Goal: Task Accomplishment & Management: Use online tool/utility

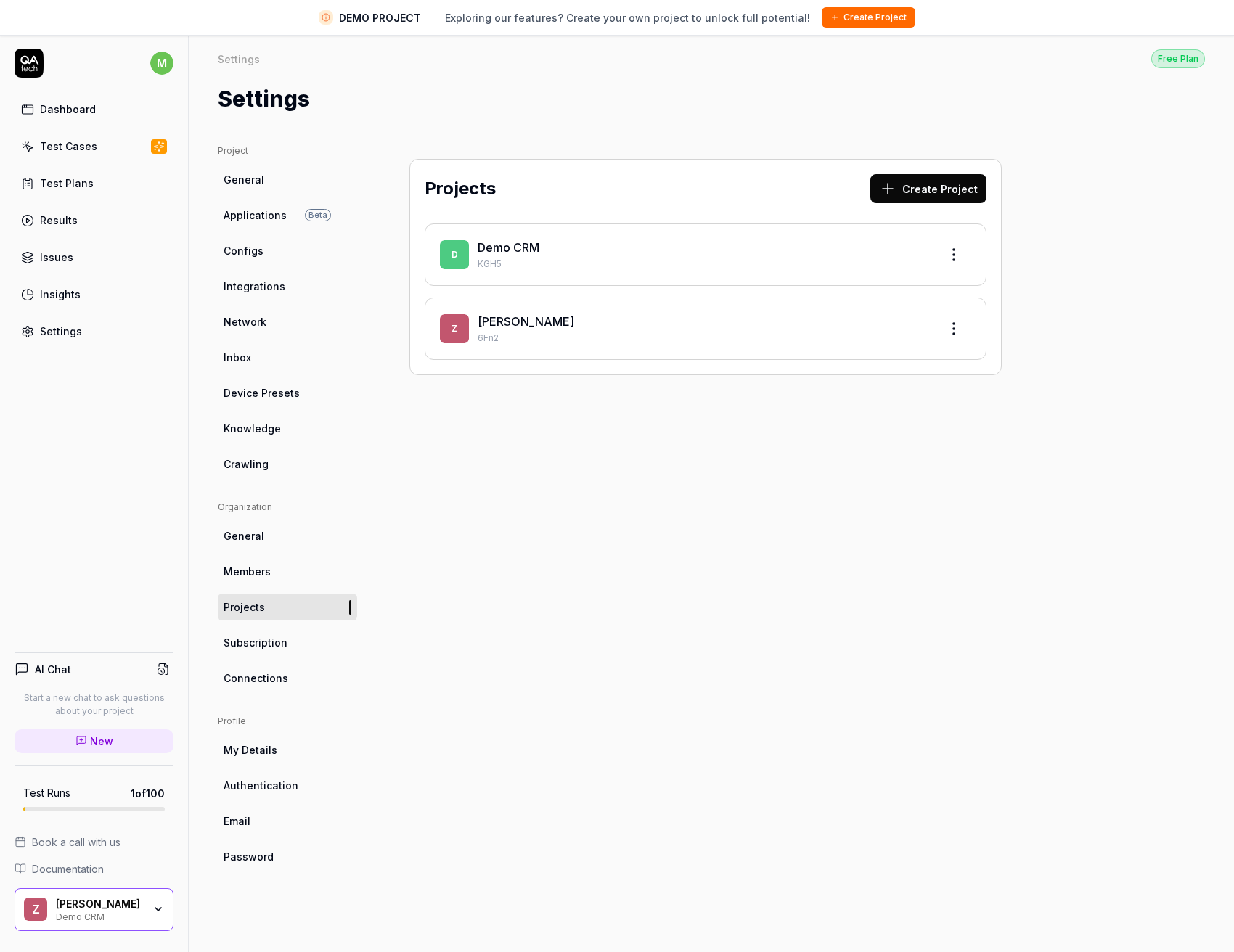
click at [550, 347] on div "Z Zell 6Fn2" at bounding box center [705, 329] width 562 height 62
click at [495, 331] on p "6Fn2" at bounding box center [703, 338] width 450 height 13
click at [456, 346] on div "Z Zell 6Fn2" at bounding box center [705, 329] width 562 height 62
click at [961, 256] on html "DEMO PROJECT Exploring our features? Create your own project to unlock full pot…" at bounding box center [617, 493] width 1234 height 987
click at [892, 326] on div "Edit" at bounding box center [898, 321] width 138 height 32
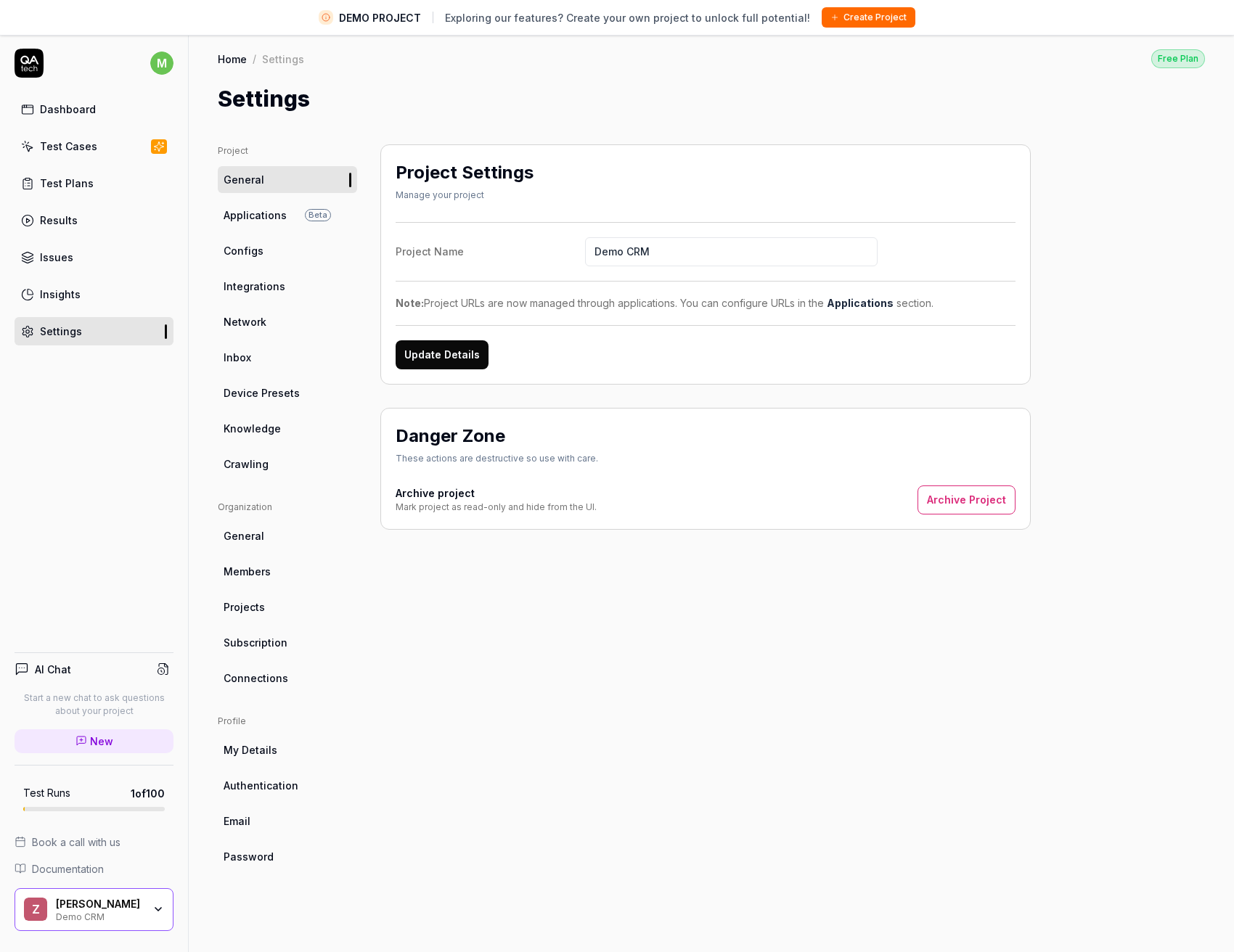
click at [987, 509] on button "Archive Project" at bounding box center [966, 500] width 98 height 29
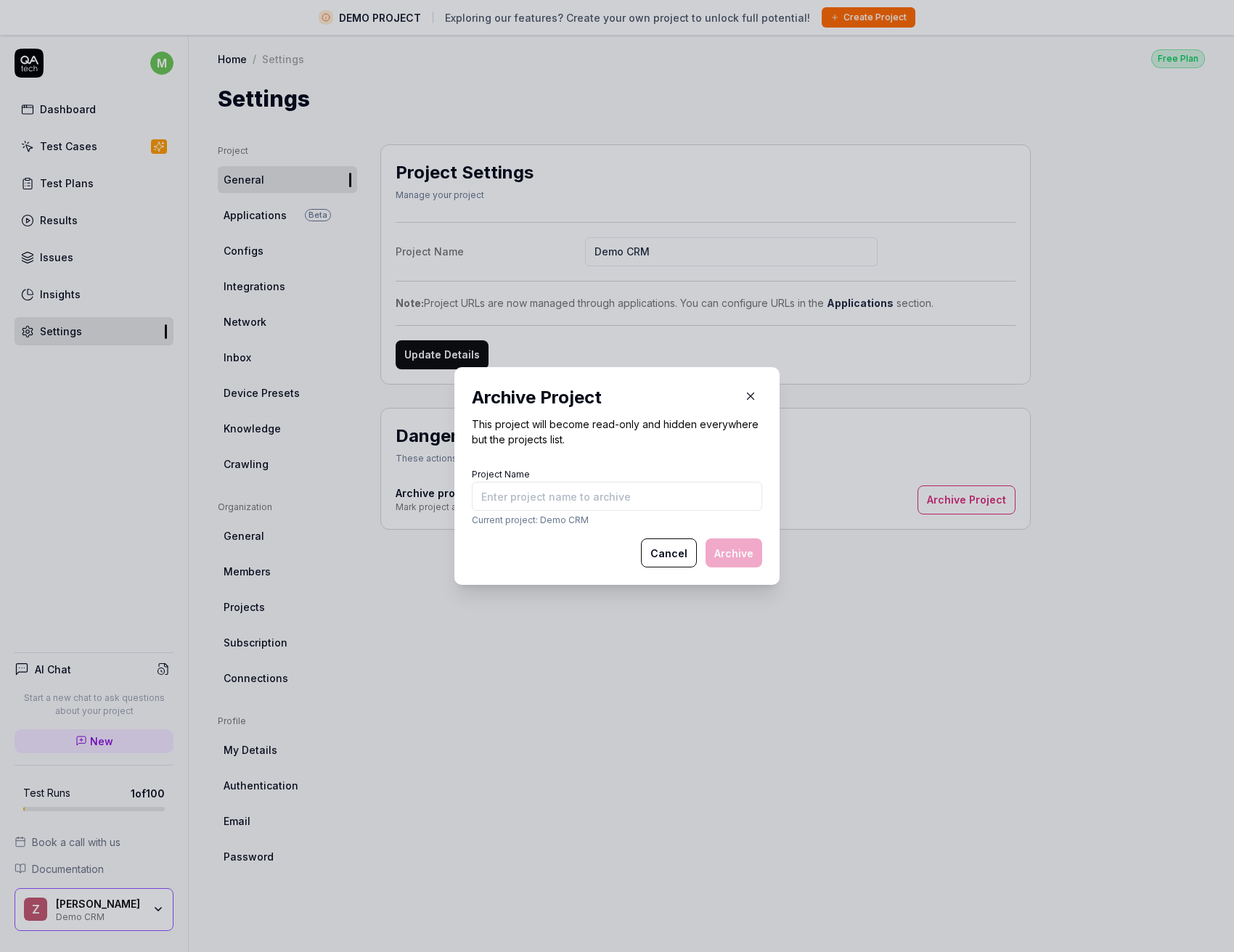
click at [577, 493] on input "Project Name" at bounding box center [616, 497] width 290 height 29
click at [569, 520] on p "Current project: Demo CRM" at bounding box center [616, 520] width 290 height 13
click at [583, 519] on p "Current project: Demo CRM" at bounding box center [616, 520] width 290 height 13
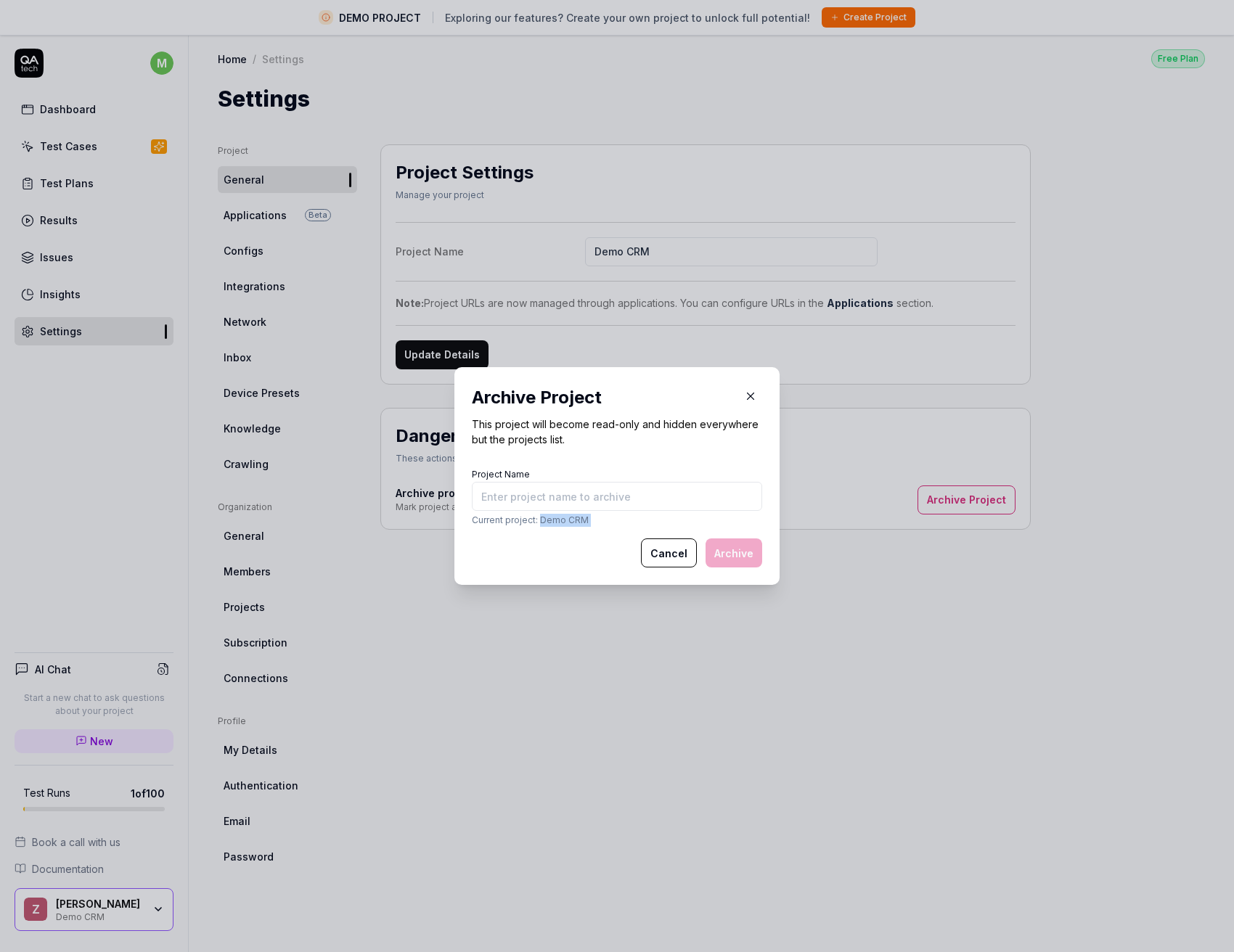
drag, startPoint x: 583, startPoint y: 519, endPoint x: 545, endPoint y: 521, distance: 38.1
click at [545, 521] on p "Current project: Demo CRM" at bounding box center [616, 520] width 290 height 13
copy p "Demo CRM"
click at [548, 502] on input "Project Name" at bounding box center [616, 497] width 290 height 29
paste input "Demo CRM"
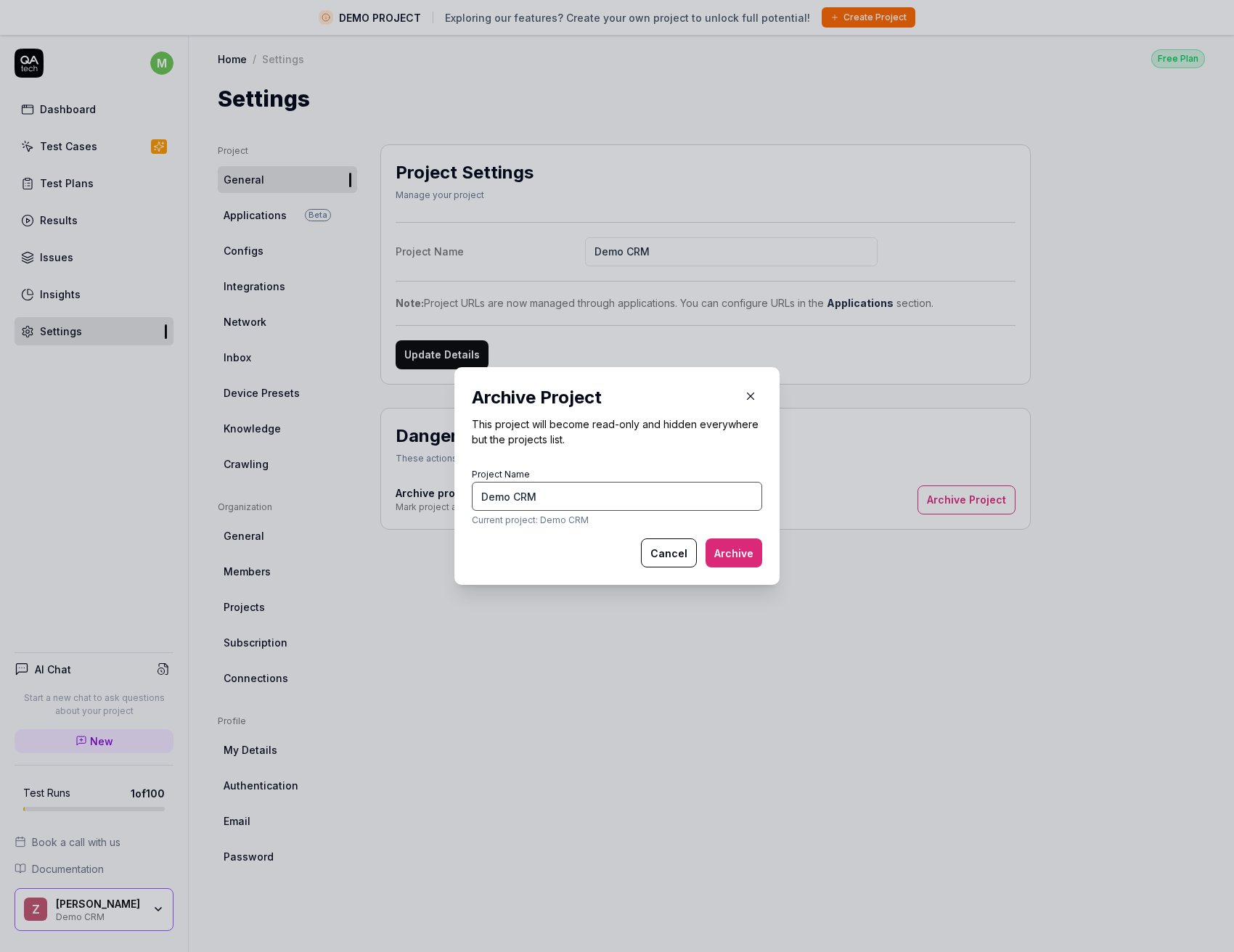
type input "Demo CRM"
click at [723, 550] on button "Archive" at bounding box center [733, 553] width 56 height 29
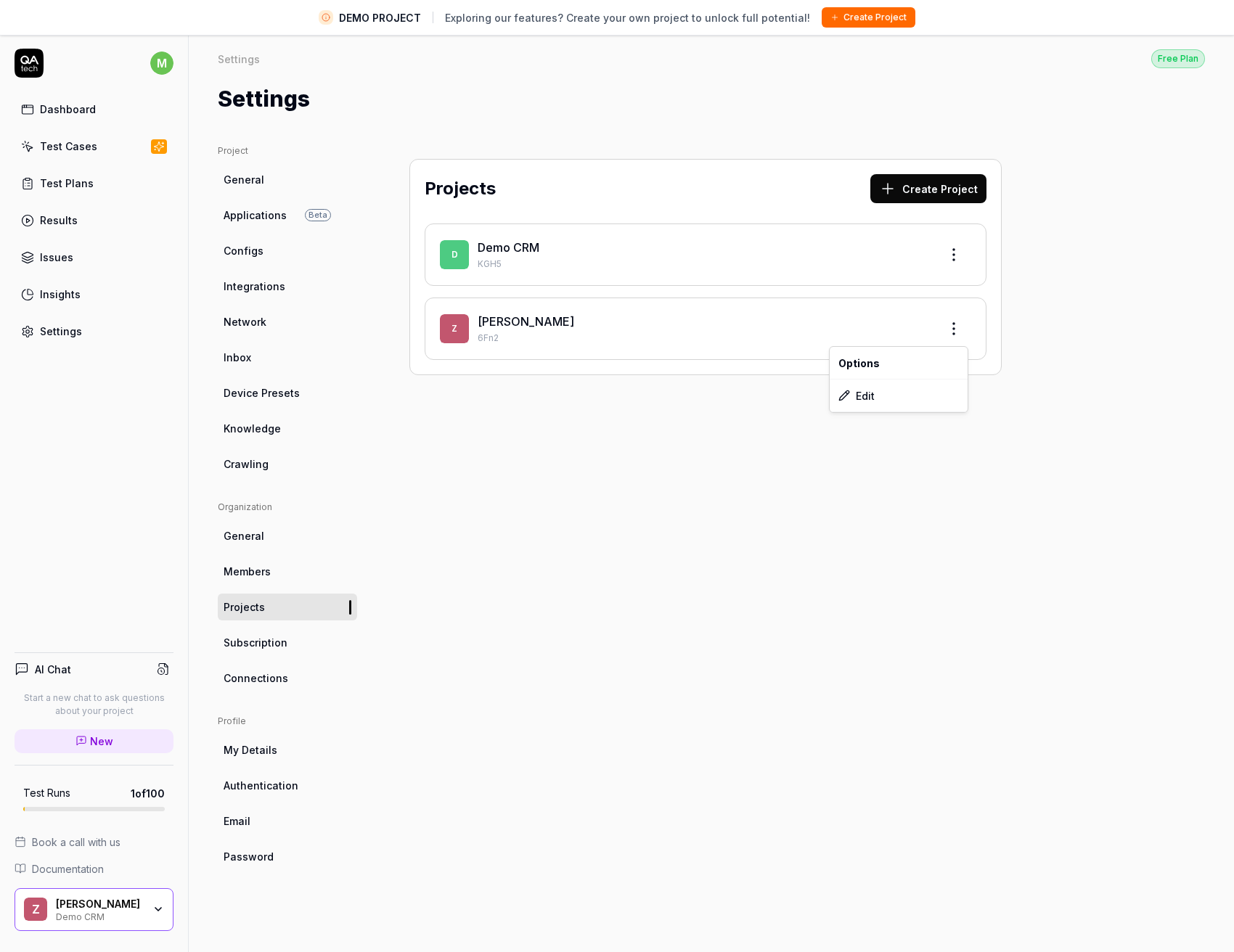
click at [950, 332] on html "DEMO PROJECT Exploring our features? Create your own project to unlock full pot…" at bounding box center [617, 493] width 1234 height 987
click at [739, 344] on html "DEMO PROJECT Exploring our features? Create your own project to unlock full pot…" at bounding box center [617, 493] width 1234 height 987
click at [485, 318] on link "[PERSON_NAME]" at bounding box center [526, 321] width 97 height 15
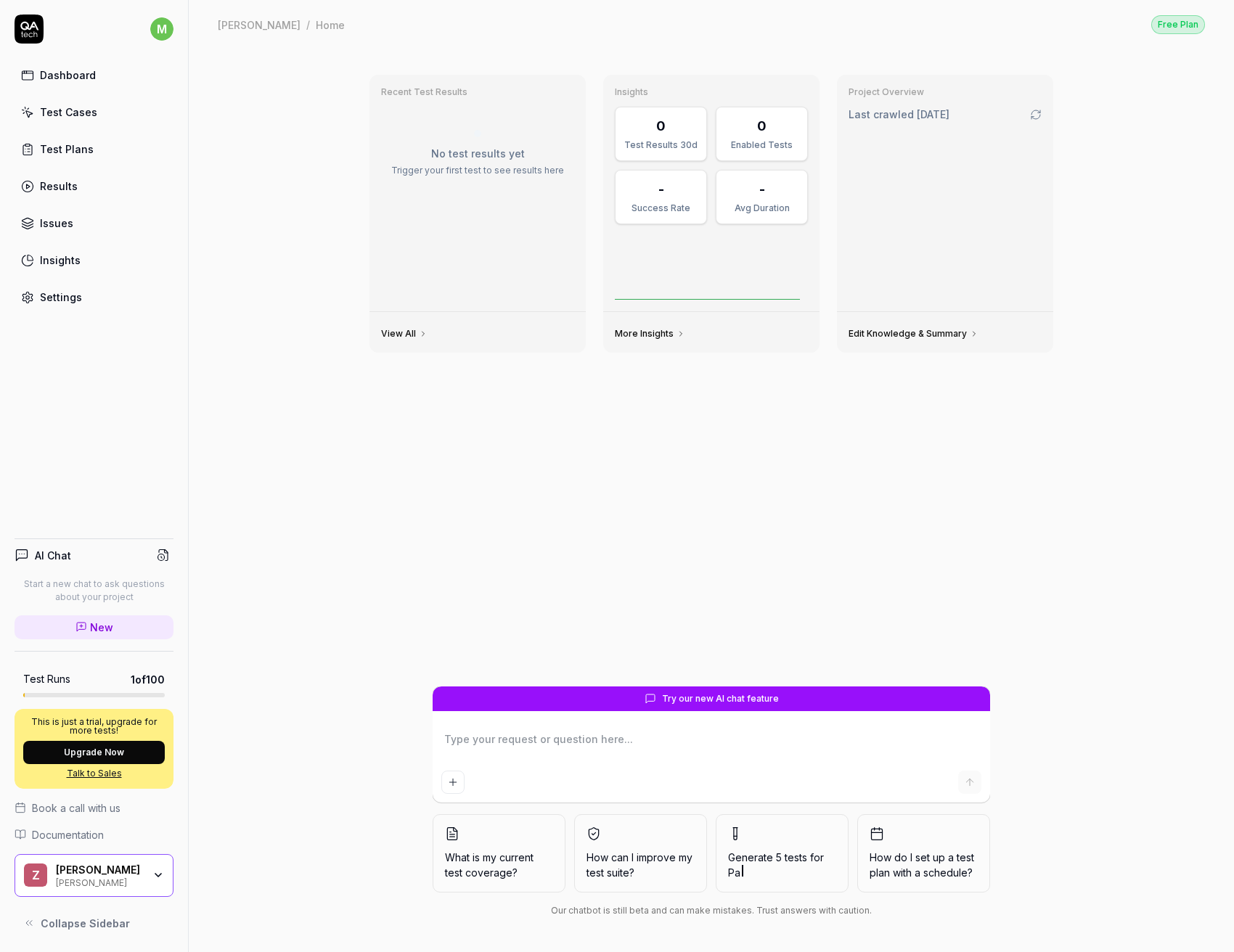
type textarea "*"
click at [81, 298] on link "Settings" at bounding box center [94, 297] width 159 height 29
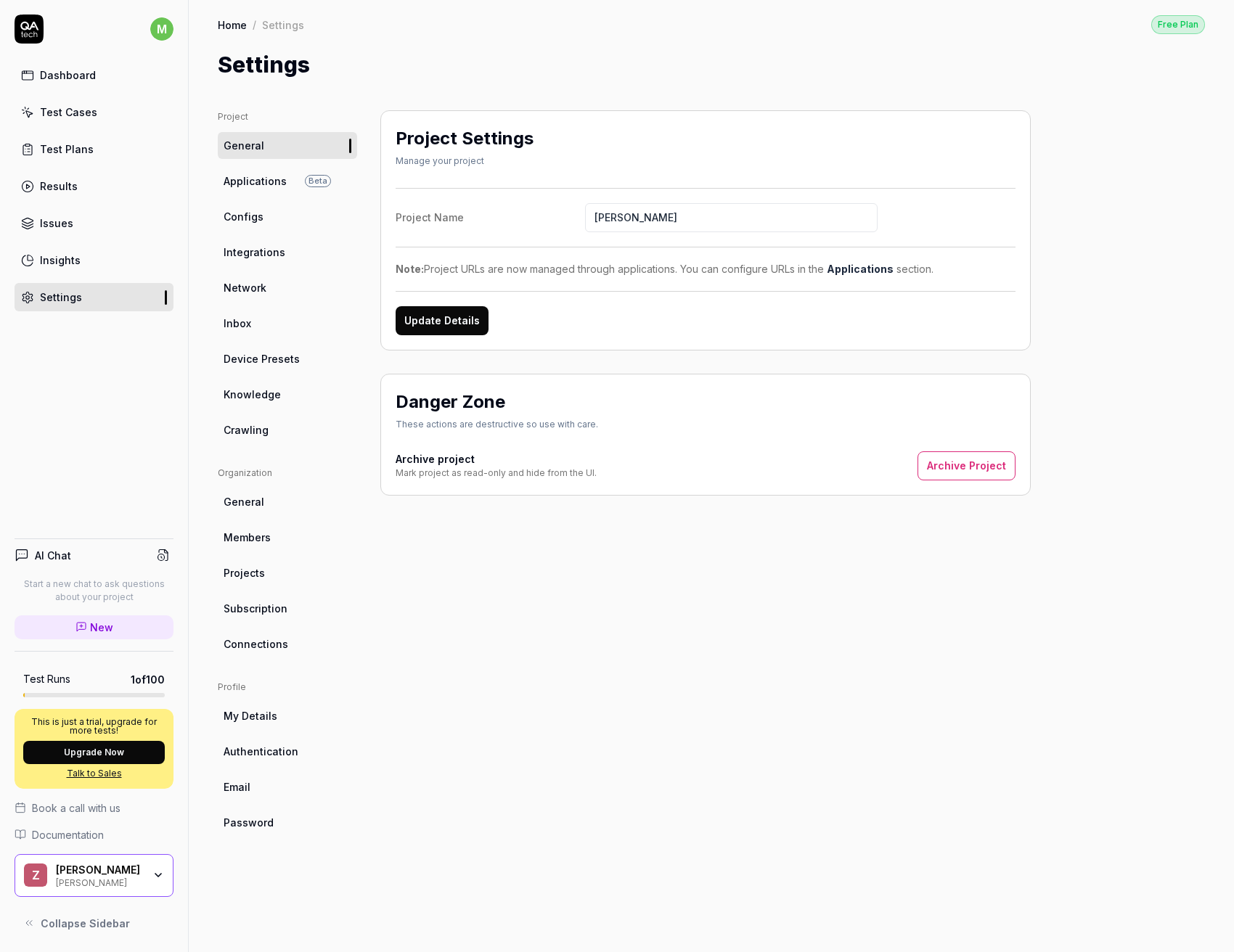
click at [263, 187] on span "Applications" at bounding box center [254, 181] width 63 height 16
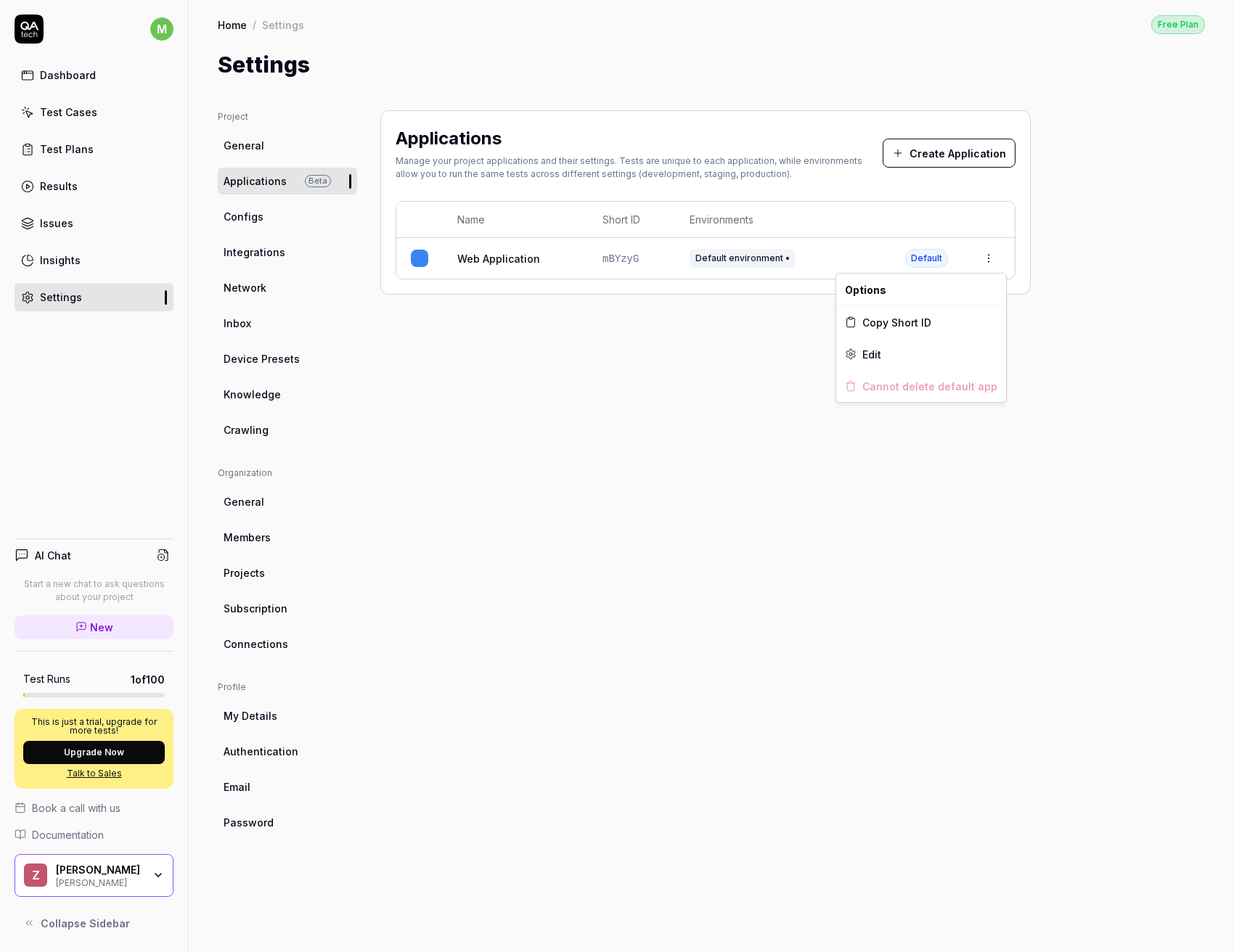
click at [987, 264] on html "m Dashboard Test Cases Test Plans Results Issues Insights Settings AI Chat Star…" at bounding box center [617, 476] width 1234 height 952
click at [884, 362] on div "Edit" at bounding box center [921, 354] width 170 height 32
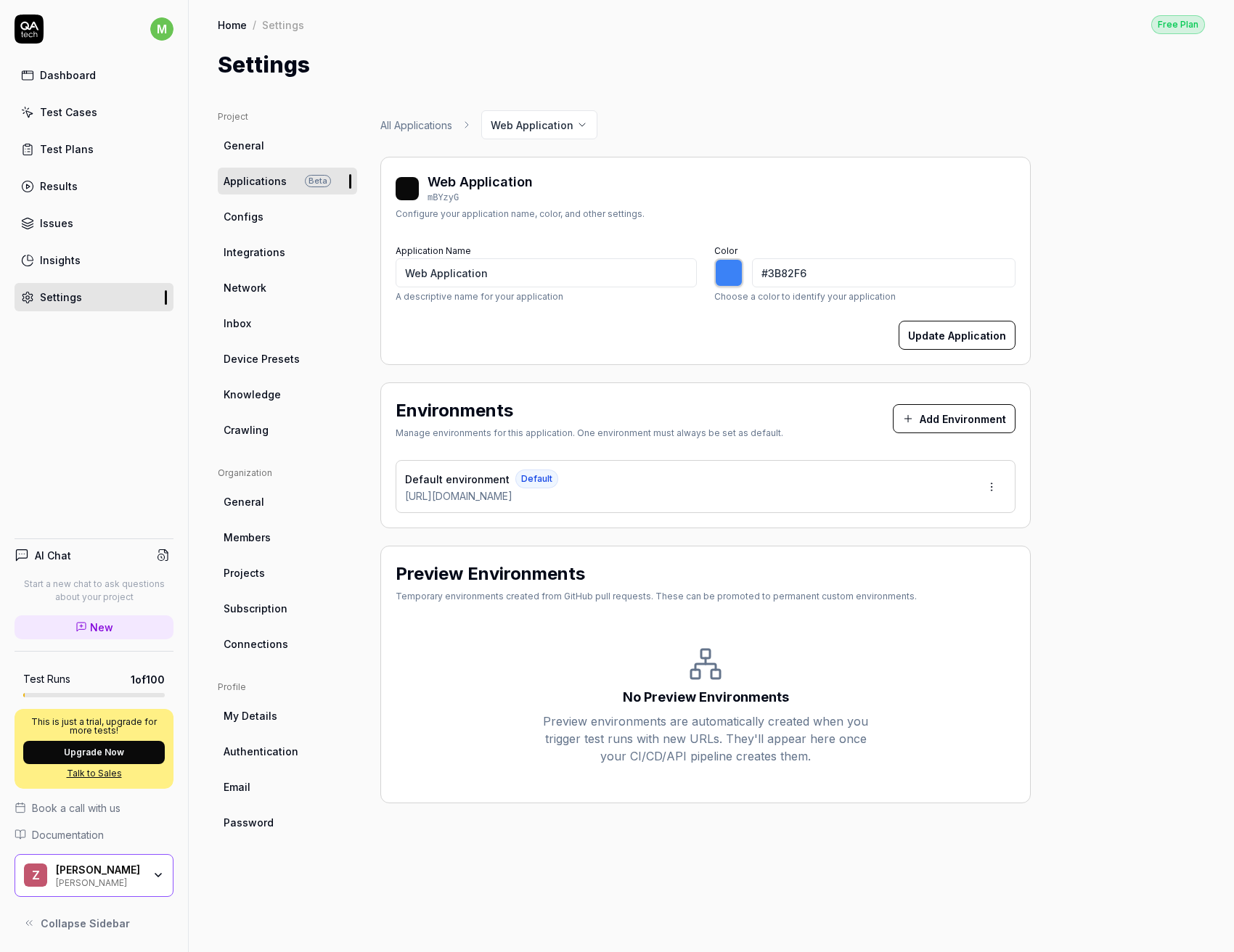
type input "*******"
click at [282, 224] on link "Configs" at bounding box center [287, 216] width 139 height 27
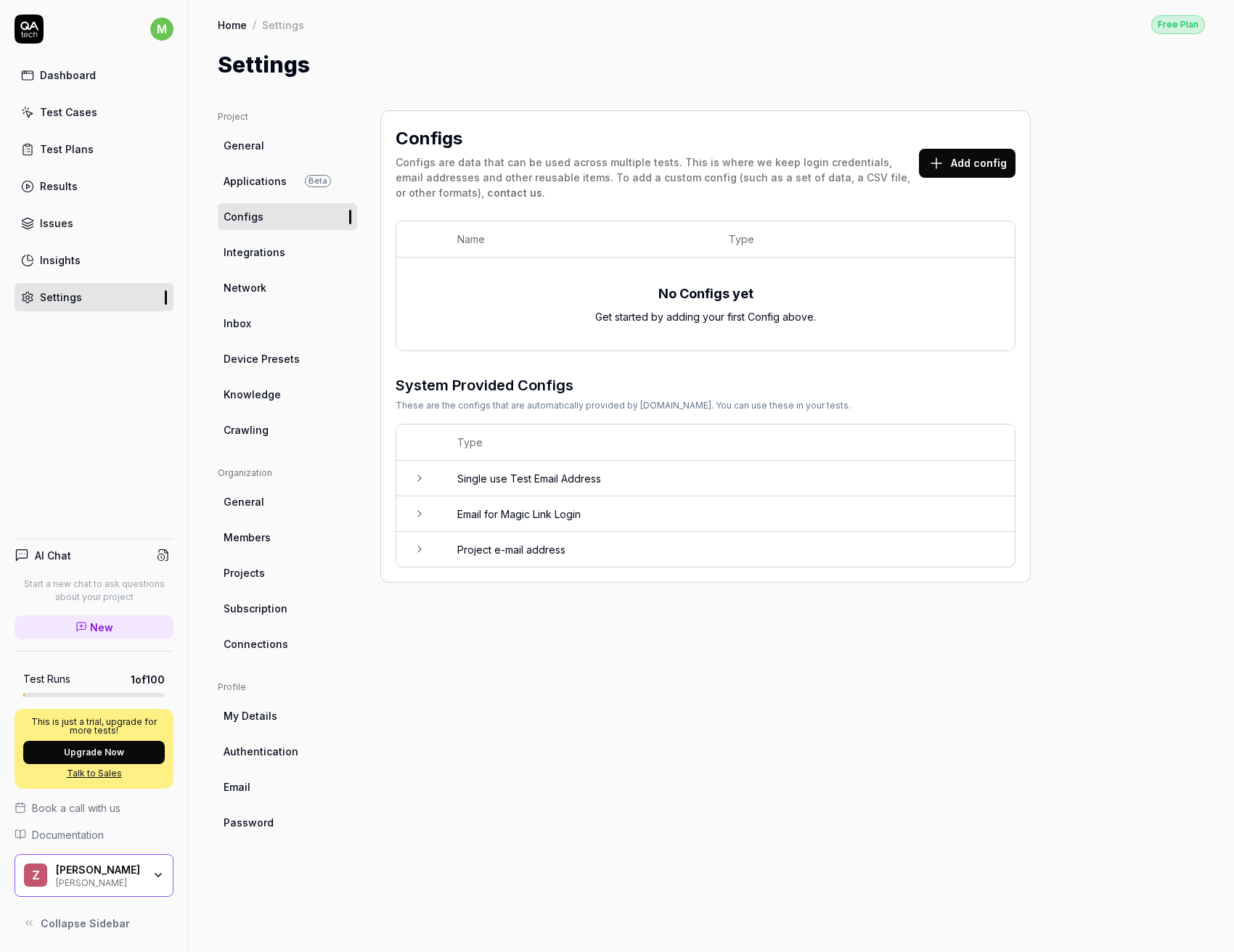
click at [582, 481] on td "Single use Test Email Address" at bounding box center [729, 479] width 572 height 35
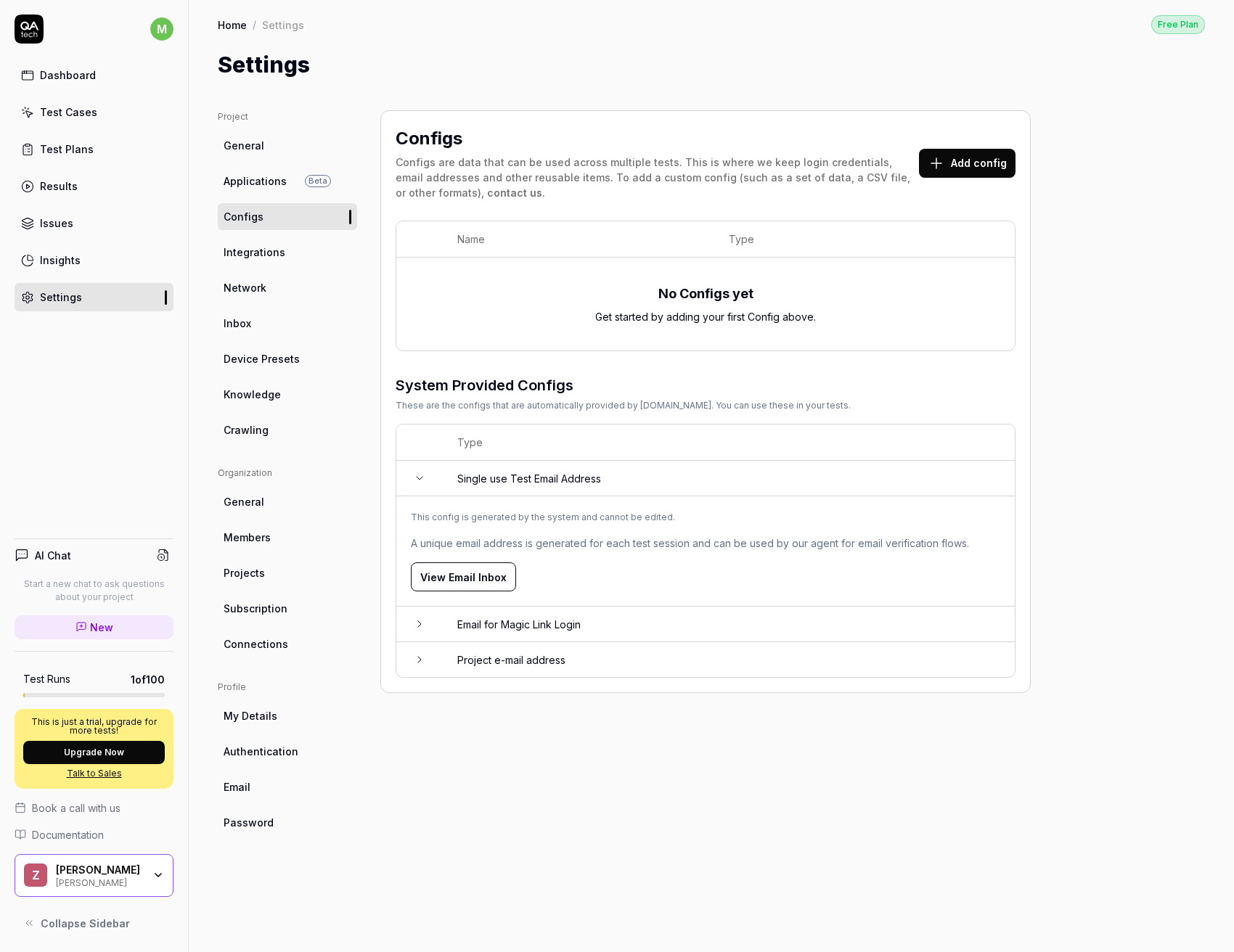
click at [955, 164] on button "Add config" at bounding box center [967, 164] width 97 height 29
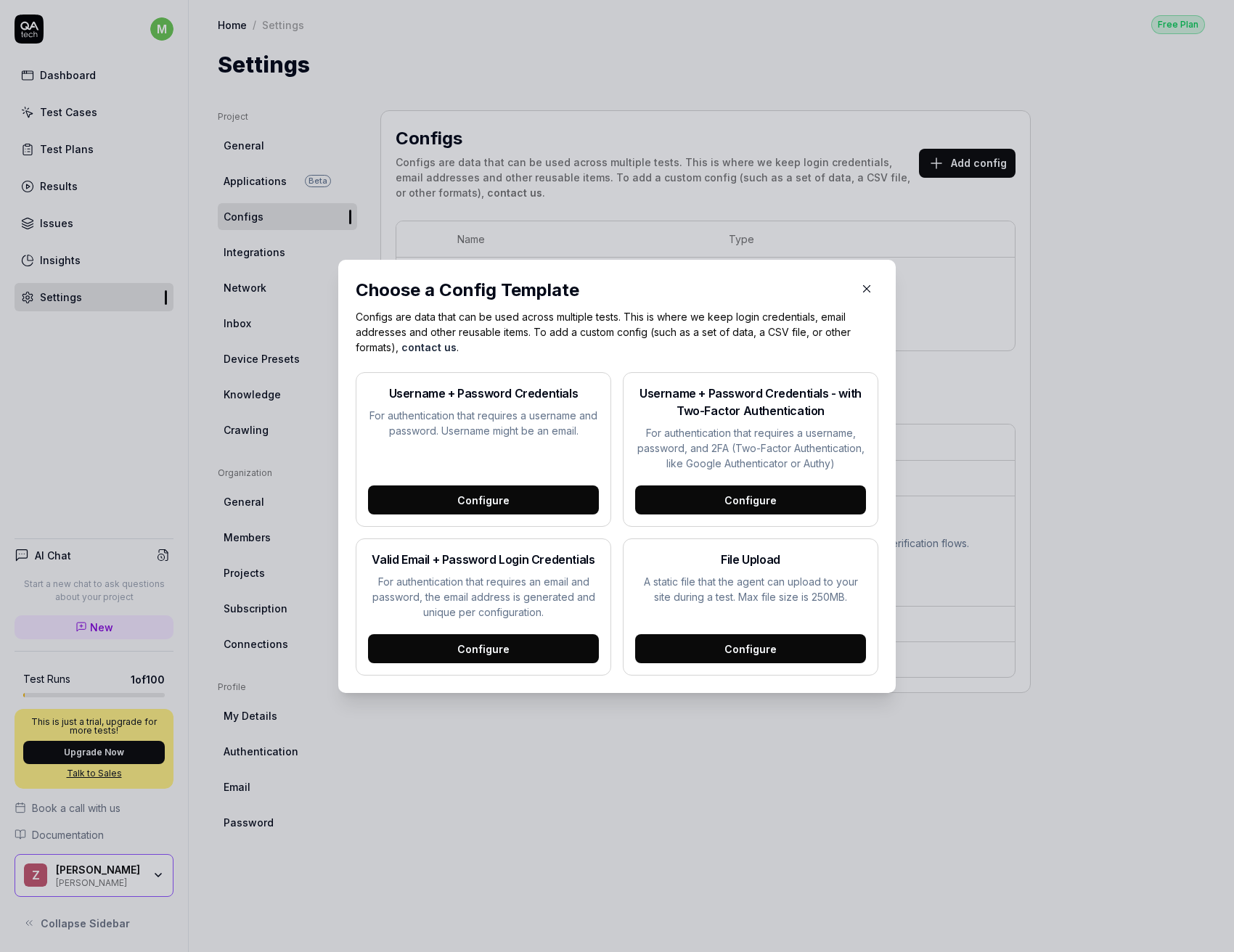
click at [519, 492] on div "Configure" at bounding box center [483, 500] width 231 height 29
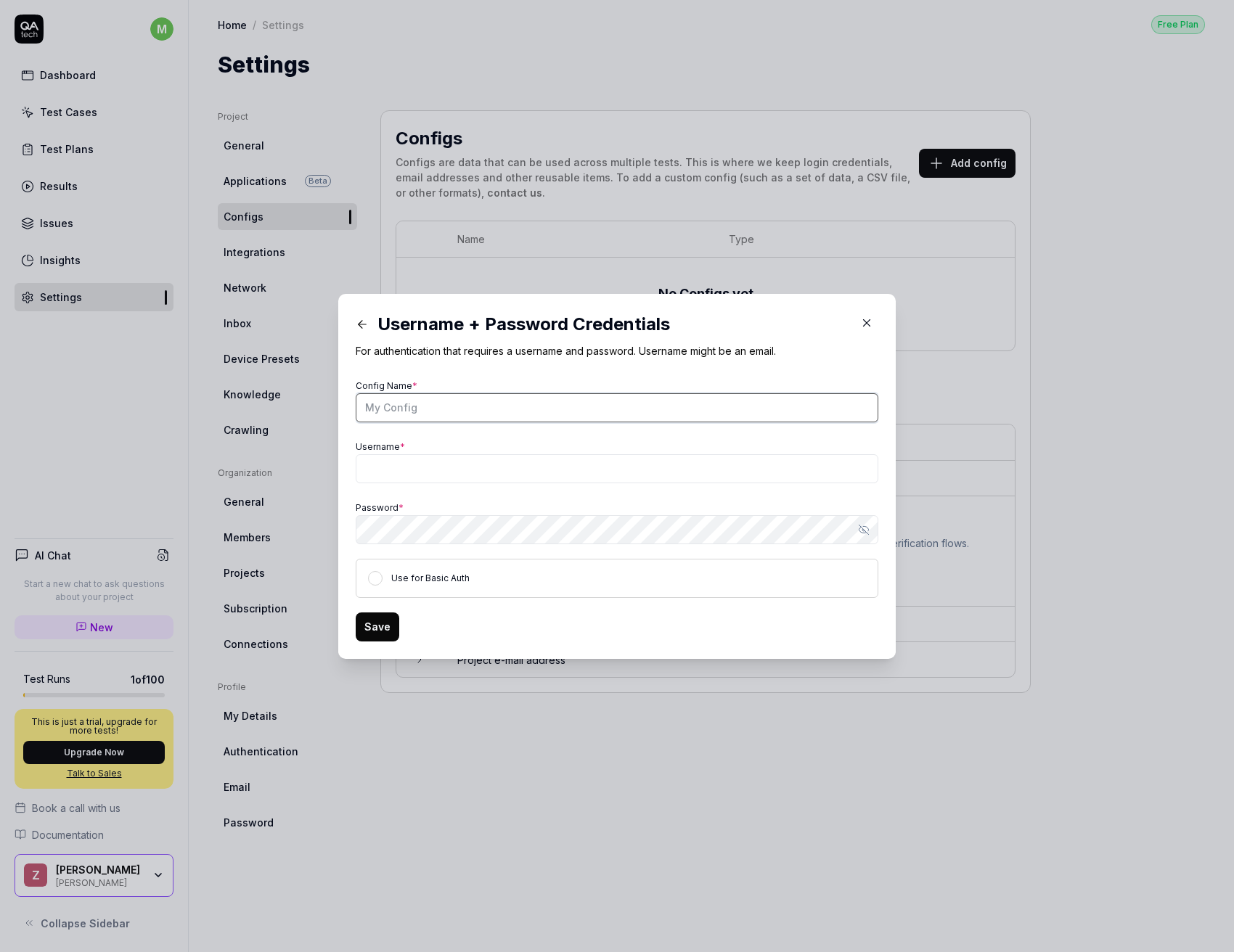
click at [501, 402] on input "Config Name *" at bounding box center [617, 408] width 523 height 29
type input "Test Account"
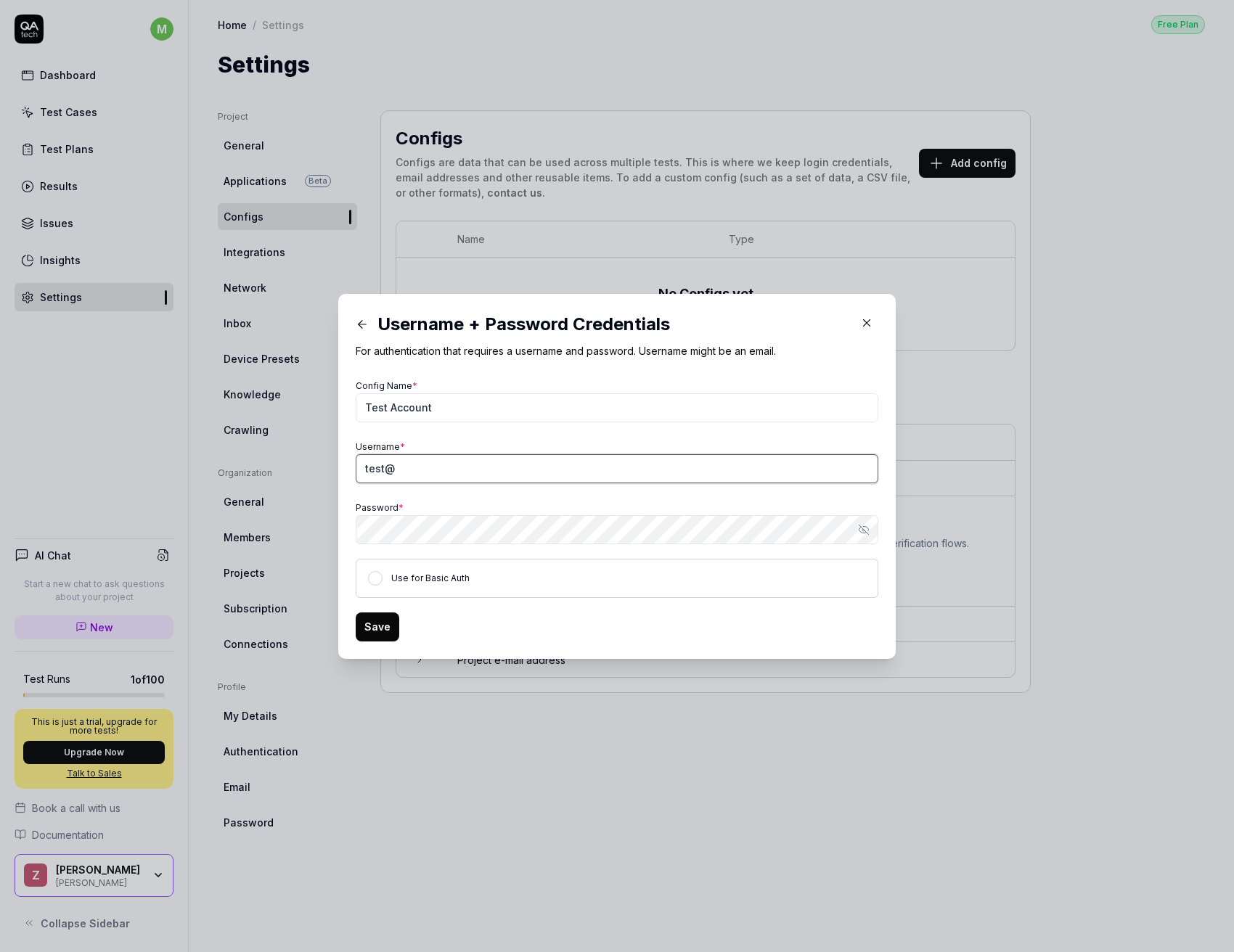
click at [434, 482] on input "test@" at bounding box center [617, 469] width 523 height 29
paste input "qa.com"
type input "[EMAIL_ADDRESS][DOMAIN_NAME]"
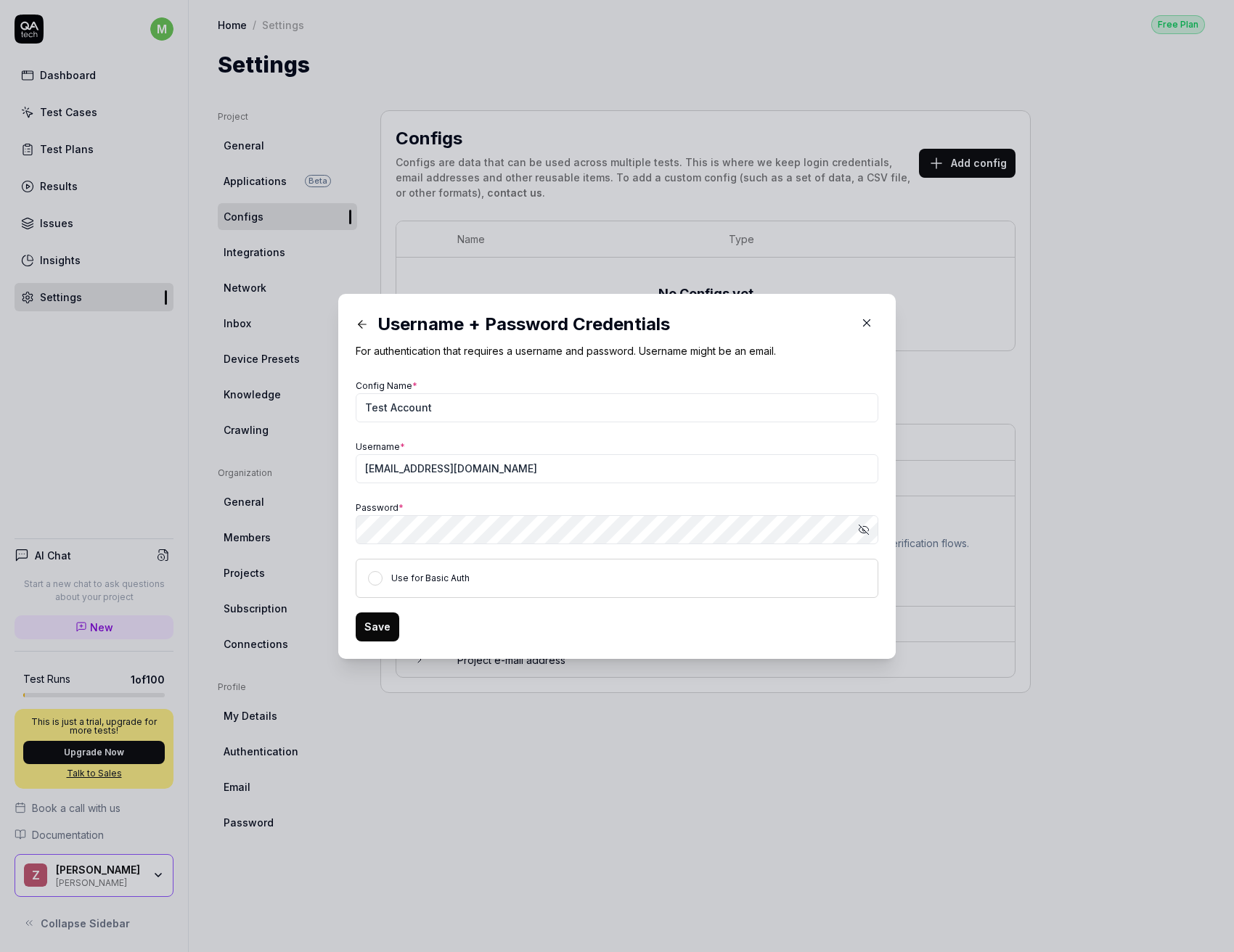
click at [365, 635] on button "Save" at bounding box center [377, 627] width 43 height 29
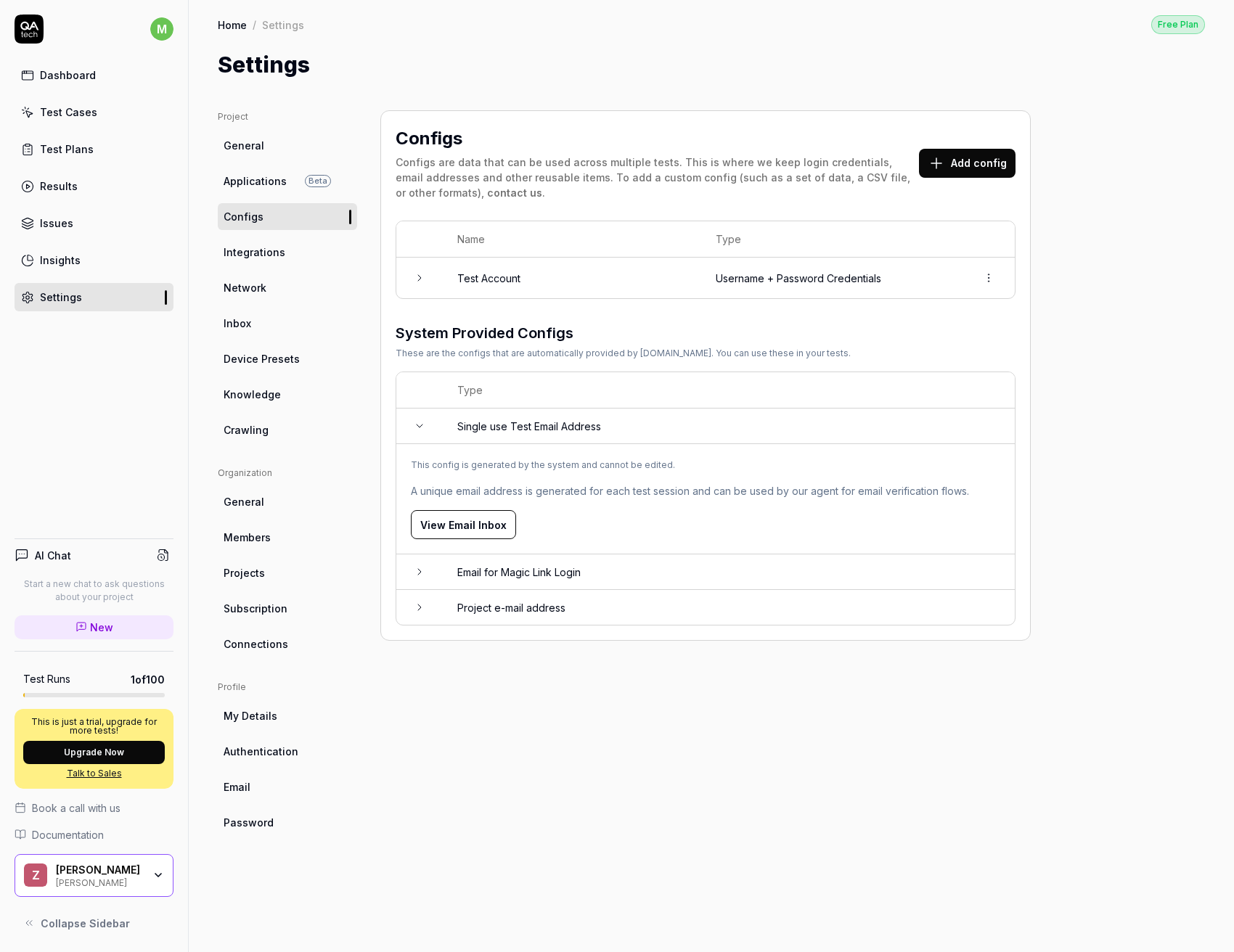
click at [265, 291] on link "Network" at bounding box center [287, 287] width 139 height 27
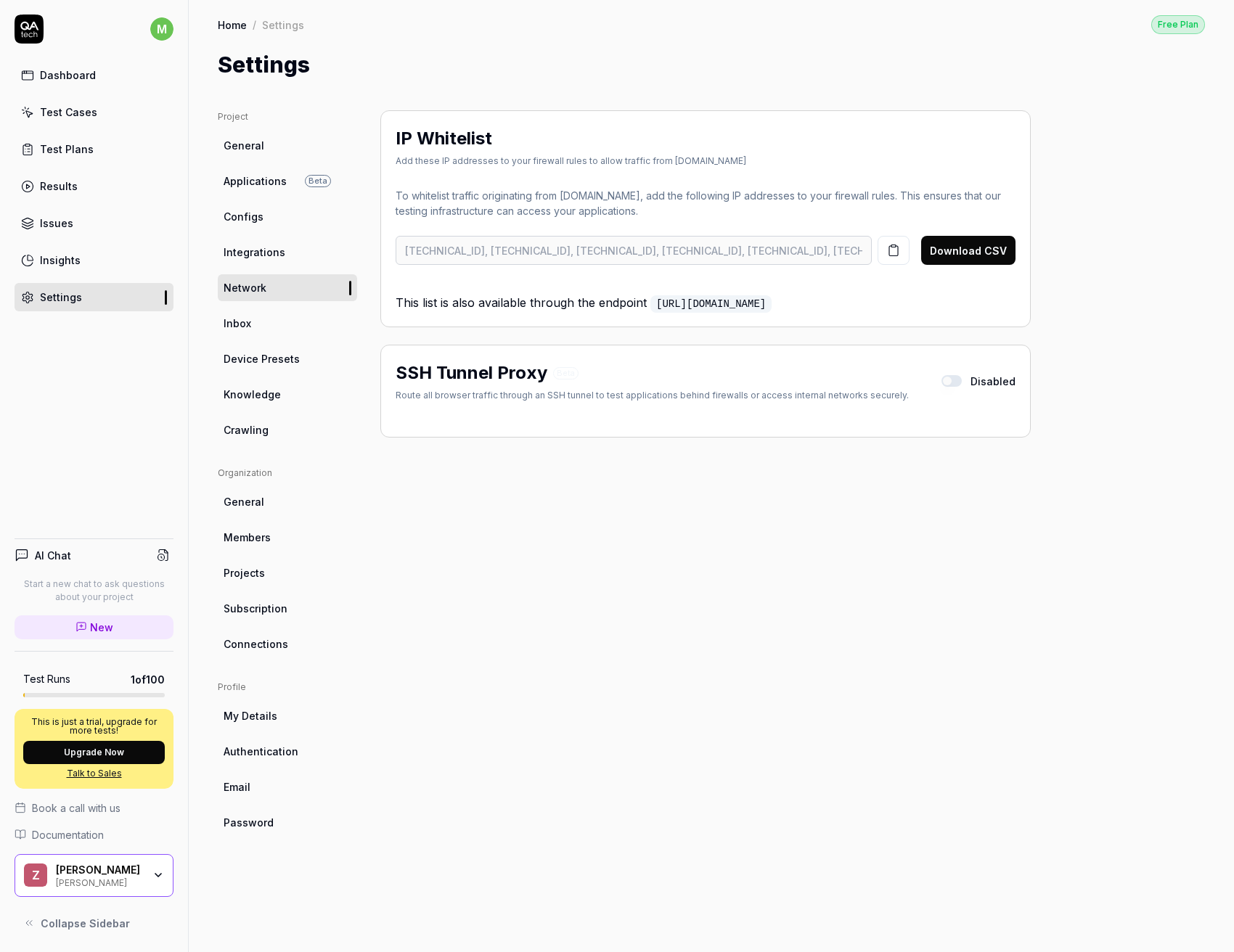
click at [81, 81] on div "Dashboard" at bounding box center [67, 75] width 56 height 16
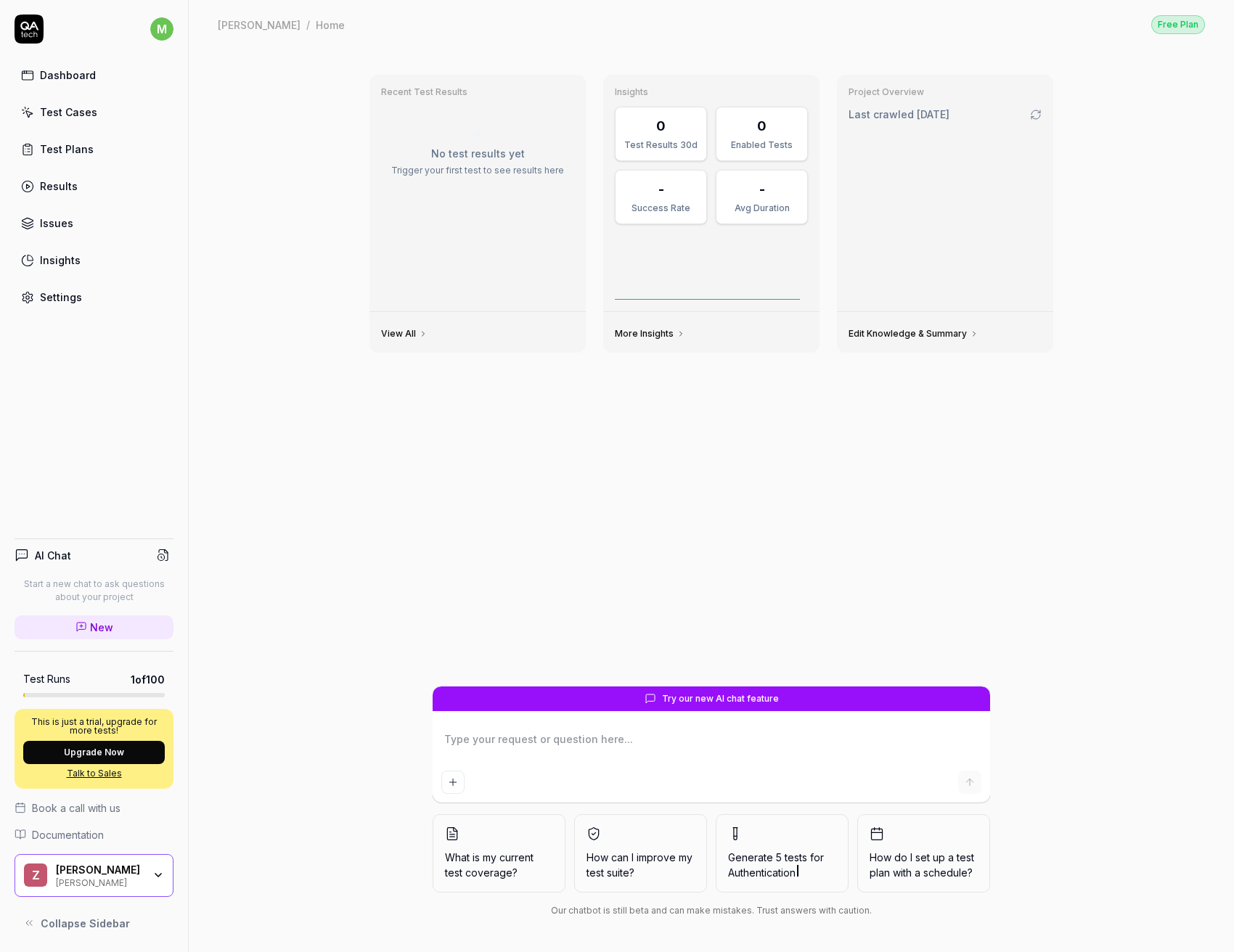
click at [87, 106] on div "Test Cases" at bounding box center [68, 113] width 57 height 16
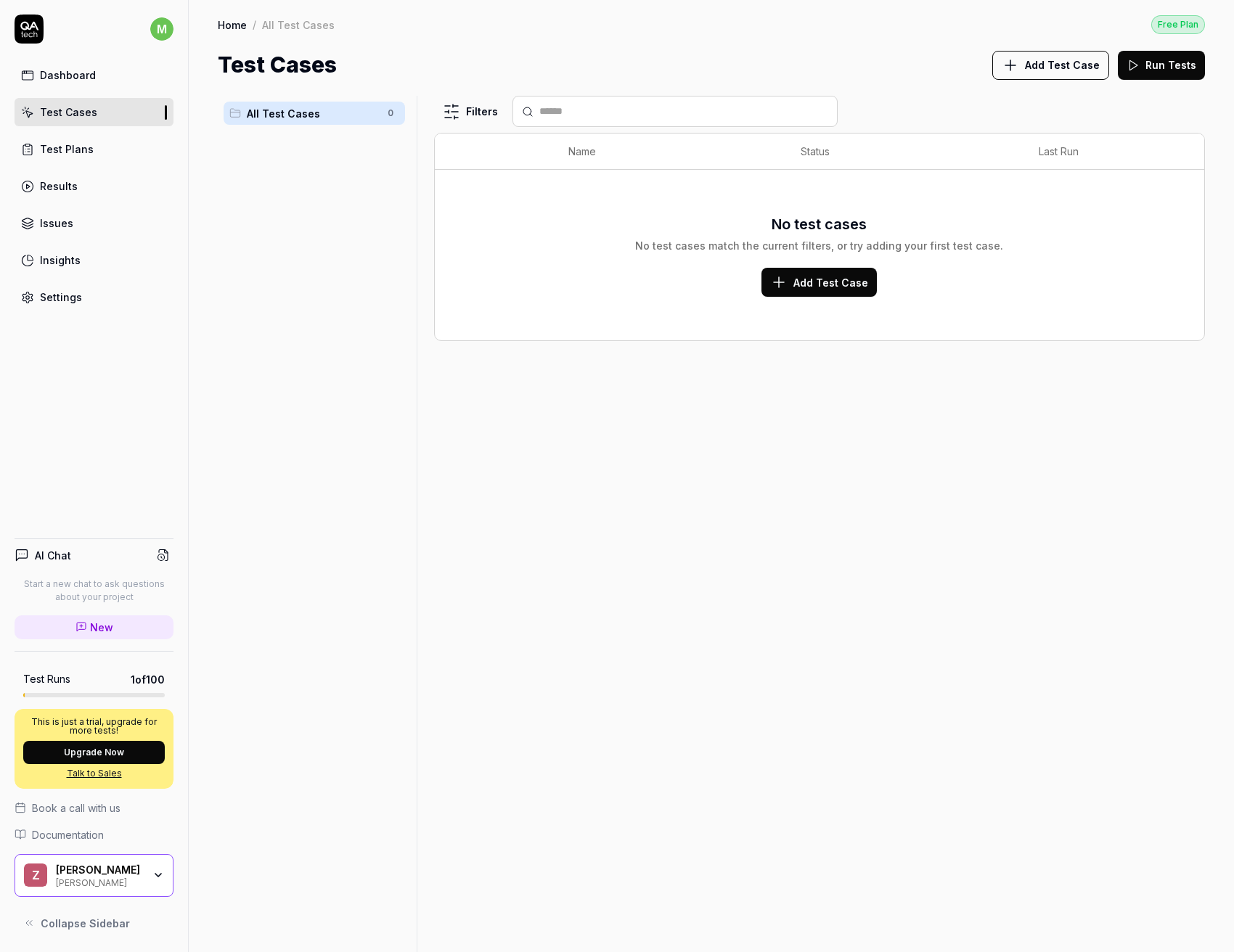
click at [84, 151] on div "Test Plans" at bounding box center [67, 150] width 54 height 16
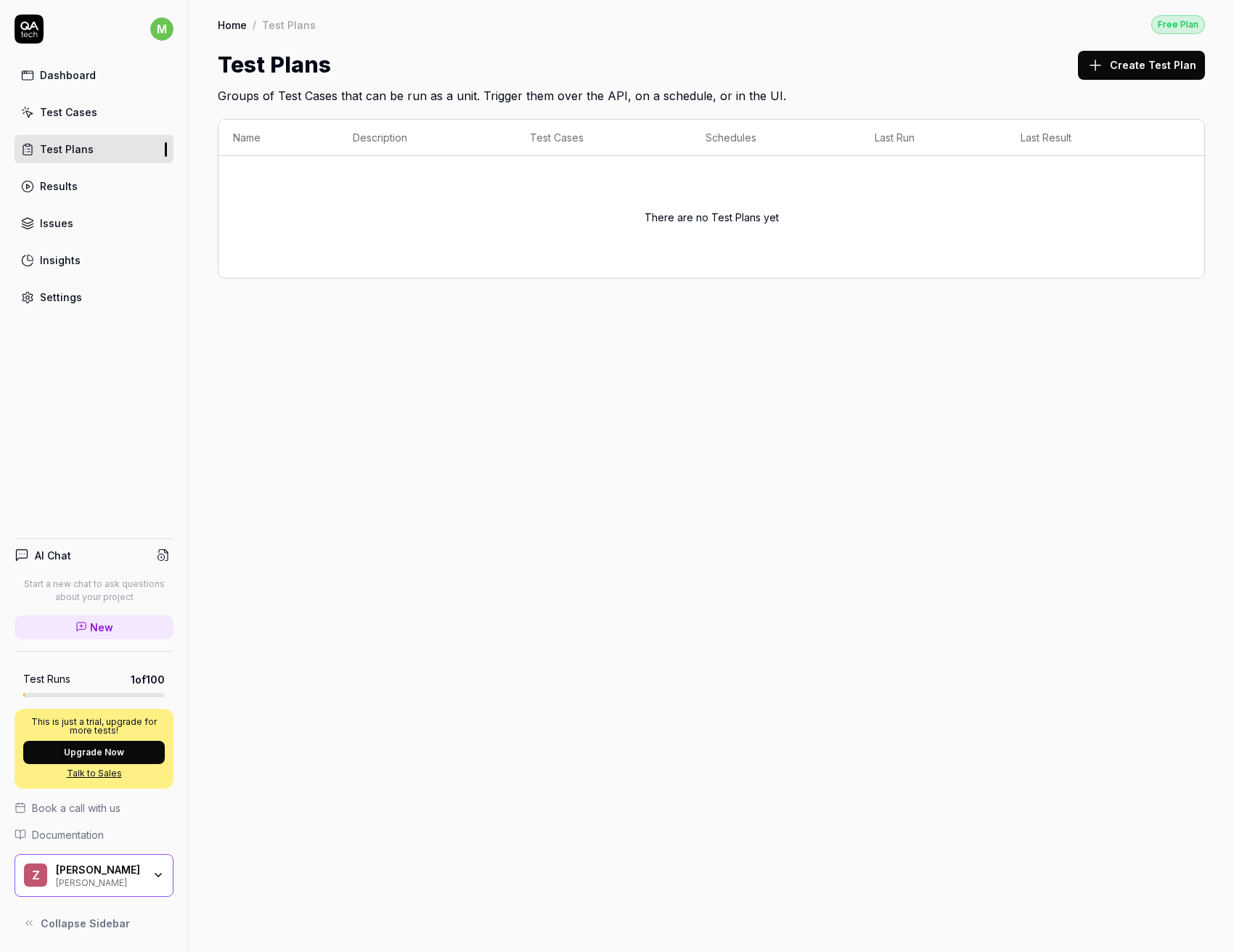
click at [86, 191] on link "Results" at bounding box center [94, 186] width 159 height 29
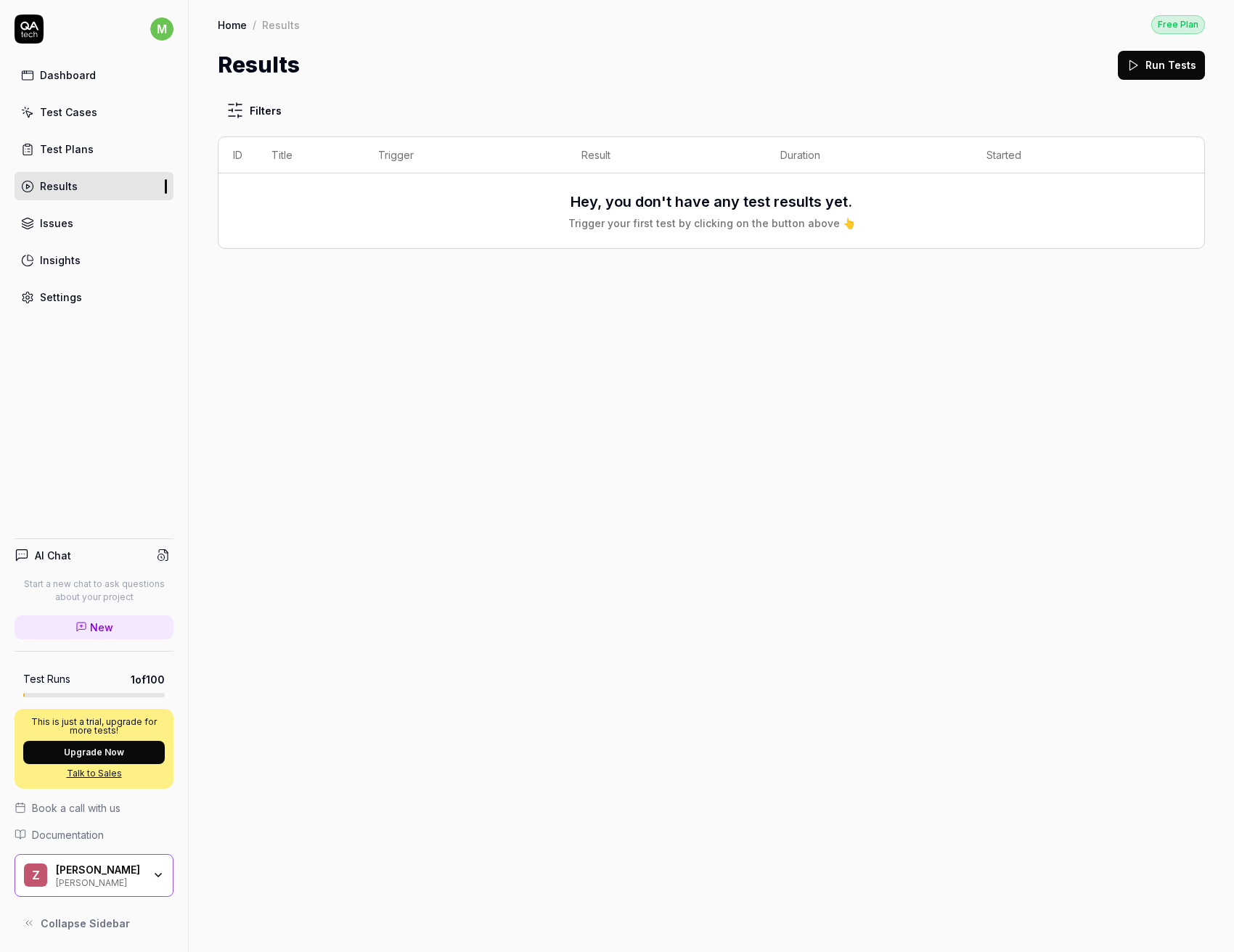
click at [93, 225] on link "Issues" at bounding box center [94, 223] width 159 height 29
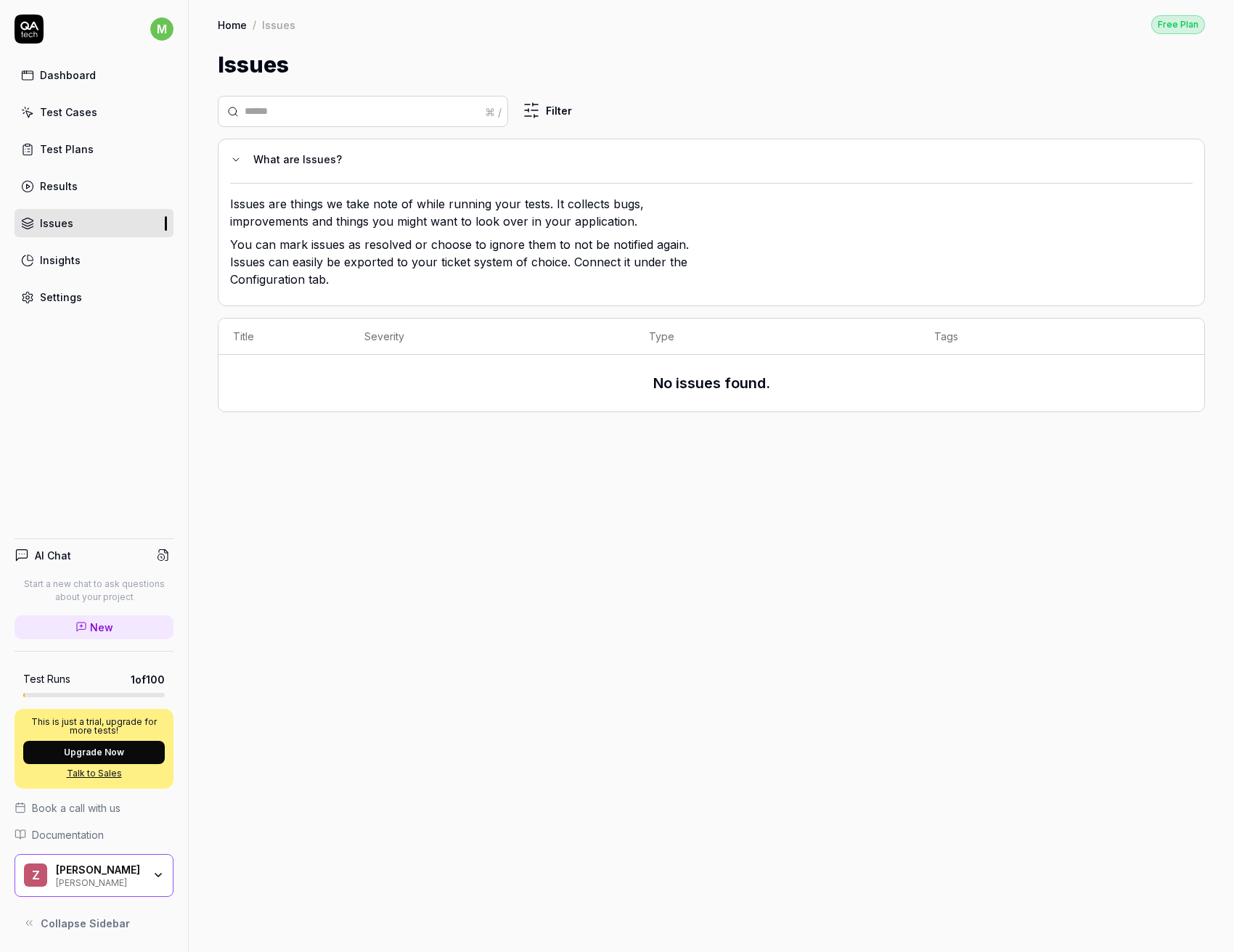
click at [91, 272] on link "Insights" at bounding box center [94, 260] width 159 height 29
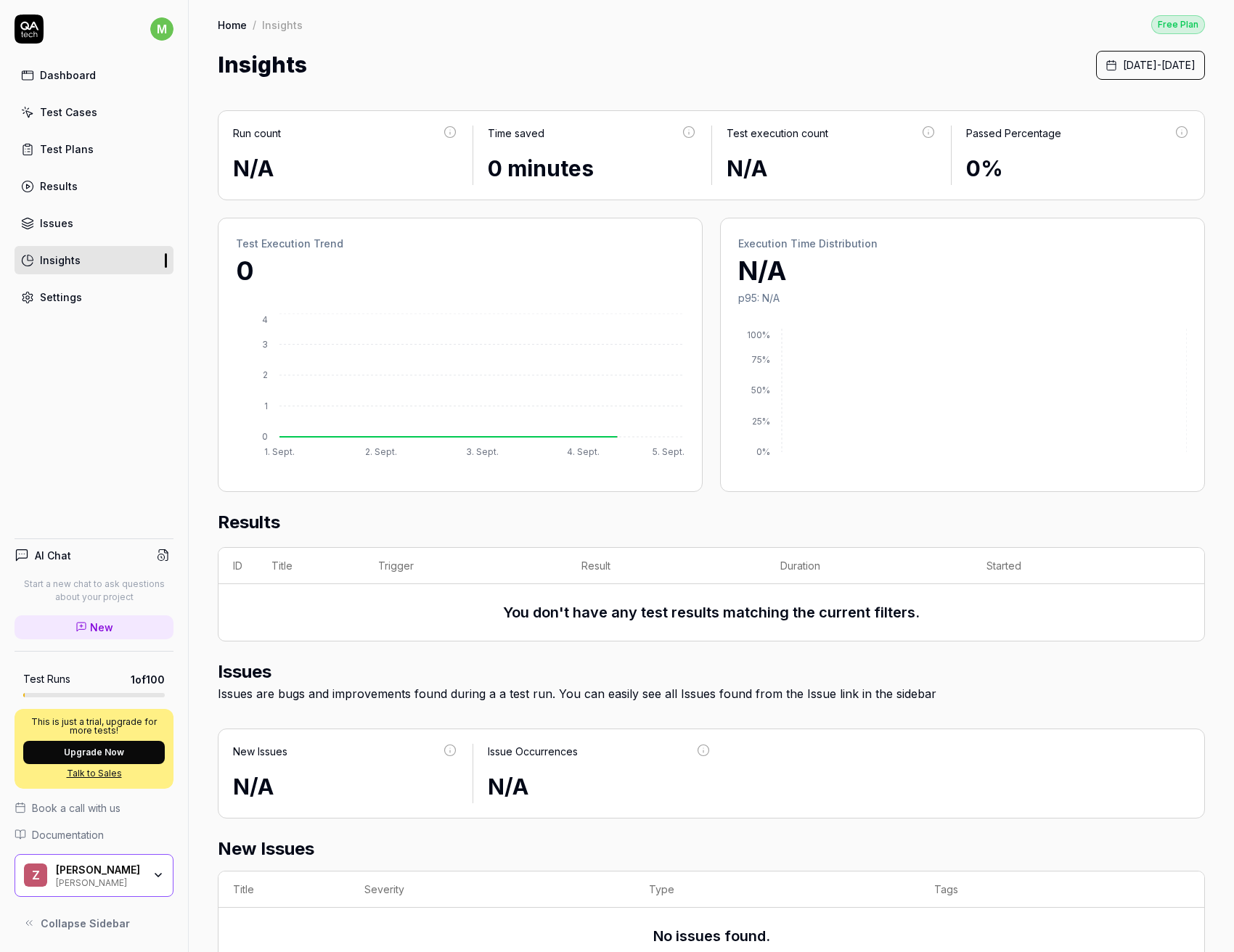
click at [93, 299] on link "Settings" at bounding box center [94, 297] width 159 height 29
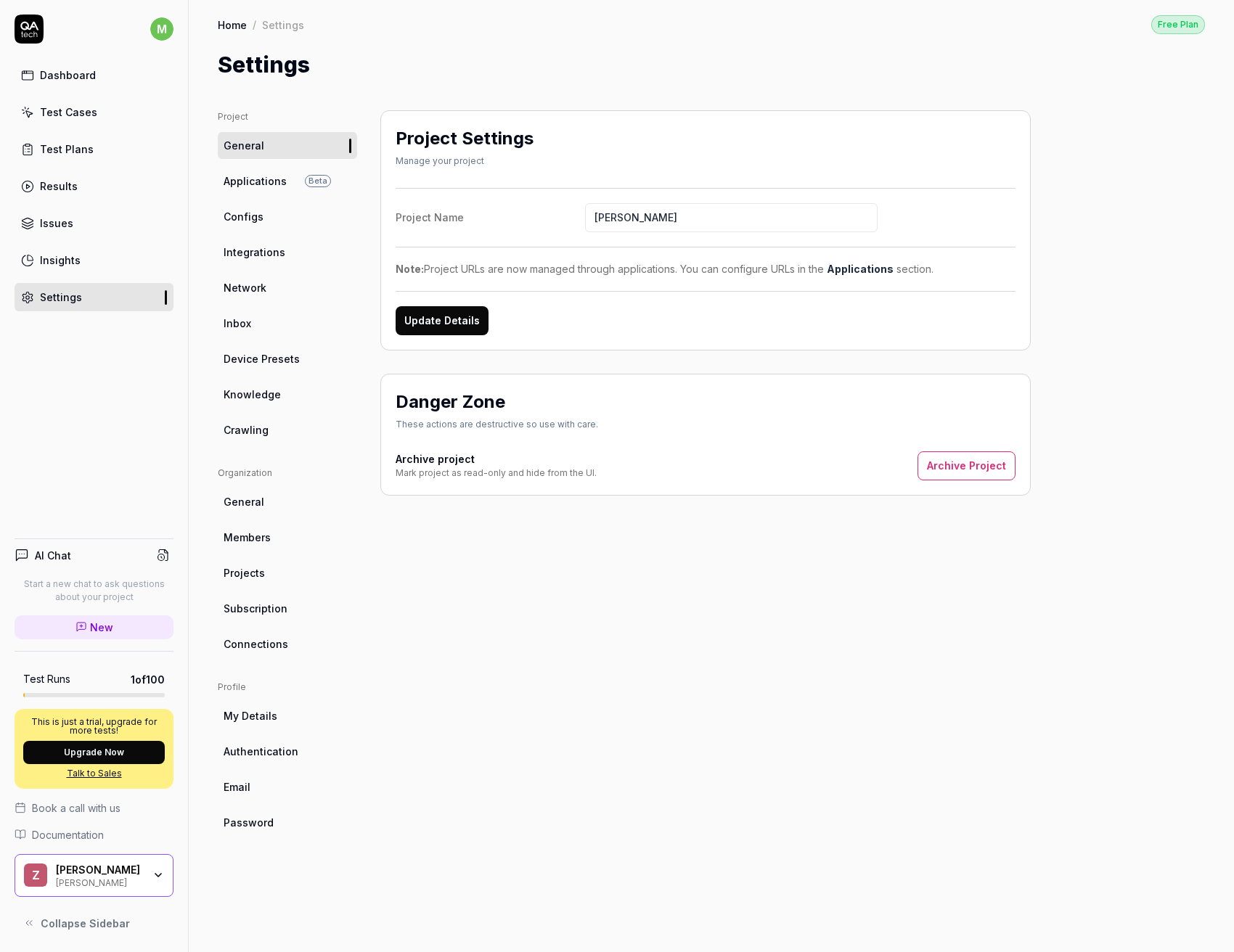
click at [106, 74] on link "Dashboard" at bounding box center [94, 74] width 159 height 29
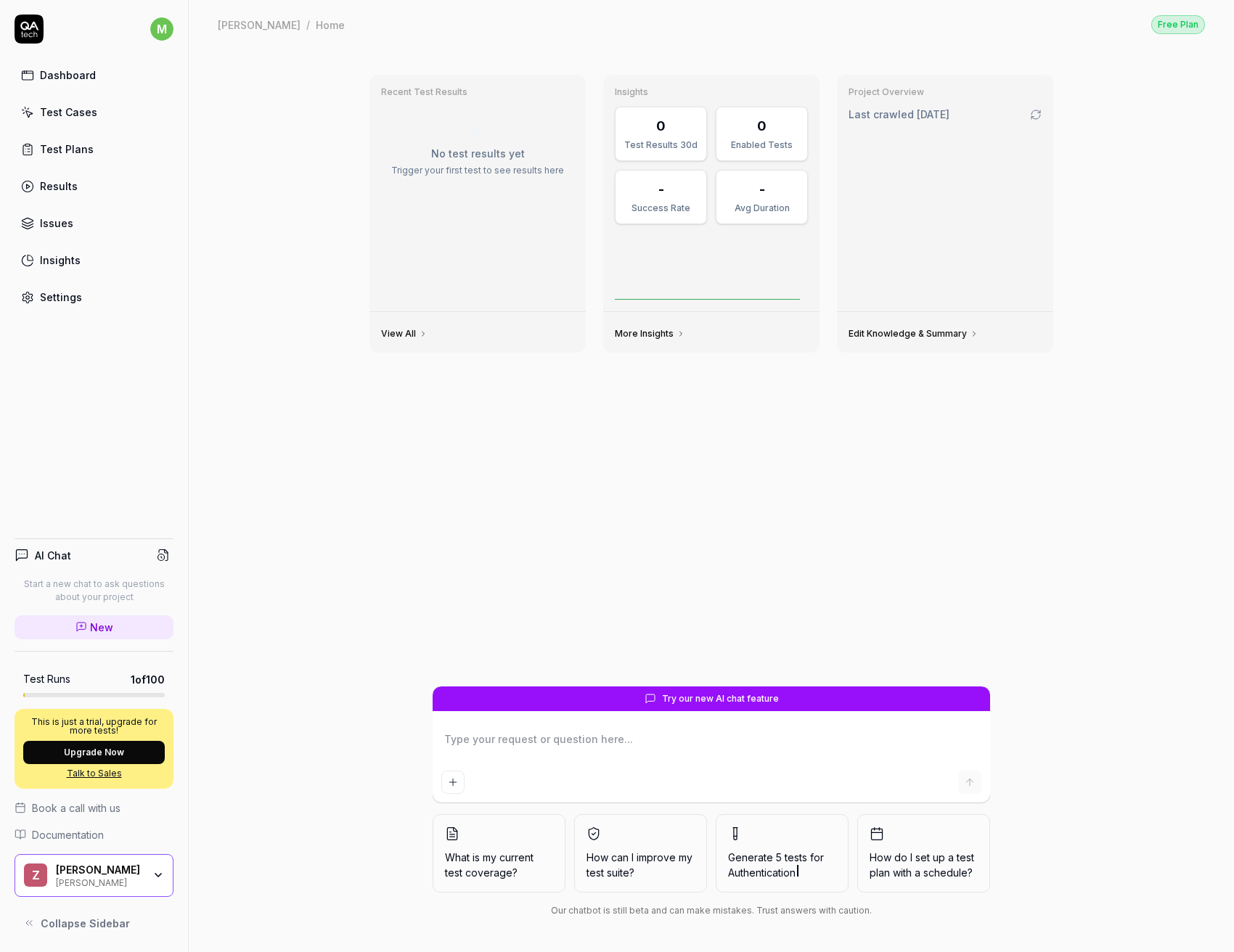
click at [614, 744] on textarea at bounding box center [711, 747] width 540 height 36
type textarea "*"
type textarea "T"
type textarea "*"
type textarea "Tr"
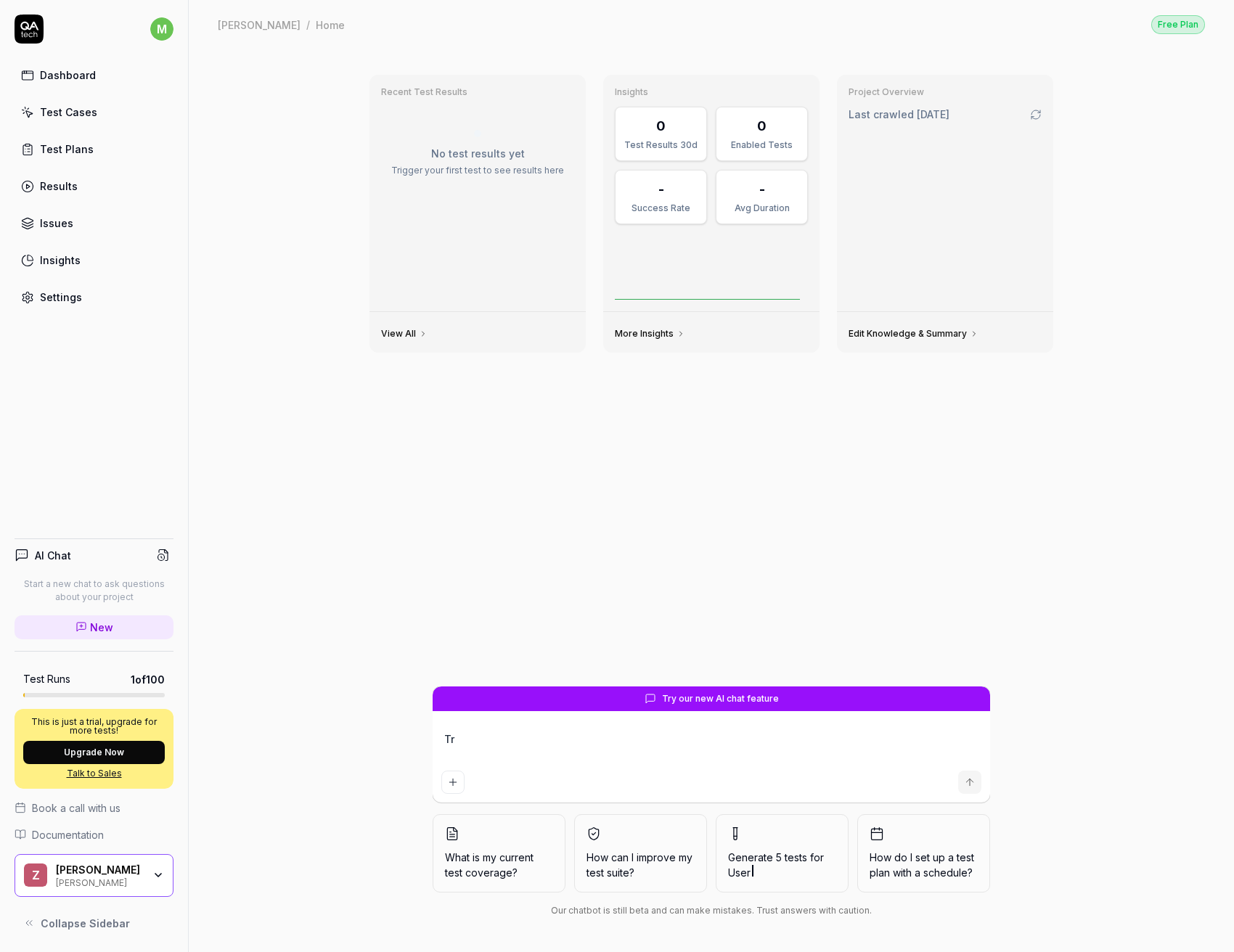
type textarea "*"
type textarea "Try"
type textarea "*"
type textarea "Try"
type textarea "*"
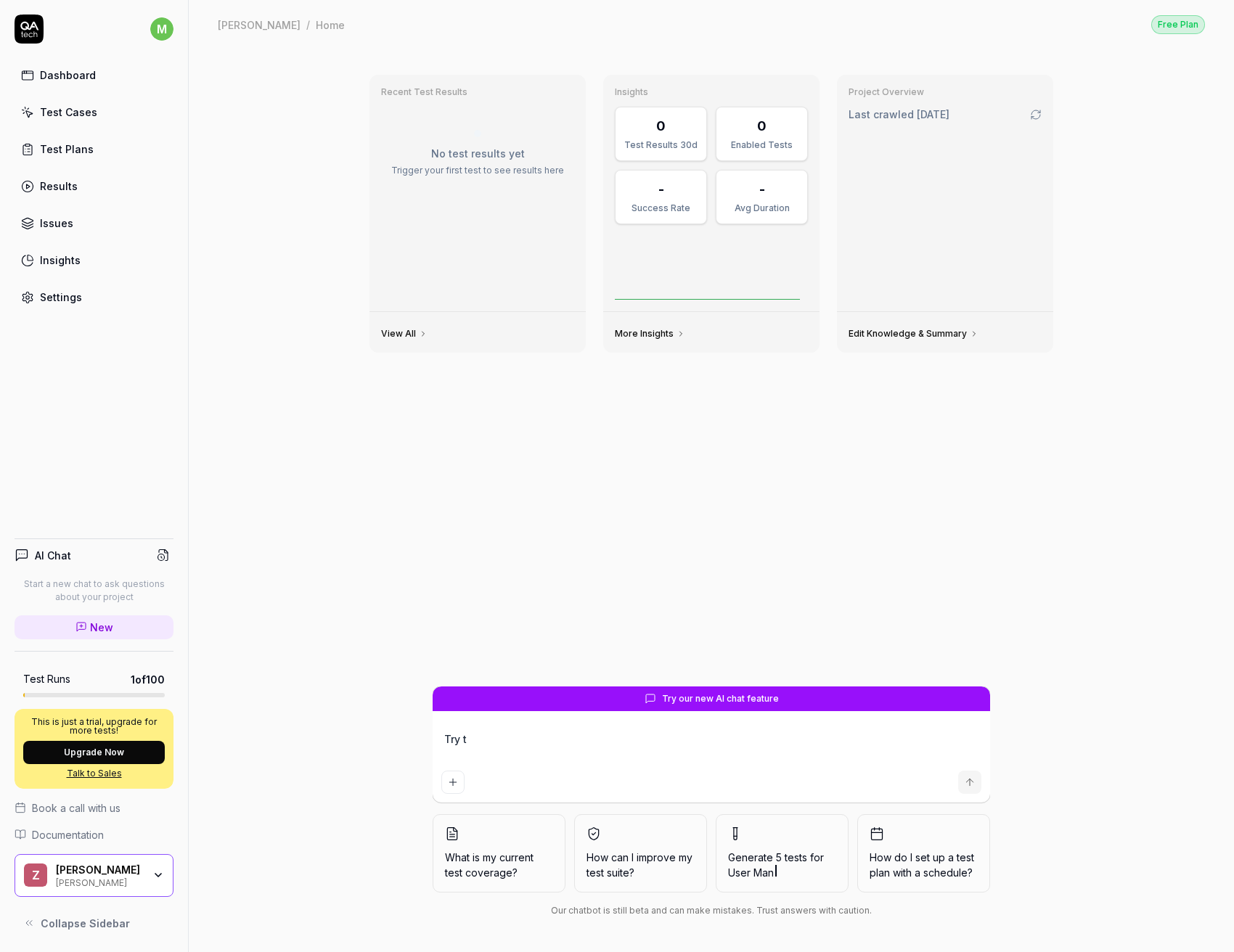
type textarea "Try to"
type textarea "*"
type textarea "Try to"
type textarea "*"
type textarea "Try to l"
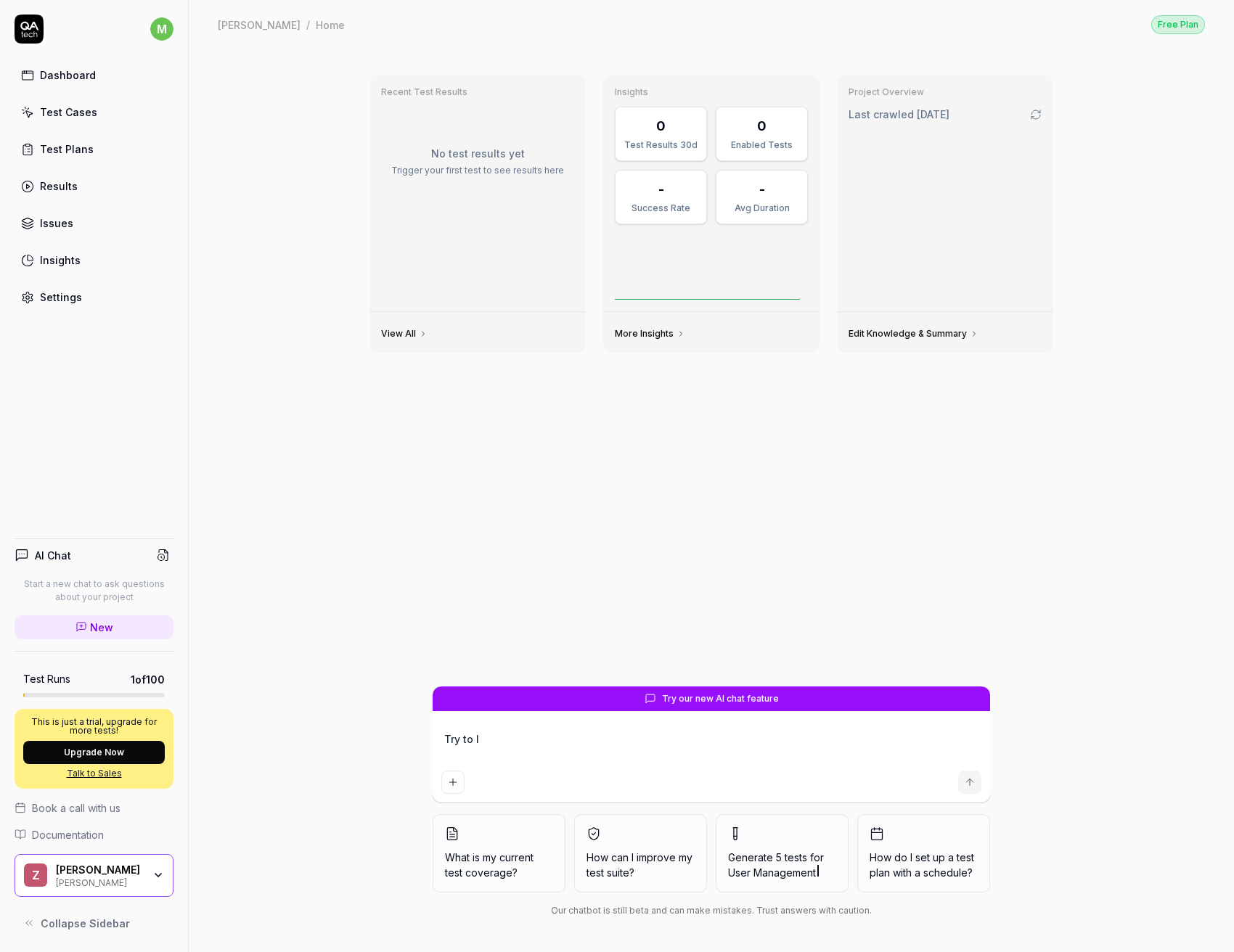
type textarea "*"
type textarea "Try to lo"
type textarea "*"
type textarea "Try to log"
type textarea "*"
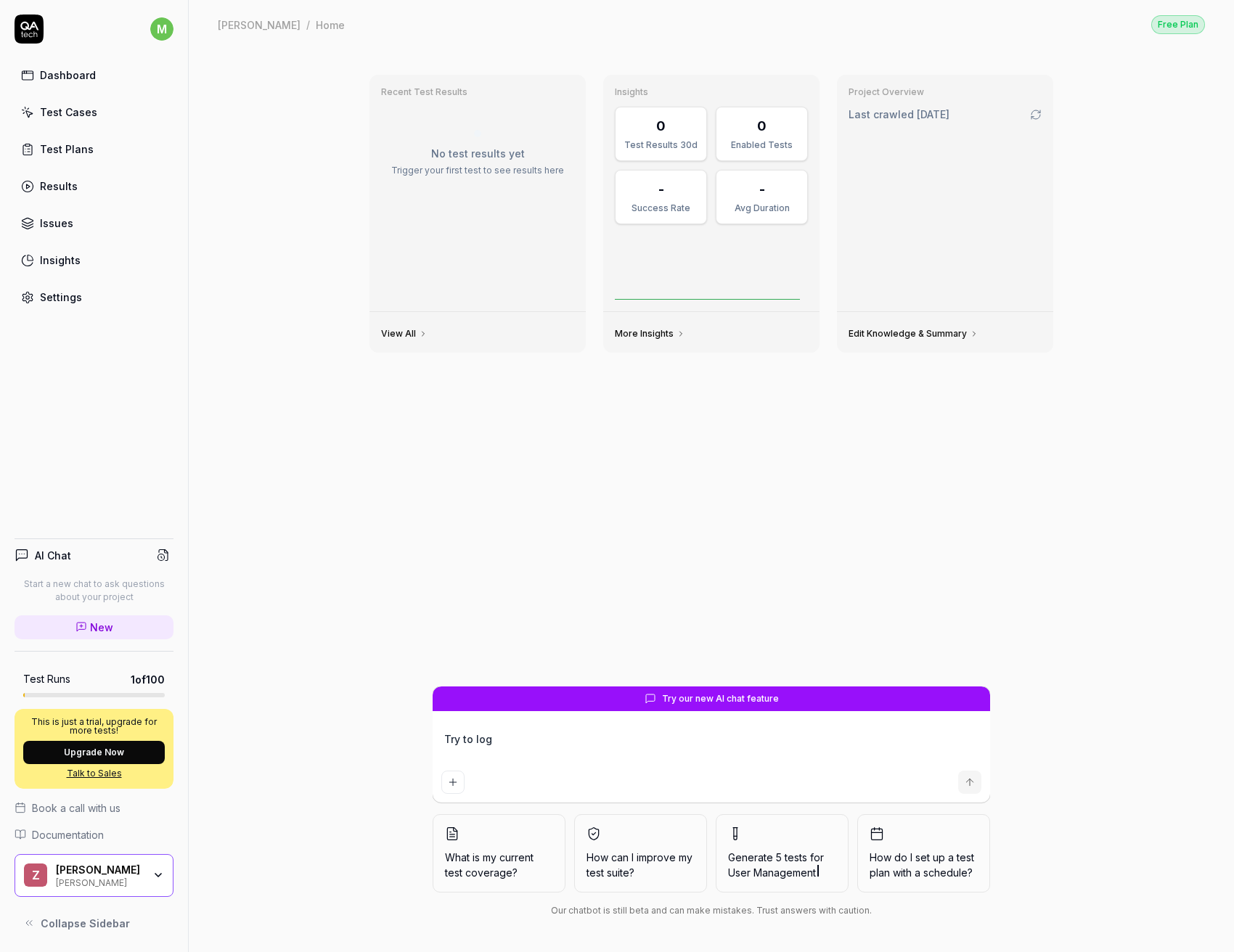
type textarea "Try to logi"
type textarea "*"
type textarea "Try to login"
type textarea "*"
type textarea "Try to login"
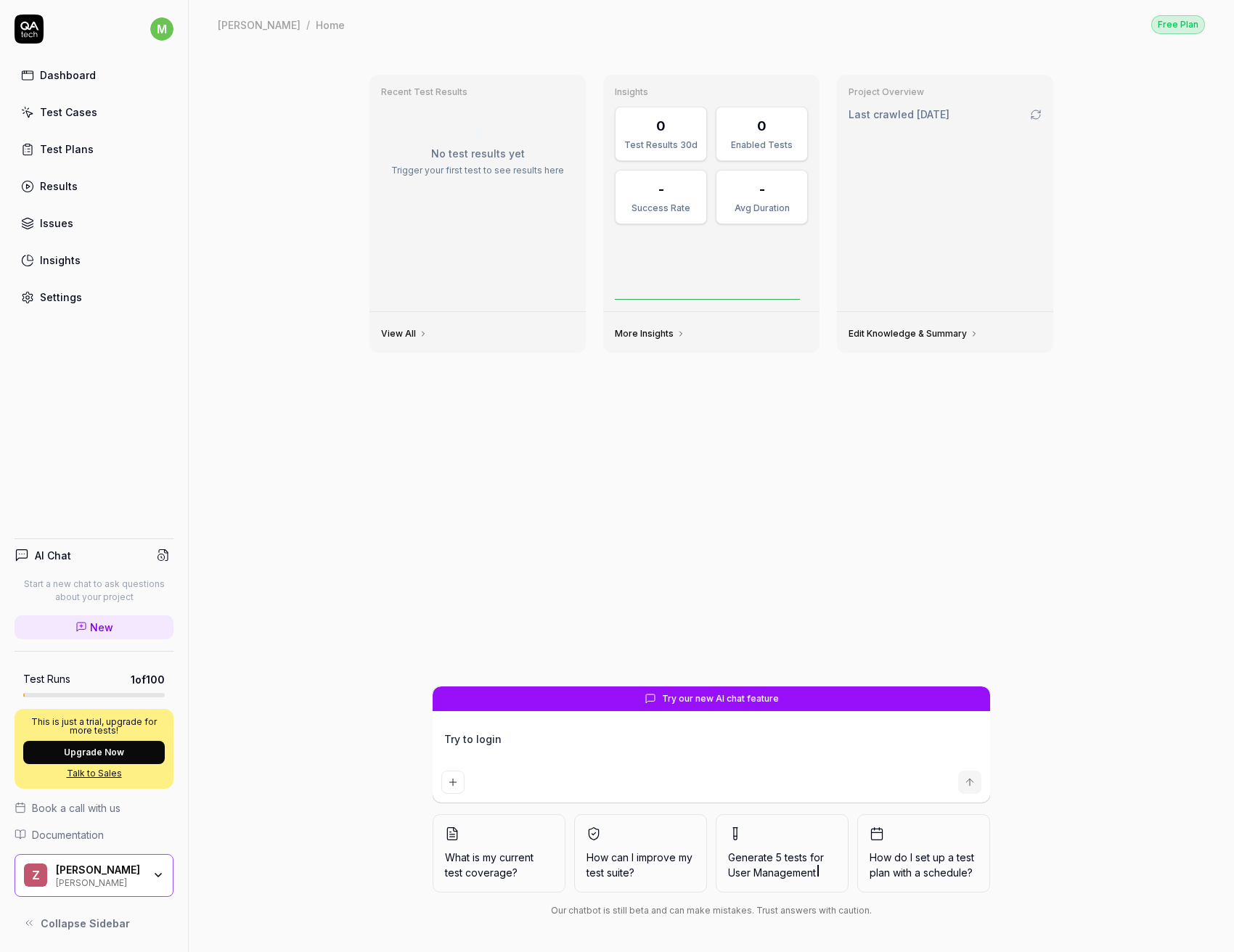
type textarea "*"
type textarea "Try to login a"
type textarea "*"
type textarea "Try to login as"
type textarea "*"
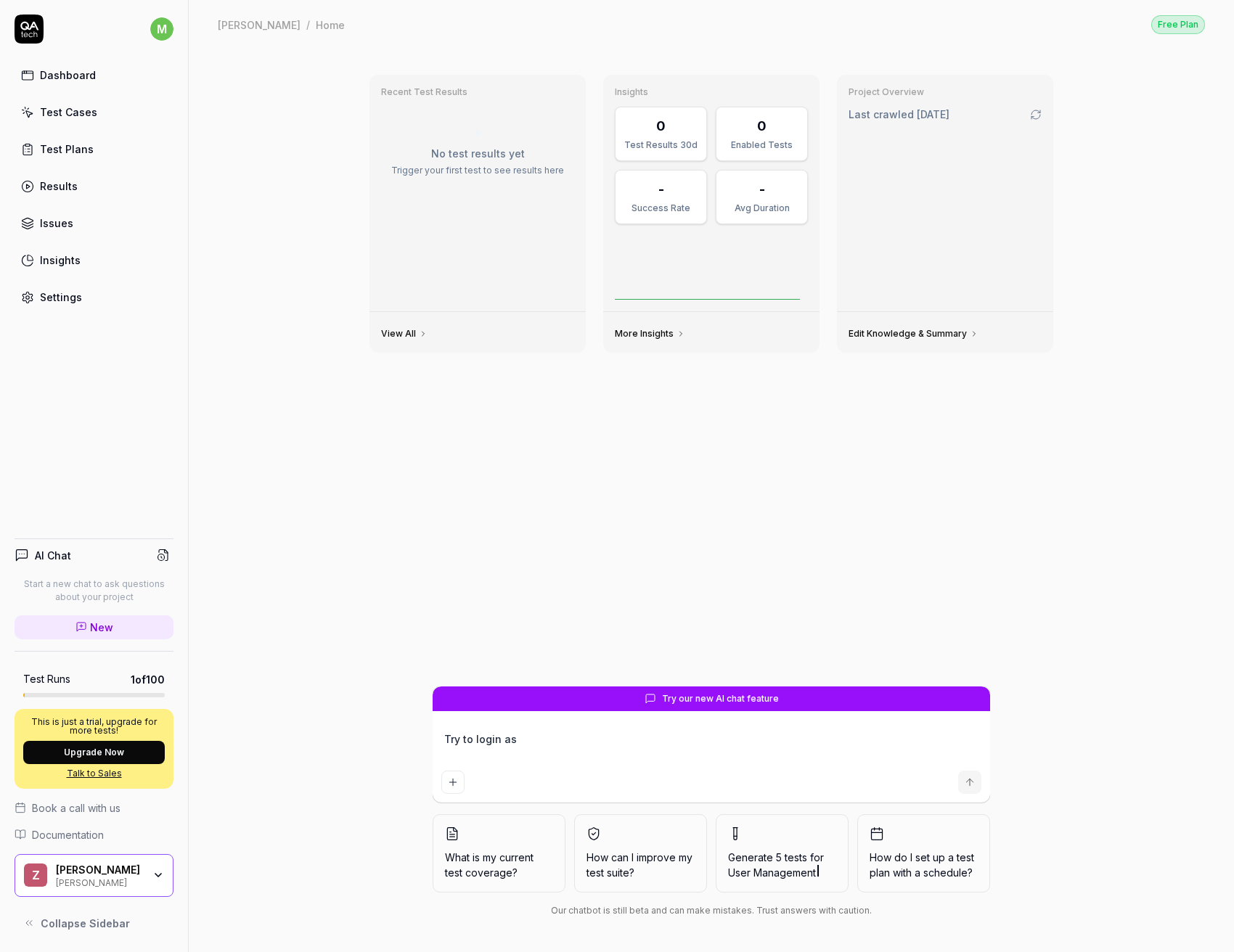
type textarea "Try to login as"
type textarea "*"
type textarea "Try to login as a"
type textarea "*"
type textarea "Try to login as a"
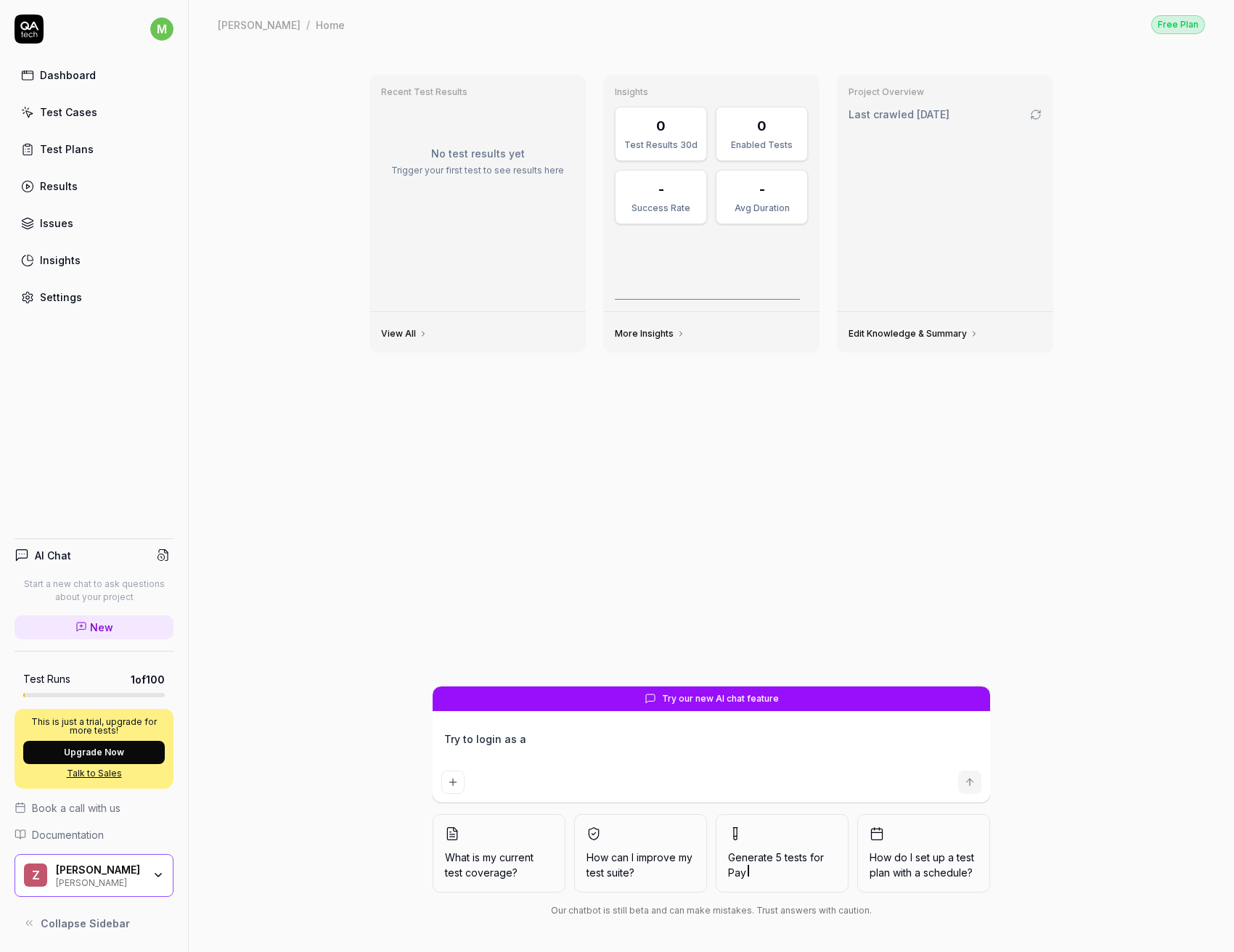
type textarea "*"
type textarea "Try to login as a a"
type textarea "*"
type textarea "Try to login as a ad"
type textarea "*"
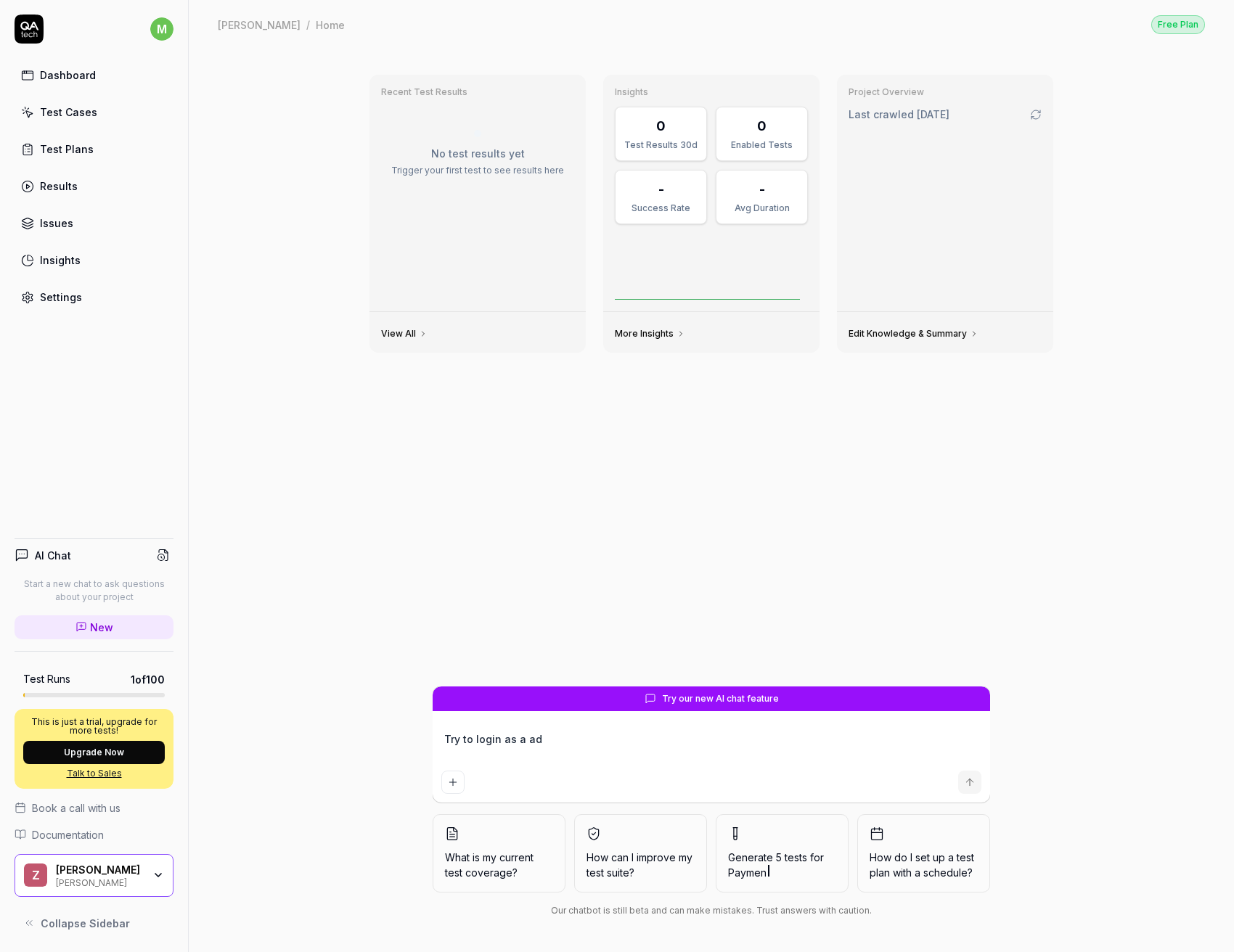
type textarea "Try to login as a adm"
type textarea "*"
type textarea "Try to login as a admi"
type textarea "*"
type textarea "Try to login as a admin"
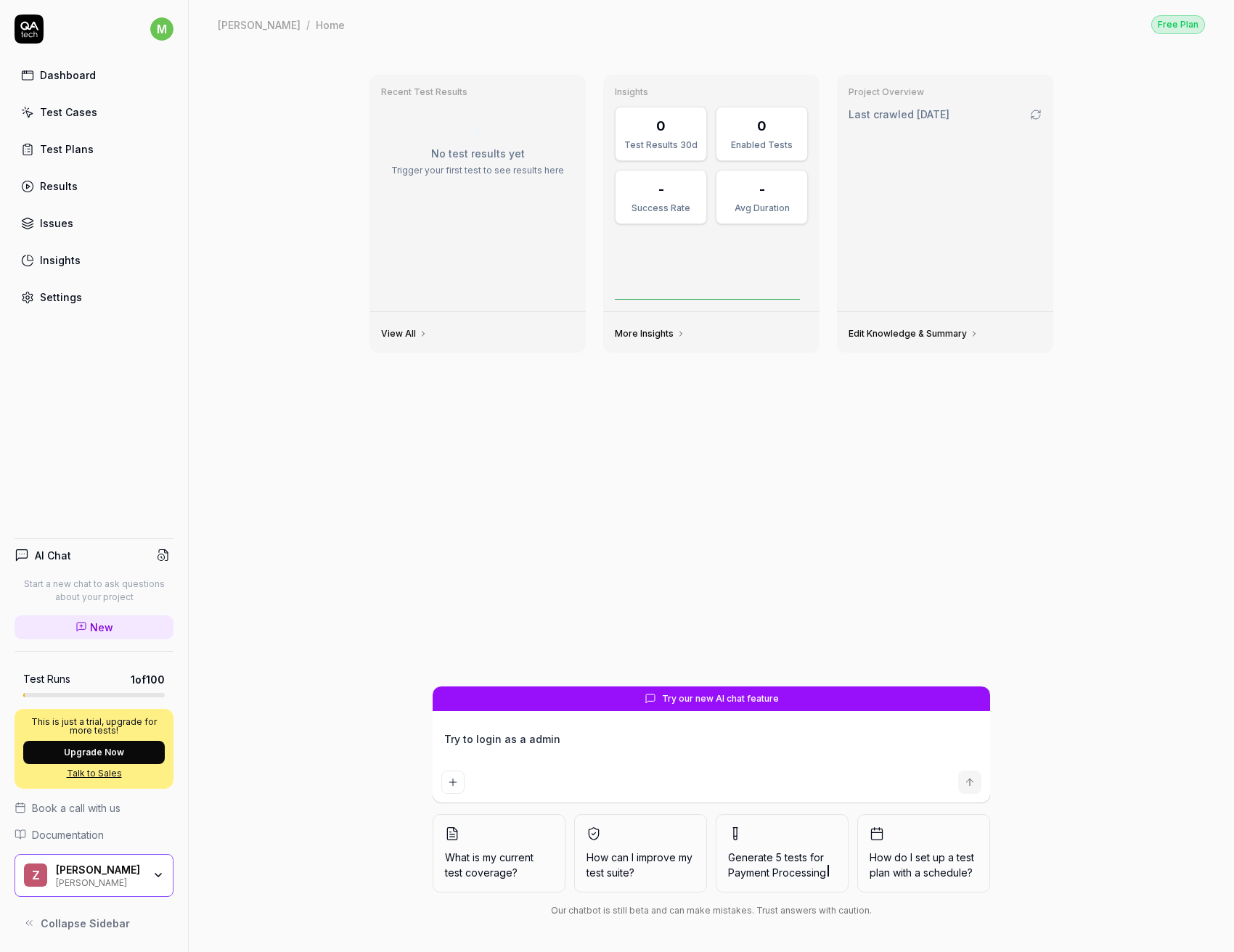
type textarea "*"
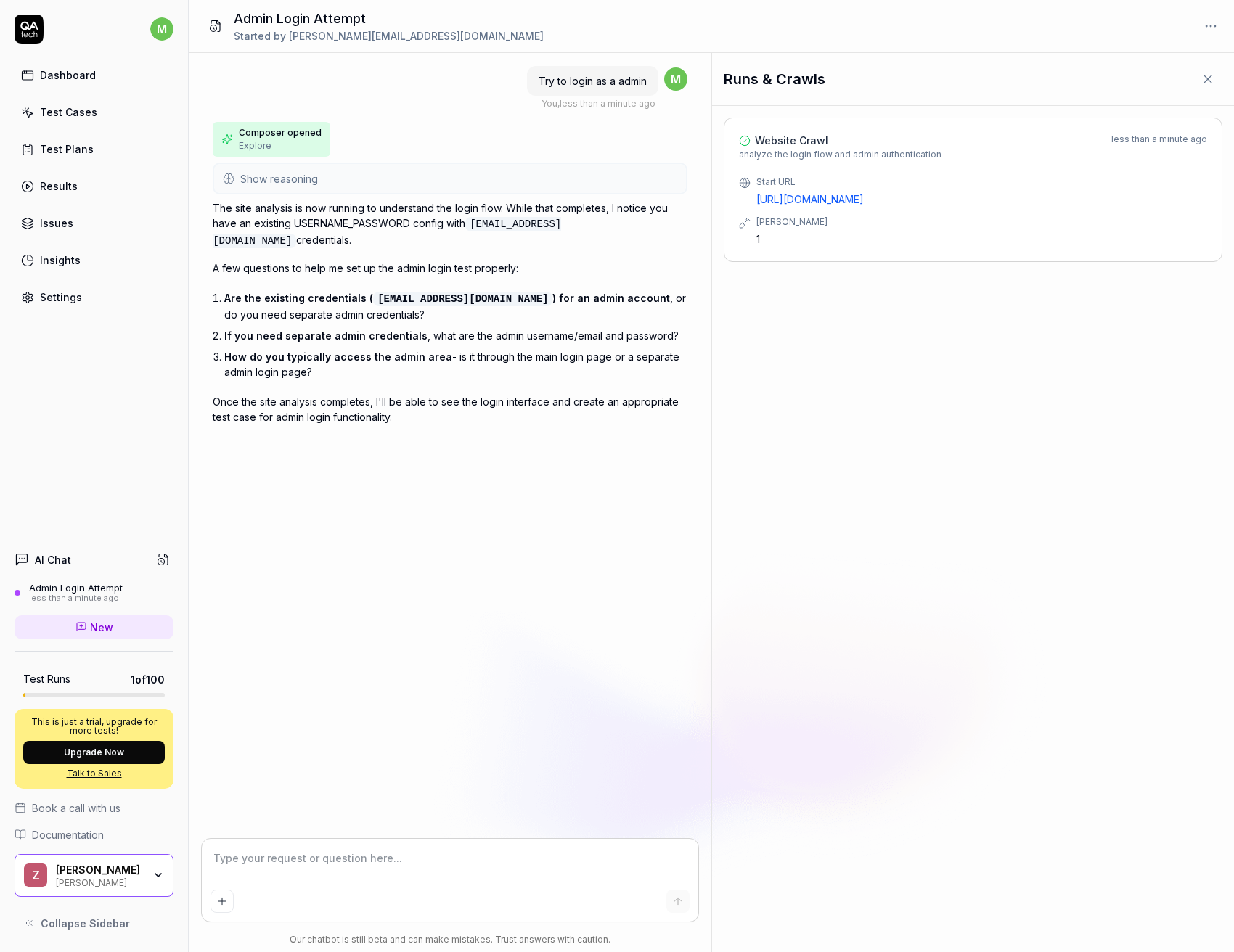
click at [442, 349] on p "How do you typically access the admin area - is it through the main login page …" at bounding box center [455, 363] width 463 height 30
click at [395, 353] on p "How do you typically access the admin area - is it through the main login page …" at bounding box center [455, 363] width 463 height 30
click at [384, 887] on div at bounding box center [450, 880] width 497 height 83
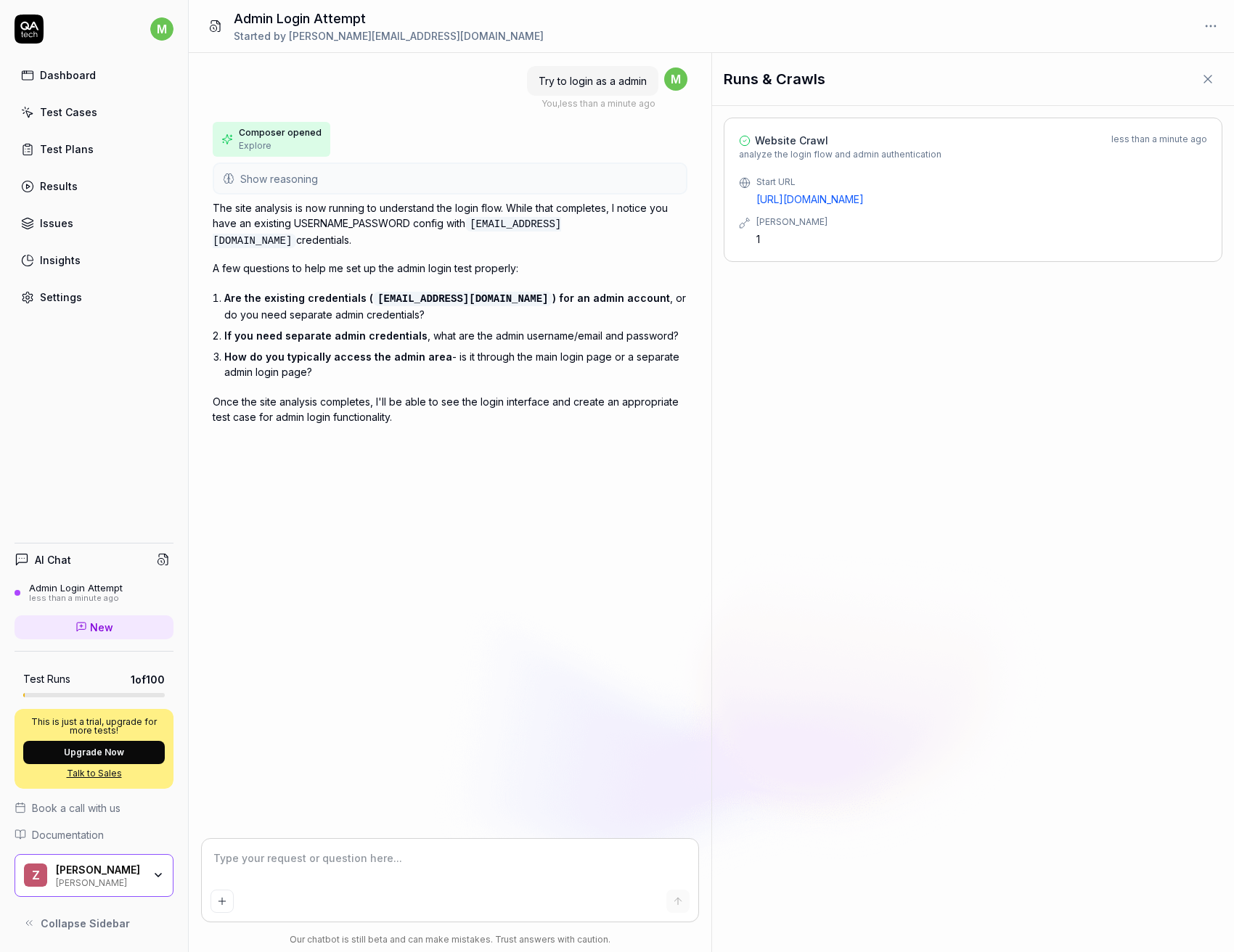
type textarea "*"
type textarea "t"
type textarea "*"
type textarea "th"
type textarea "*"
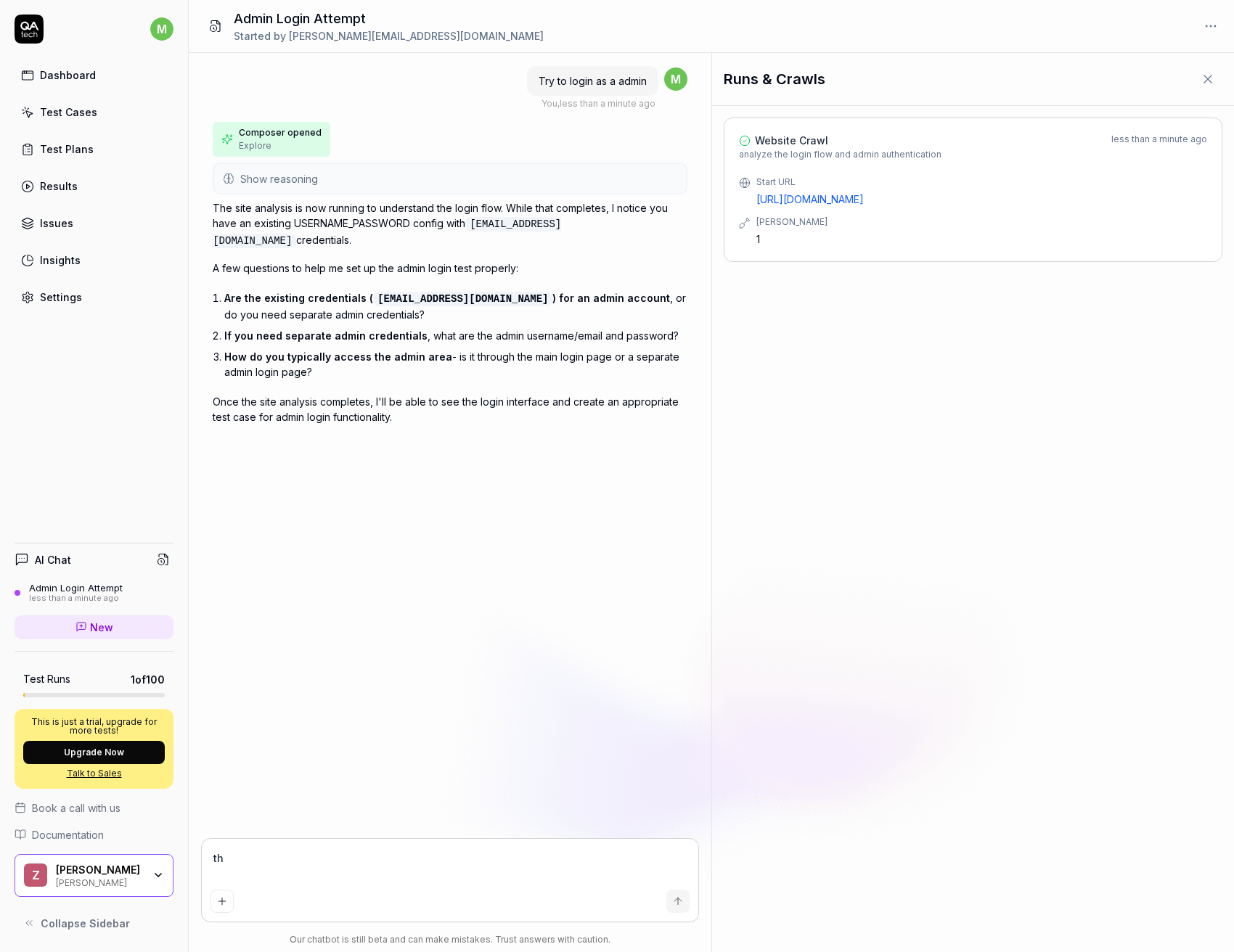
type textarea "the"
type textarea "*"
type textarea "the"
type textarea "*"
type textarea "the e"
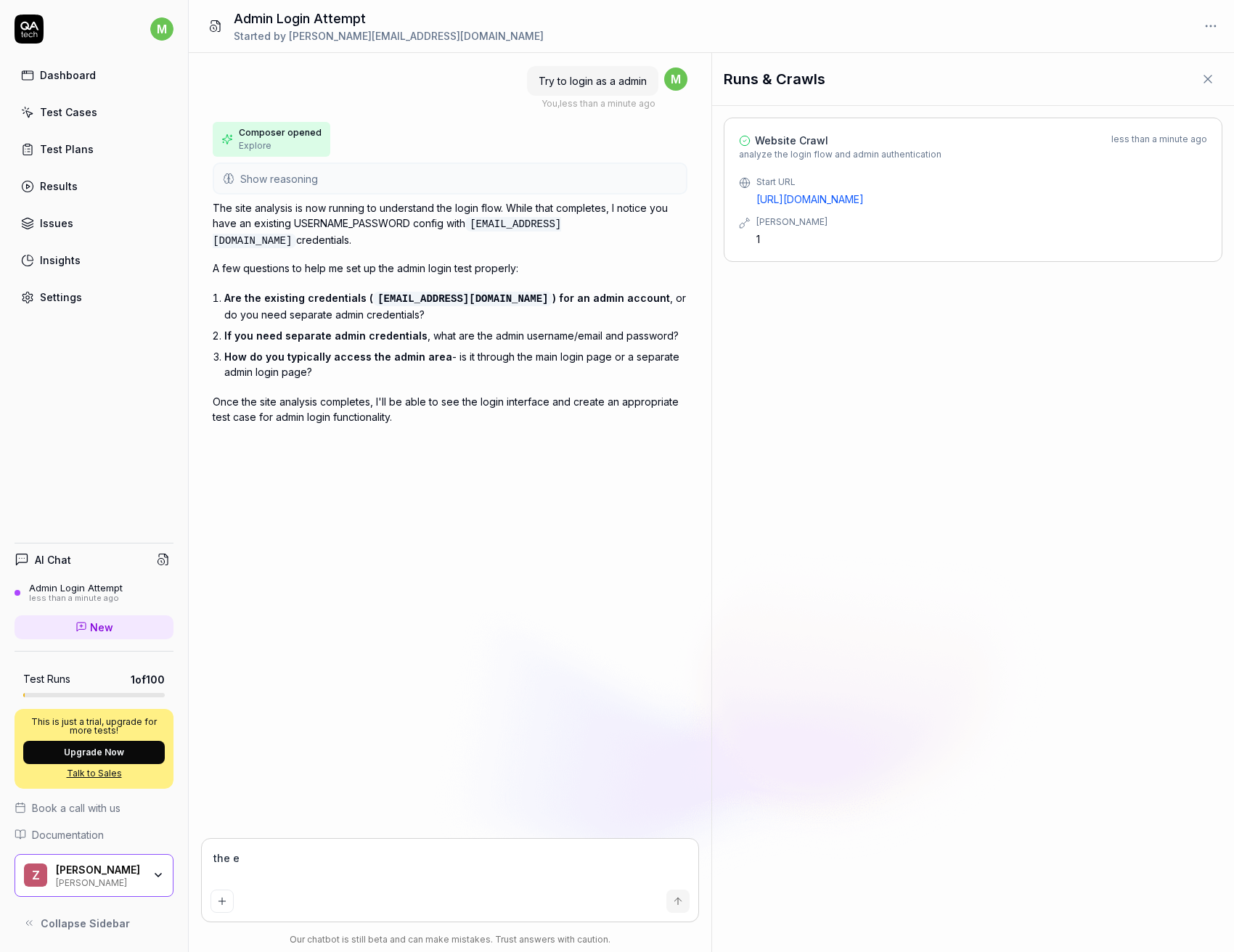
type textarea "*"
type textarea "the ex"
type textarea "*"
type textarea "the exi"
type textarea "*"
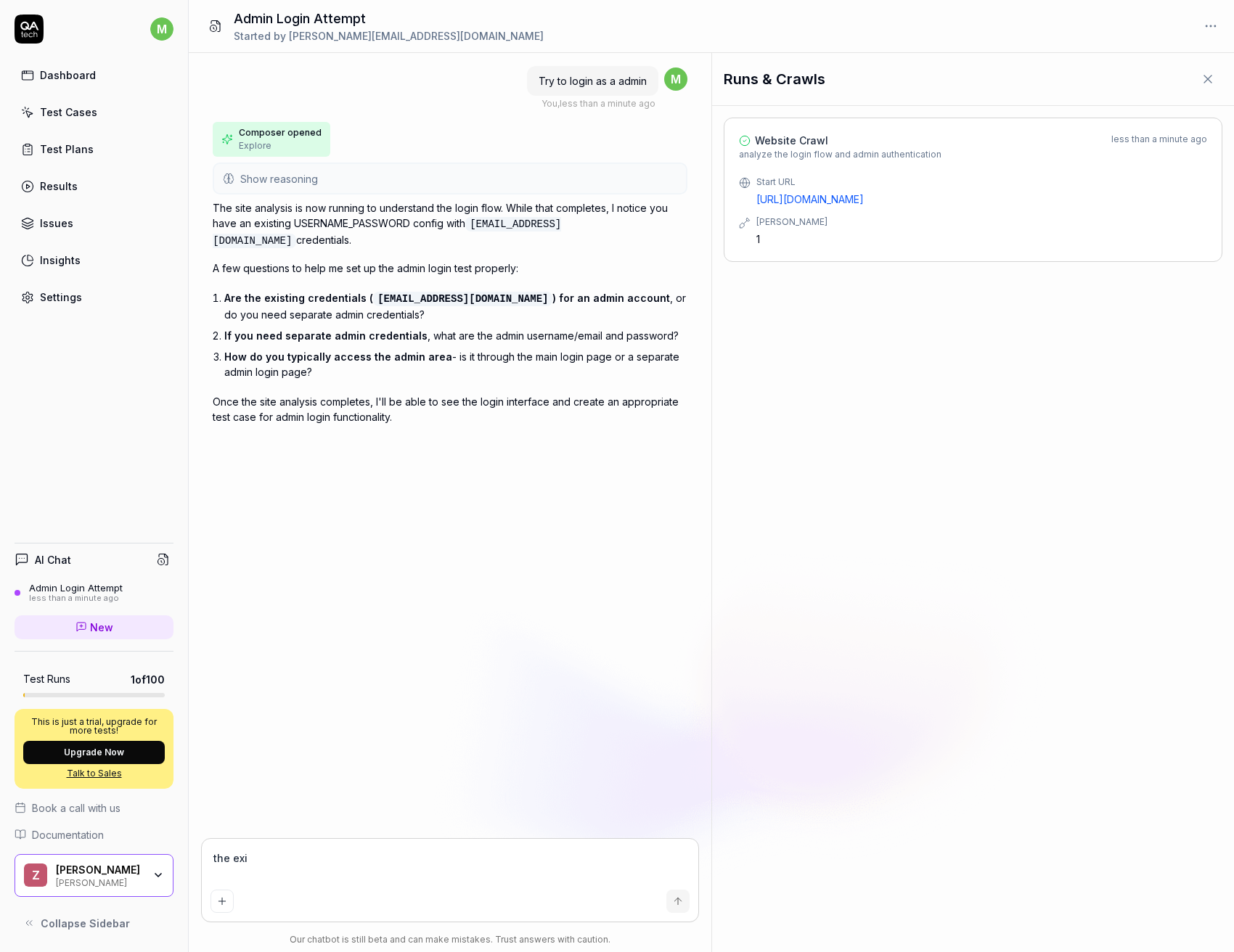
type textarea "the exis"
type textarea "*"
type textarea "the exist"
type textarea "*"
type textarea "the existi"
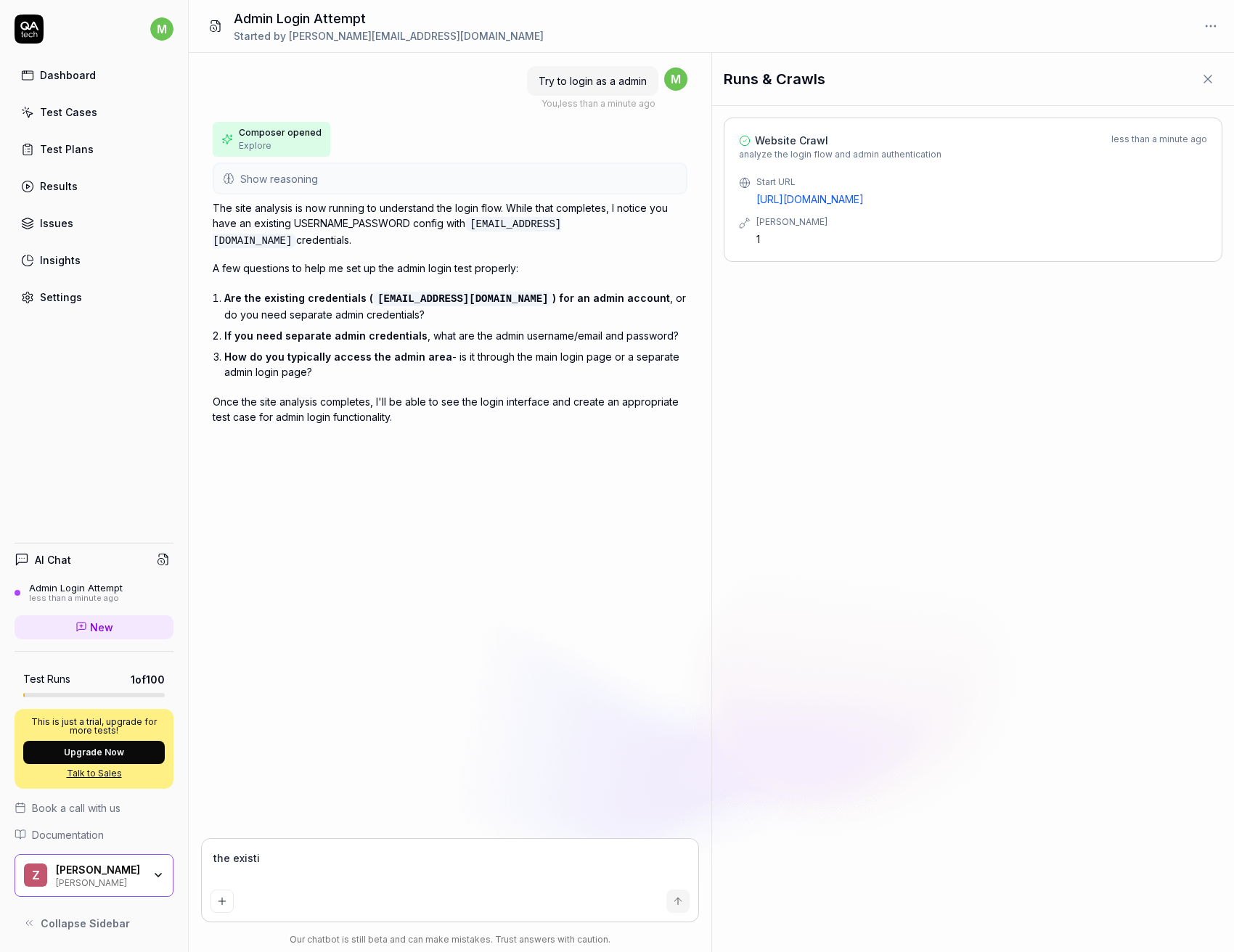
type textarea "*"
type textarea "the existin"
type textarea "*"
type textarea "the existing"
type textarea "*"
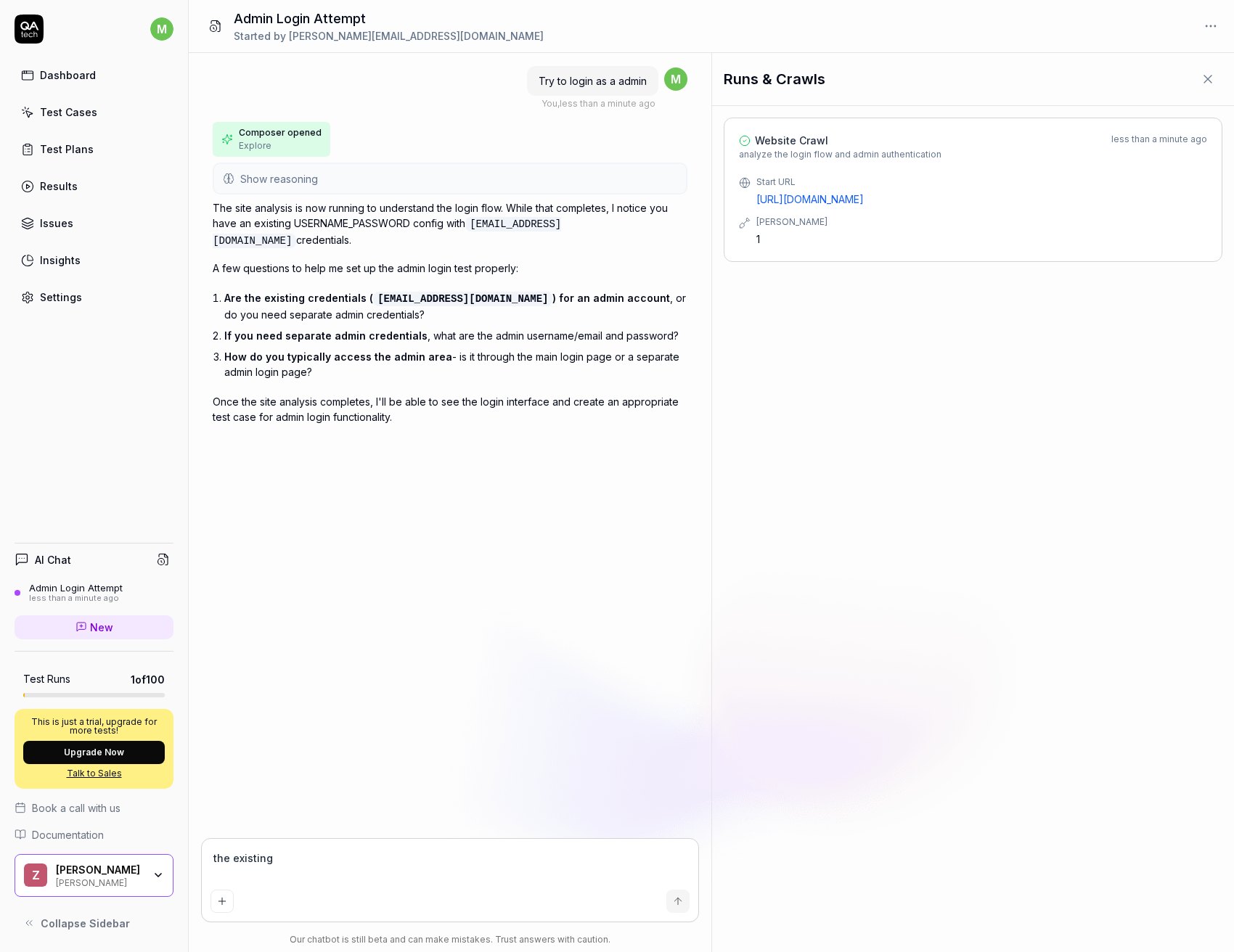
type textarea "the existing c"
type textarea "*"
type textarea "the existing cr"
type textarea "*"
type textarea "the existing cre"
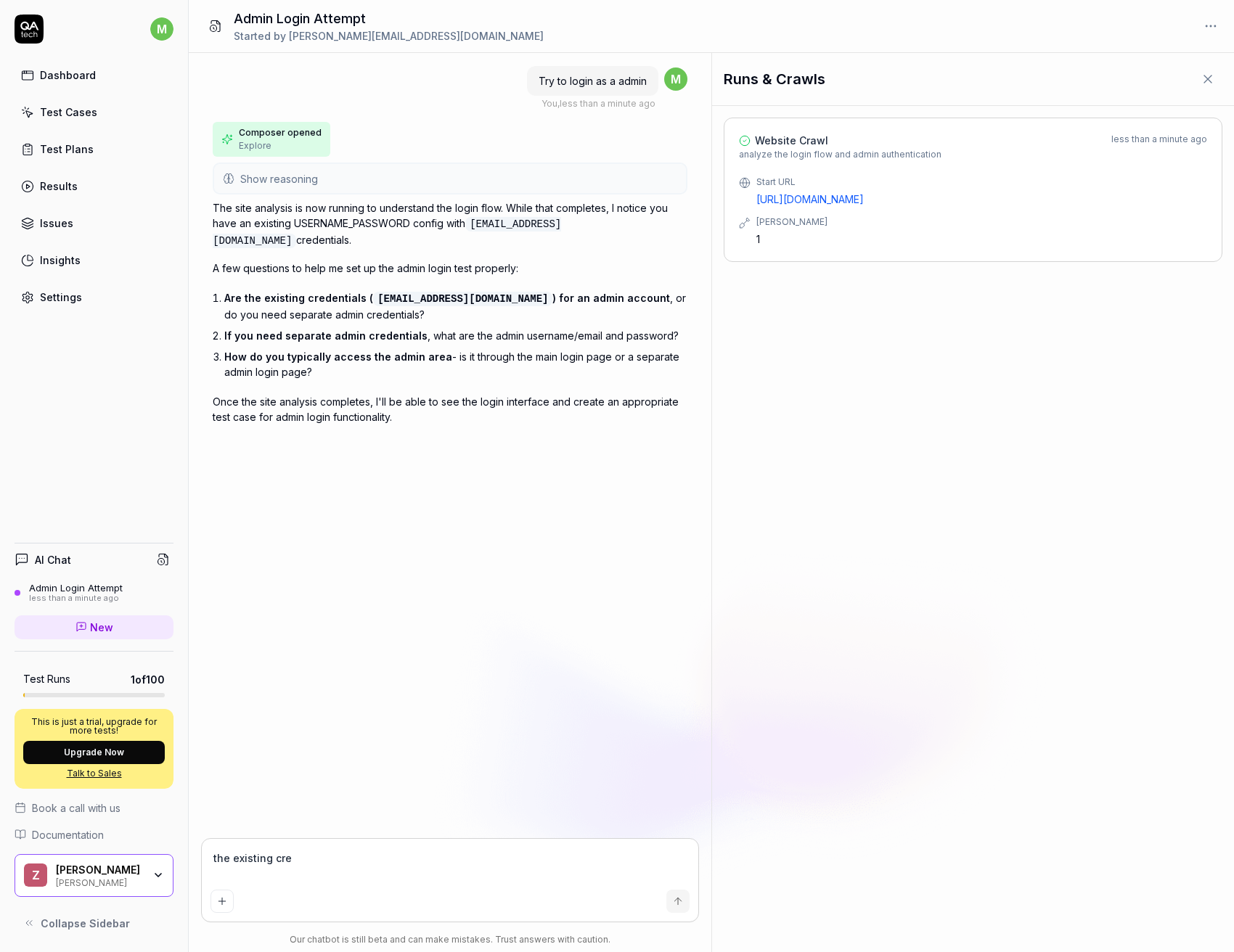
type textarea "*"
type textarea "the existing cred"
type textarea "*"
type textarea "the existing crede"
type textarea "*"
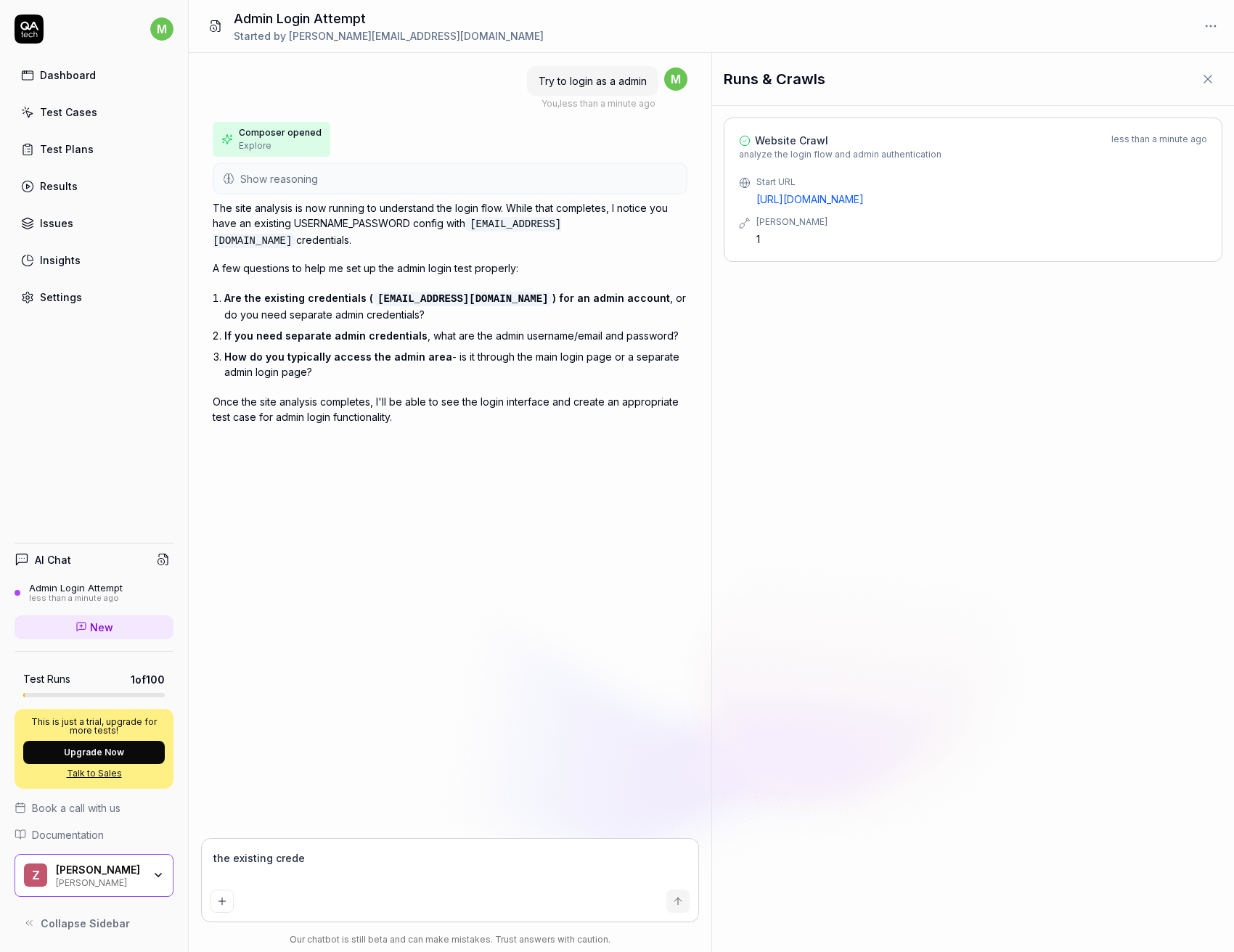
type textarea "the existing creden"
type textarea "*"
type textarea "the existing credent"
type textarea "*"
type textarea "the existing credenti"
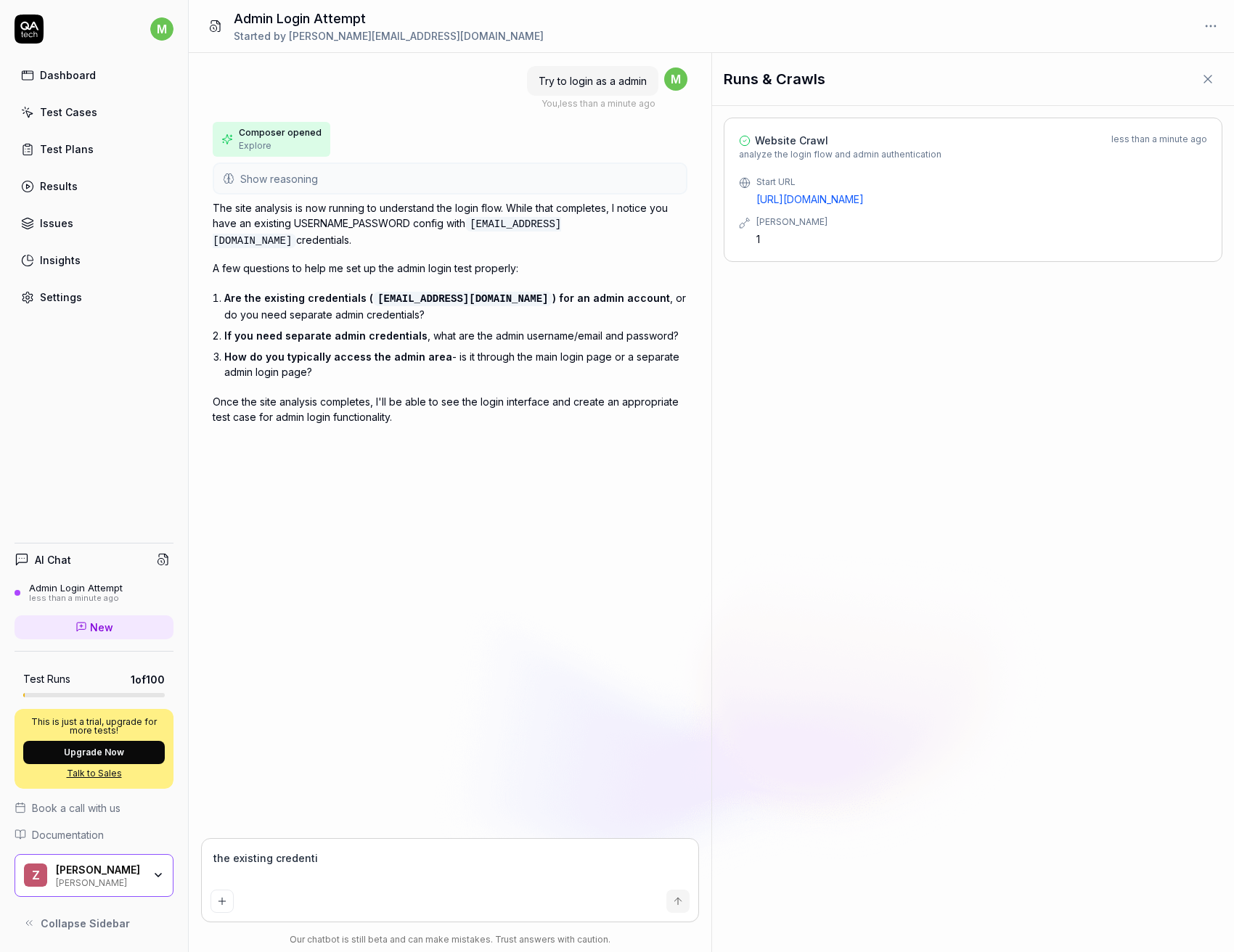
type textarea "*"
type textarea "the existing credentia"
type textarea "*"
type textarea "the existing credential"
type textarea "*"
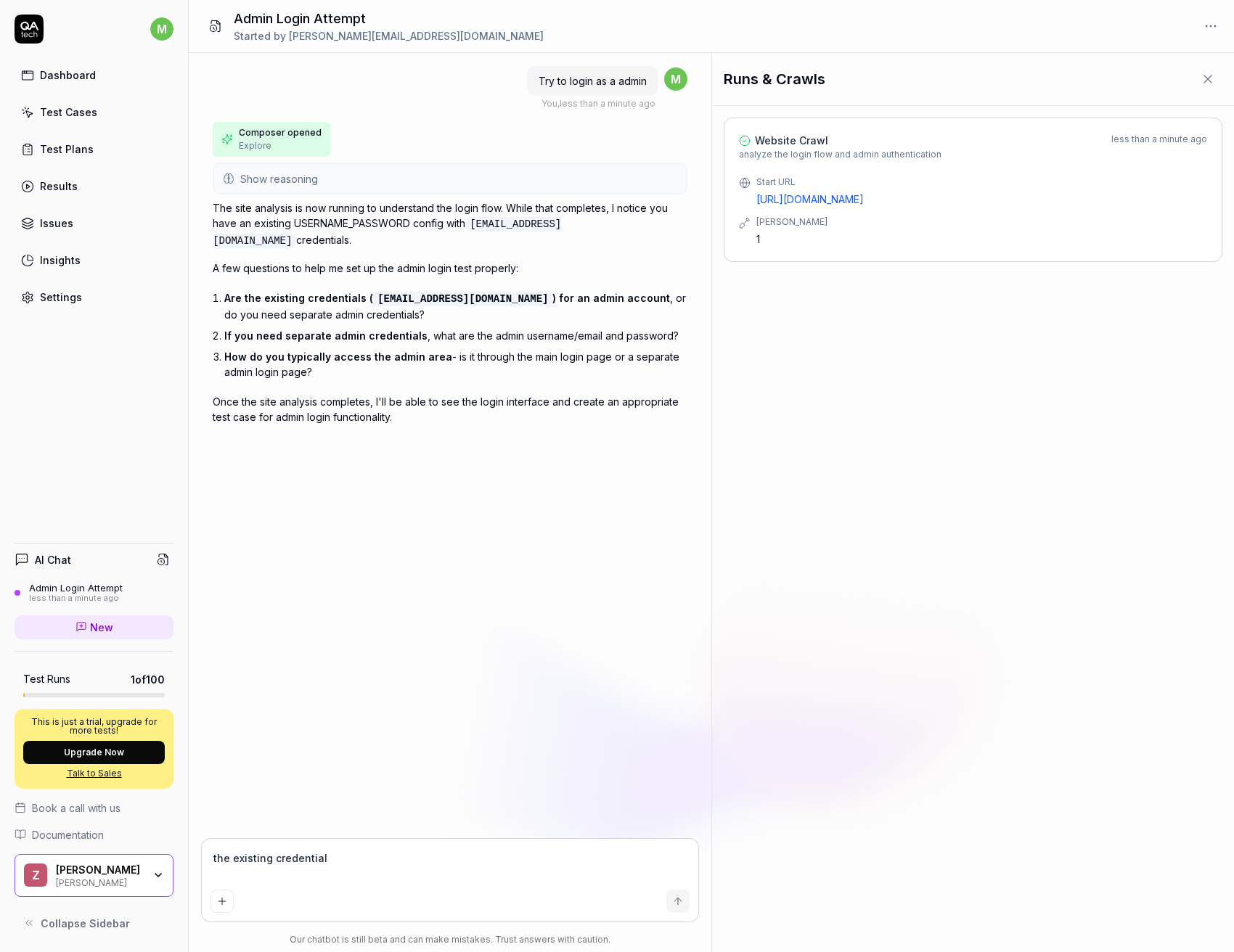
type textarea "the existing credentials"
type textarea "*"
type textarea "the existing credentials"
type textarea "*"
type textarea "the existing credentials a"
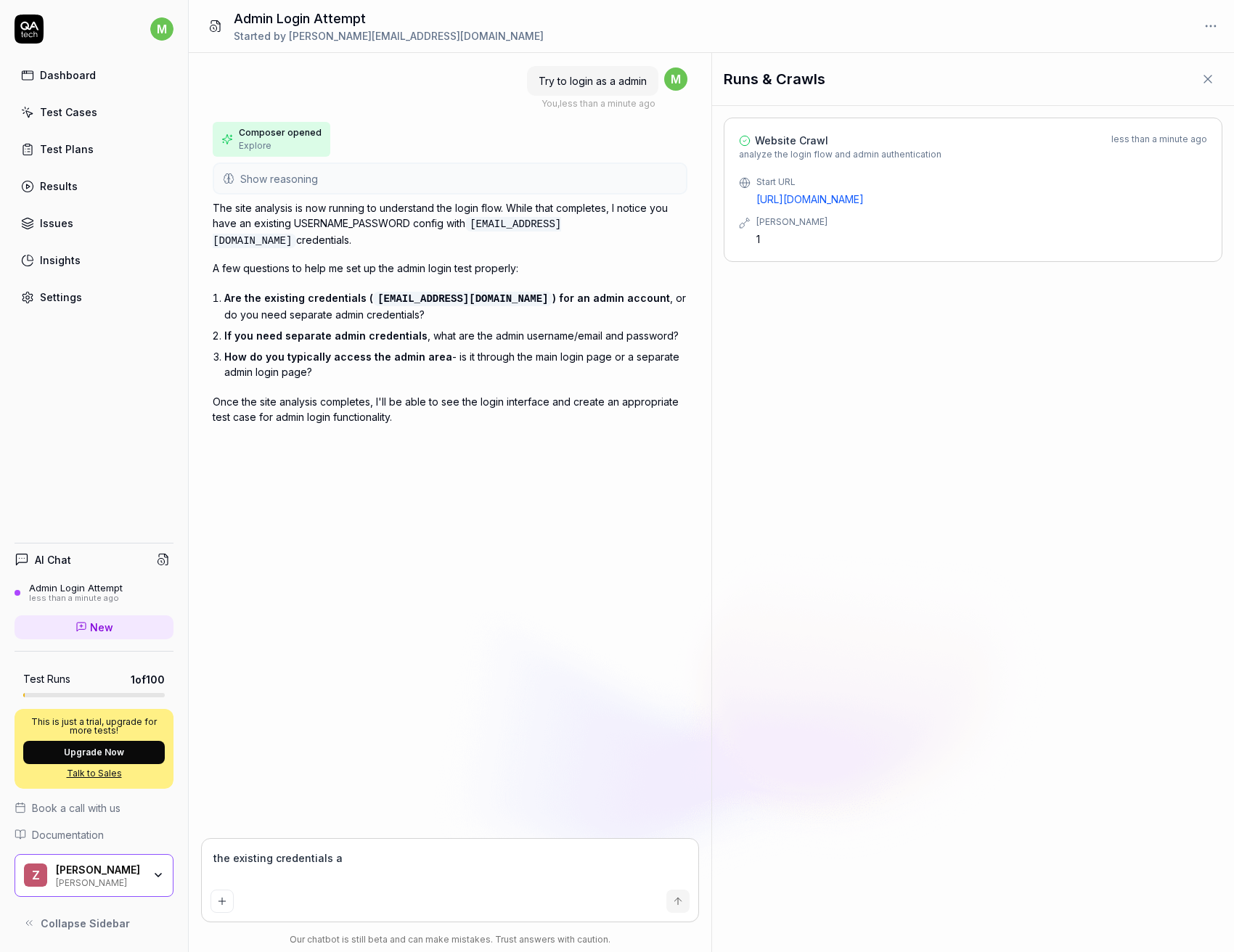
type textarea "*"
type textarea "the existing credentials ar"
type textarea "*"
type textarea "the existing credentials are"
type textarea "*"
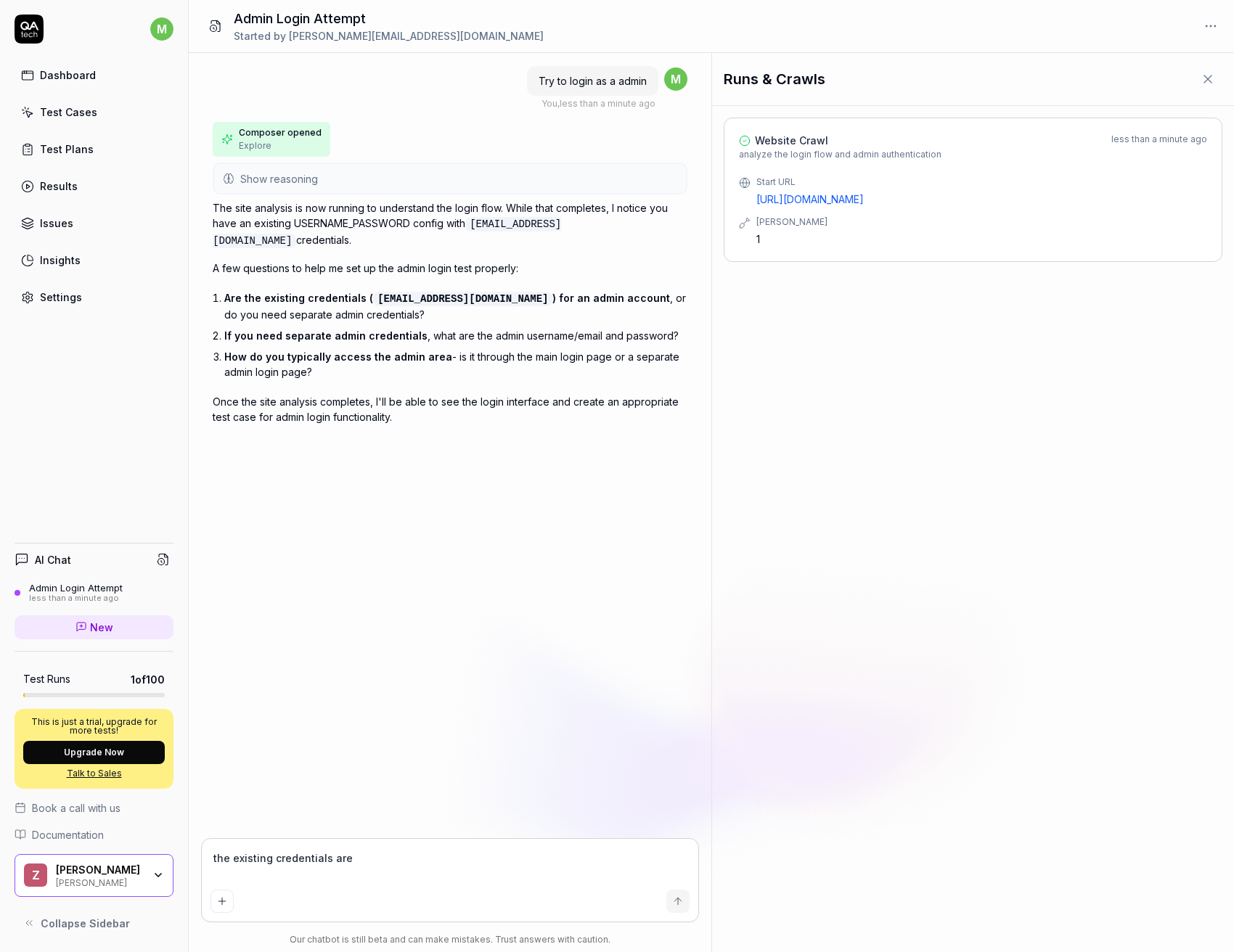
type textarea "the existing credentials are"
type textarea "*"
type textarea "the existing credentials are fo"
type textarea "*"
type textarea "the existing credentials are for"
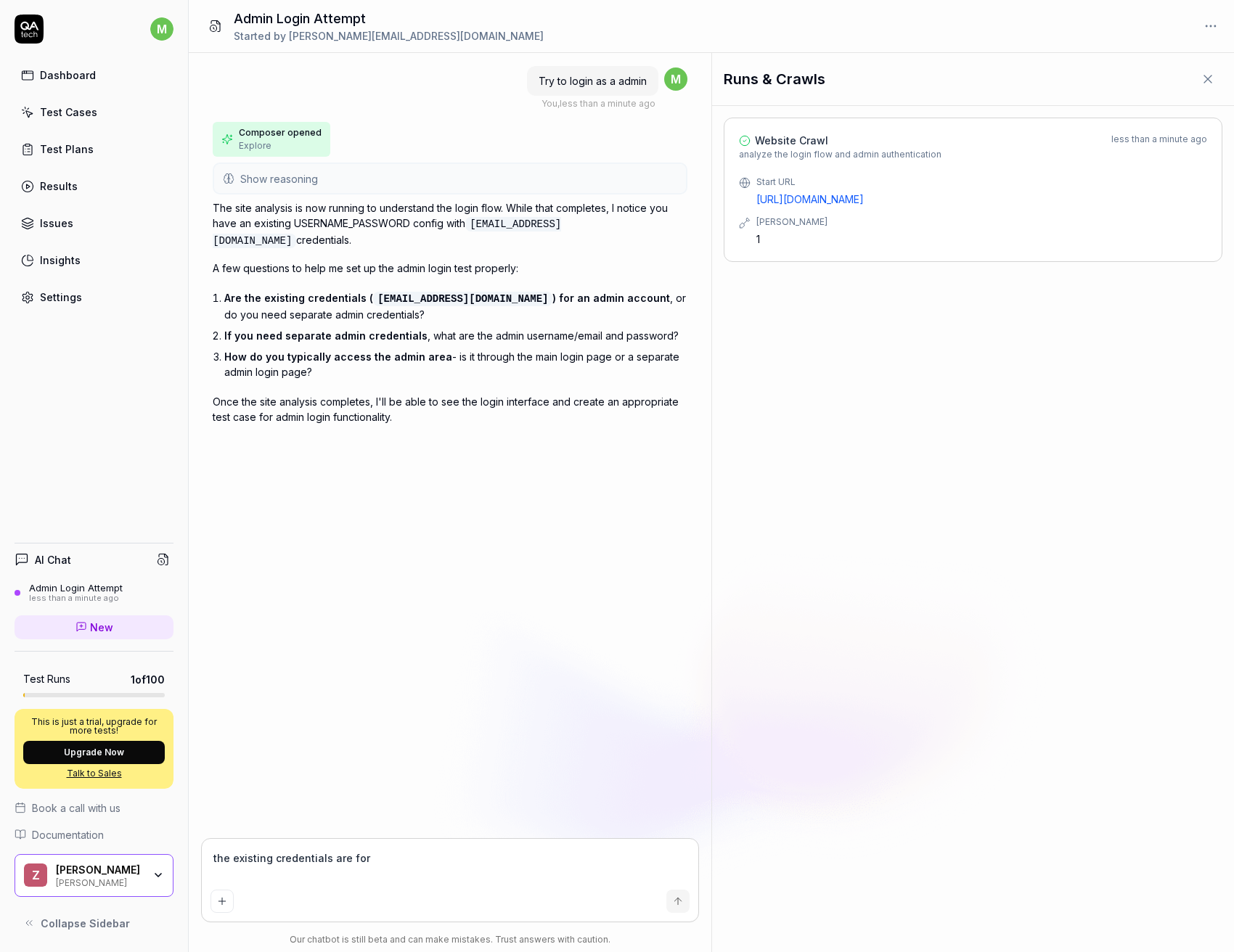
type textarea "*"
type textarea "the existing credentials are for"
type textarea "*"
type textarea "the existing credentials are for a"
type textarea "*"
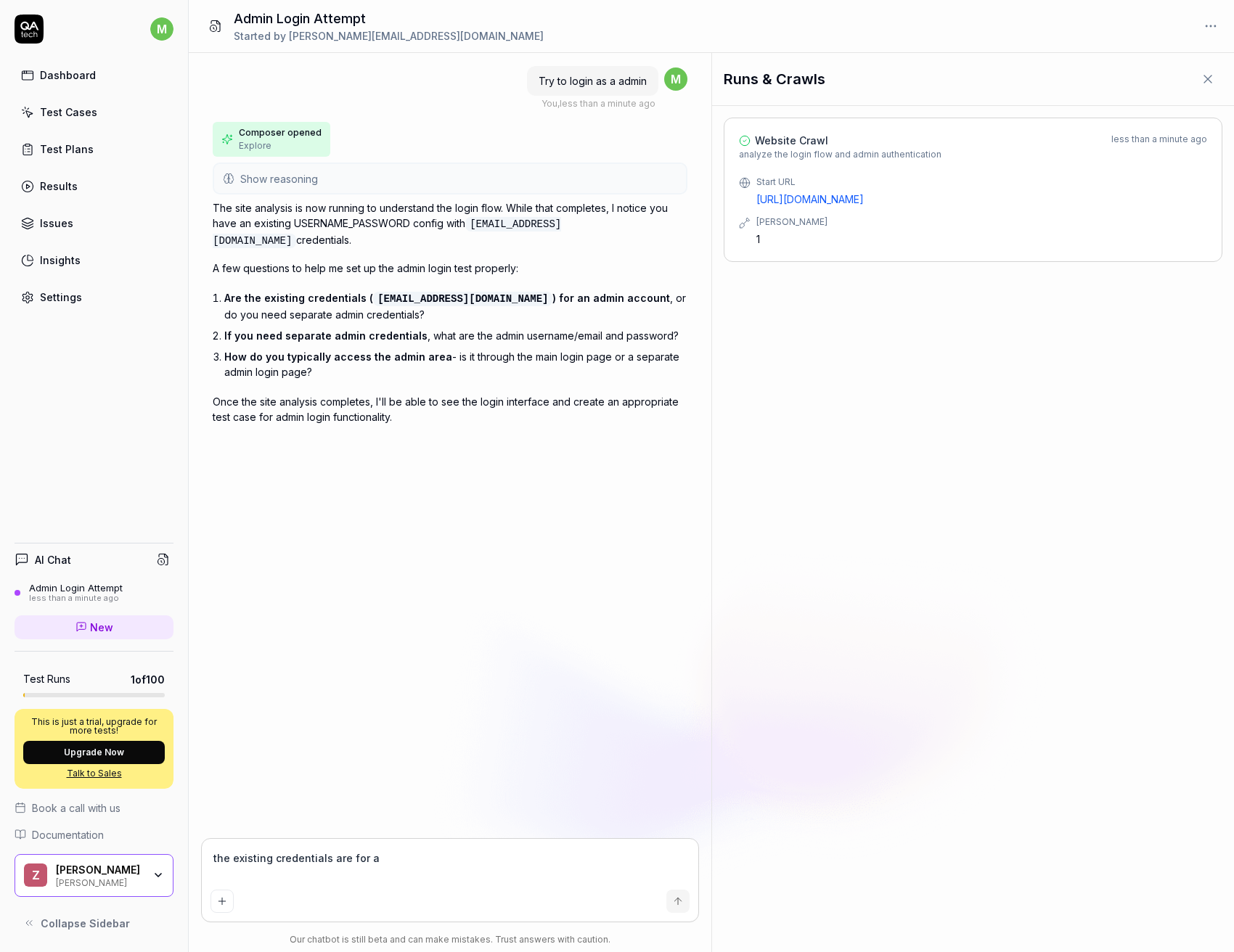
type textarea "the existing credentials are for a"
type textarea "*"
type textarea "the existing credentials are for a a"
type textarea "*"
type textarea "the existing credentials are for a ad"
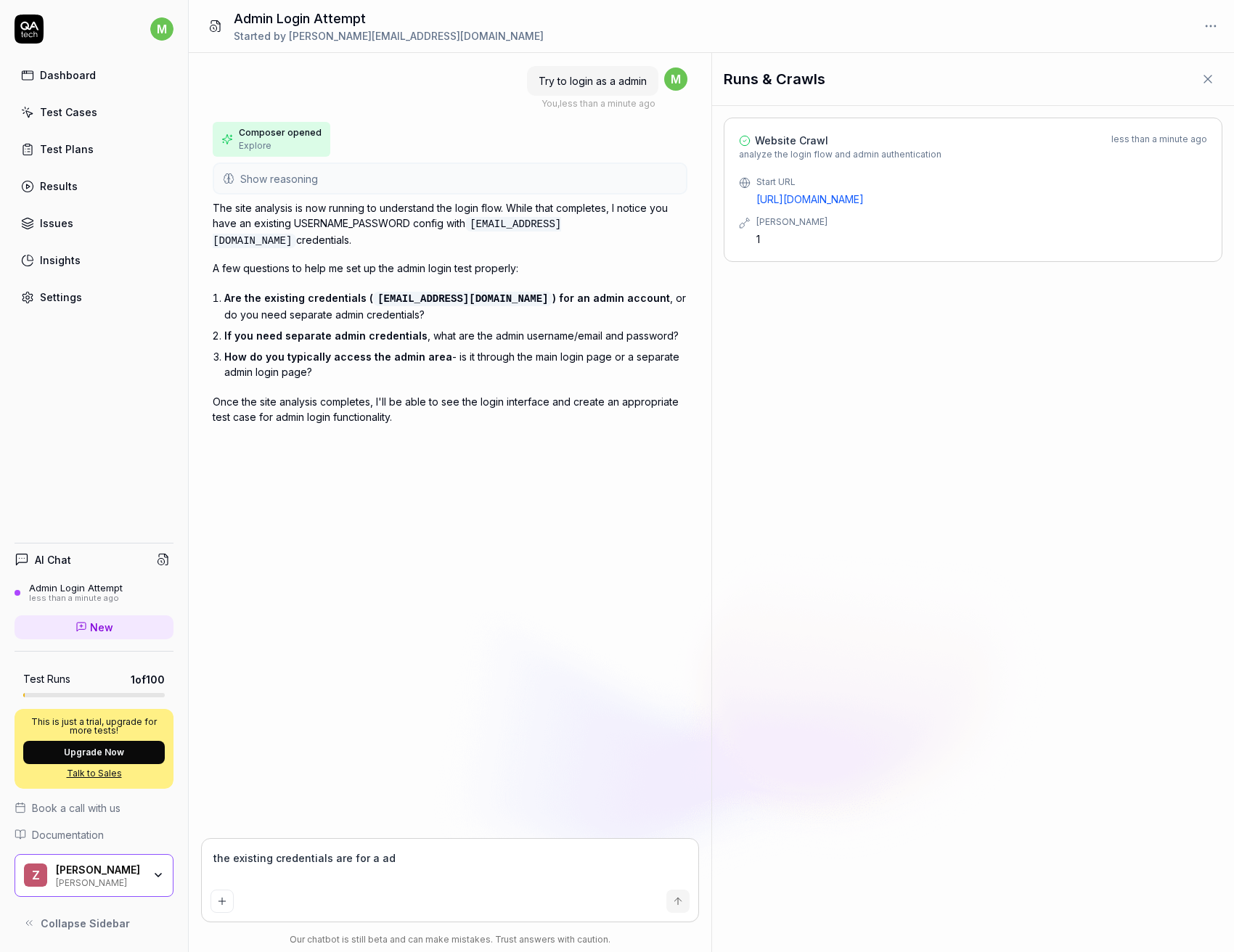
type textarea "*"
type textarea "the existing credentials are for a adm"
type textarea "*"
type textarea "the existing credentials are for a admi"
type textarea "*"
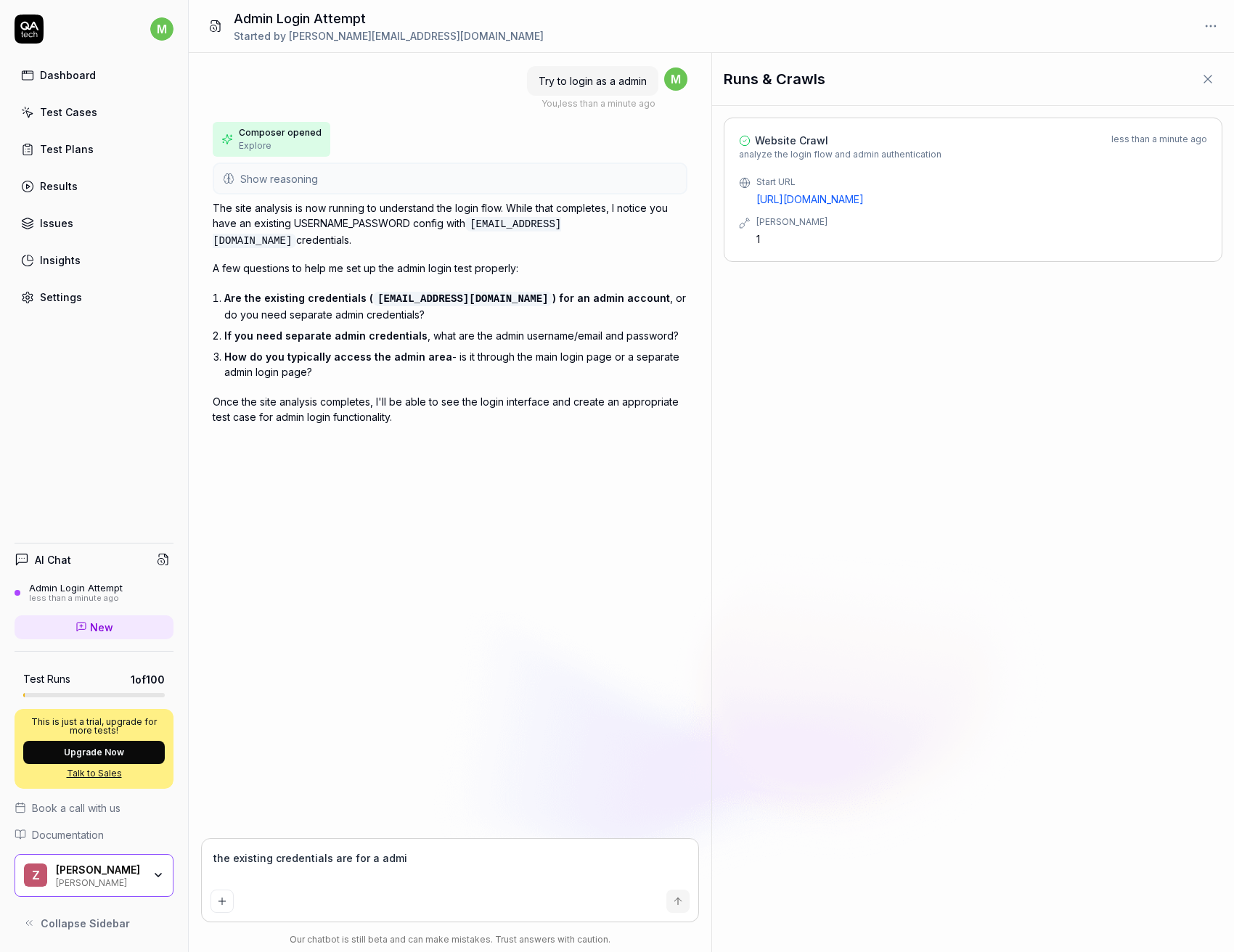
type textarea "the existing credentials are for a admin"
type textarea "*"
type textarea "the existing credentials are for a admin"
type textarea "*"
type textarea "the existing credentials are for a admin a"
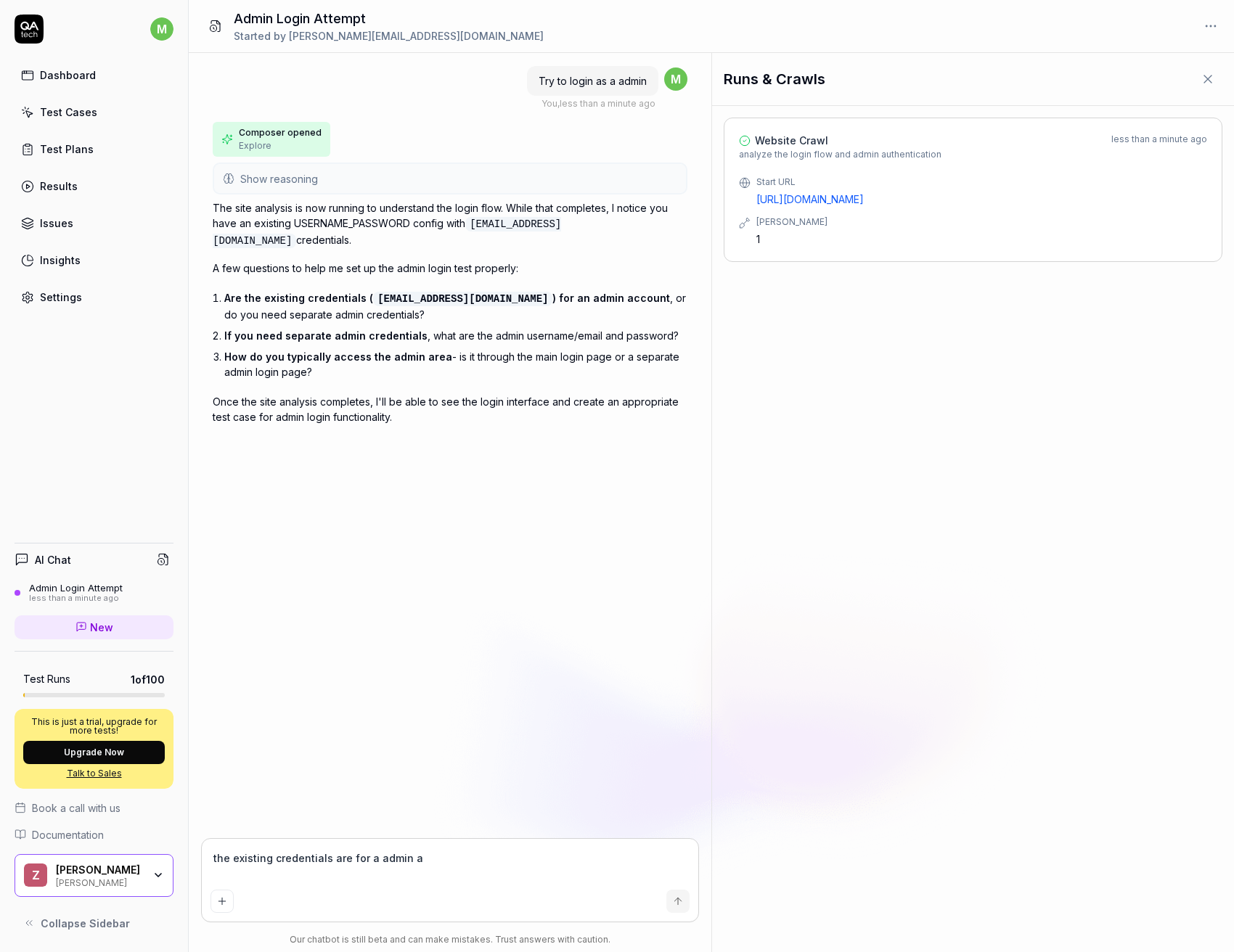
type textarea "*"
type textarea "the existing credentials are for a admin ac"
type textarea "*"
type textarea "the existing credentials are for a admin acco"
type textarea "*"
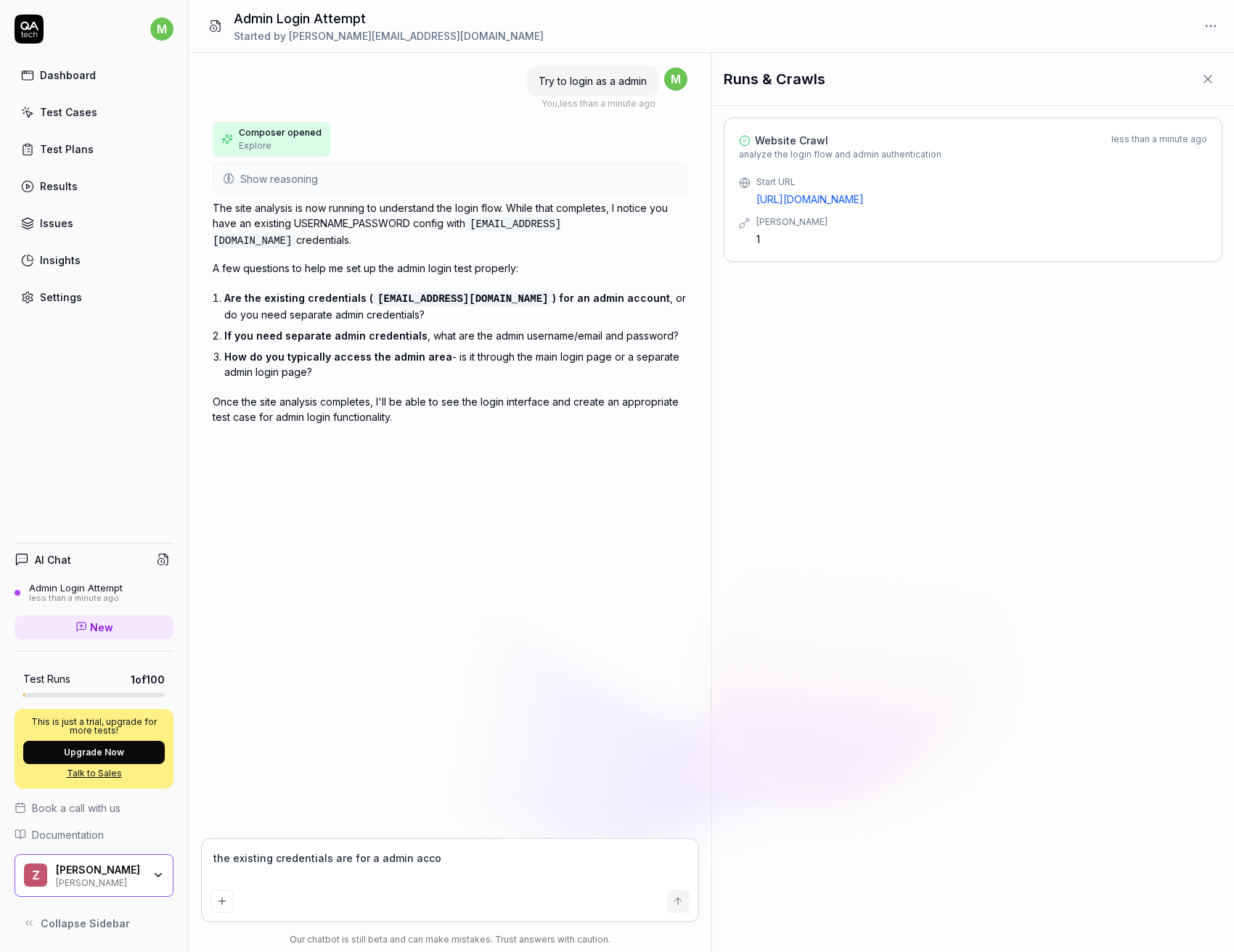
type textarea "the existing credentials are for a admin accou"
type textarea "*"
type textarea "the existing credentials are for a admin accoun"
type textarea "*"
type textarea "the existing credentials are for a admin account"
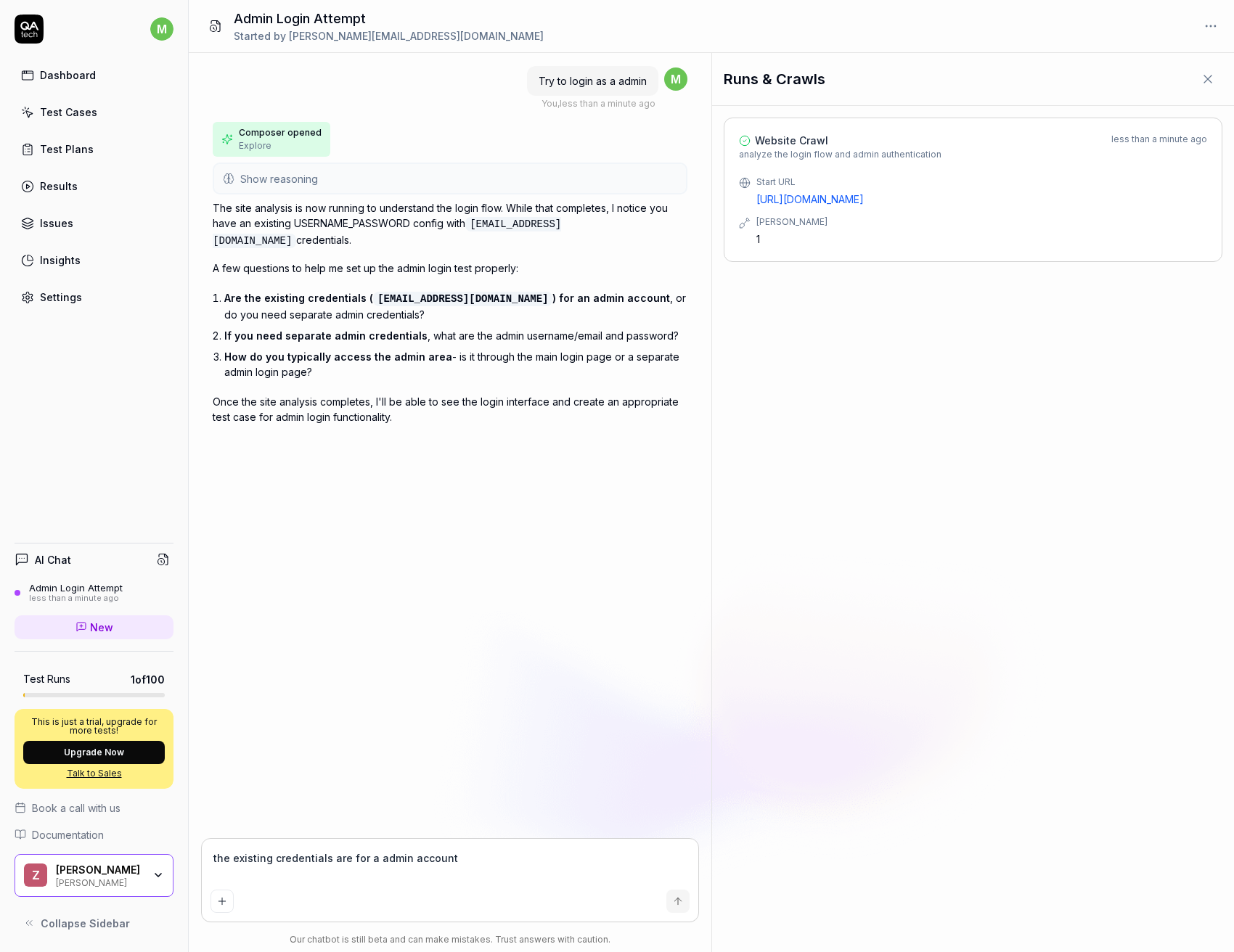
type textarea "*"
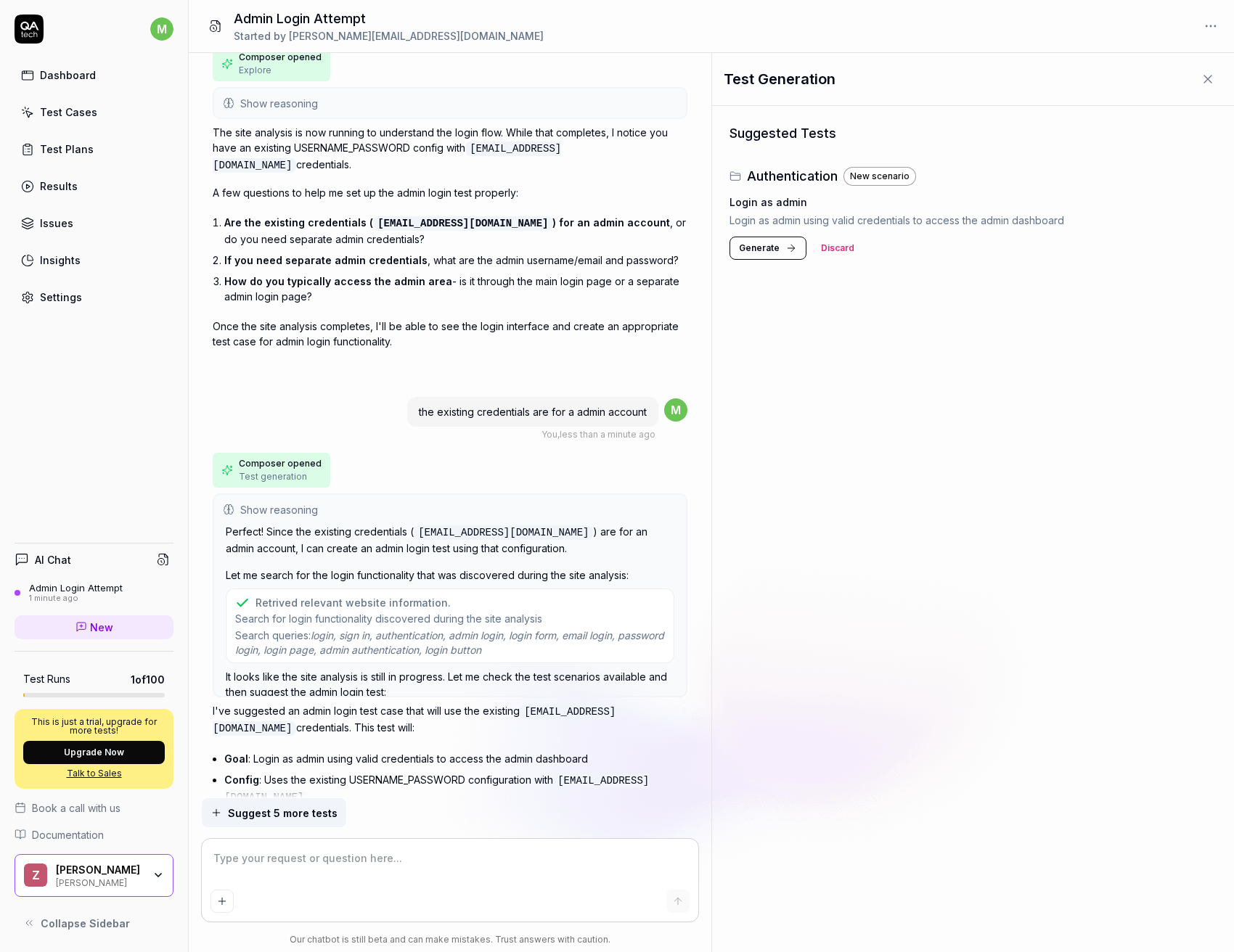
scroll to position [30, 0]
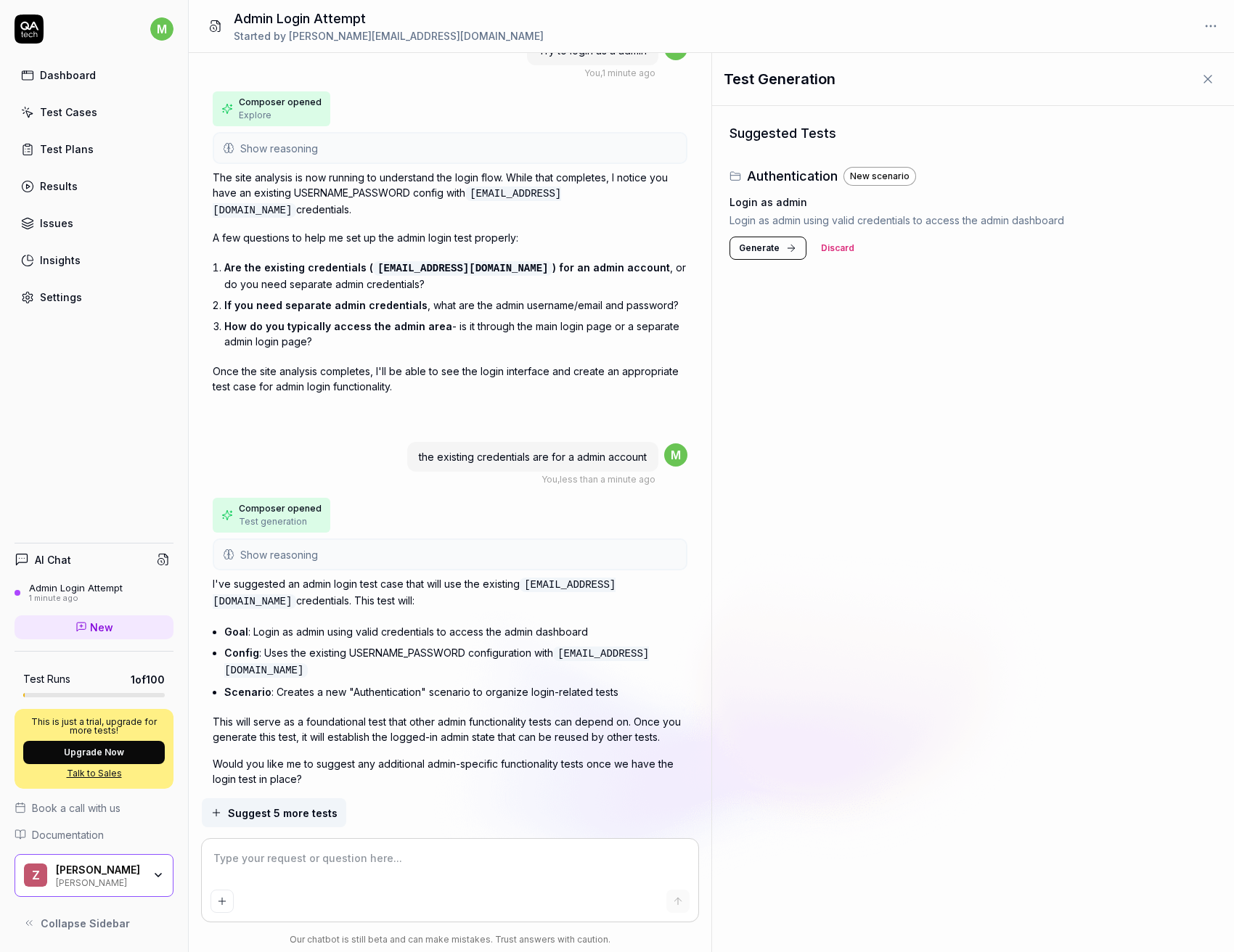
click at [339, 756] on p "Would you like me to suggest any additional admin-specific functionality tests …" at bounding box center [450, 771] width 474 height 30
click at [370, 756] on p "Would you like me to suggest any additional admin-specific functionality tests …" at bounding box center [450, 771] width 474 height 30
click at [775, 248] on span "Generate" at bounding box center [759, 248] width 41 height 13
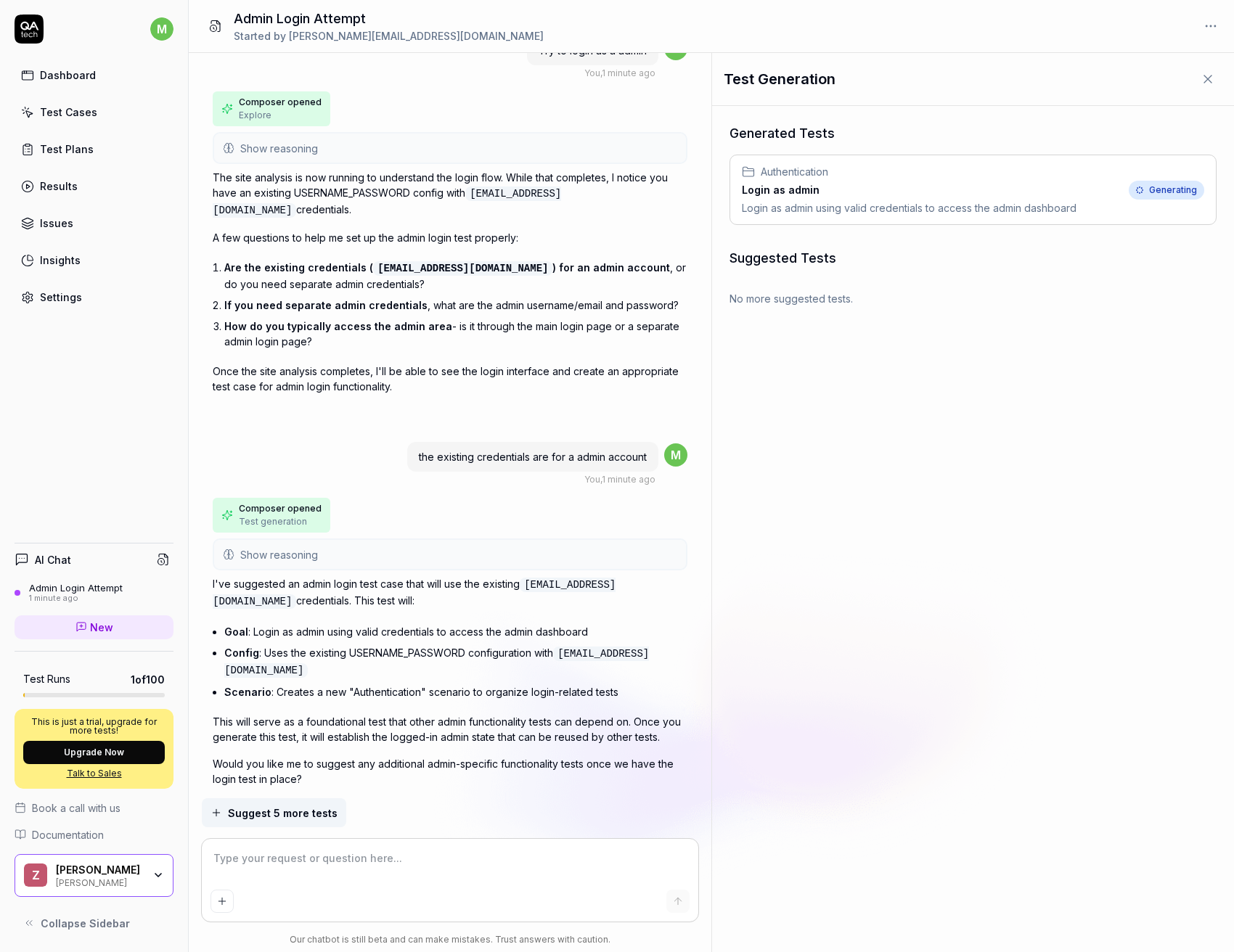
click at [78, 111] on div "Test Cases" at bounding box center [68, 113] width 57 height 16
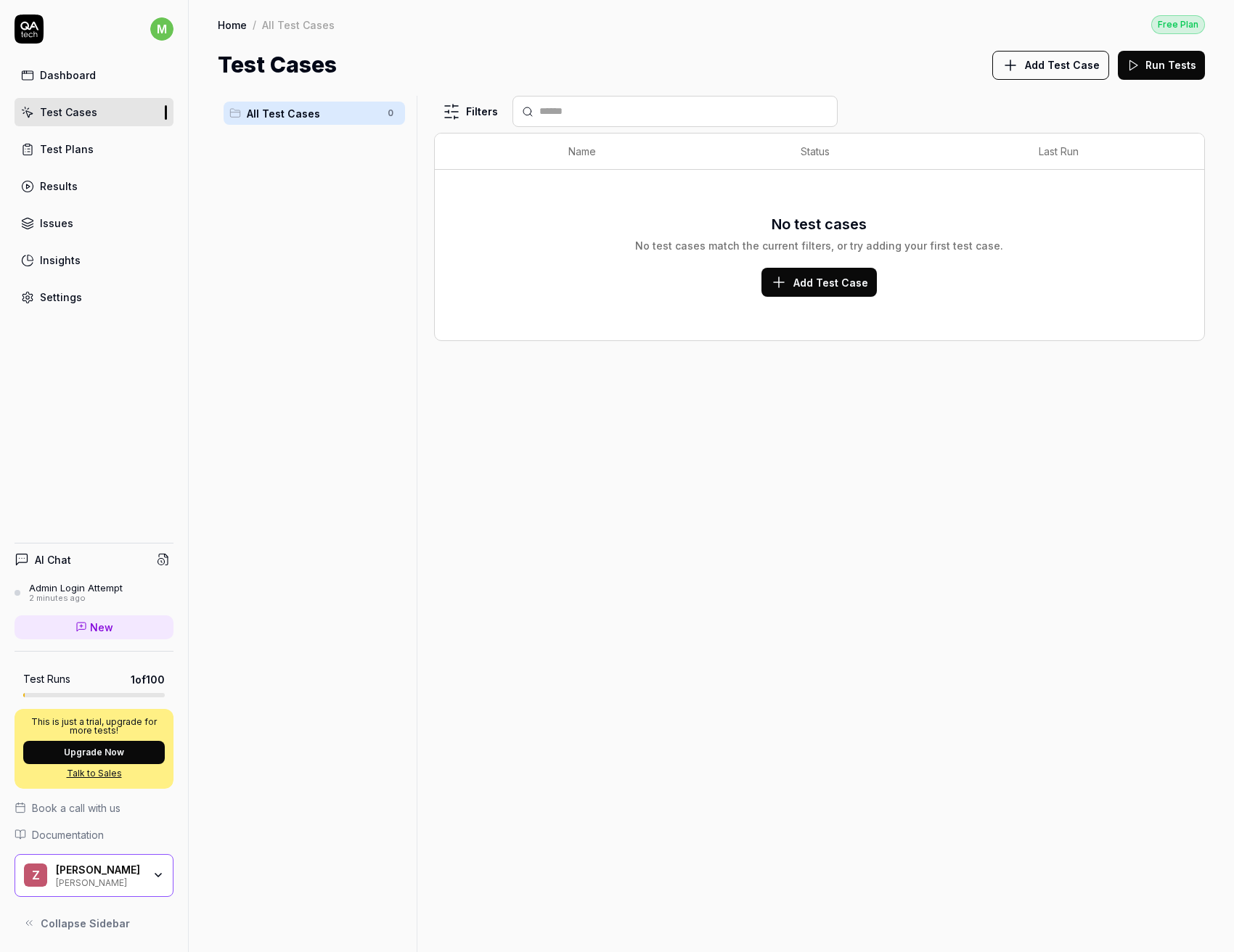
click at [75, 148] on div "Test Plans" at bounding box center [67, 150] width 54 height 16
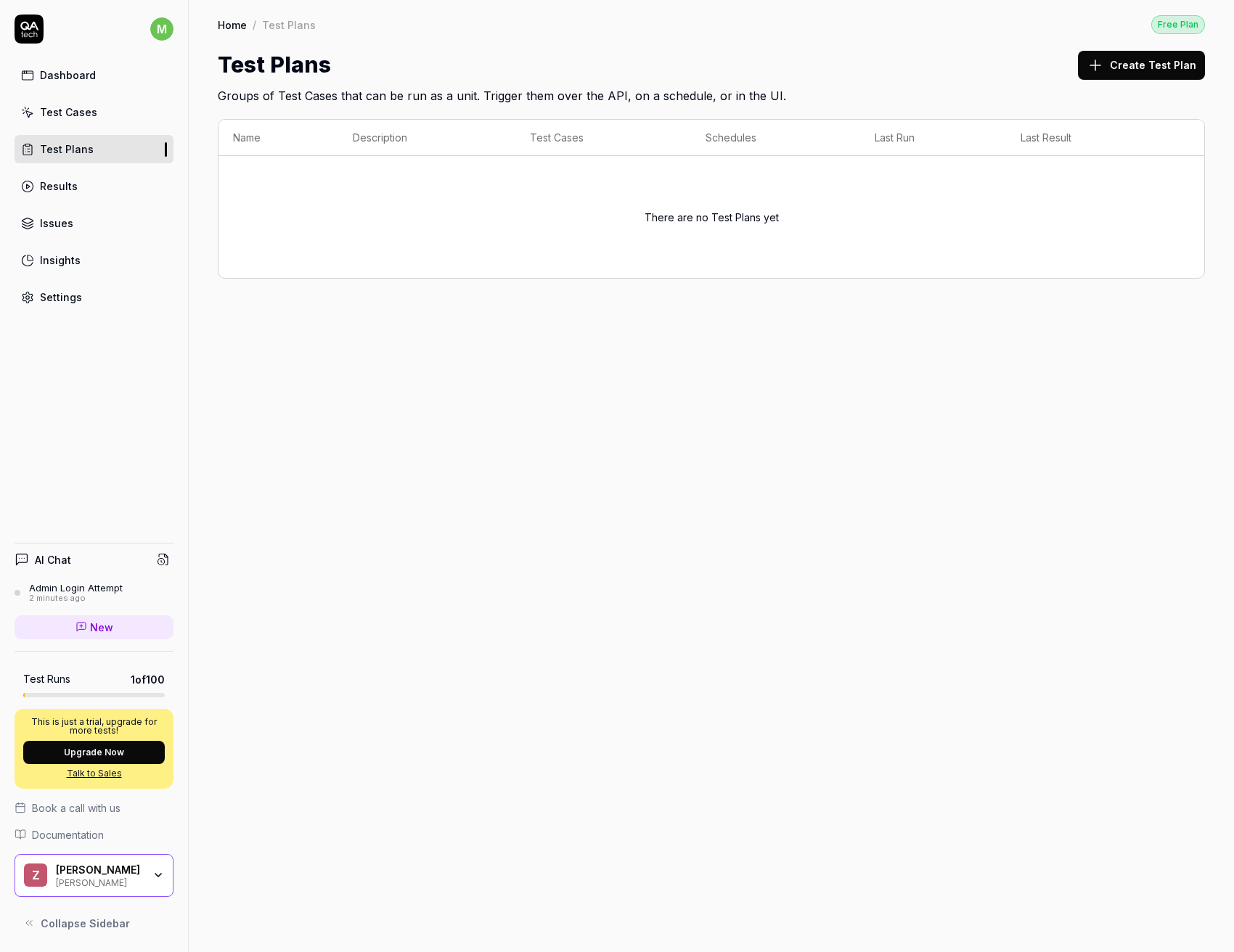
click at [98, 81] on link "Dashboard" at bounding box center [94, 74] width 159 height 29
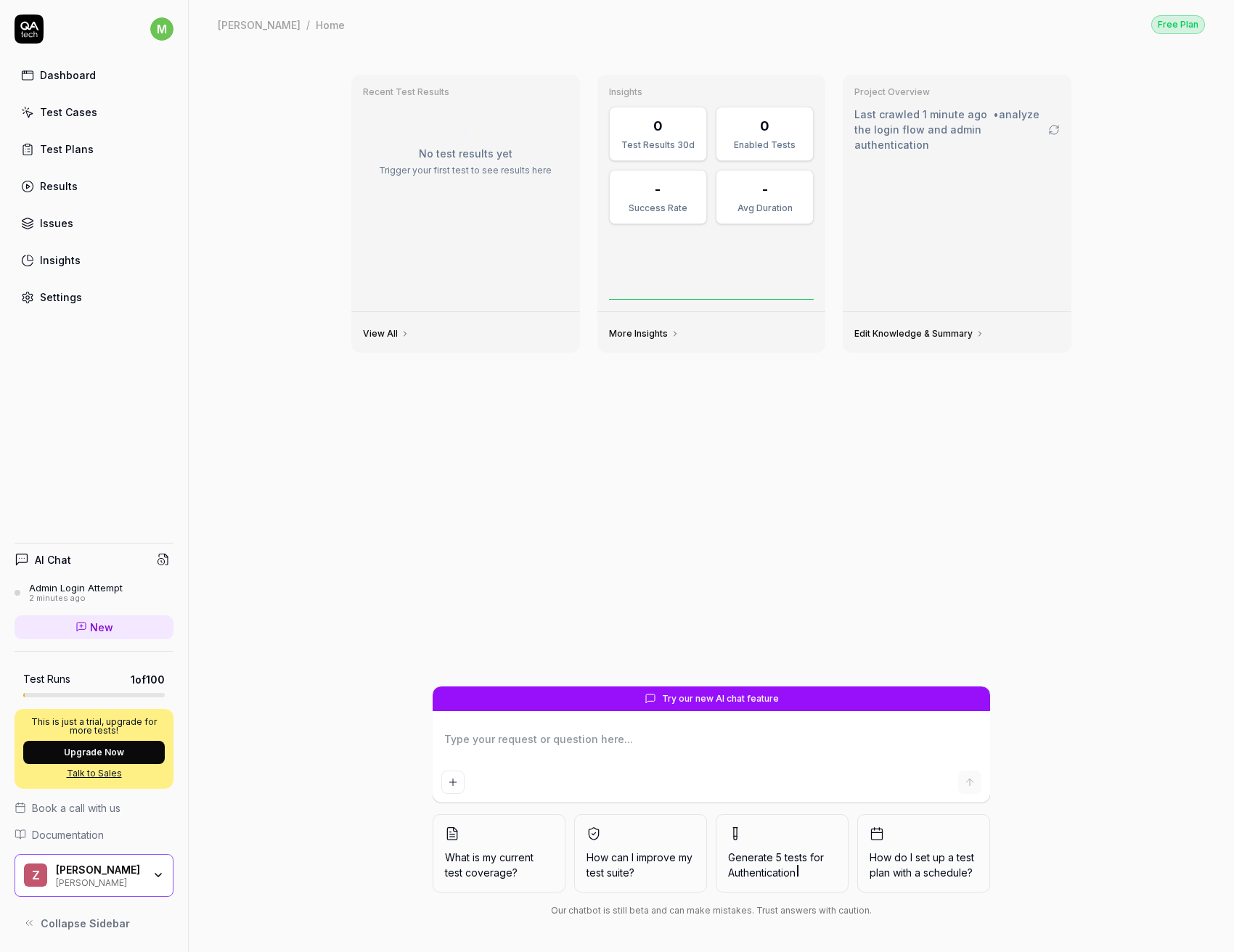
click at [88, 105] on div "Test Cases" at bounding box center [68, 113] width 57 height 16
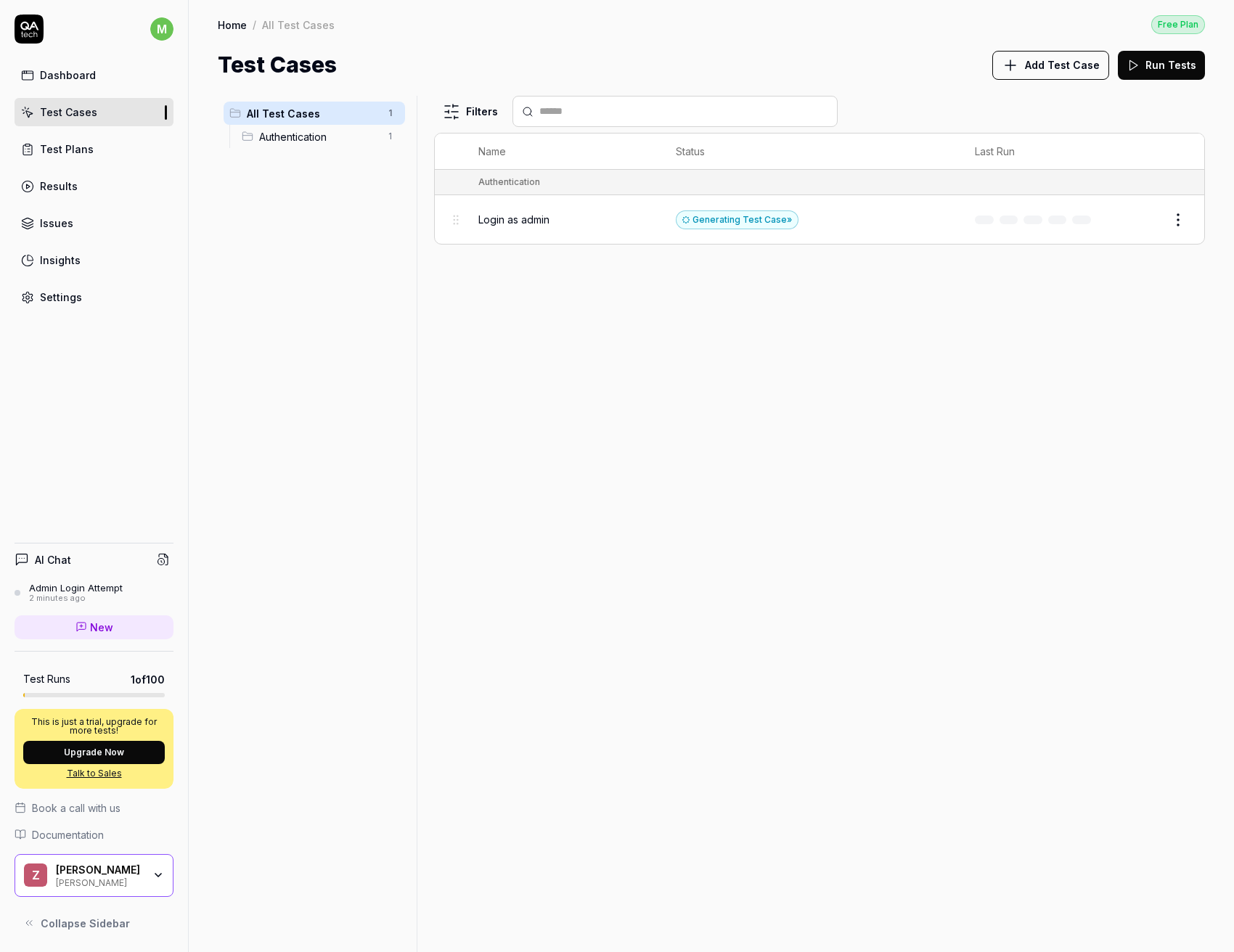
click at [569, 214] on div "Login as admin" at bounding box center [562, 220] width 169 height 16
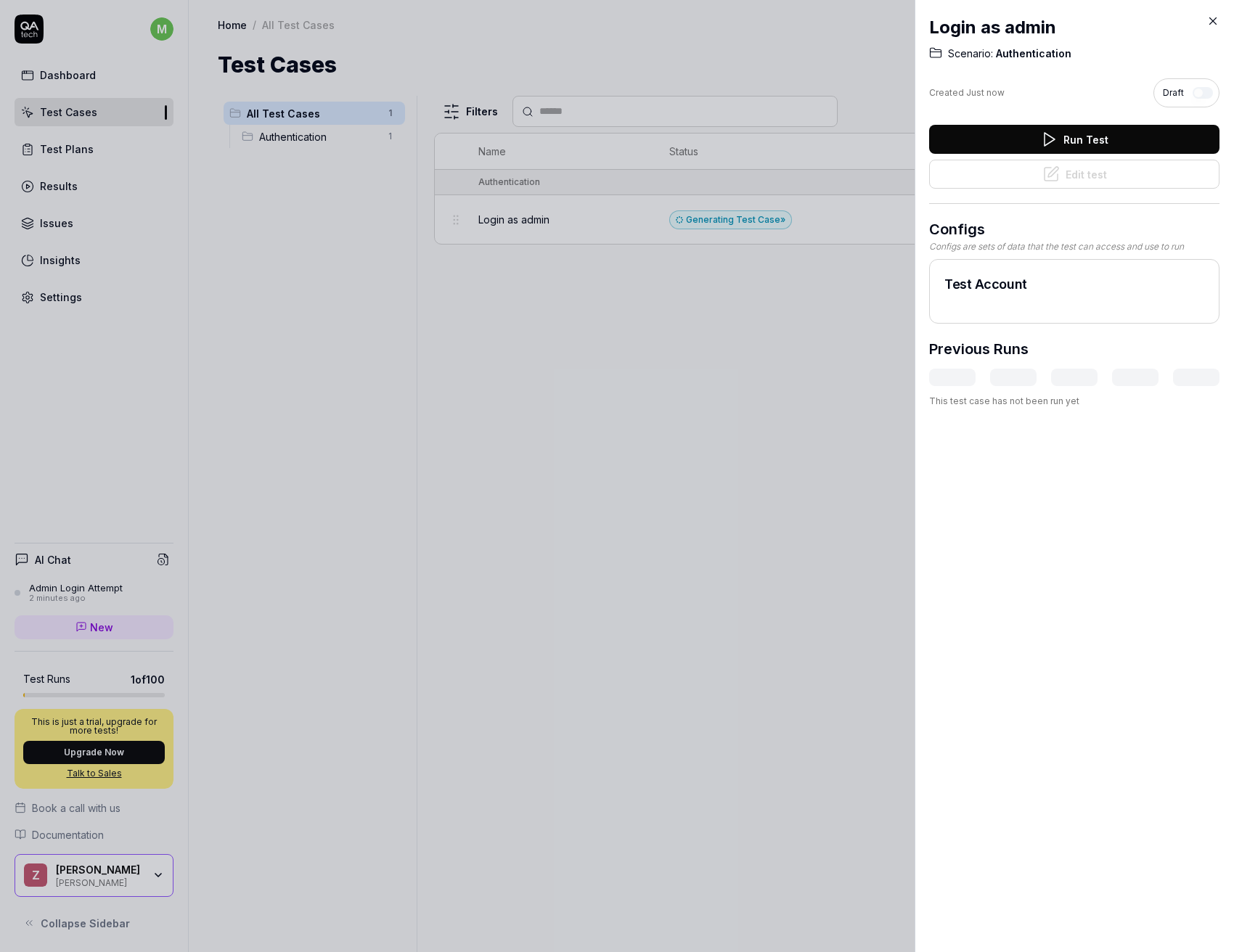
click at [1212, 21] on icon at bounding box center [1212, 21] width 13 height 13
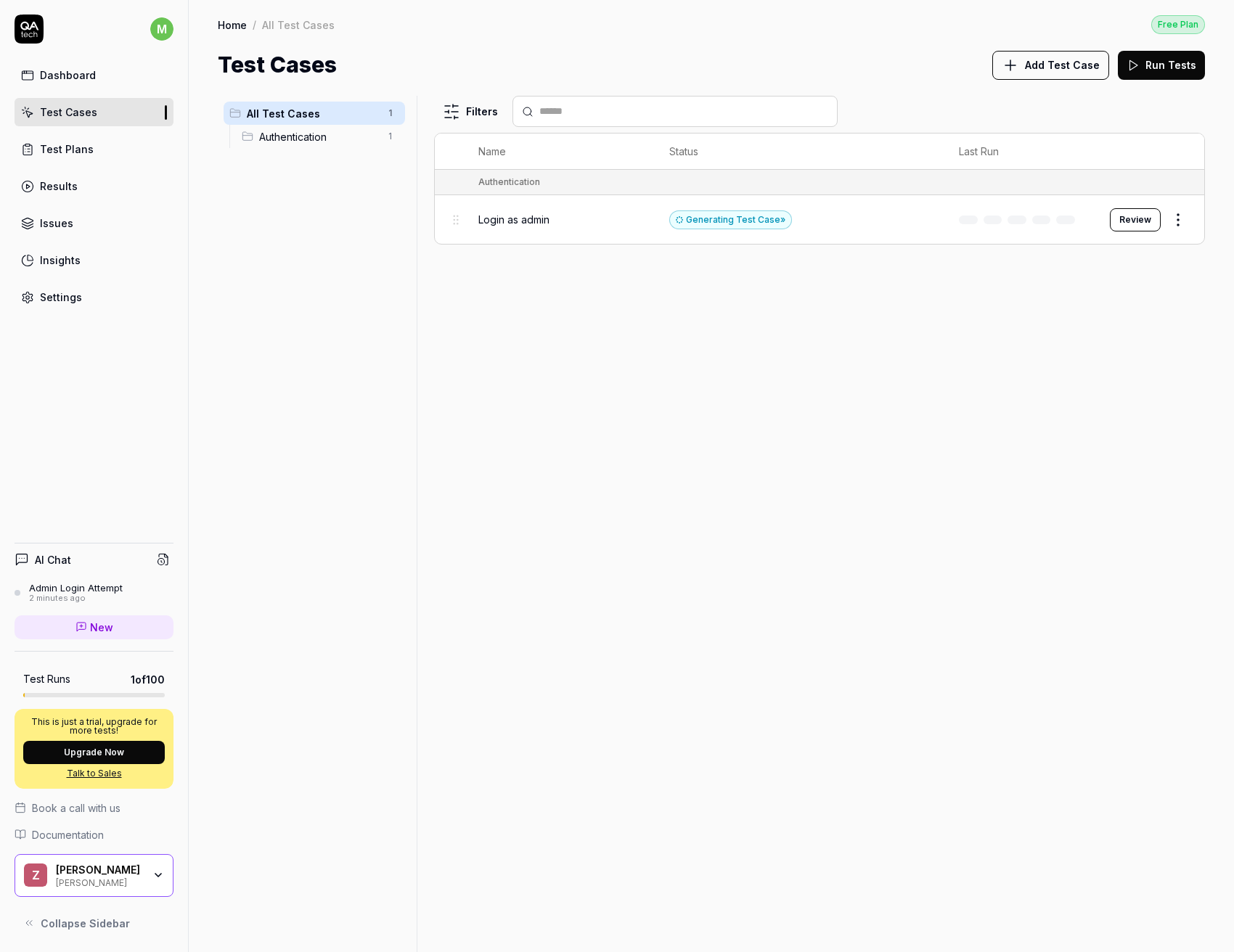
click at [1149, 222] on button "Review" at bounding box center [1134, 220] width 51 height 23
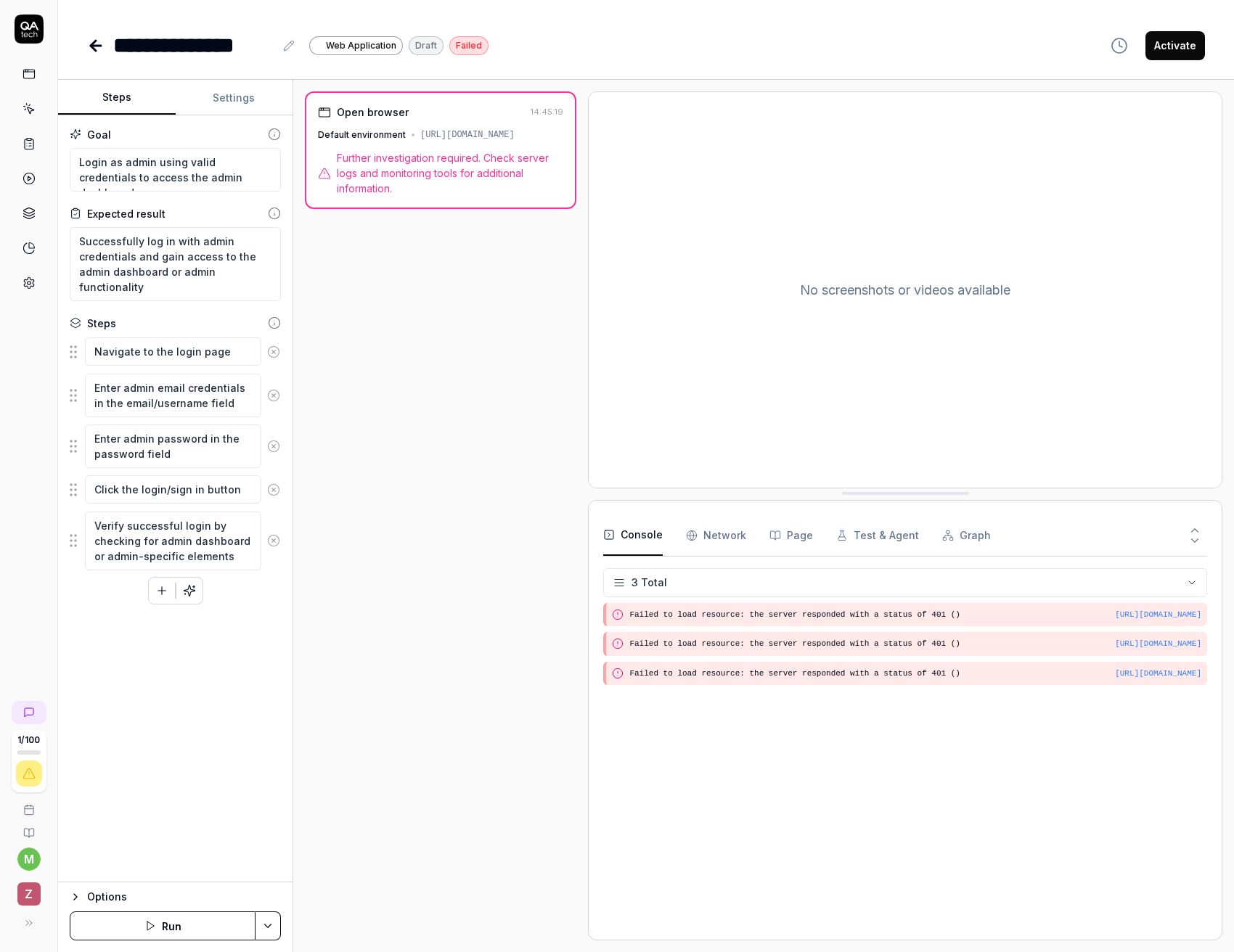
type textarea "*"
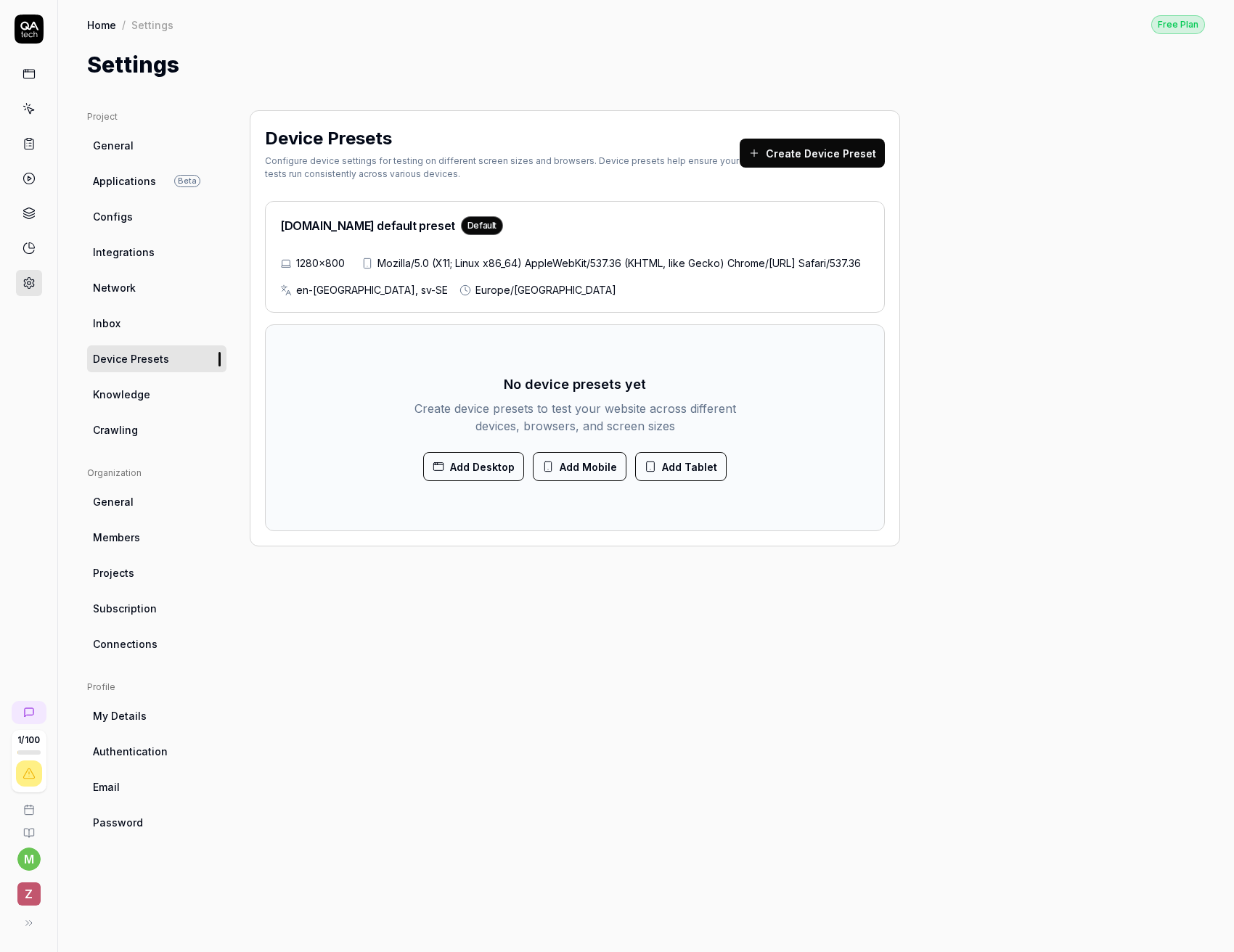
click at [808, 142] on button "Create Device Preset" at bounding box center [813, 153] width 145 height 29
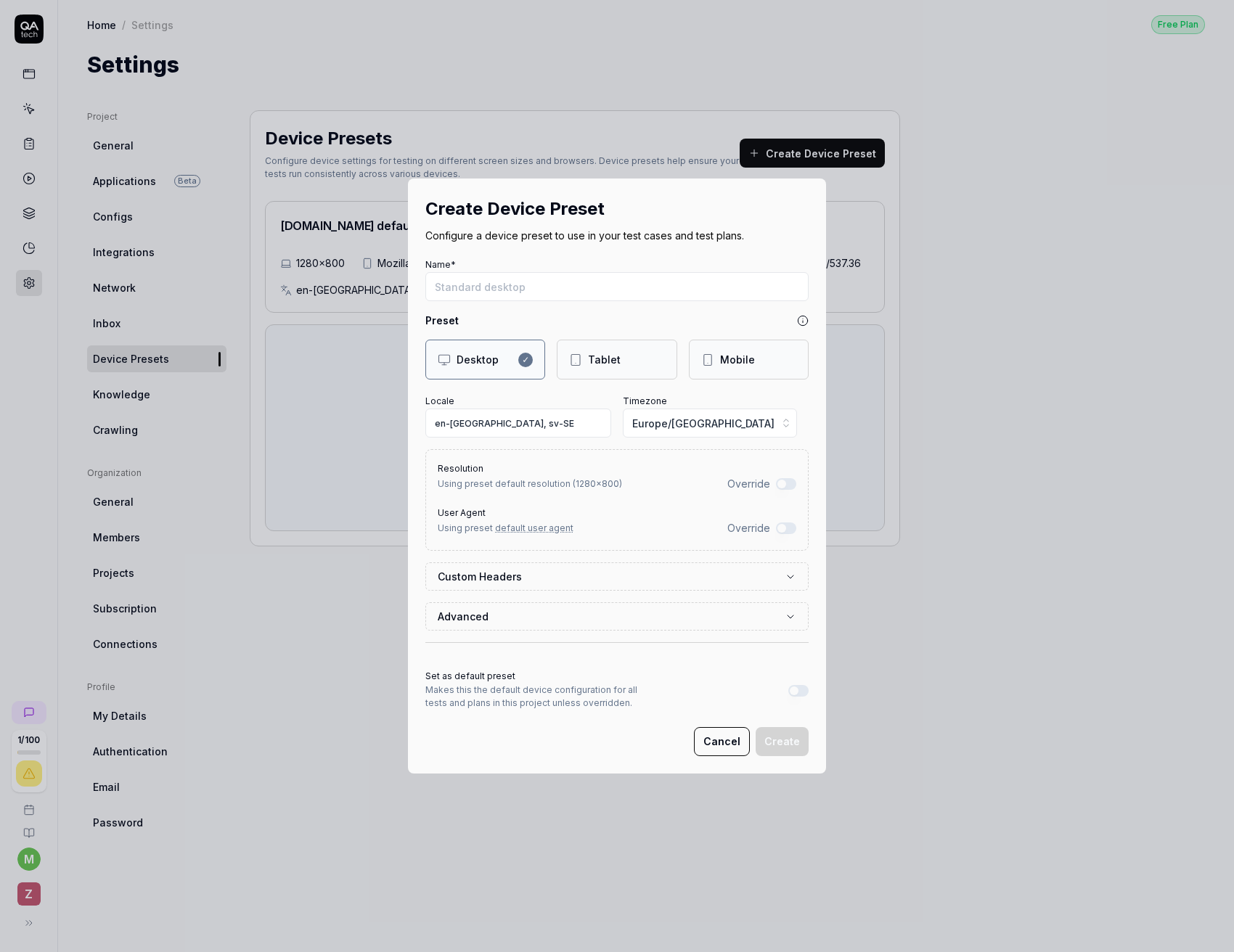
click at [616, 293] on input "Name*" at bounding box center [616, 286] width 383 height 29
type input "Vercel"
click at [562, 548] on div "Resolution Using preset default resolution ( 1280 × 800 ) Override User Agent U…" at bounding box center [616, 499] width 383 height 101
click at [556, 570] on label "Custom Headers" at bounding box center [611, 576] width 347 height 16
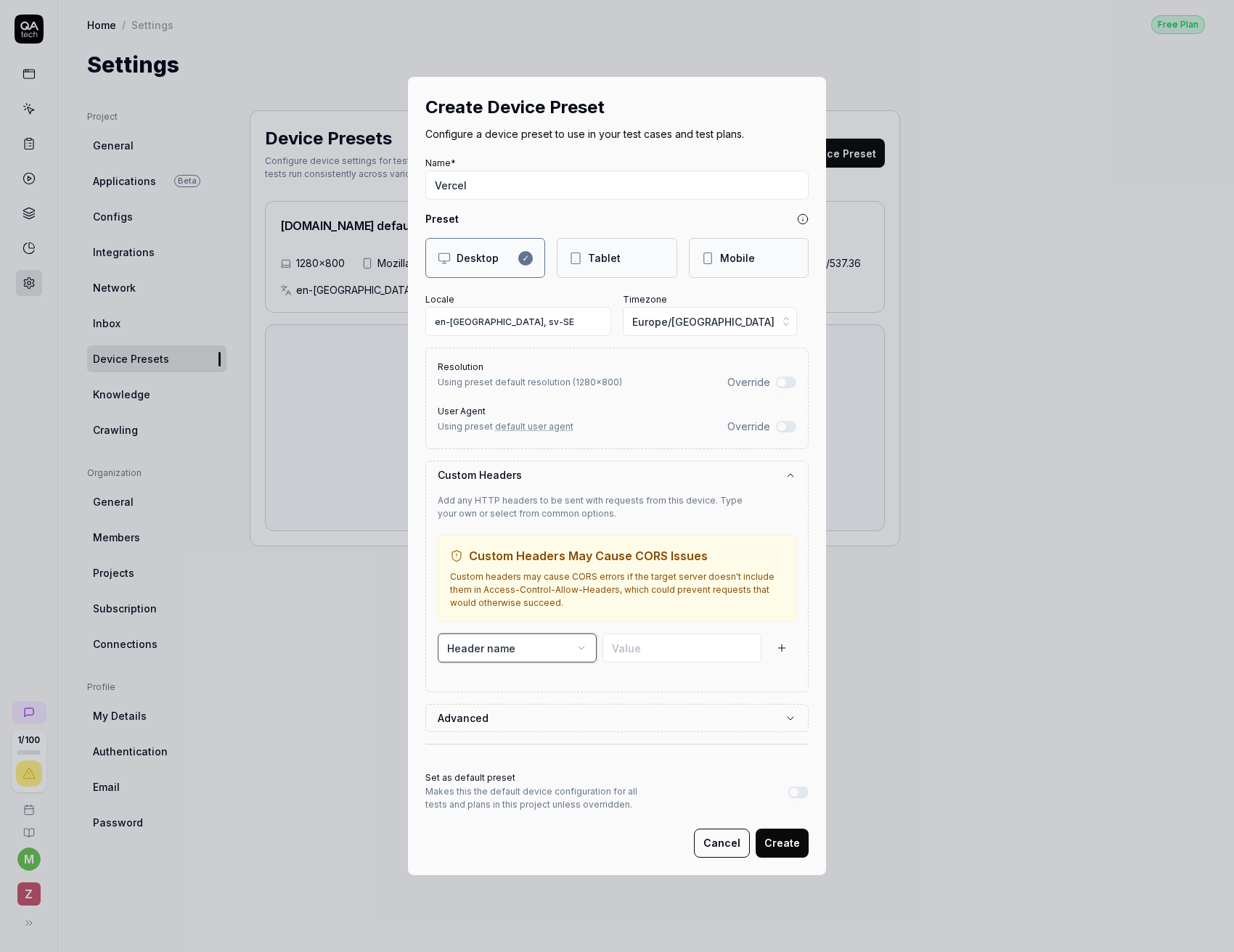
click at [540, 637] on button "Header name" at bounding box center [517, 648] width 159 height 29
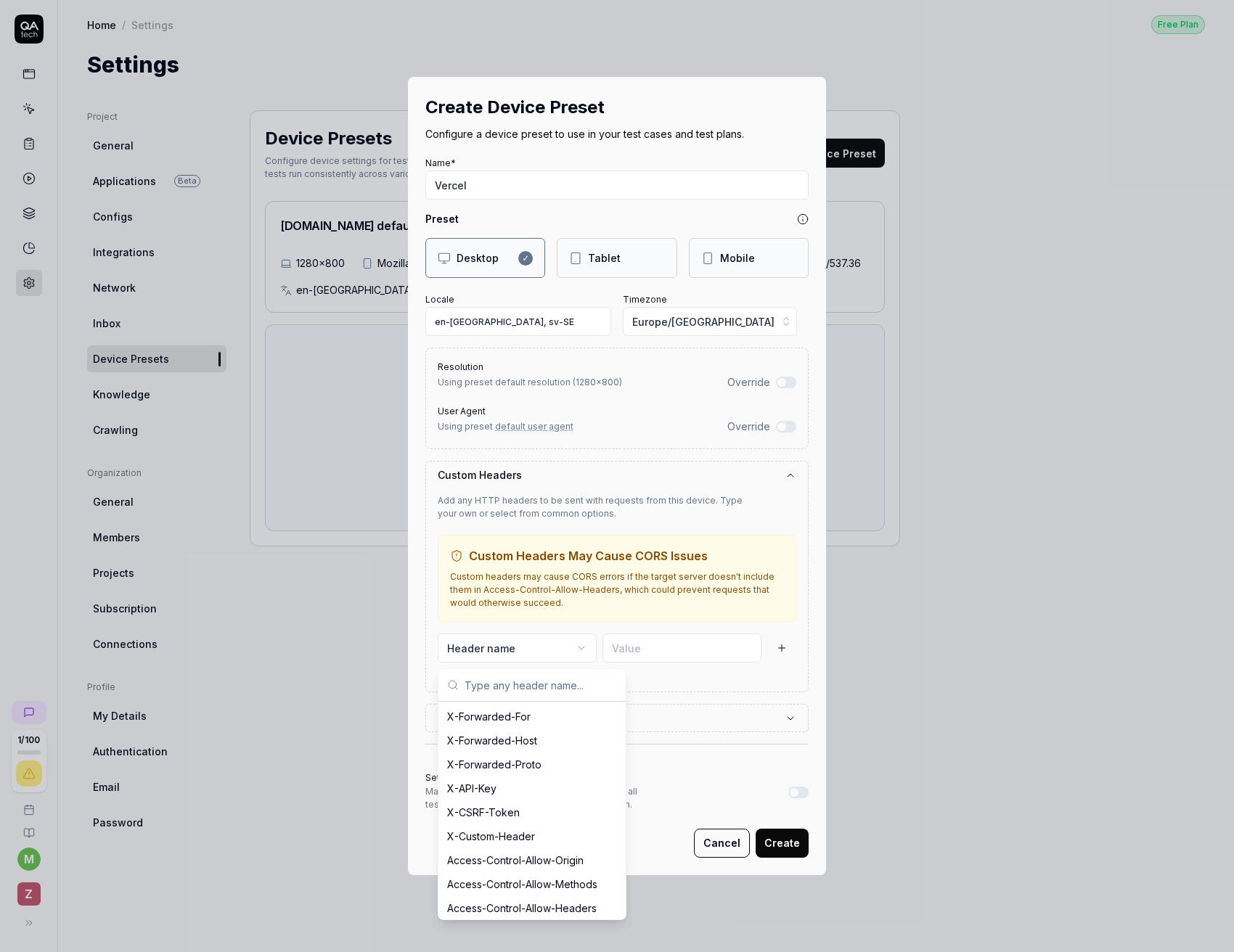
scroll to position [433, 0]
paste input "x-vercel-protection-bypass"
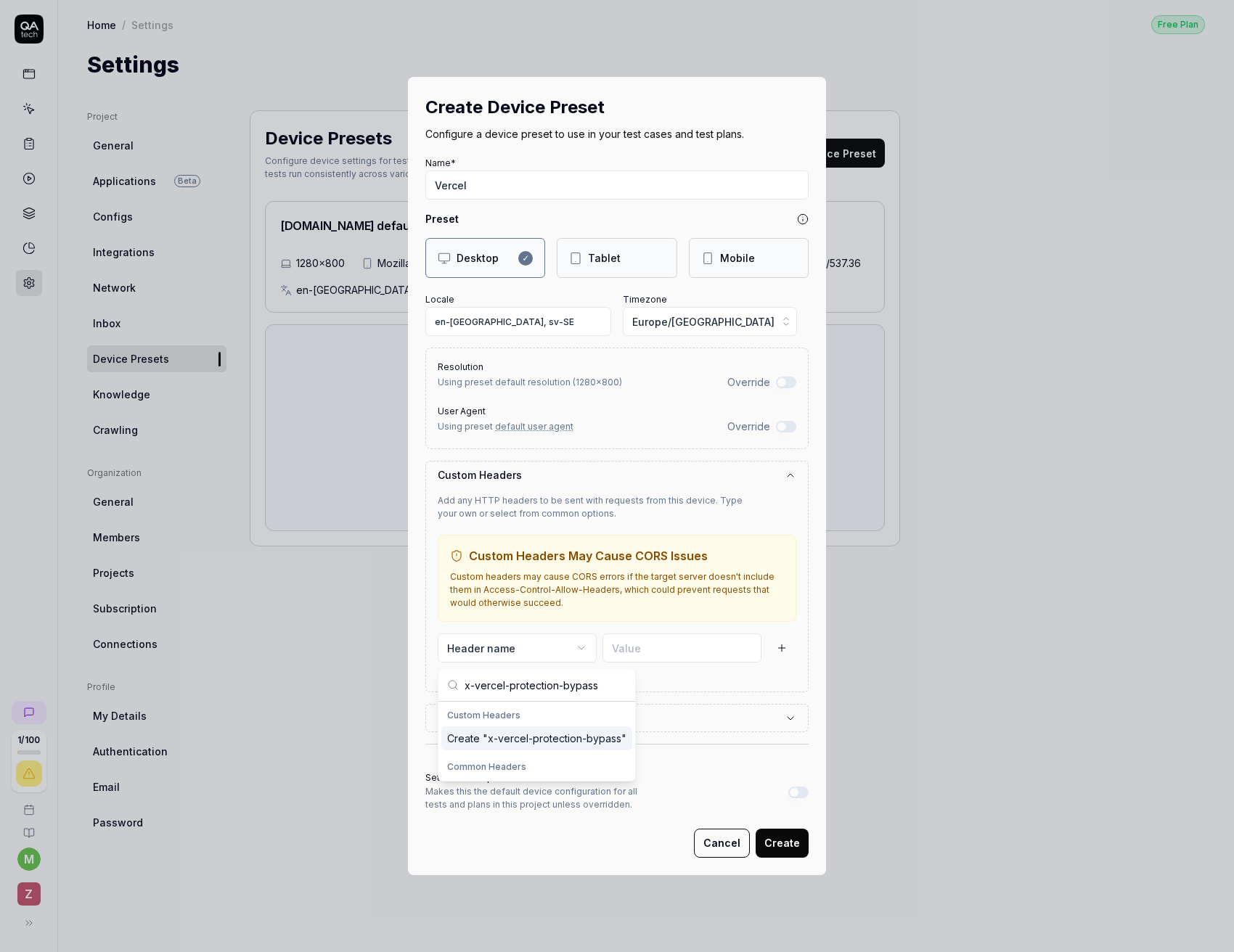
type input "x-vercel-protection-bypass"
click at [554, 735] on div "Create " x-vercel-protection-bypass "" at bounding box center [537, 738] width 191 height 24
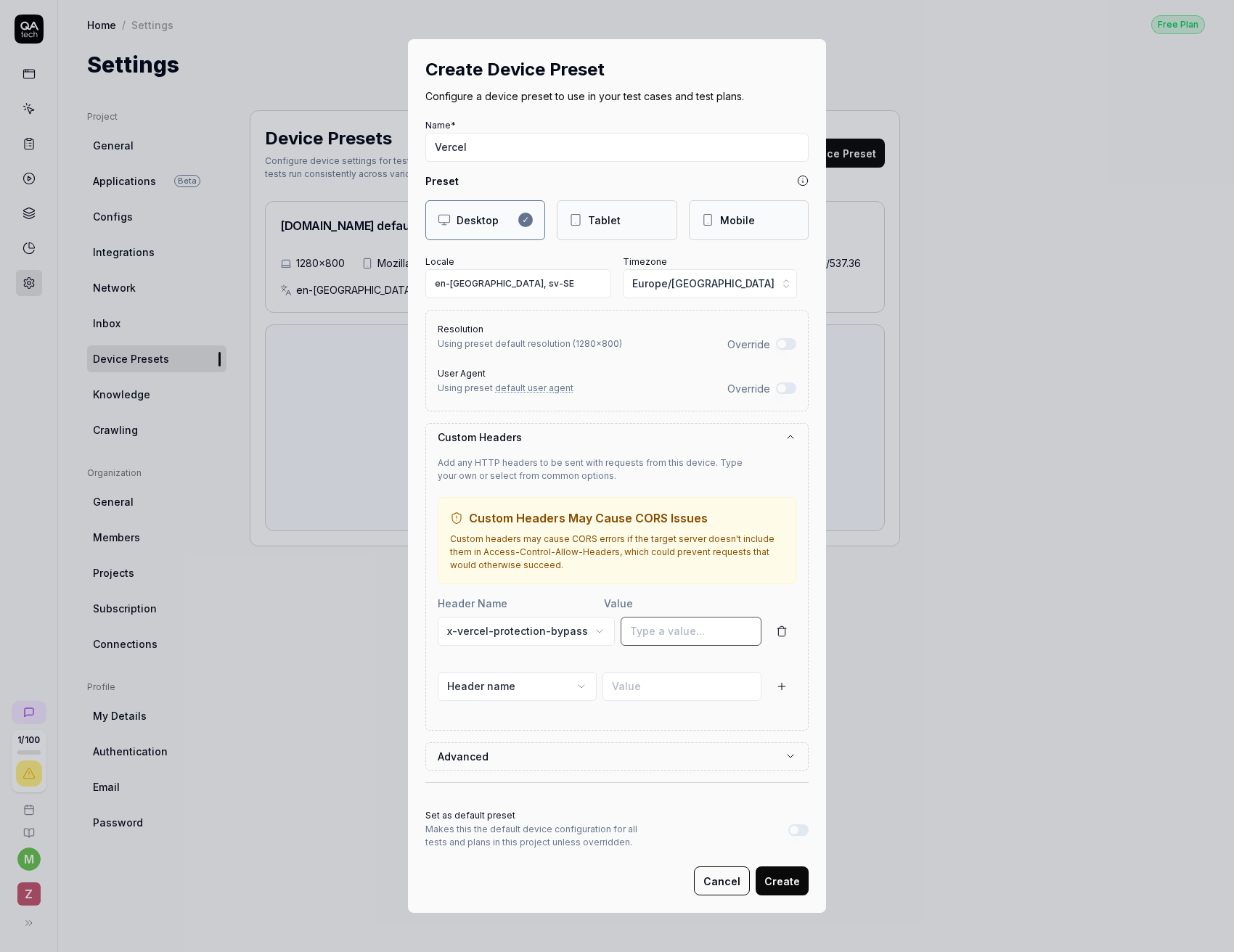
paste input "46f4fff624adb7ec9ebae1629a55edc0"
type input "46f4fff624adb7ec9ebae1629a55edc0"
click at [673, 589] on div "Add any HTTP headers to be sent with requests from this device. Type your own o…" at bounding box center [617, 590] width 358 height 280
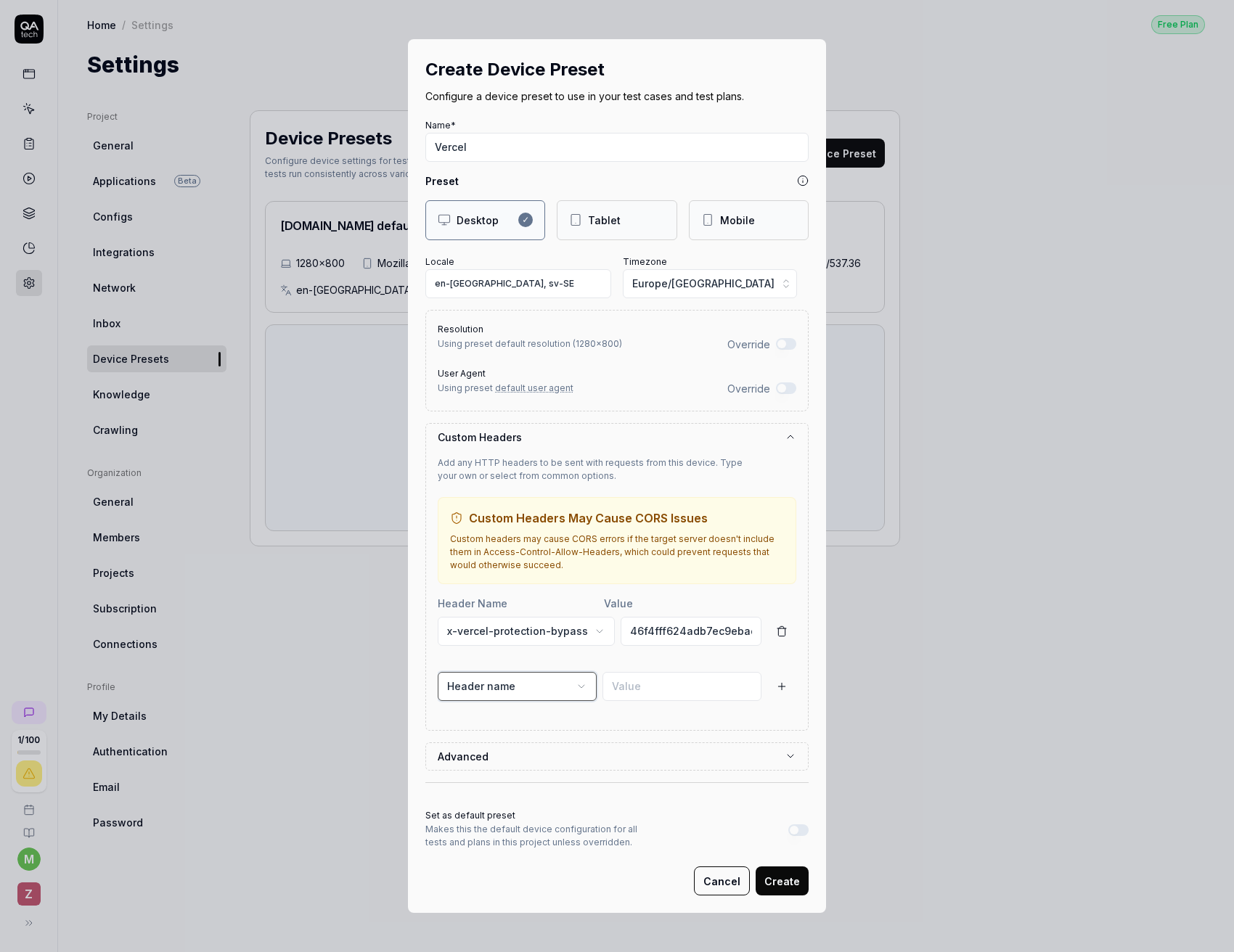
click at [530, 692] on button "Header name" at bounding box center [517, 687] width 159 height 29
paste input "set-bypass-cookie"
type input "x-vercel-set-bypass-cookie"
click at [550, 775] on div "Create " x-vercel-set-bypass-cookie "" at bounding box center [538, 777] width 194 height 24
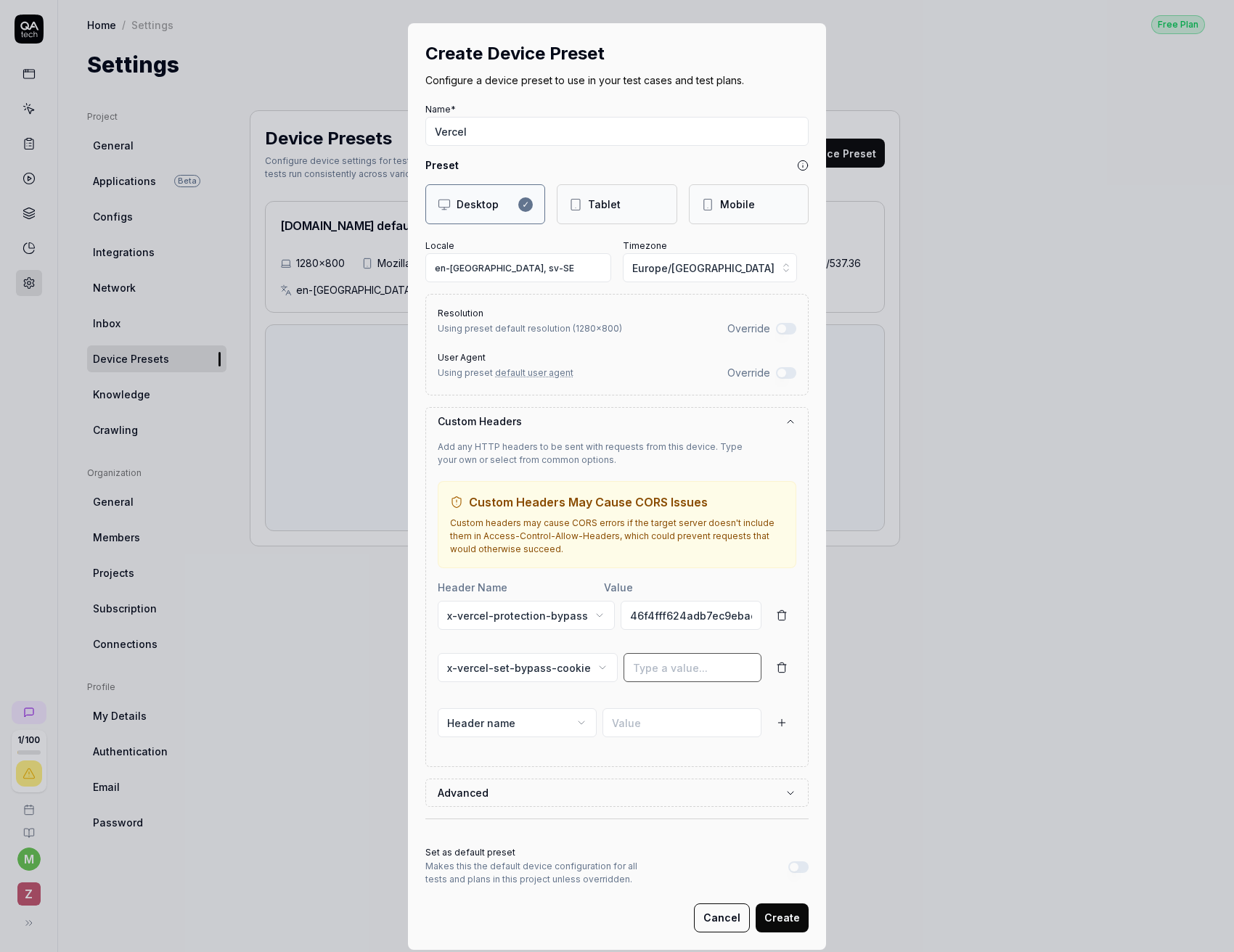
paste input "samesitenone"
type input "samesitenone"
click at [699, 698] on div "samesitenone Value is required" at bounding box center [691, 677] width 138 height 47
click at [794, 869] on button "Set as default preset" at bounding box center [798, 866] width 20 height 11
click at [790, 916] on button "Create" at bounding box center [781, 918] width 53 height 29
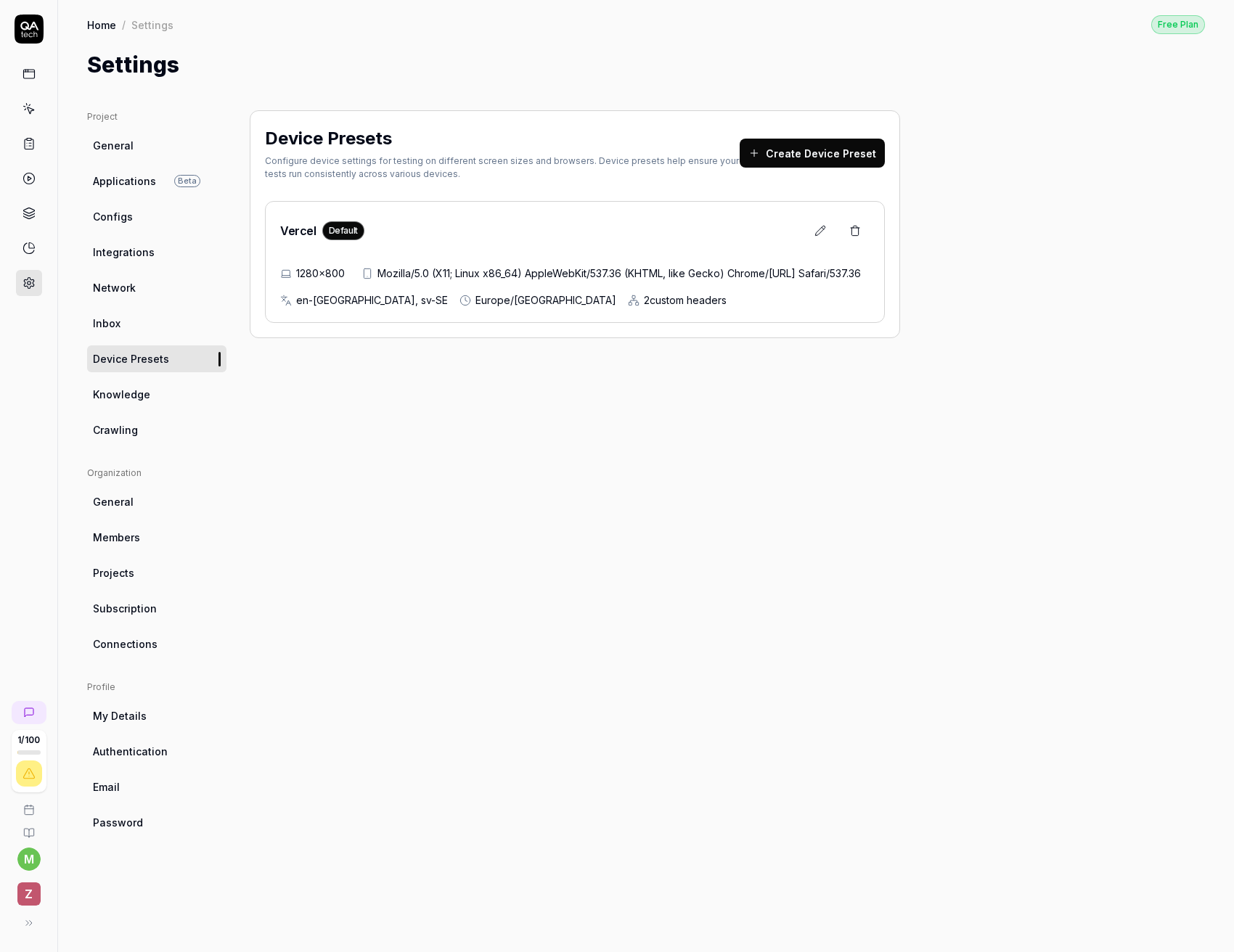
click at [822, 237] on button at bounding box center [820, 231] width 29 height 29
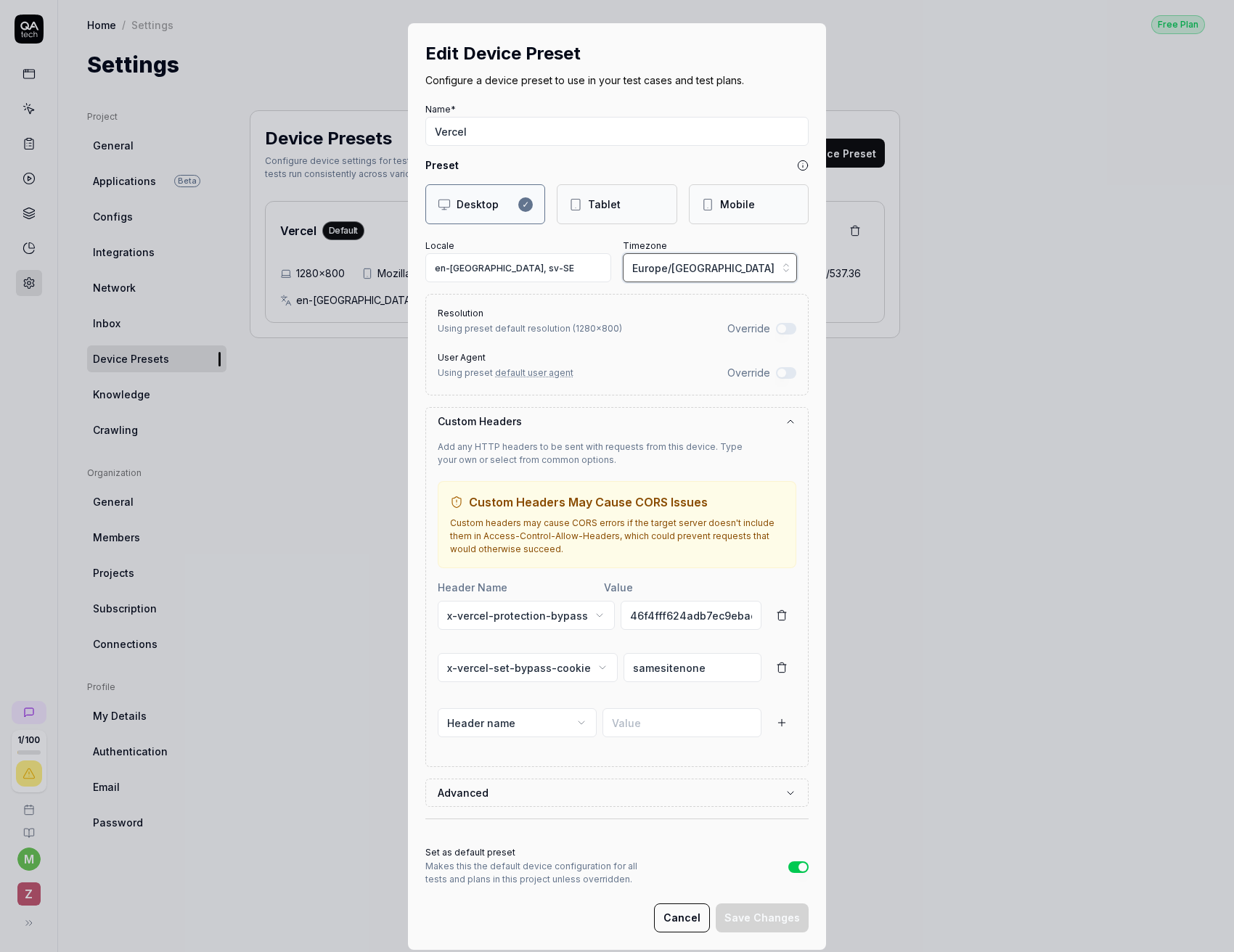
click at [678, 273] on span "Europe/[GEOGRAPHIC_DATA]" at bounding box center [703, 268] width 142 height 16
type input "europe/[GEOGRAPHIC_DATA]"
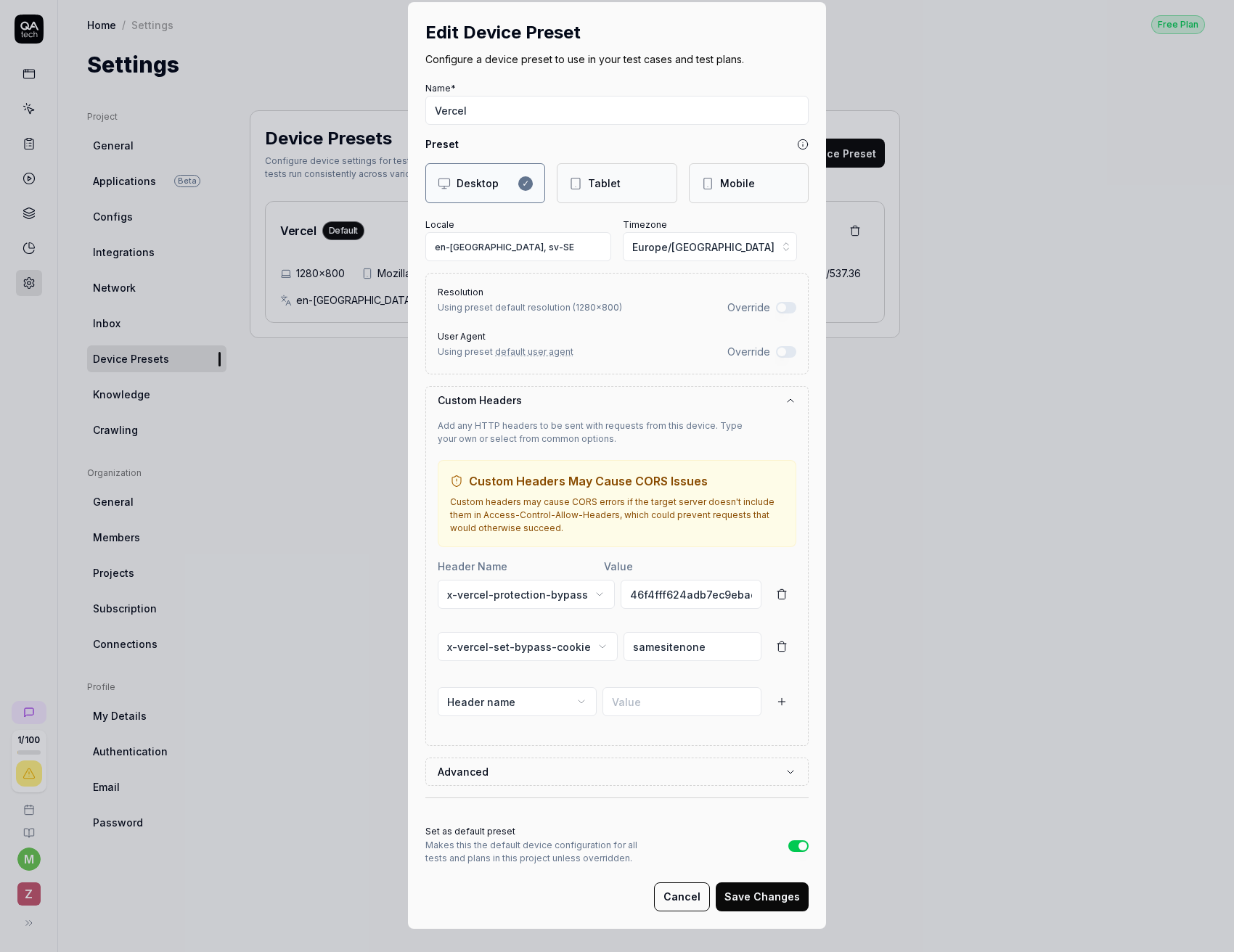
click at [755, 904] on button "Save Changes" at bounding box center [762, 897] width 93 height 29
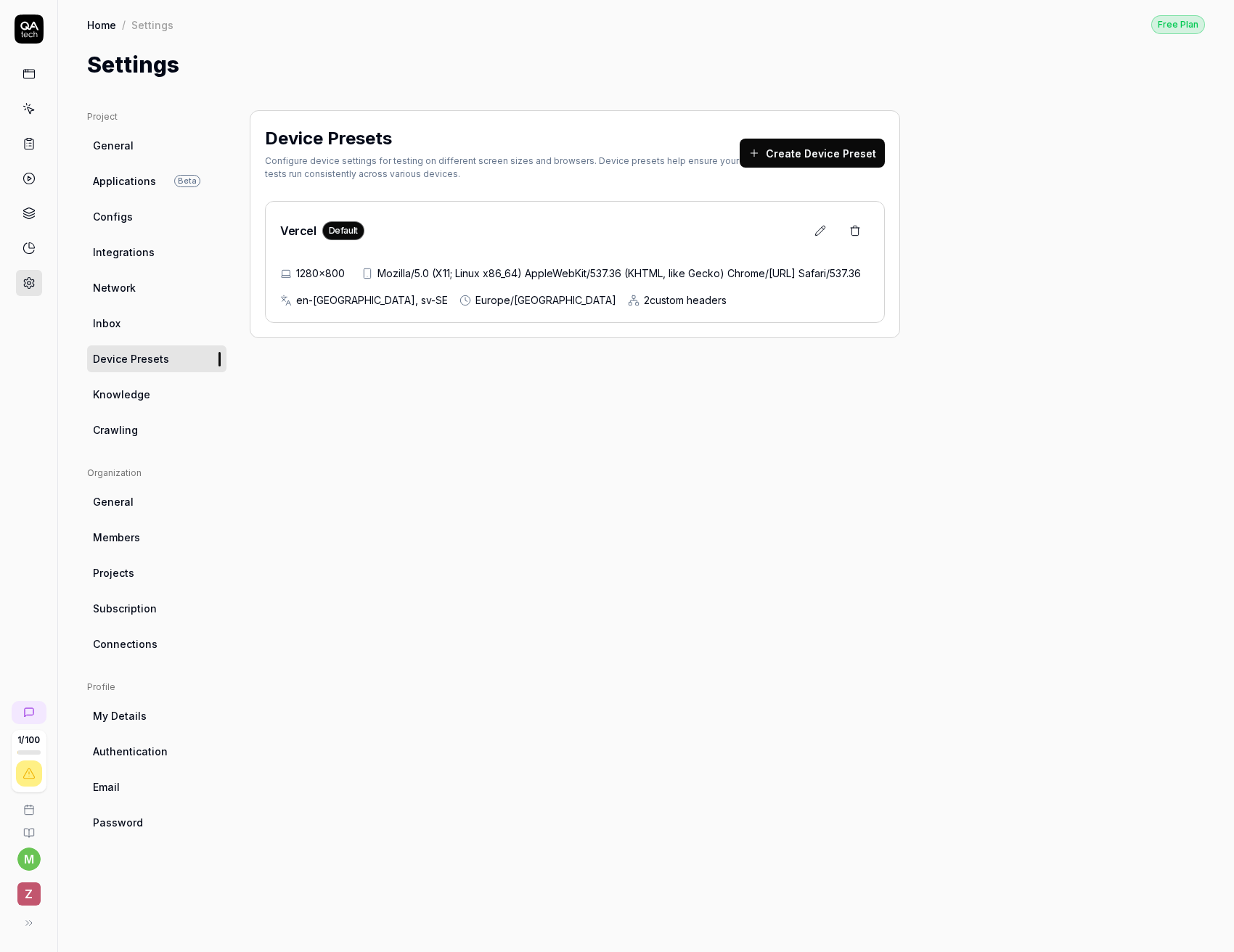
click at [152, 390] on link "Knowledge" at bounding box center [157, 394] width 139 height 27
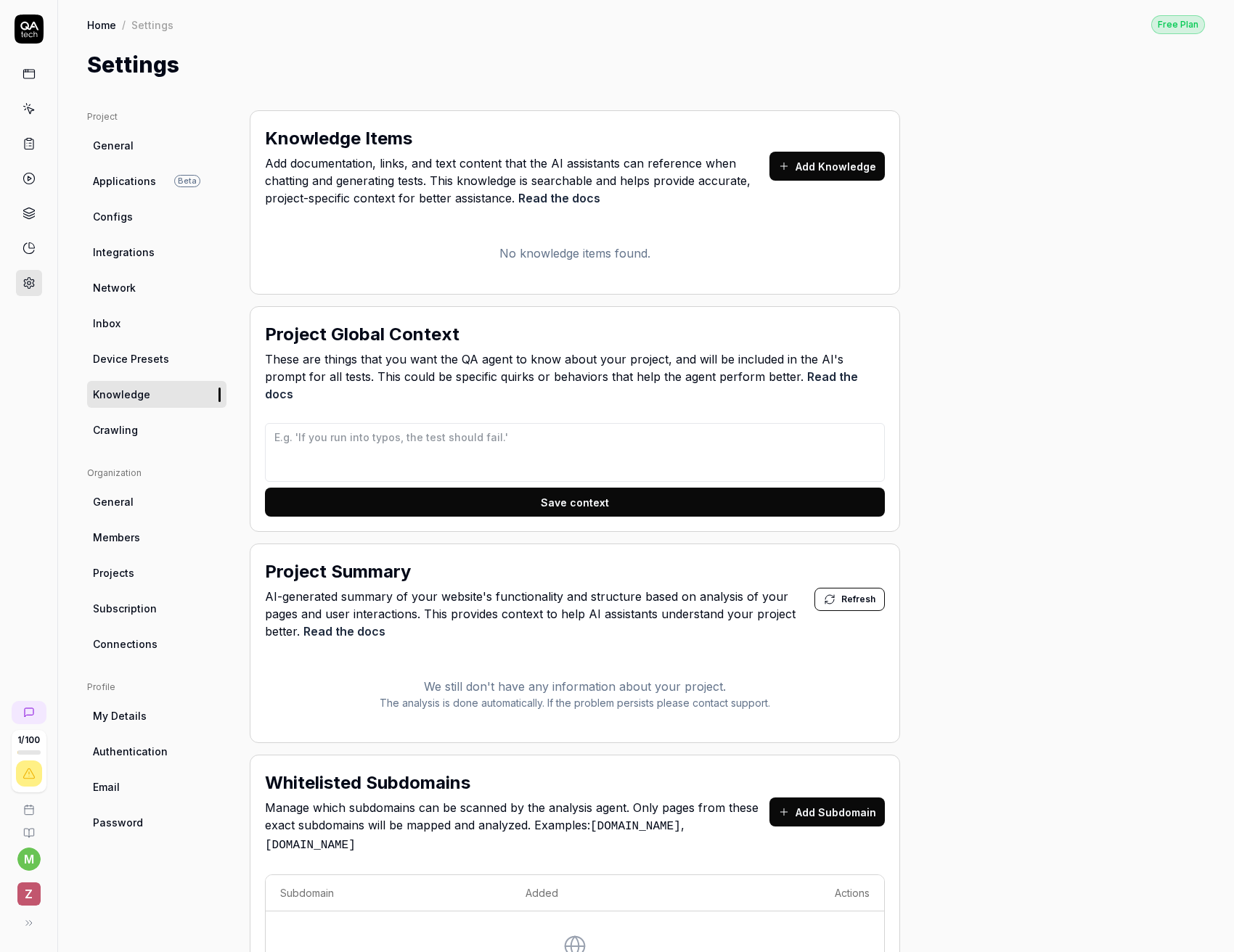
click at [549, 345] on div "Project Global Context" at bounding box center [575, 334] width 620 height 26
click at [29, 70] on icon at bounding box center [29, 74] width 13 height 13
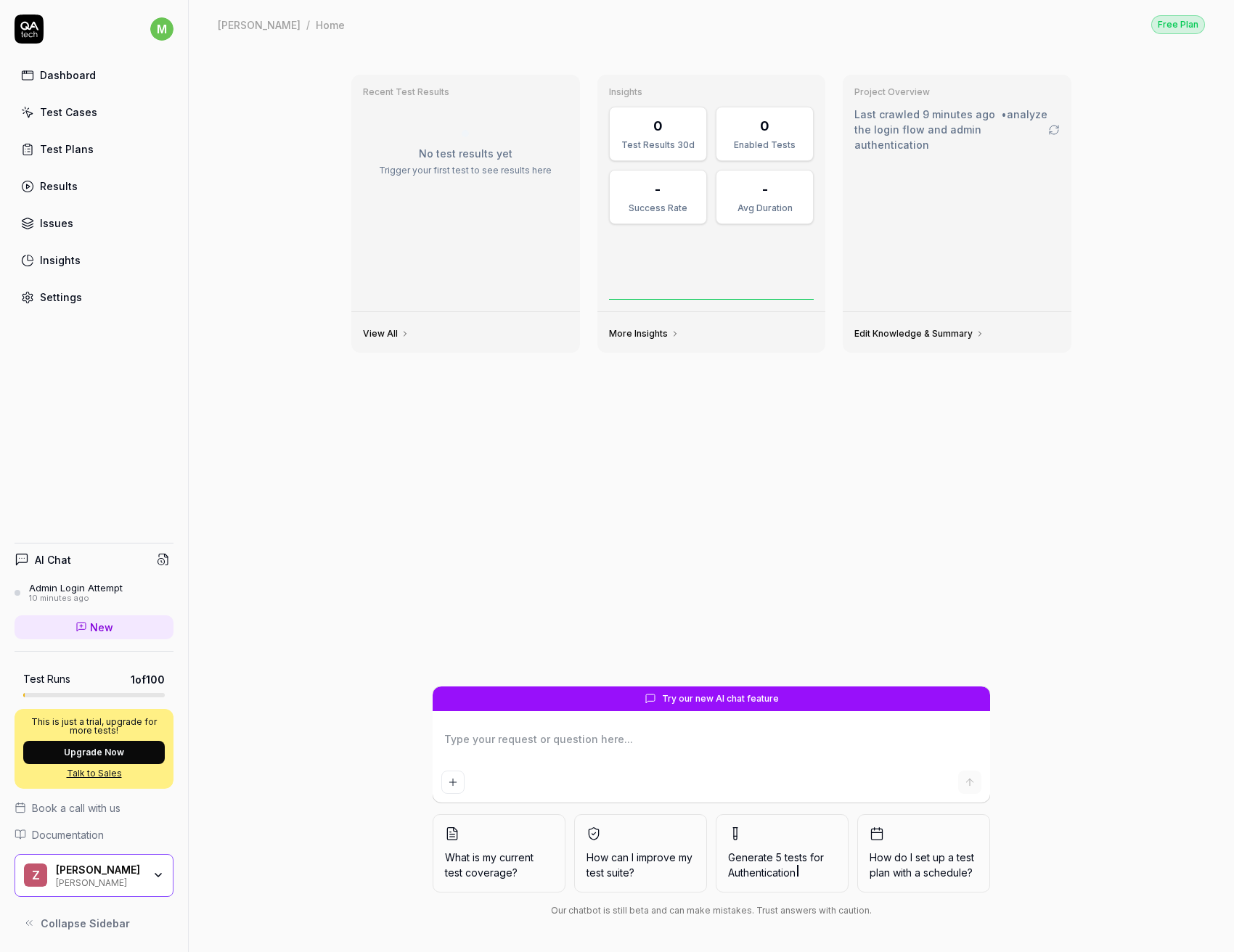
click at [40, 108] on div "Test Cases" at bounding box center [68, 113] width 57 height 16
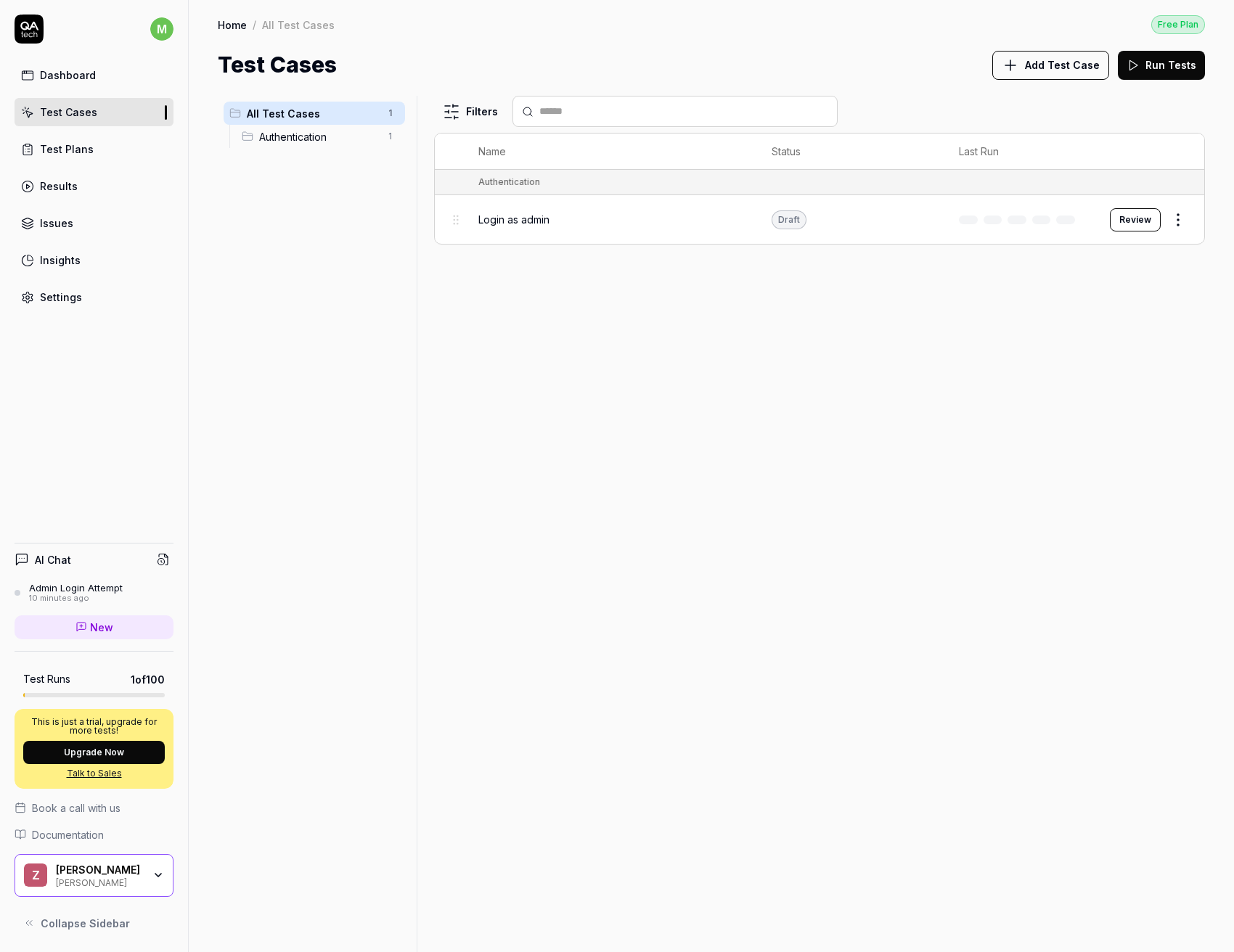
click at [1126, 223] on button "Review" at bounding box center [1134, 220] width 51 height 23
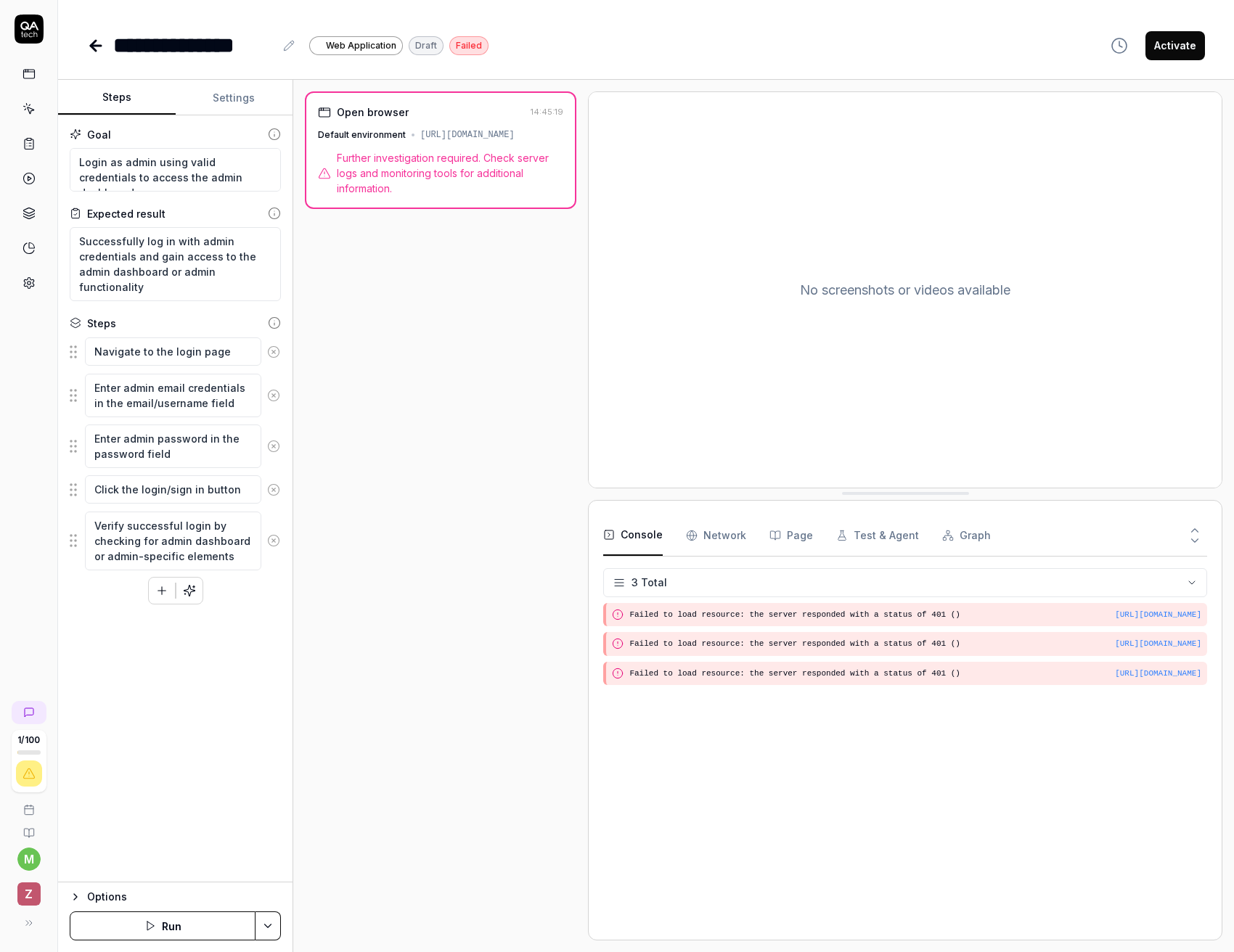
click at [159, 933] on button "Run" at bounding box center [163, 926] width 186 height 29
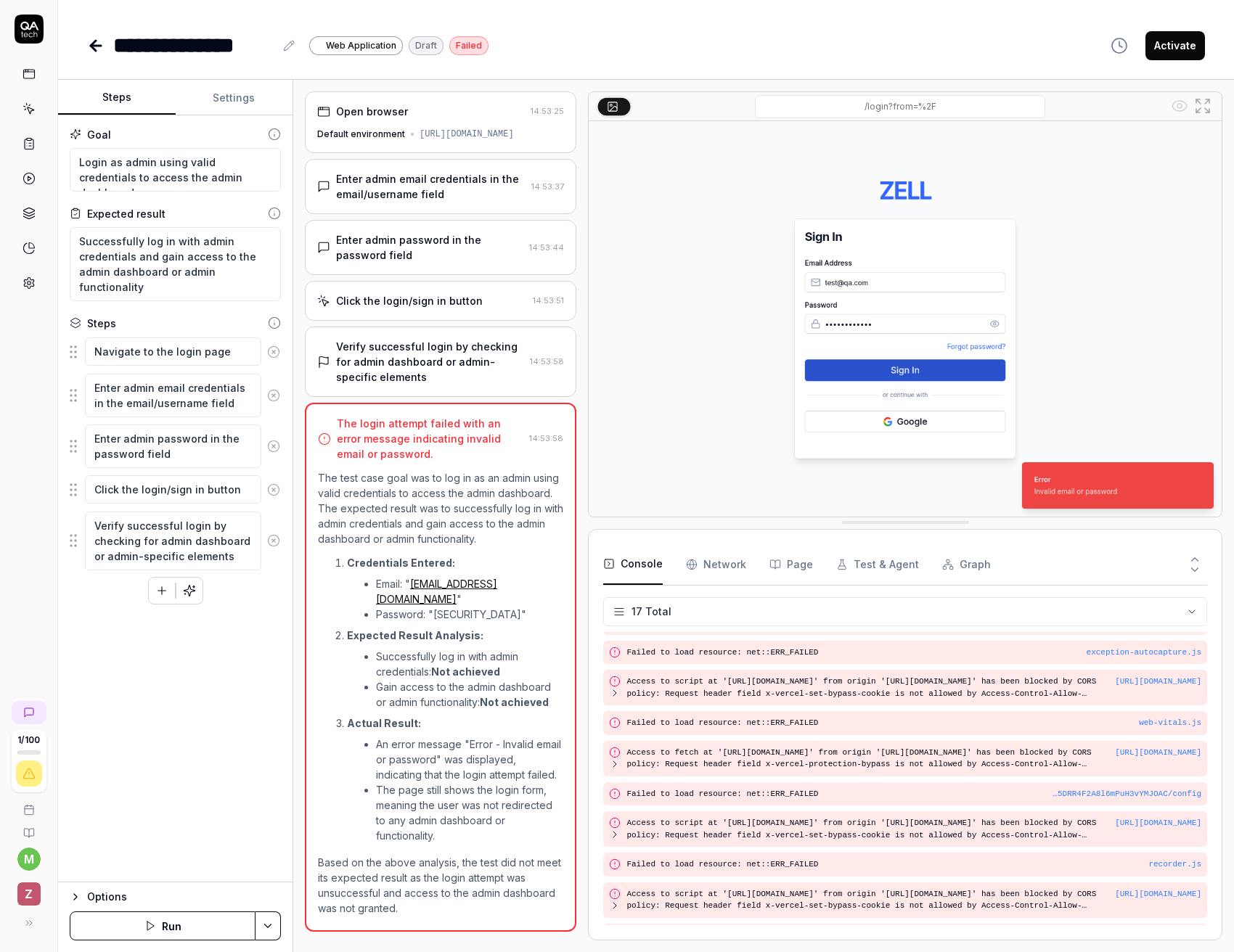
scroll to position [285, 0]
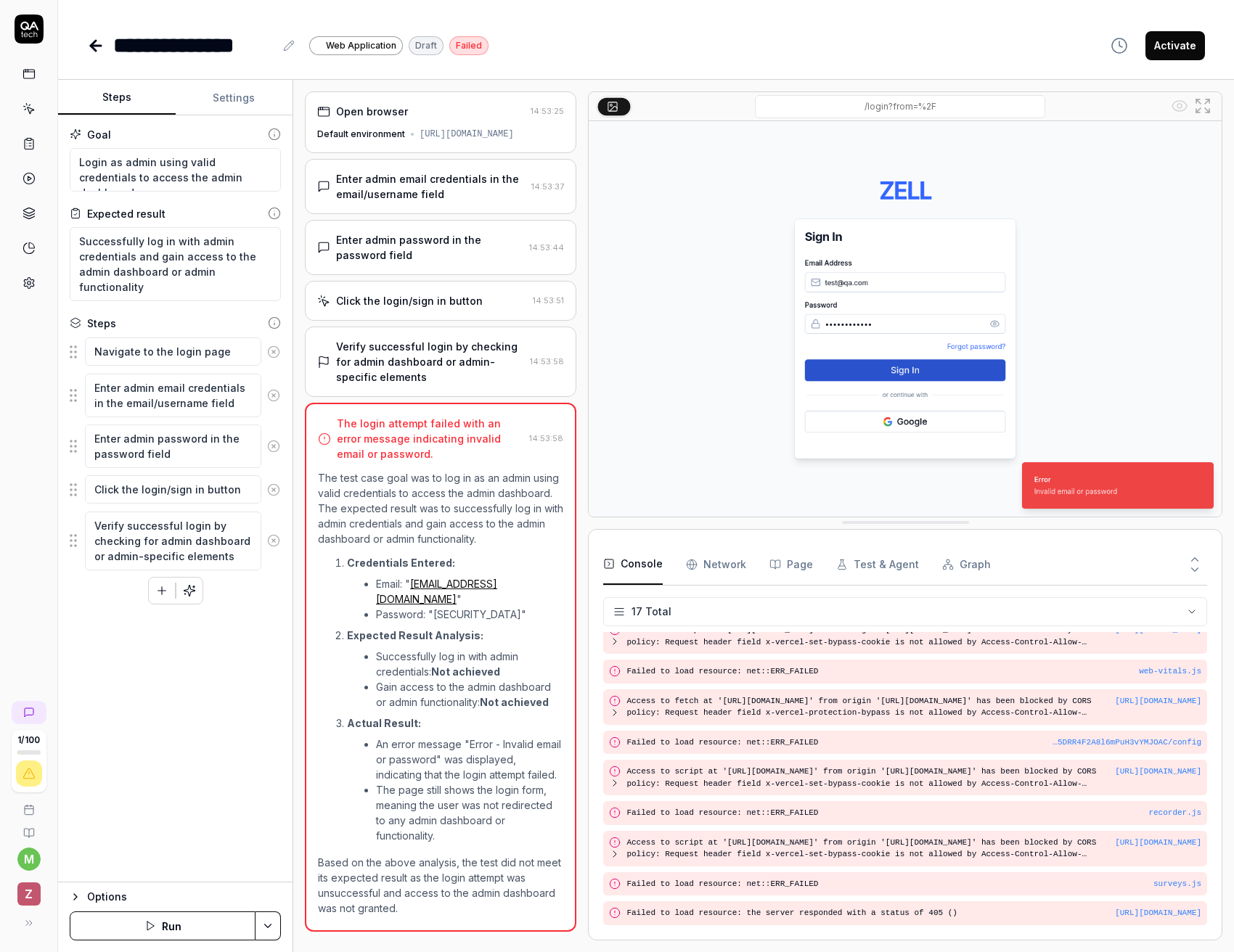
click at [169, 919] on button "Run" at bounding box center [163, 926] width 186 height 29
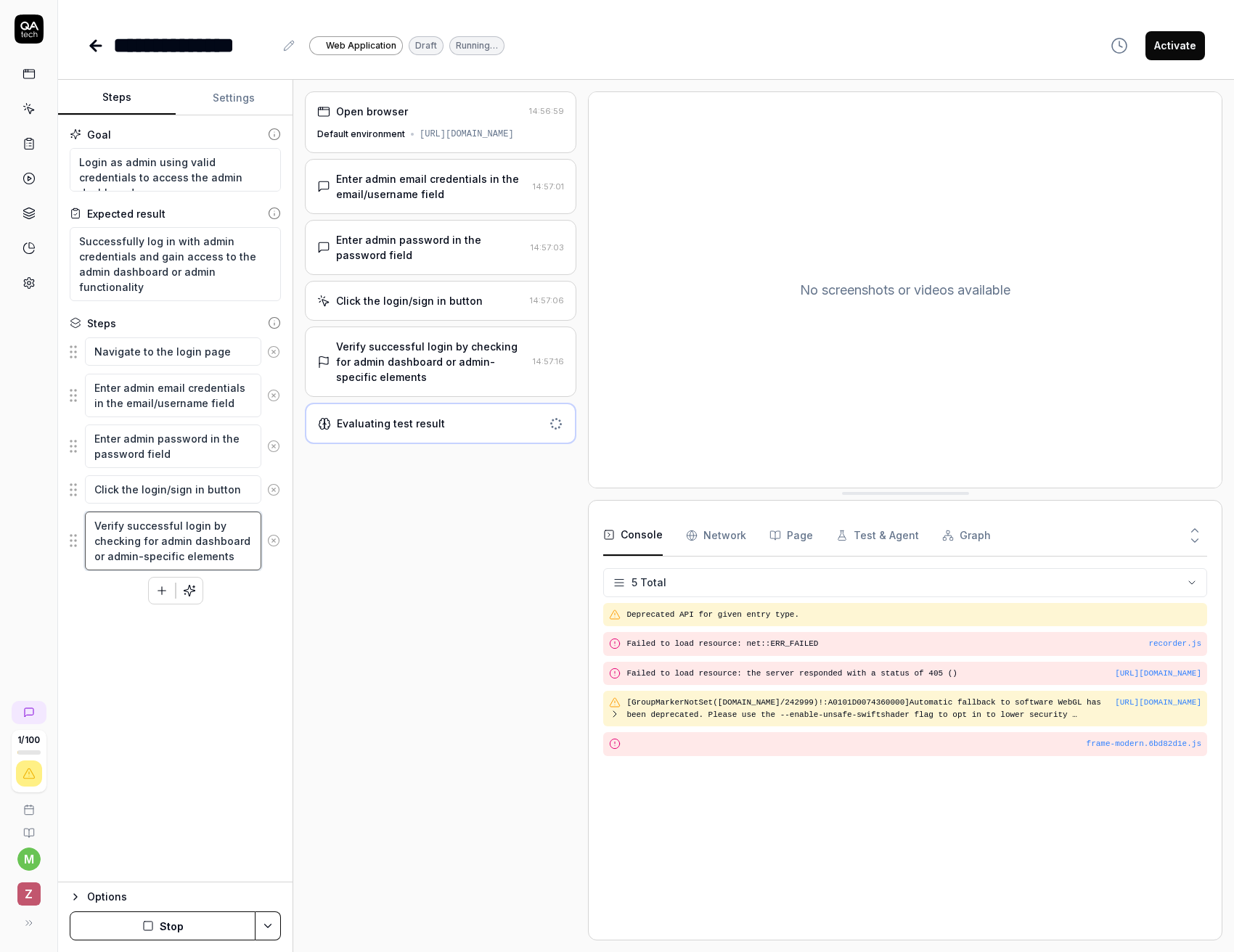
click at [171, 546] on textarea "Verify successful login by checking for admin dashboard or admin-specific eleme…" at bounding box center [173, 541] width 177 height 59
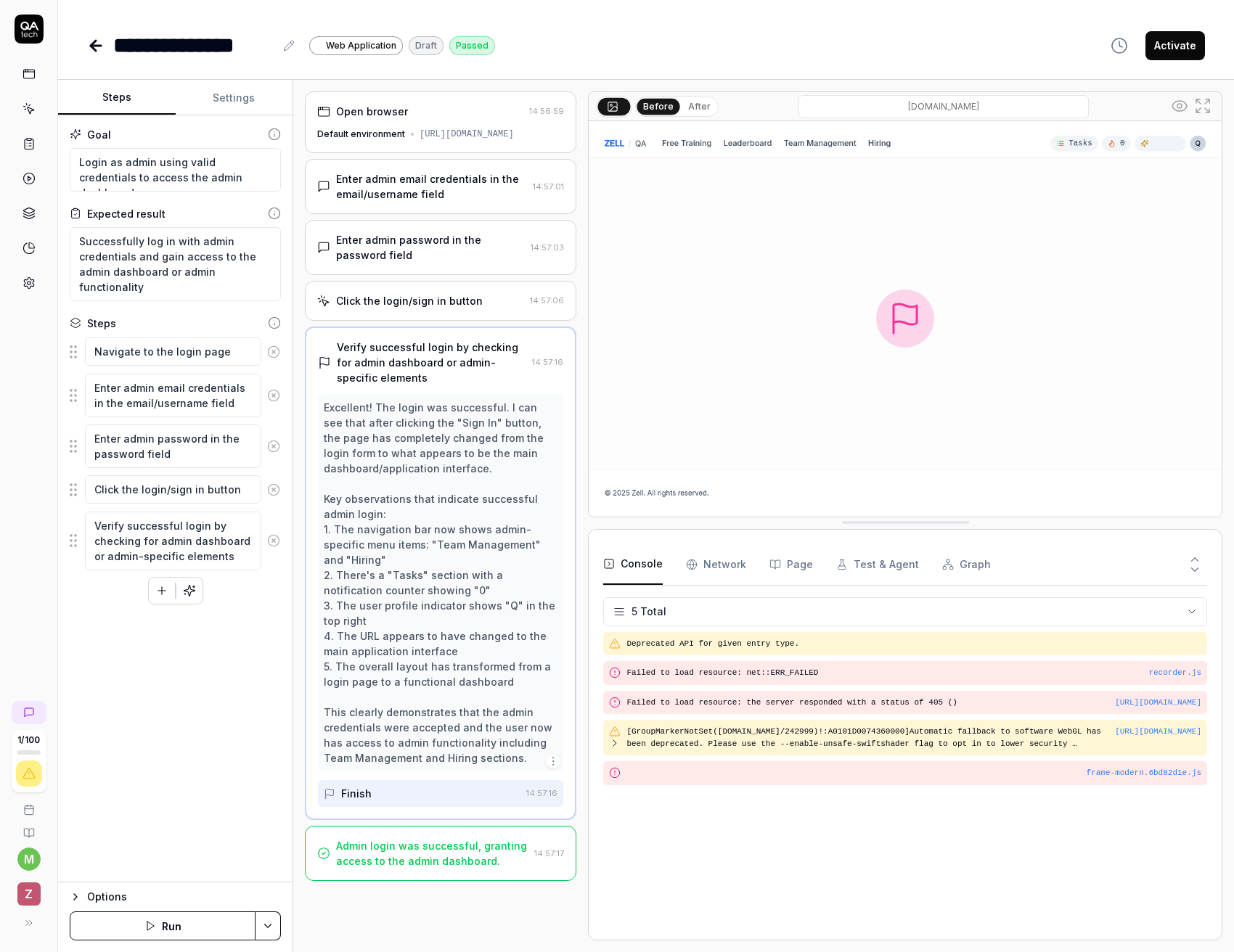
click at [97, 43] on icon at bounding box center [96, 46] width 17 height 17
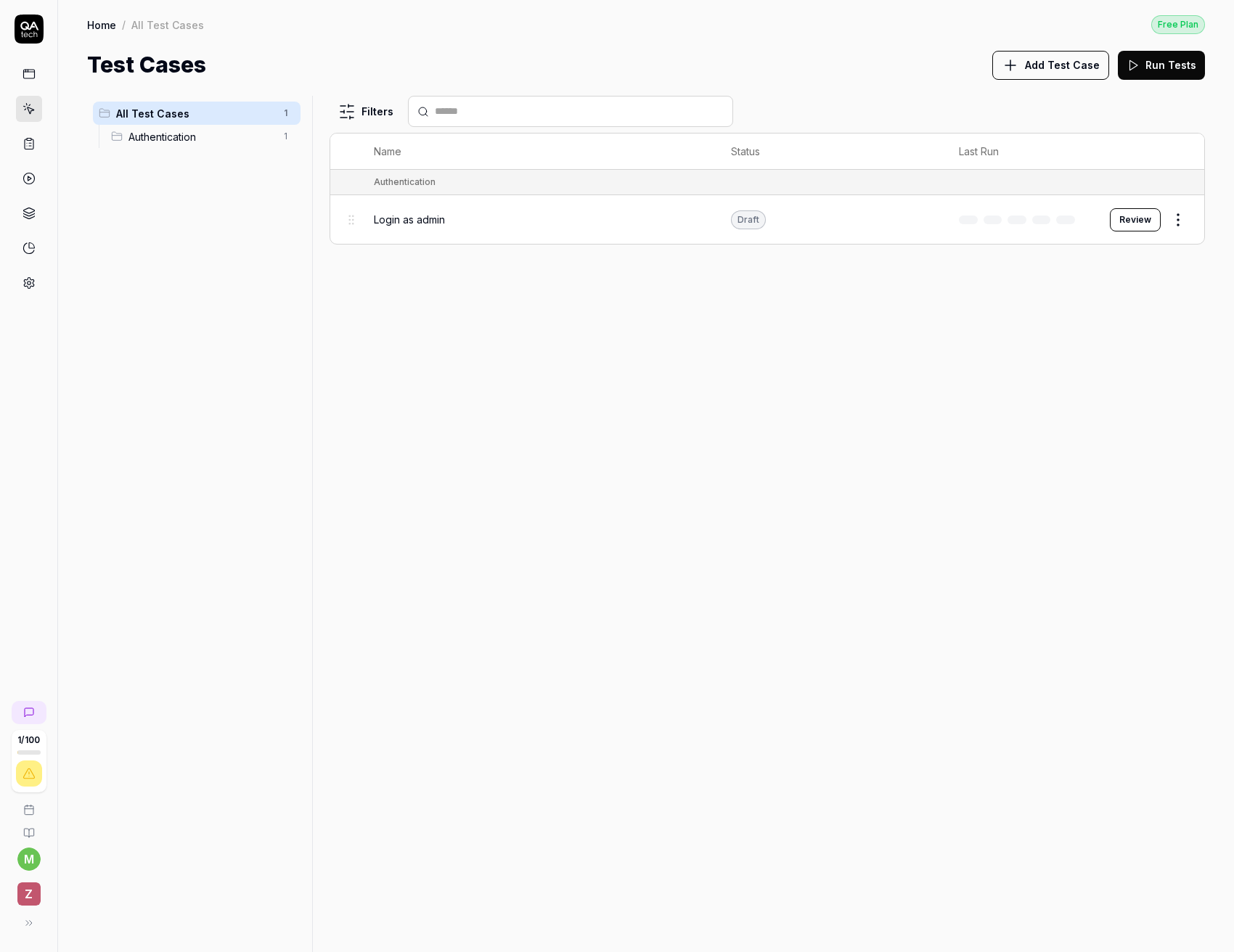
click at [175, 132] on span "Authentication" at bounding box center [201, 137] width 146 height 16
click at [162, 110] on span "All Test Cases" at bounding box center [195, 113] width 158 height 16
click at [34, 179] on icon at bounding box center [29, 178] width 13 height 13
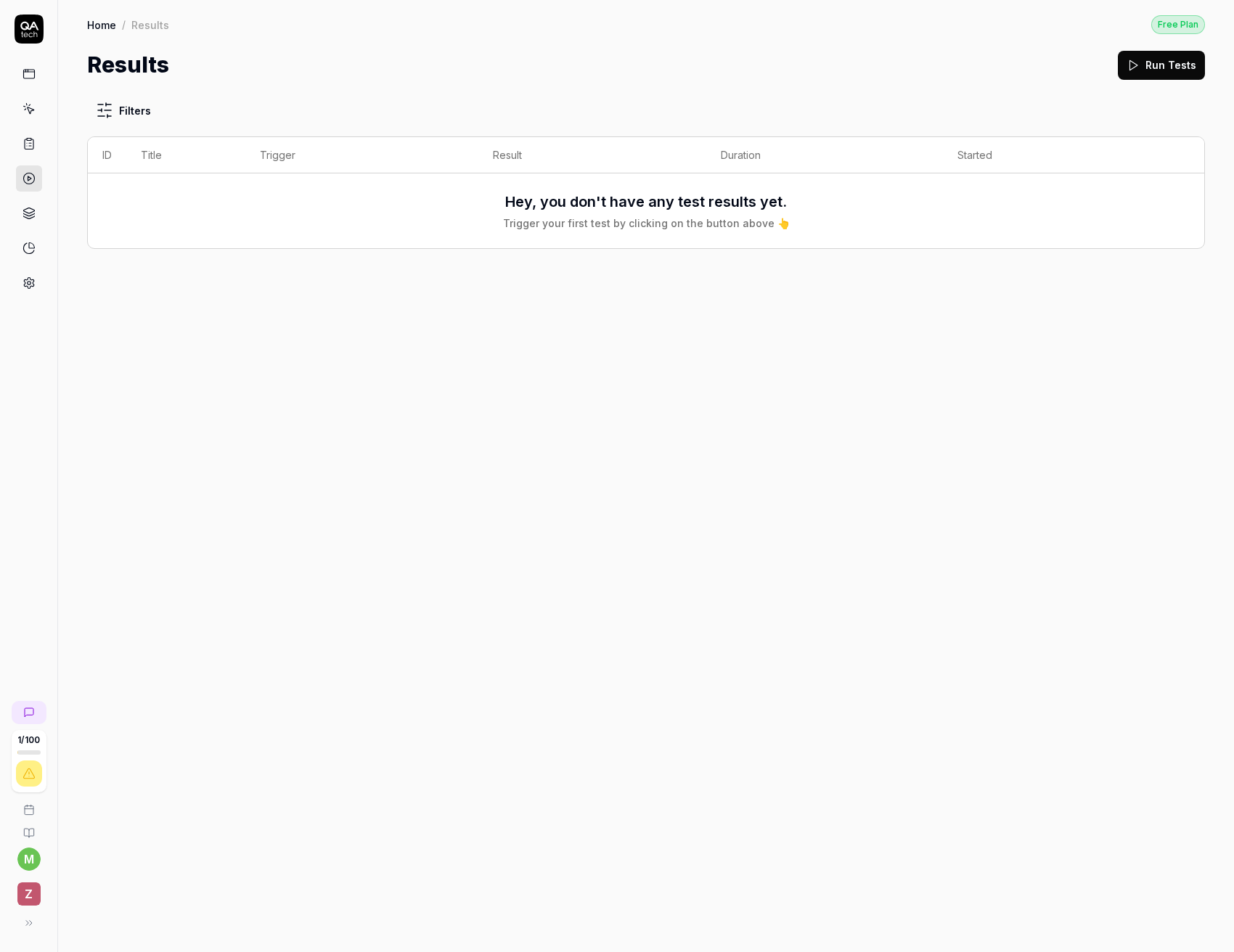
click at [36, 215] on link at bounding box center [29, 213] width 26 height 26
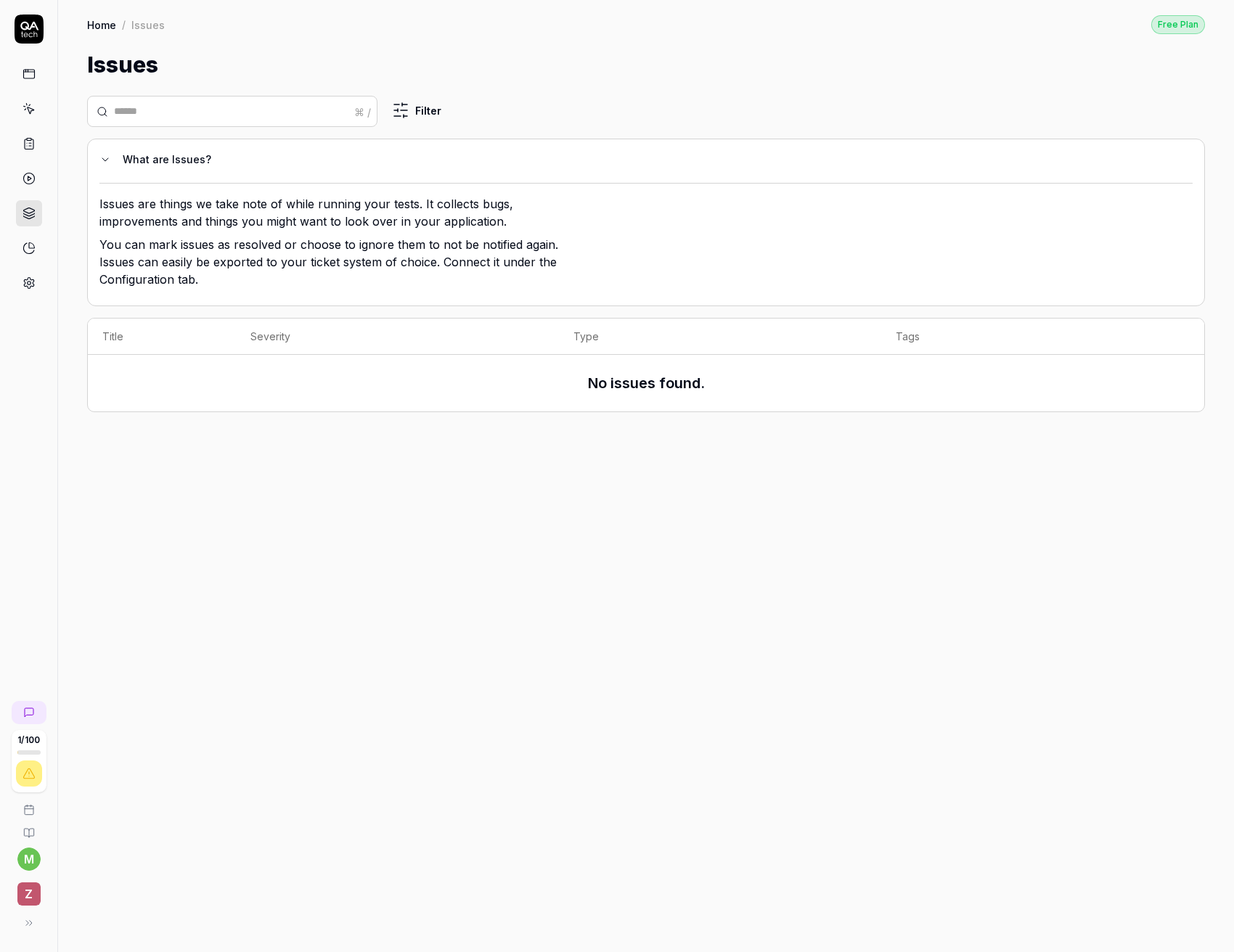
click at [33, 241] on icon at bounding box center [29, 248] width 13 height 13
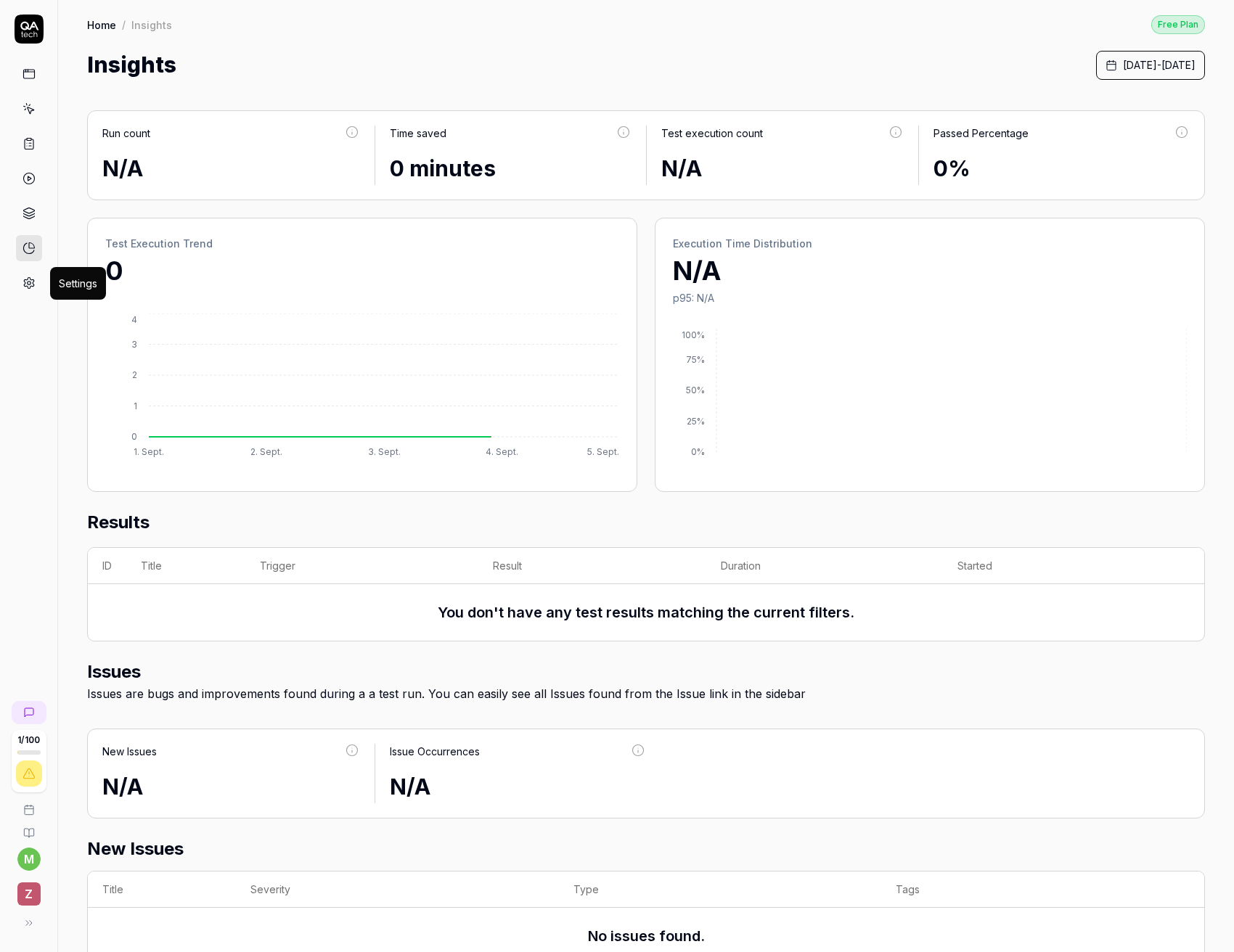
click at [34, 281] on icon at bounding box center [29, 283] width 13 height 13
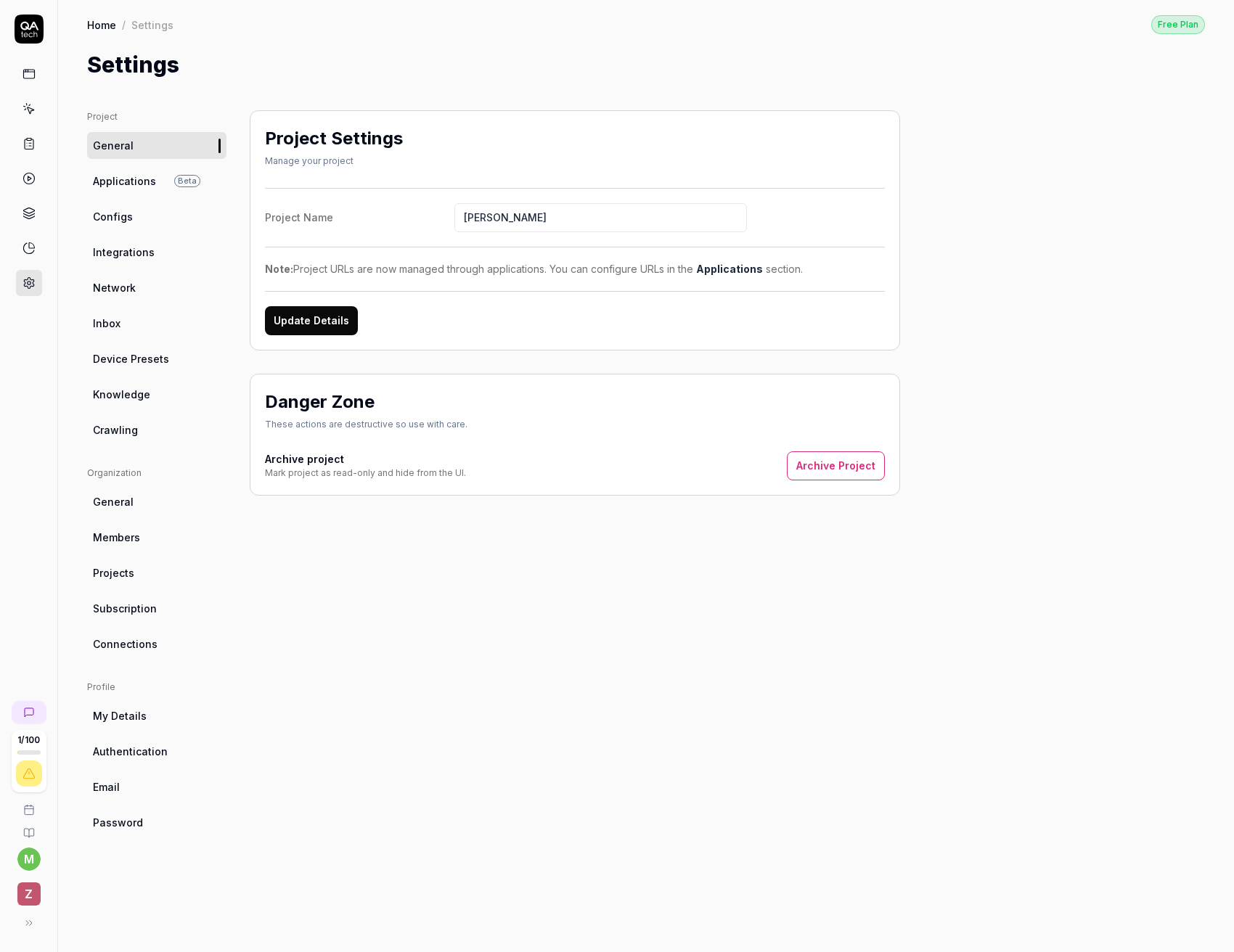
click at [38, 80] on link at bounding box center [29, 74] width 26 height 26
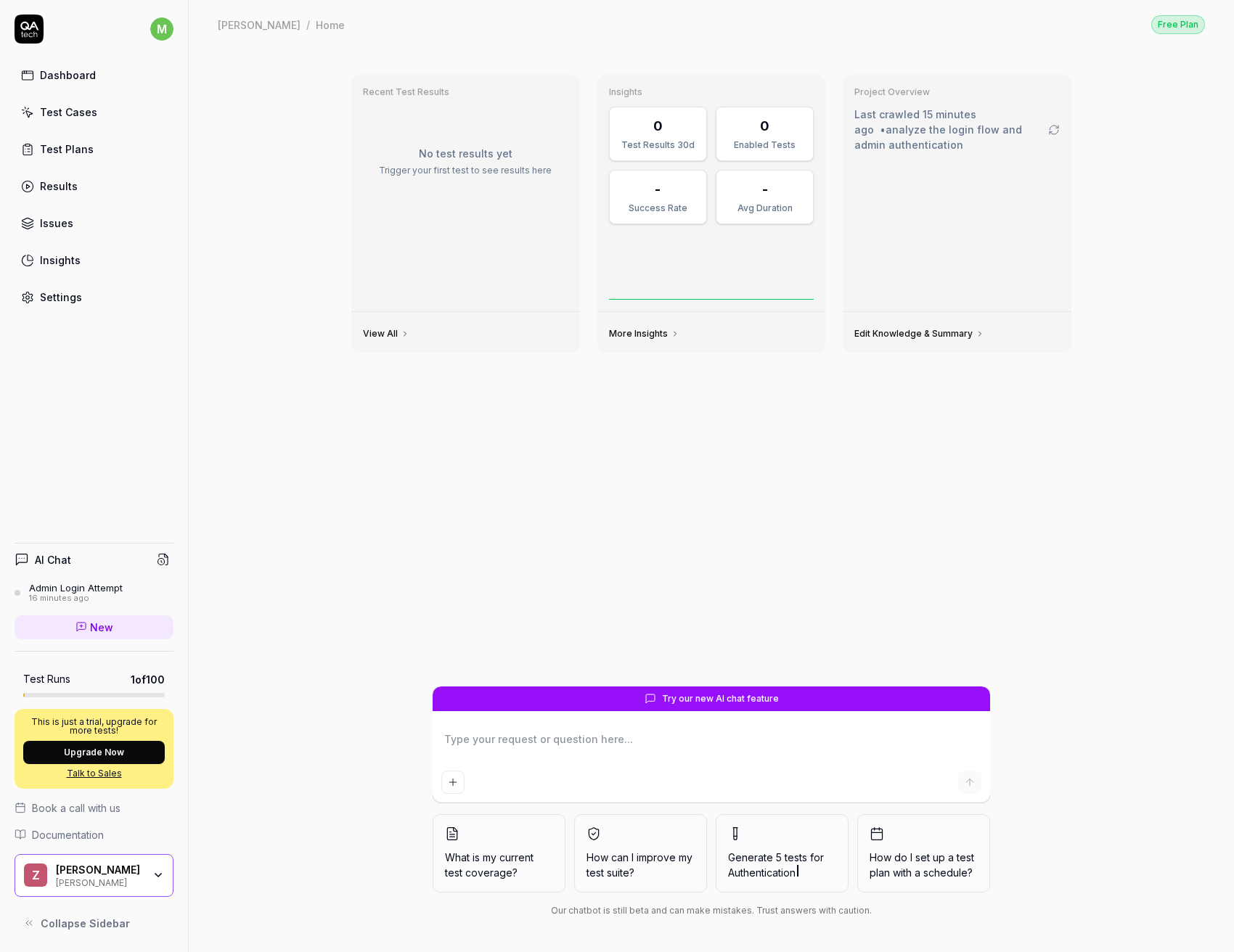
type textarea "*"
click at [82, 107] on div "Test Cases" at bounding box center [68, 113] width 57 height 16
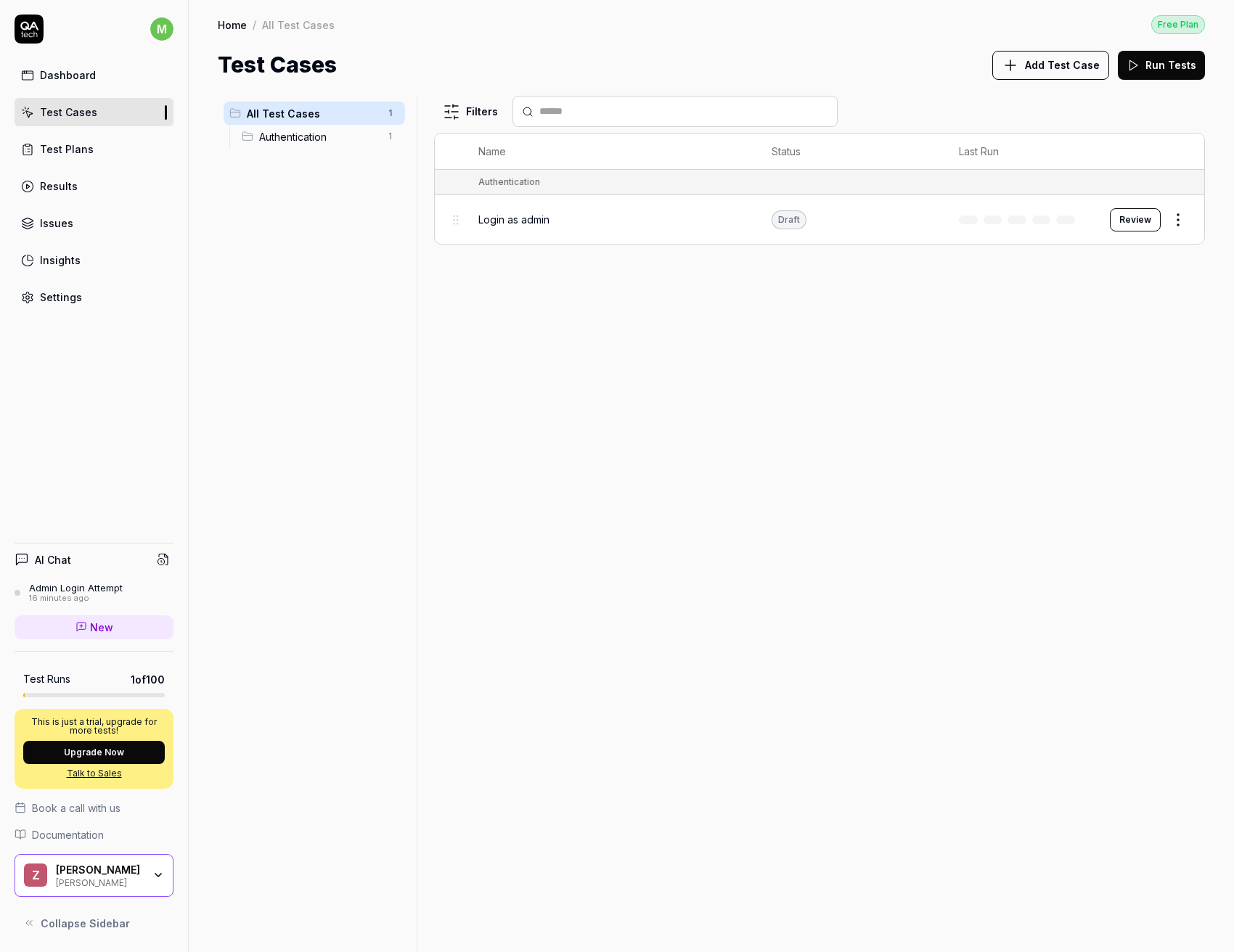
click at [70, 145] on div "Test Plans" at bounding box center [67, 150] width 54 height 16
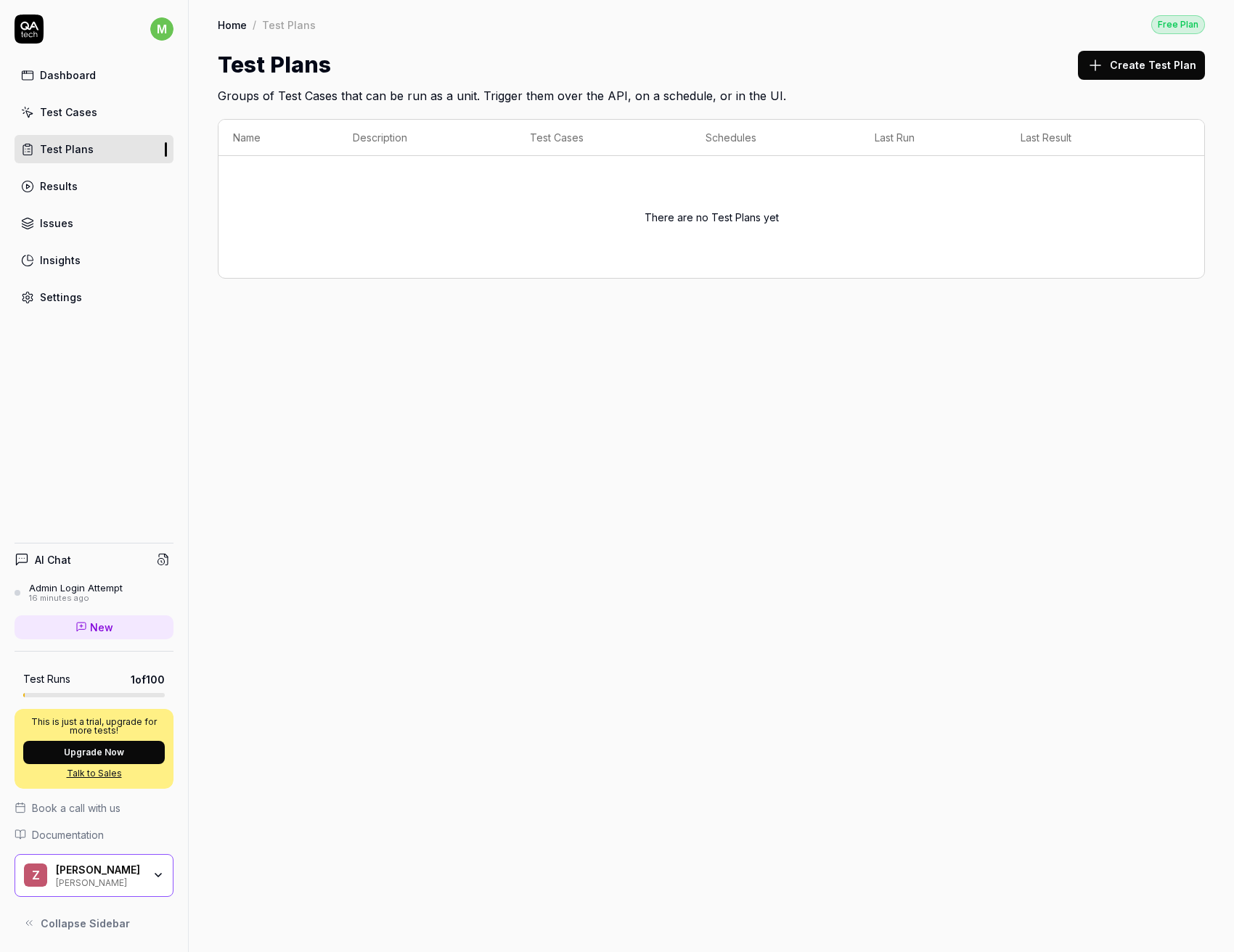
click at [70, 173] on link "Results" at bounding box center [94, 186] width 159 height 29
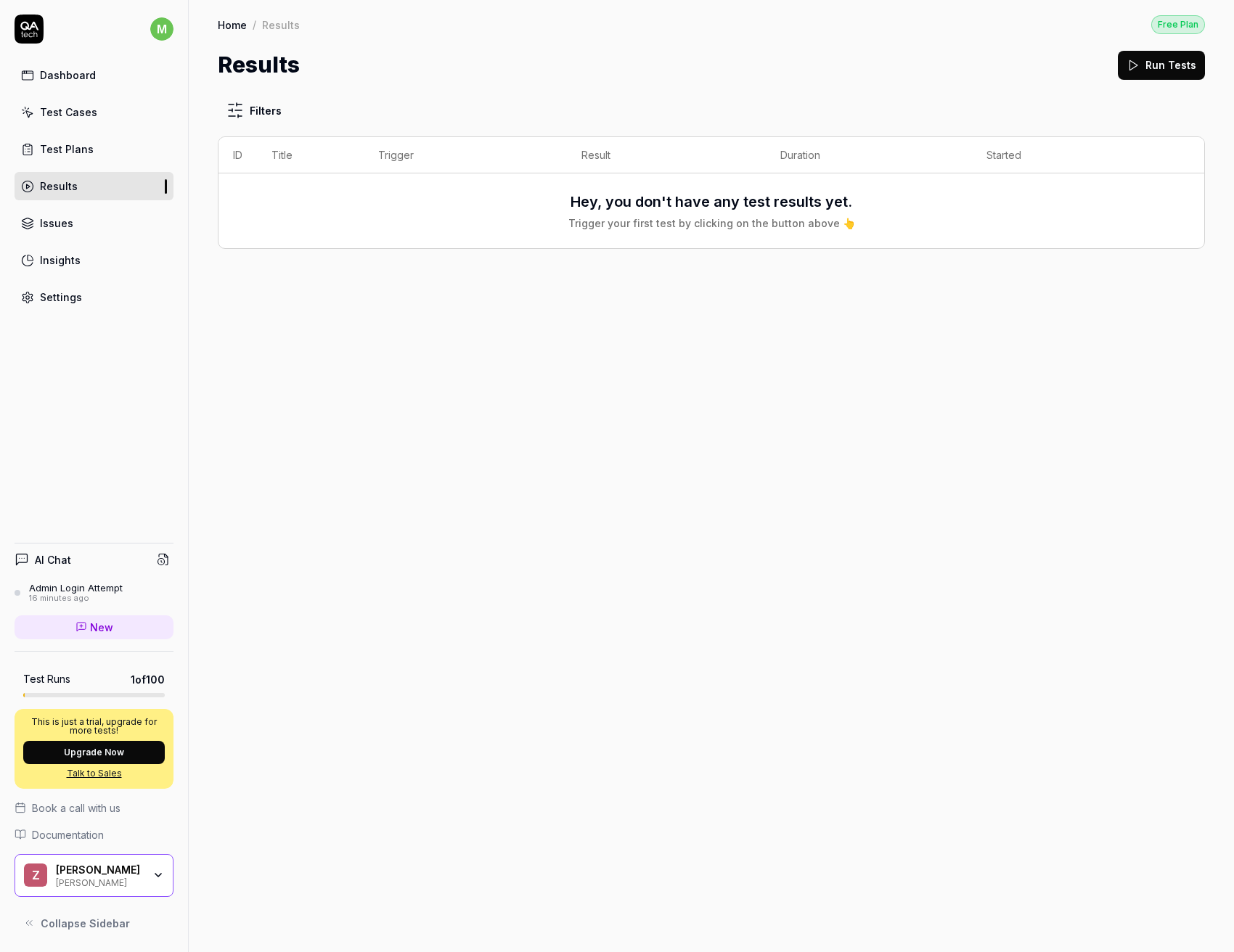
click at [75, 215] on link "Issues" at bounding box center [94, 223] width 159 height 29
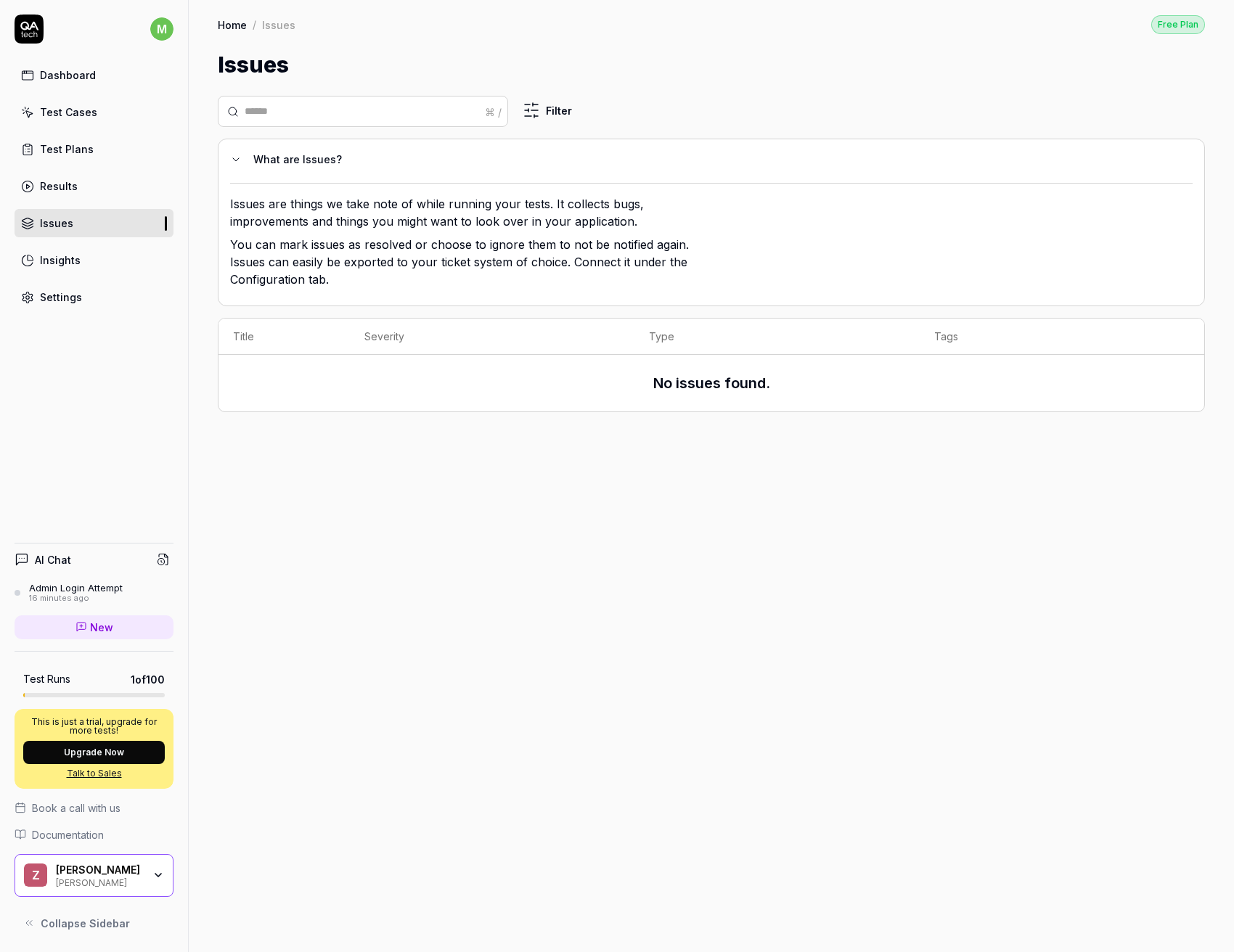
click at [83, 249] on link "Insights" at bounding box center [94, 260] width 159 height 29
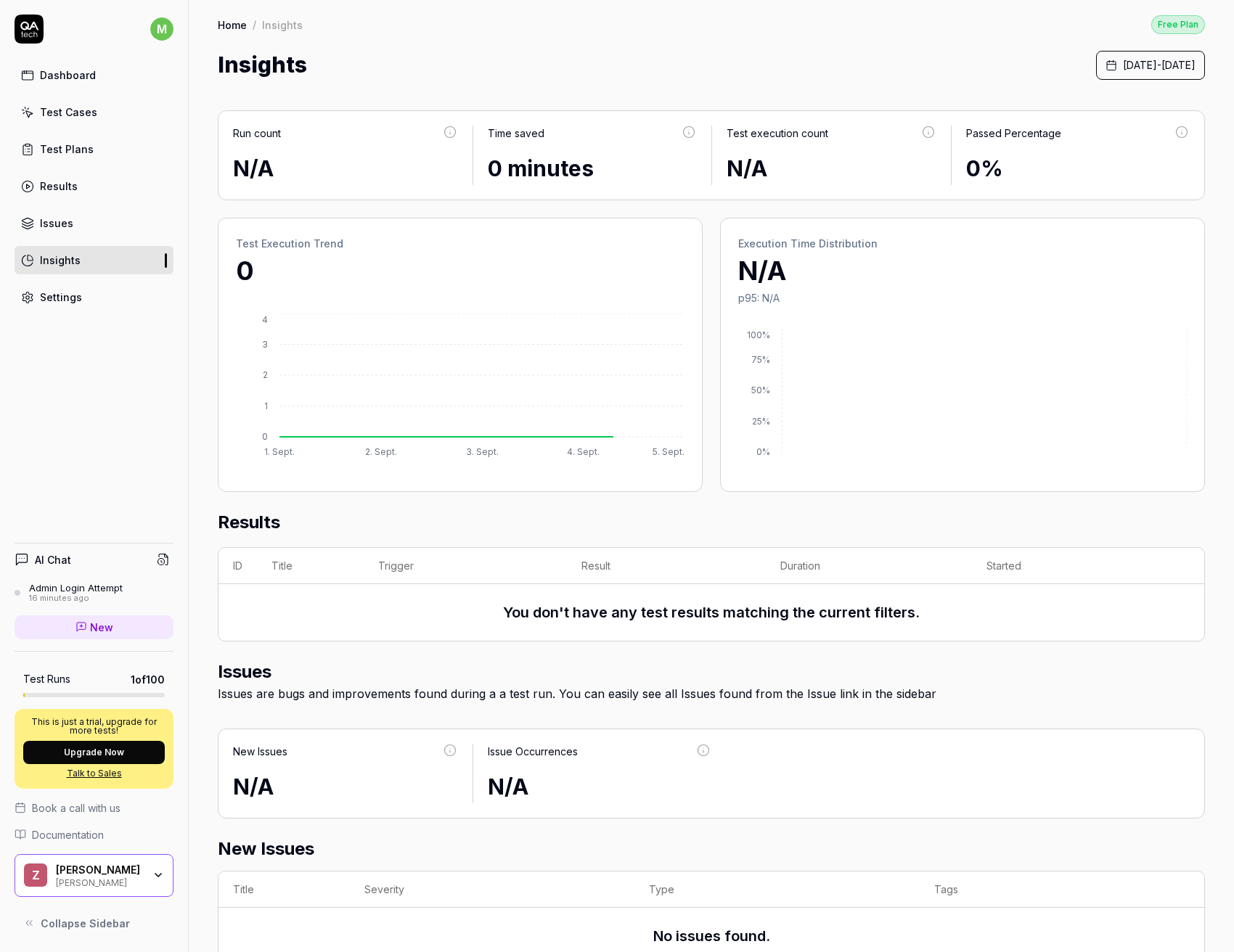
click at [81, 308] on link "Settings" at bounding box center [94, 297] width 159 height 29
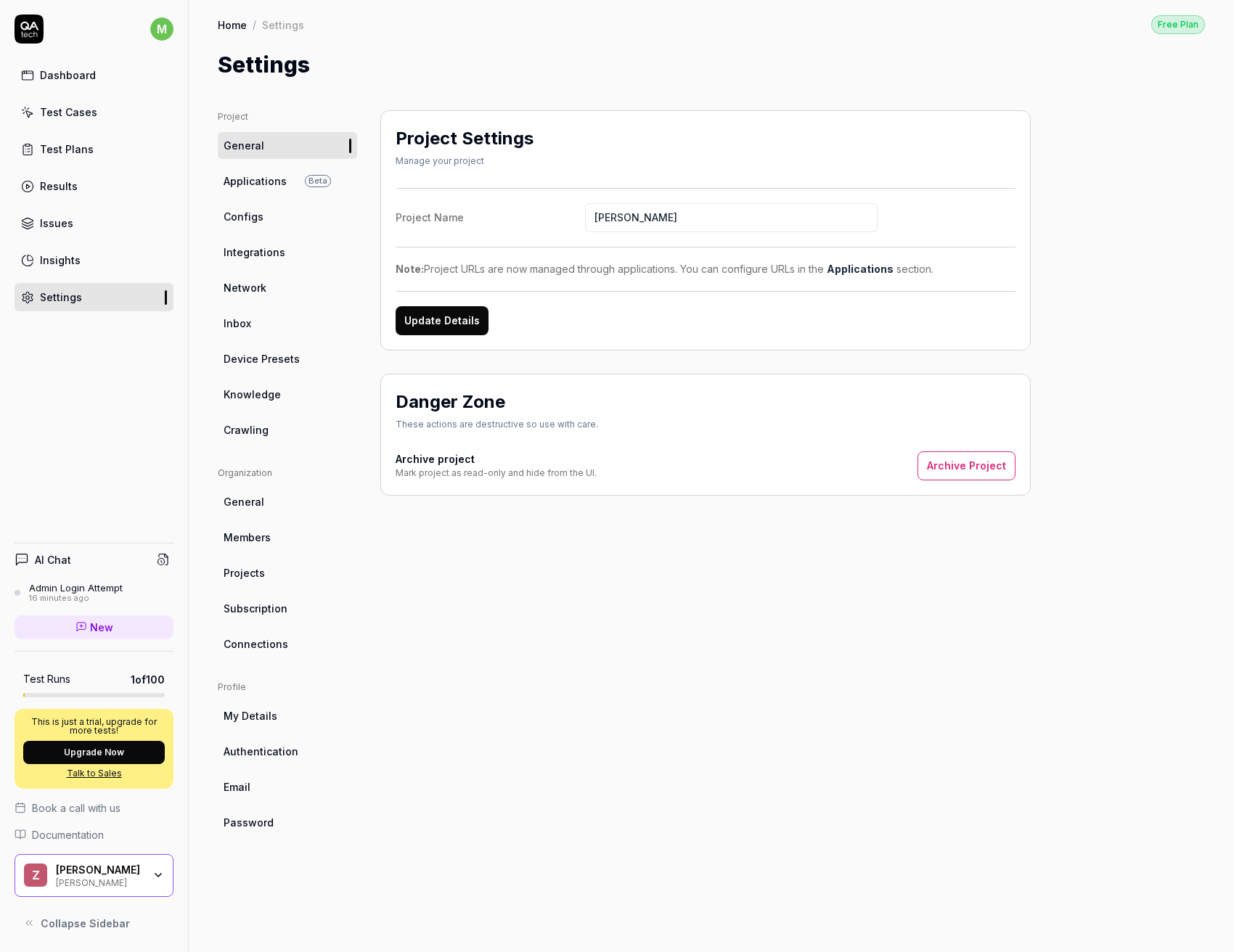
click at [269, 506] on link "General" at bounding box center [287, 501] width 139 height 27
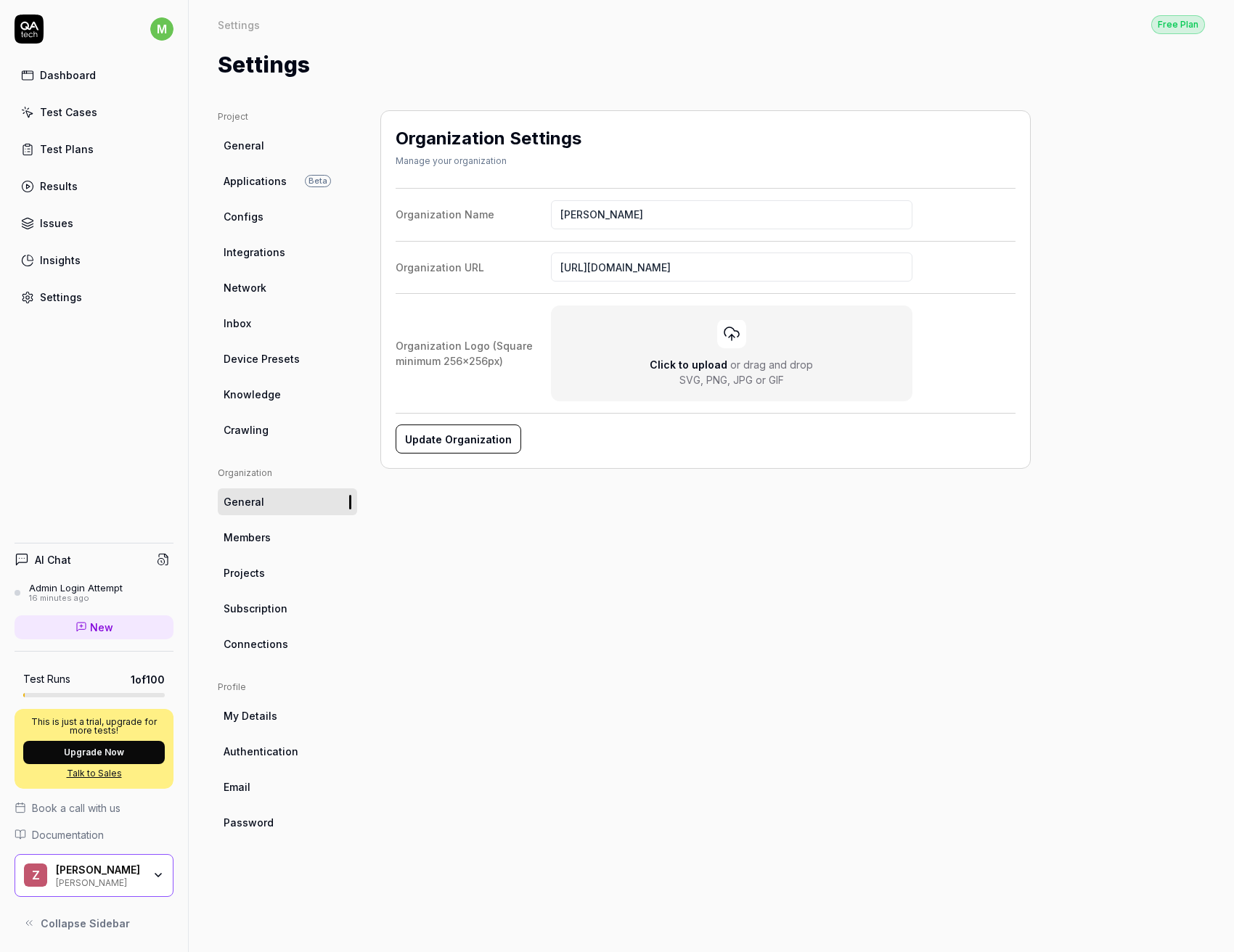
click at [277, 537] on link "Members" at bounding box center [287, 537] width 139 height 27
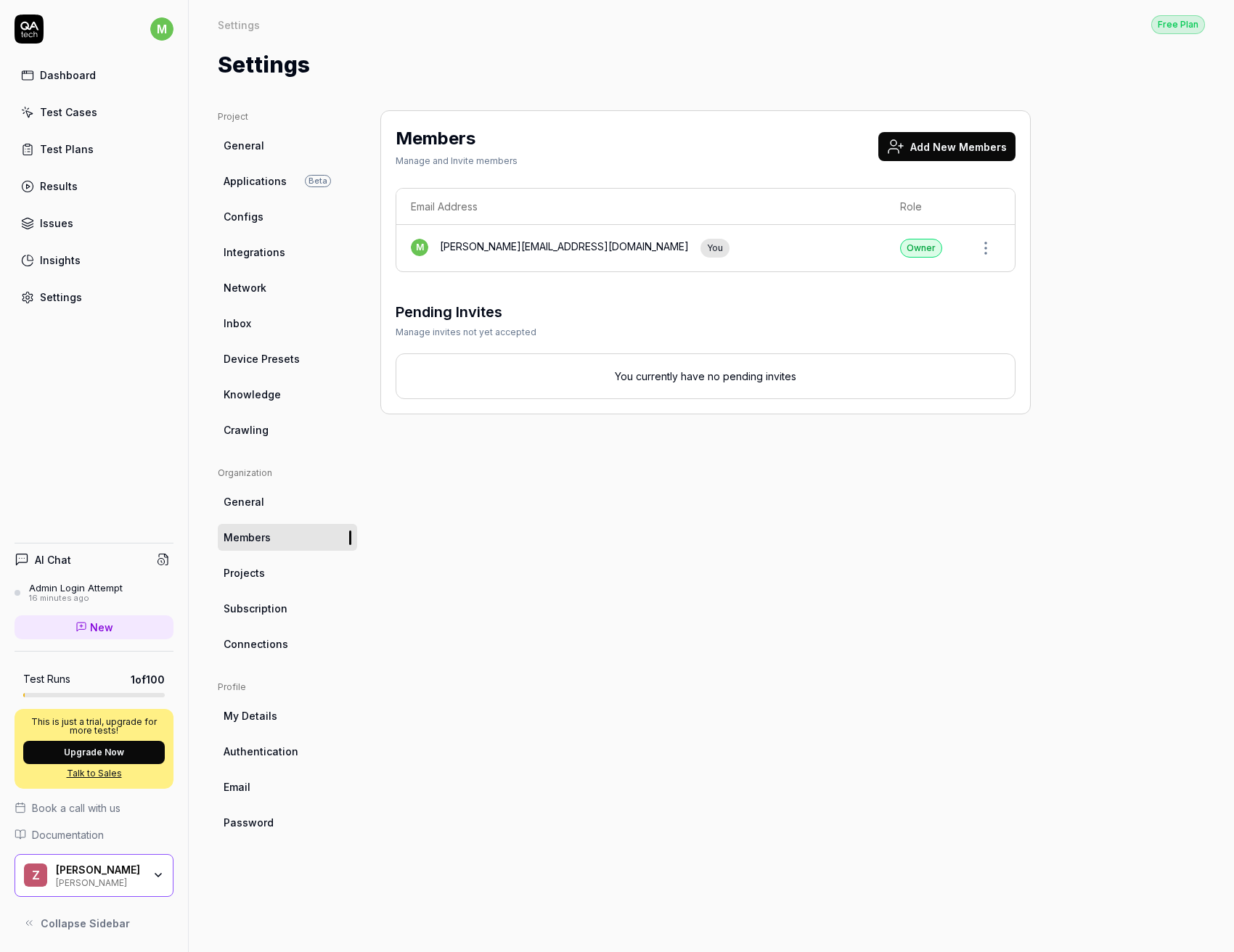
click at [945, 150] on button "Add New Members" at bounding box center [947, 147] width 137 height 29
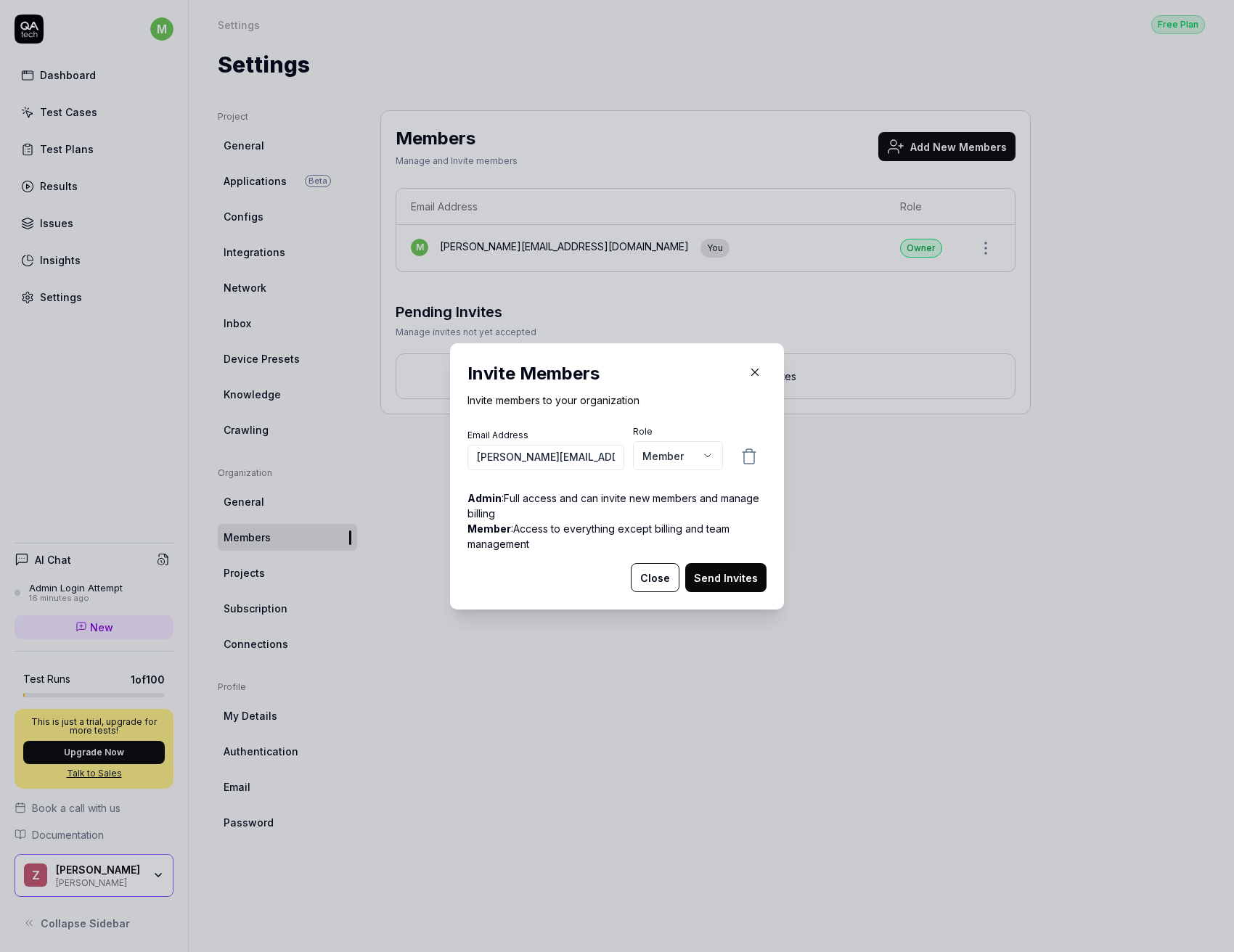
type input "[PERSON_NAME][EMAIL_ADDRESS][DOMAIN_NAME]"
click at [680, 458] on body "m Dashboard Test Cases Test Plans Results Issues Insights Settings AI Chat Admi…" at bounding box center [617, 476] width 1234 height 952
select select "*"
click at [712, 578] on button "Send Invites" at bounding box center [726, 578] width 81 height 29
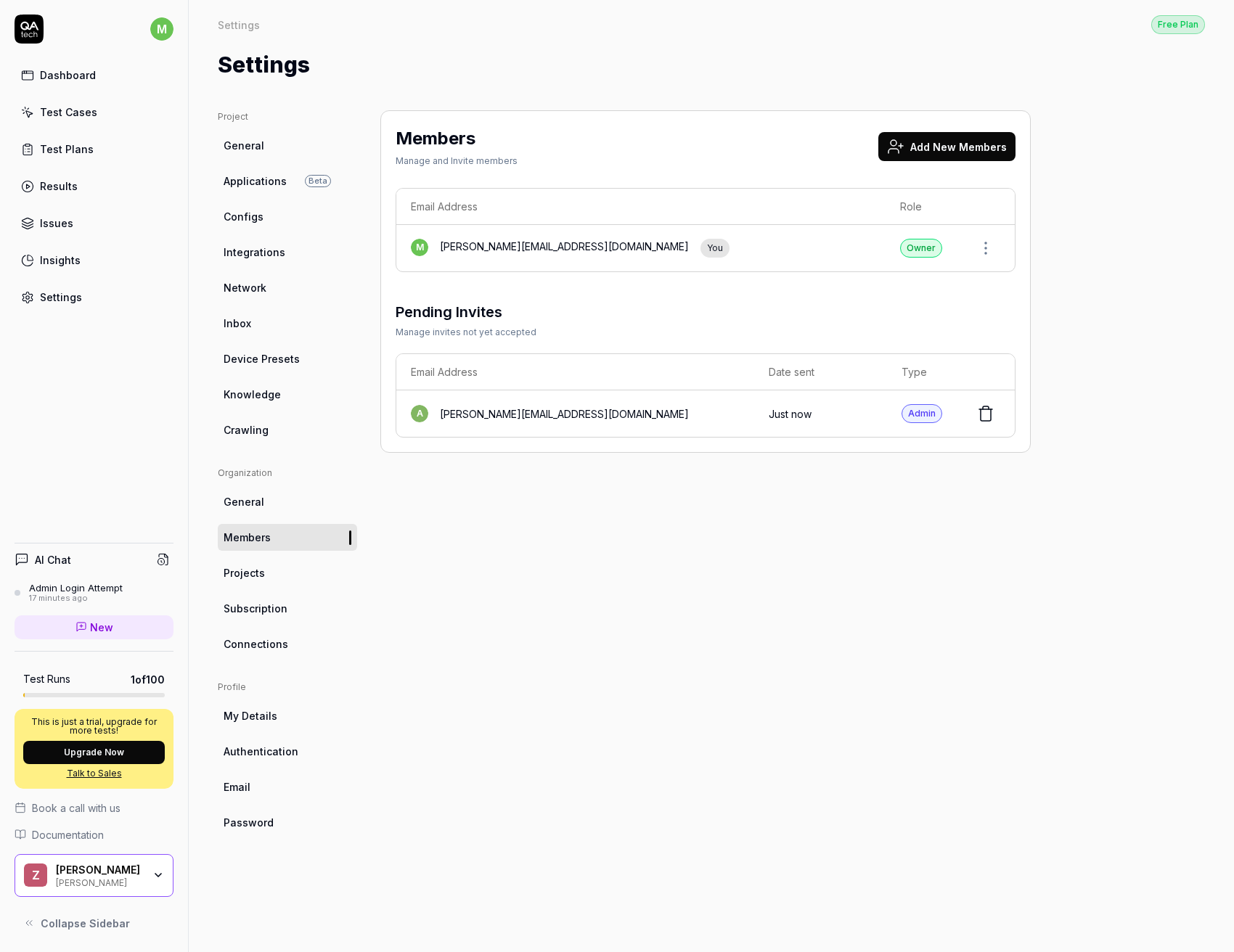
click at [278, 586] on link "Projects" at bounding box center [287, 573] width 139 height 27
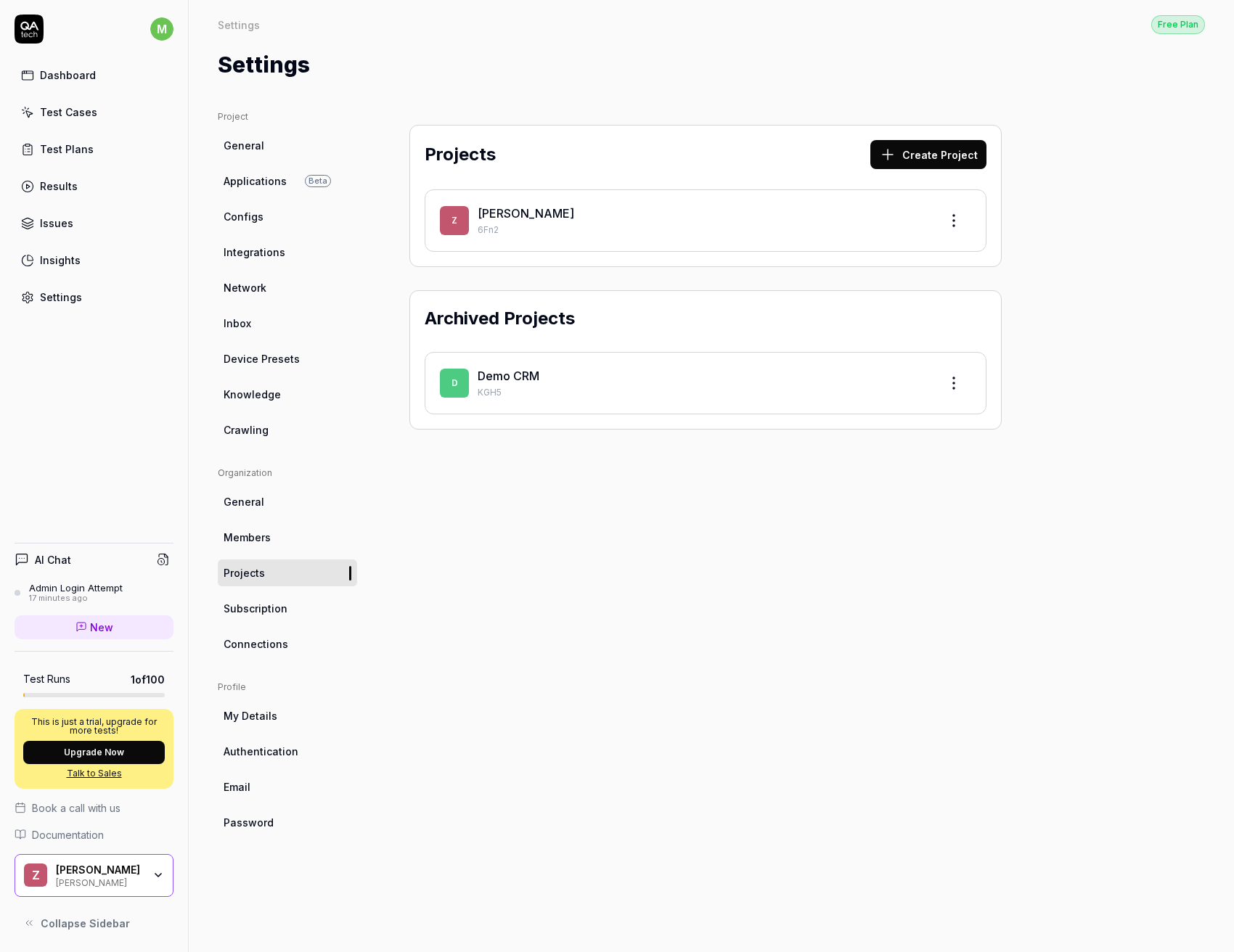
click at [278, 614] on span "Subscription" at bounding box center [255, 608] width 64 height 16
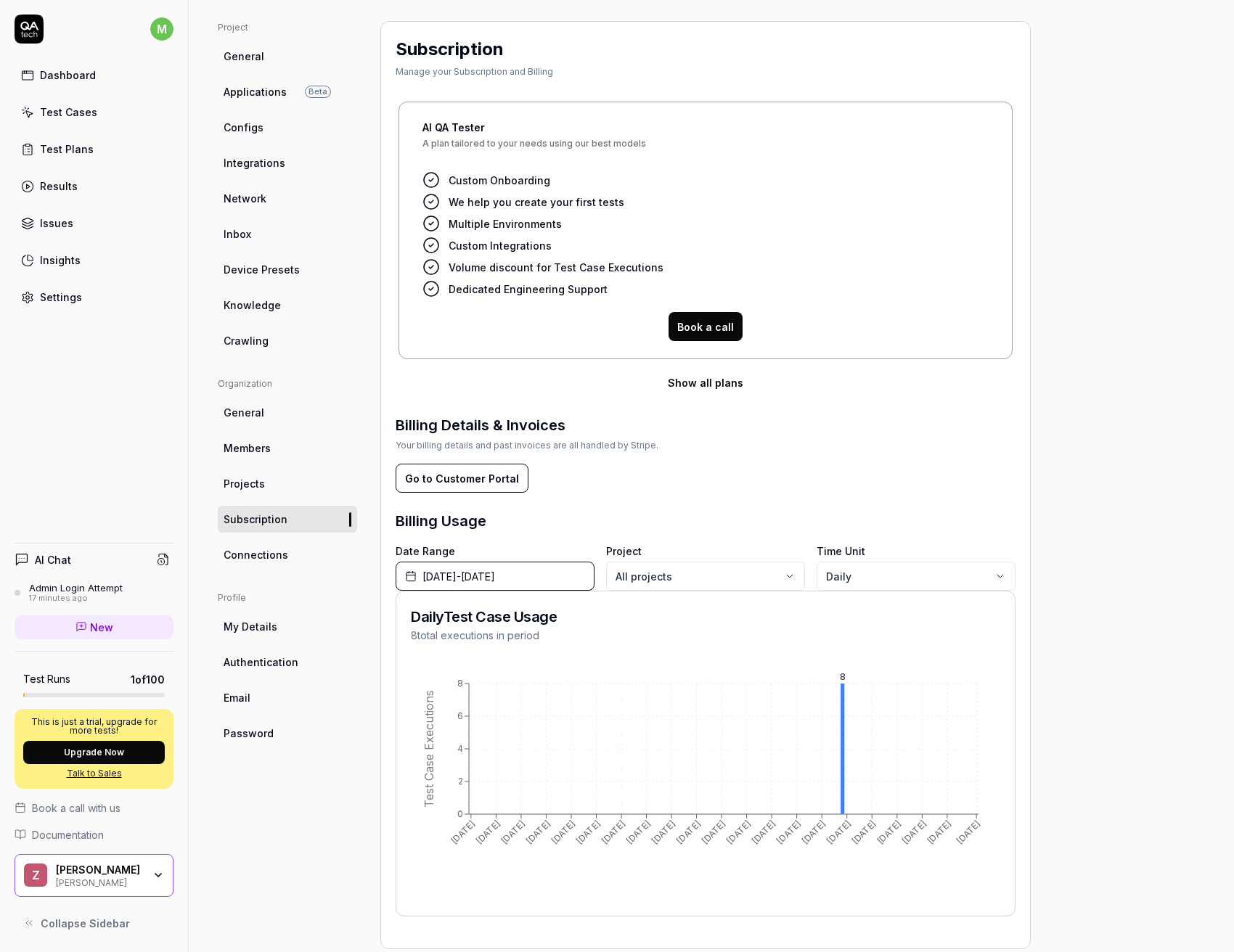
scroll to position [115, 0]
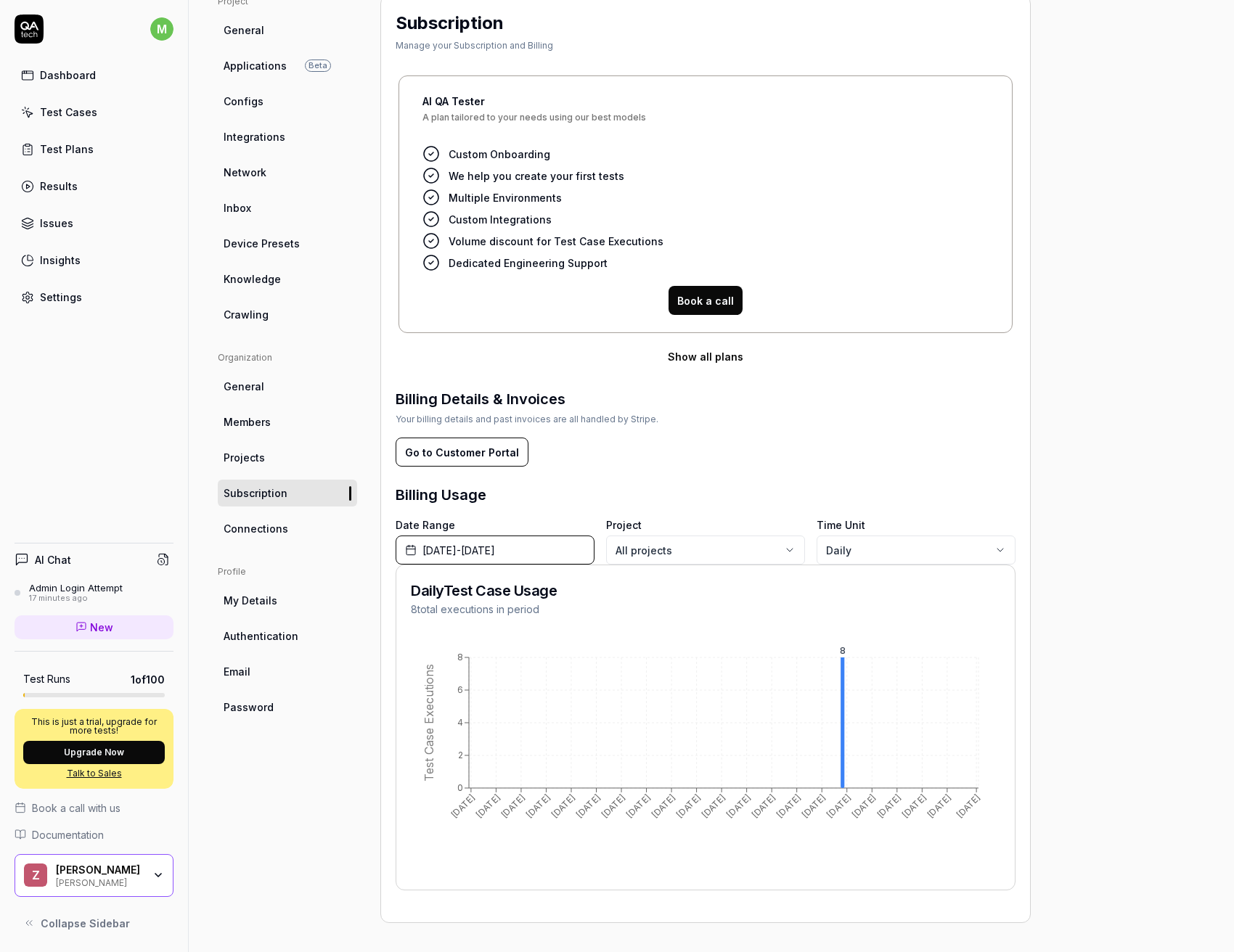
click at [312, 530] on link "Connections" at bounding box center [287, 528] width 139 height 27
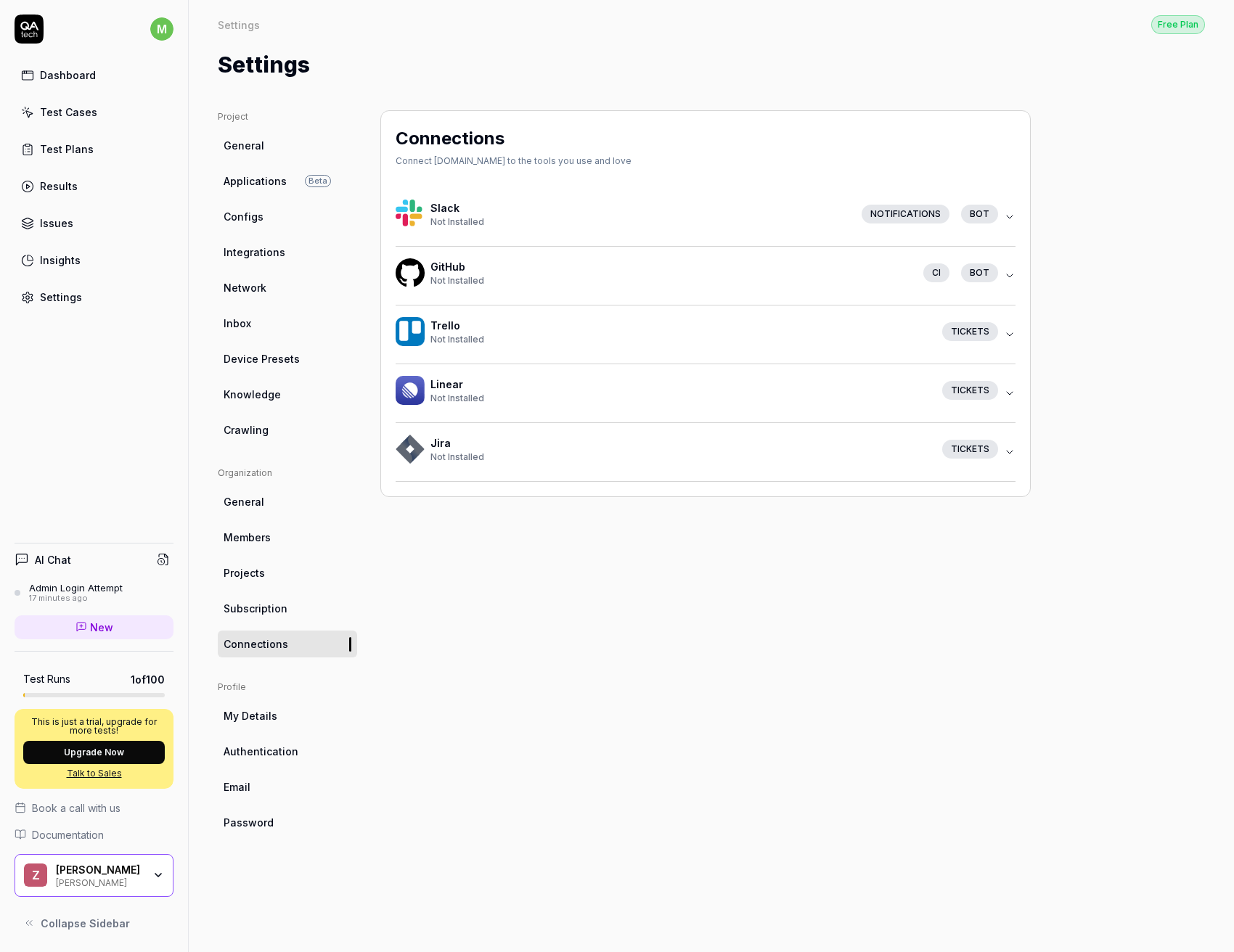
click at [273, 717] on span "My Details" at bounding box center [250, 716] width 54 height 16
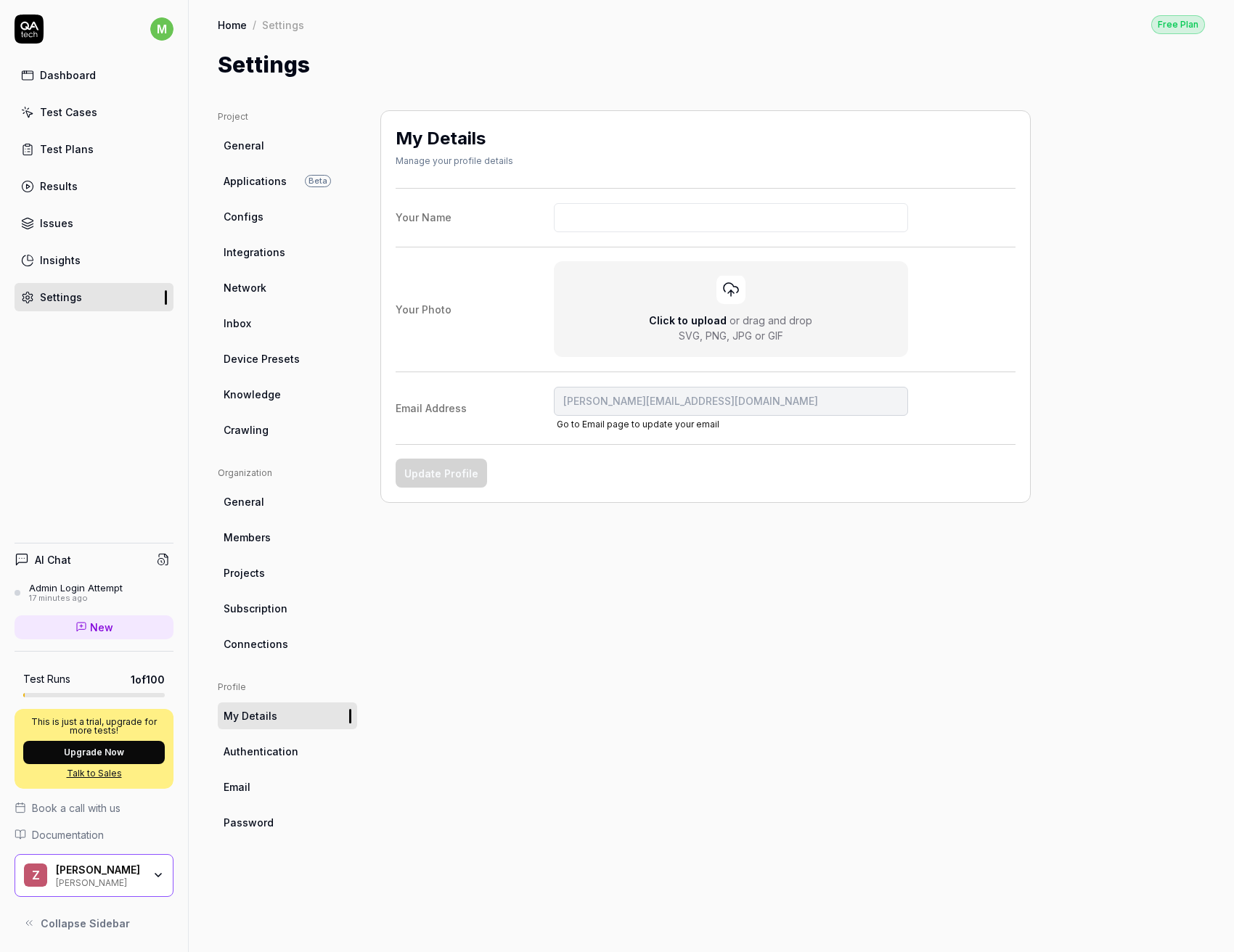
click at [272, 755] on span "Authentication" at bounding box center [260, 752] width 74 height 16
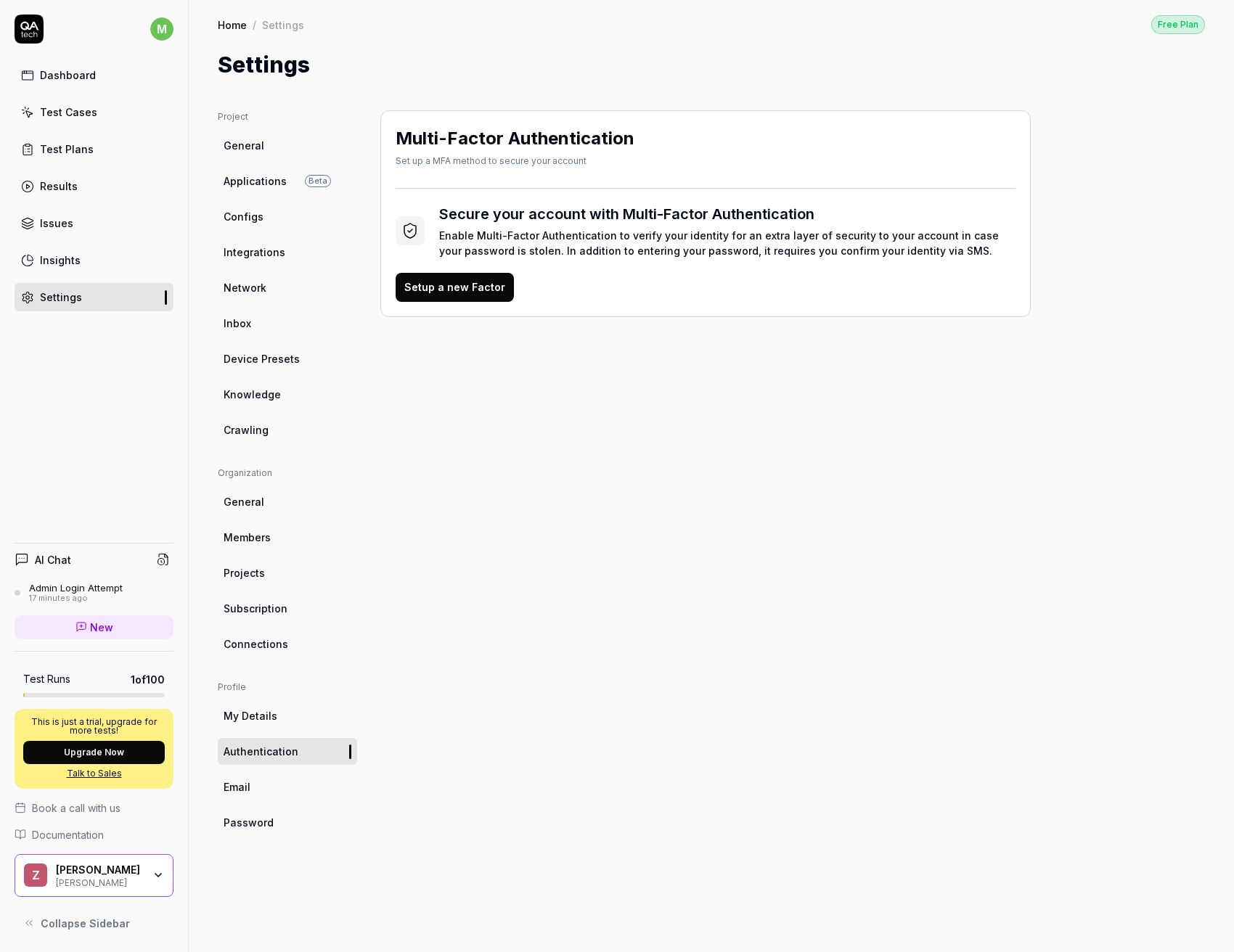
click at [269, 782] on link "Email" at bounding box center [287, 787] width 139 height 27
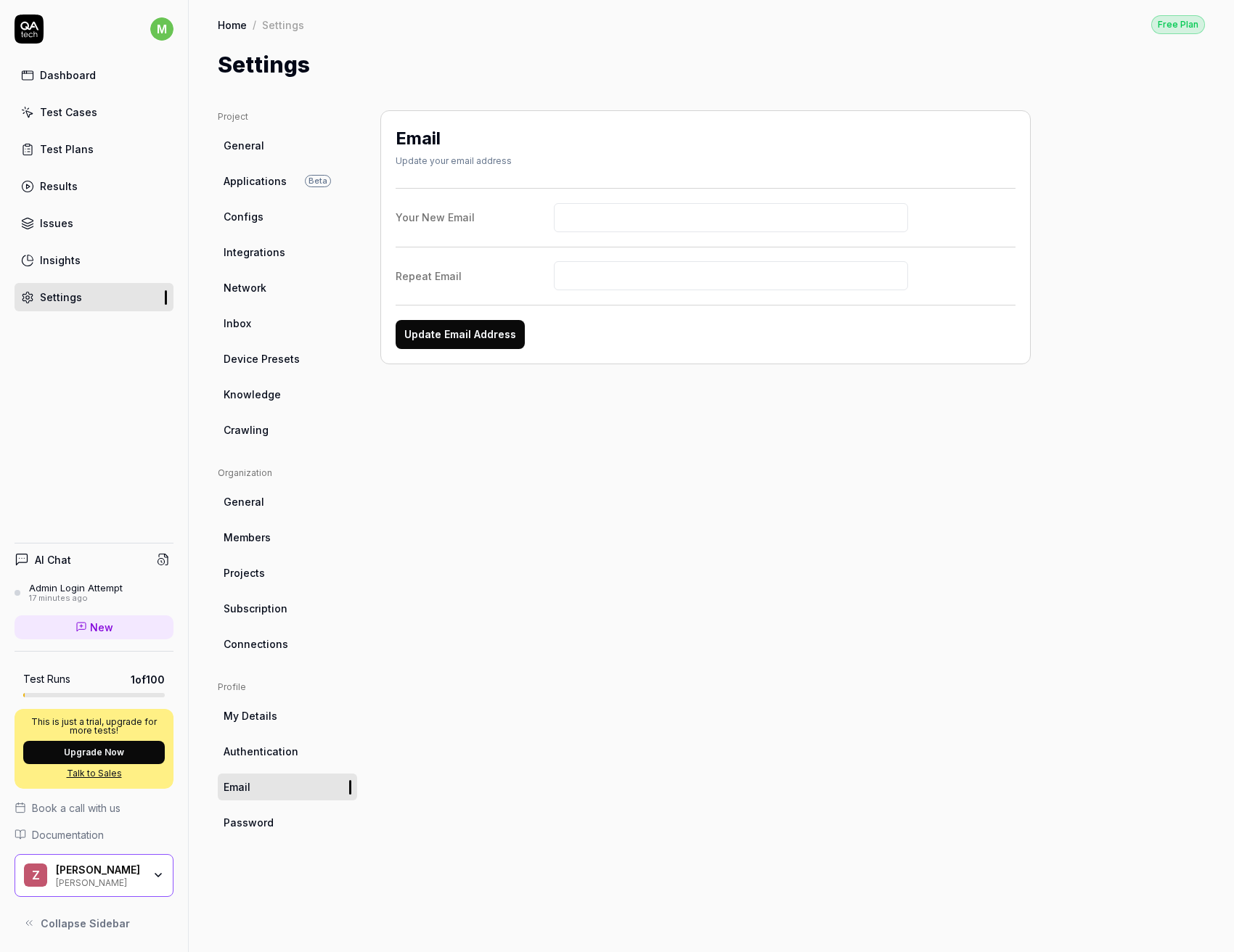
click at [61, 77] on div "Dashboard" at bounding box center [67, 75] width 56 height 16
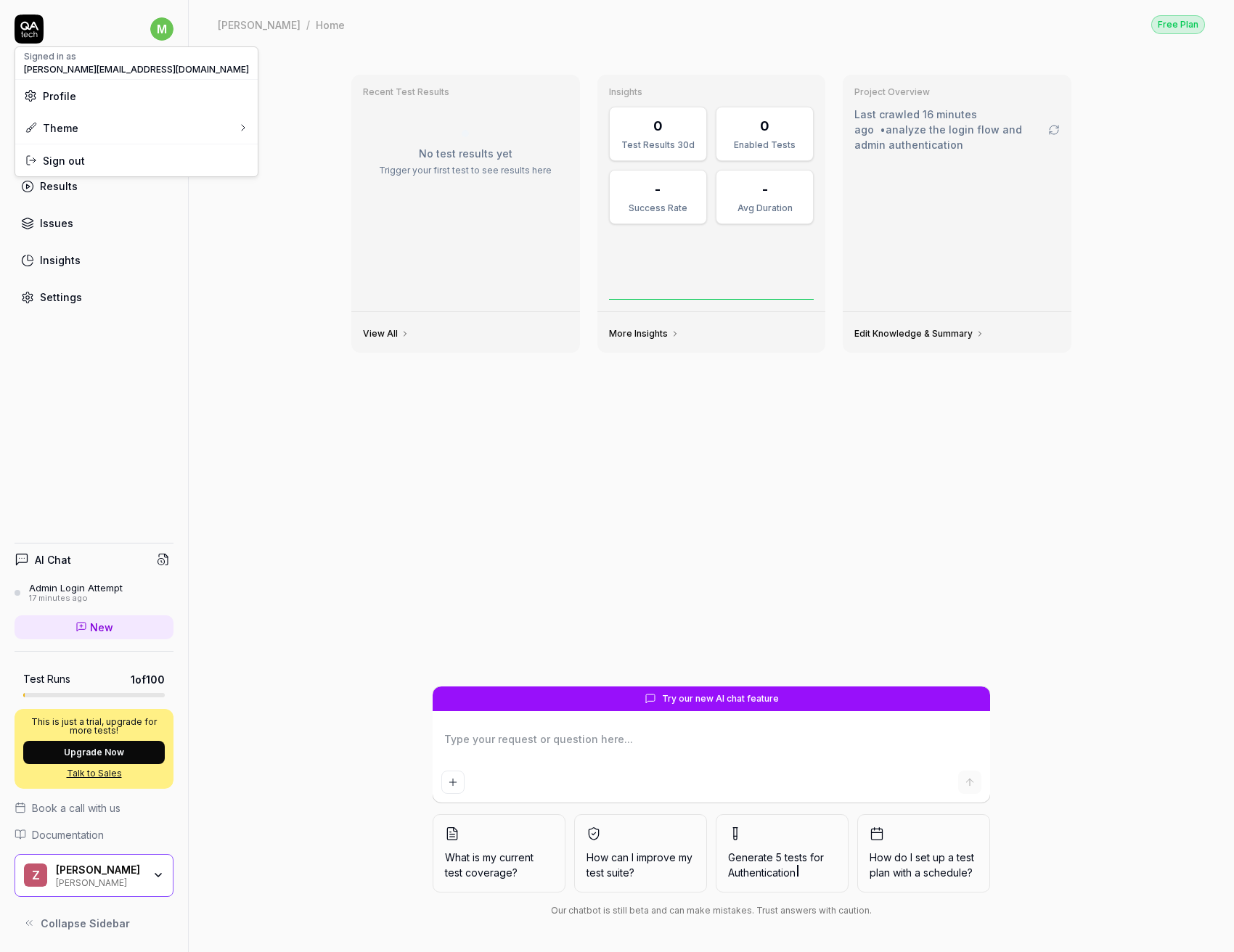
click at [159, 32] on html "m Dashboard Test Cases Test Plans Results Issues Insights Settings AI Chat Admi…" at bounding box center [617, 476] width 1234 height 952
click at [232, 156] on div "Dark" at bounding box center [225, 163] width 35 height 22
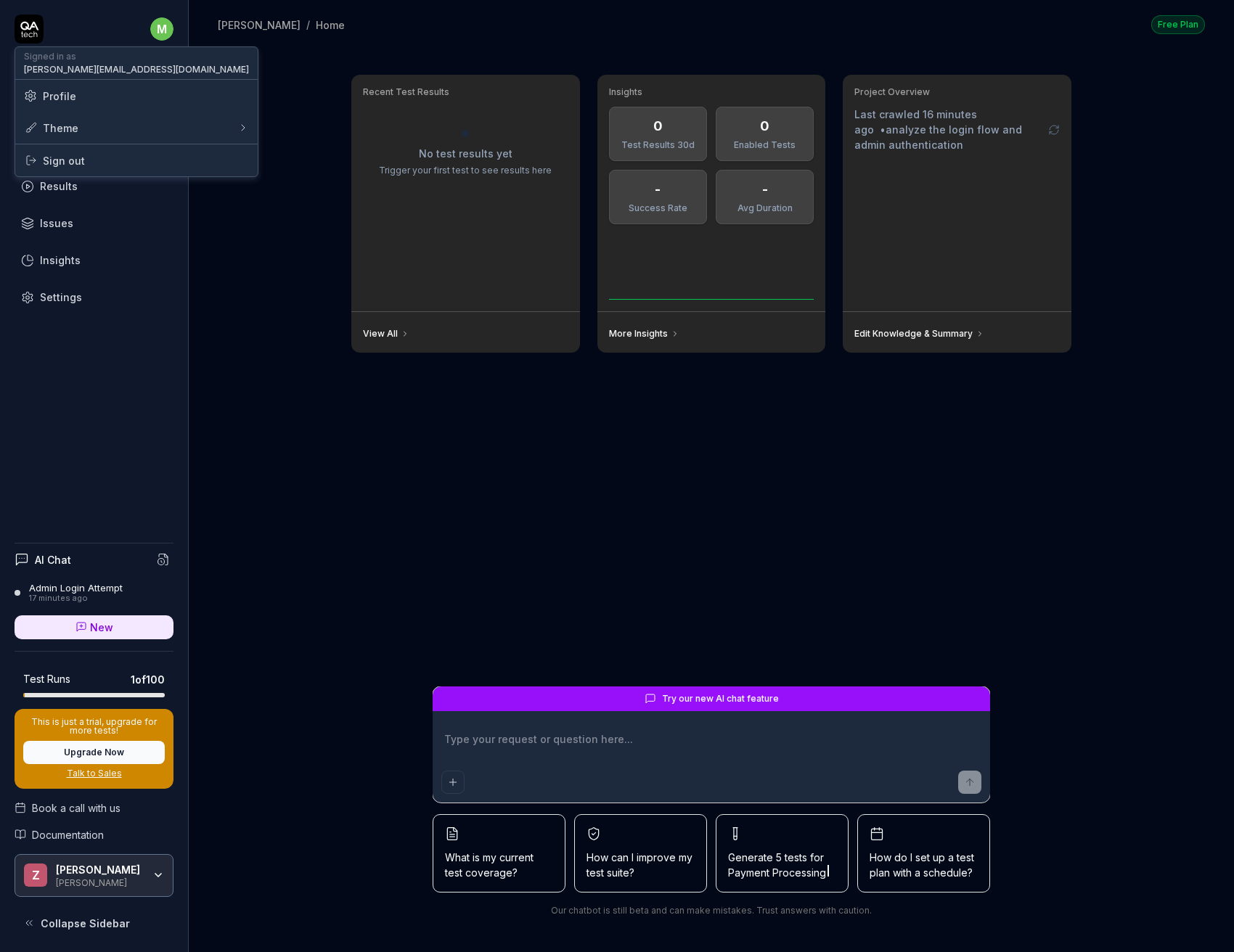
click at [162, 38] on html "m Dashboard Test Cases Test Plans Results Issues Insights Settings AI Chat Admi…" at bounding box center [617, 476] width 1234 height 952
click at [214, 125] on div "Light" at bounding box center [226, 131] width 37 height 22
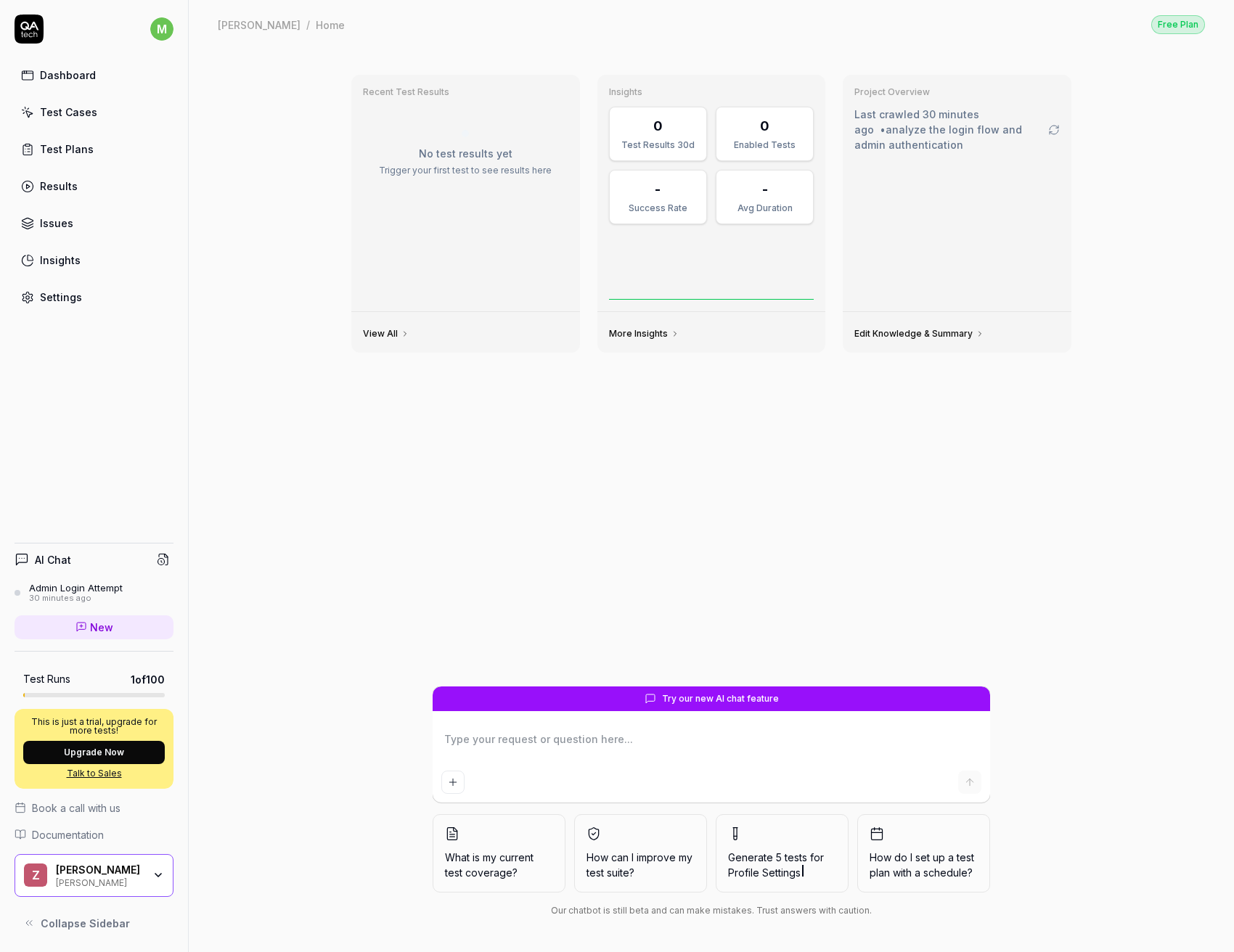
click at [98, 310] on link "Settings" at bounding box center [94, 297] width 159 height 29
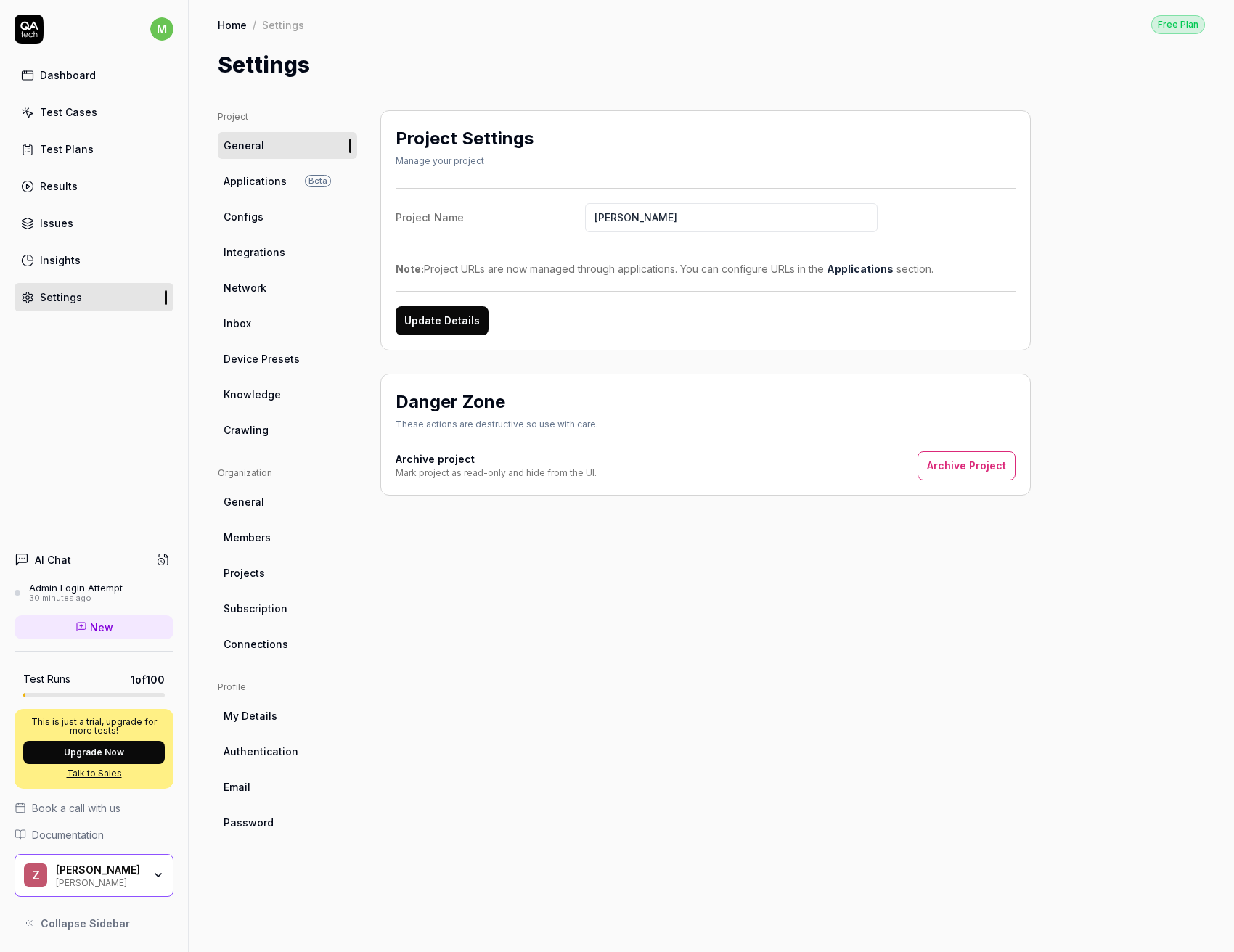
click at [87, 79] on div "Dashboard" at bounding box center [67, 75] width 56 height 16
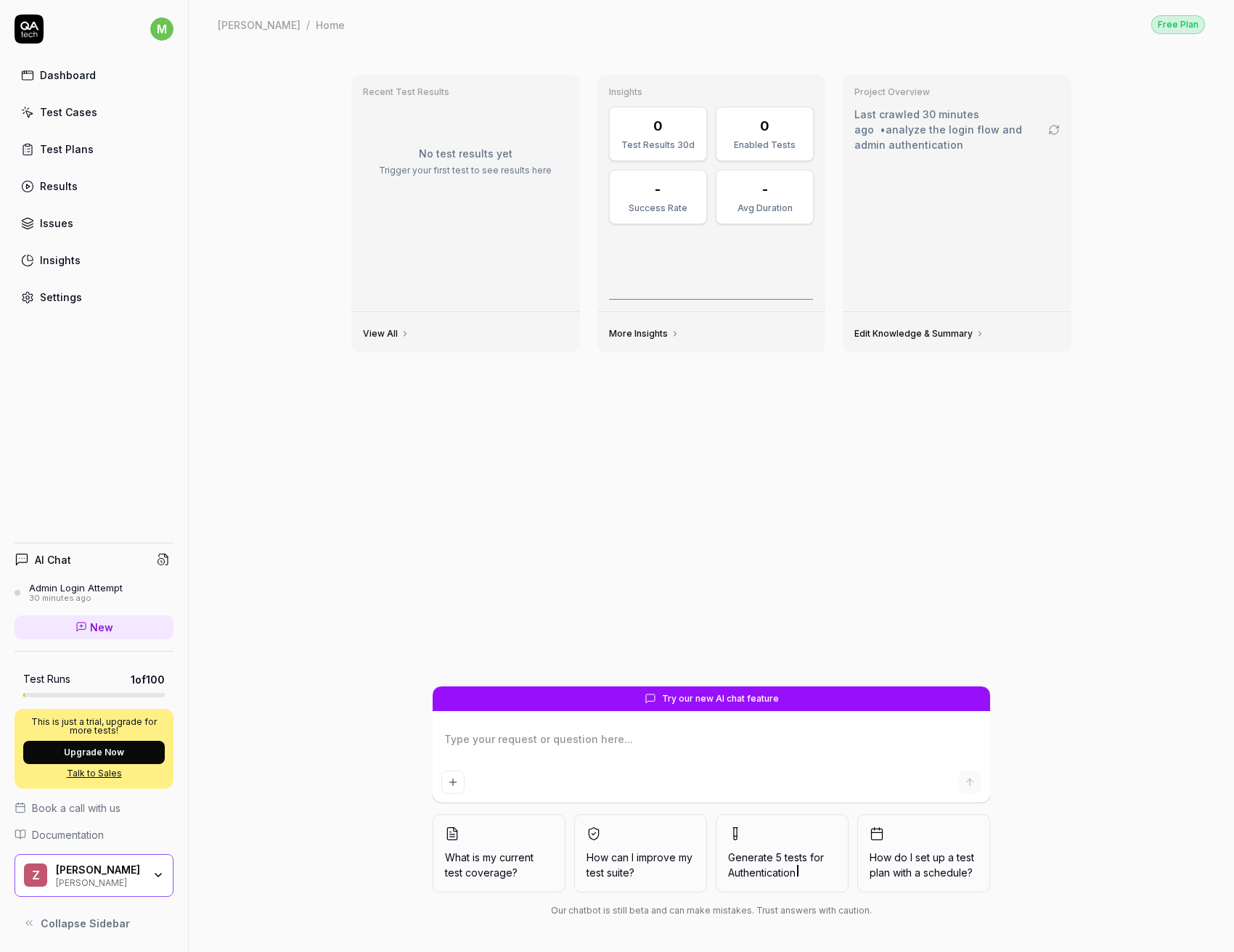
click at [544, 743] on textarea at bounding box center [711, 747] width 540 height 36
type textarea "*"
type textarea "C"
type textarea "*"
type textarea "Cr"
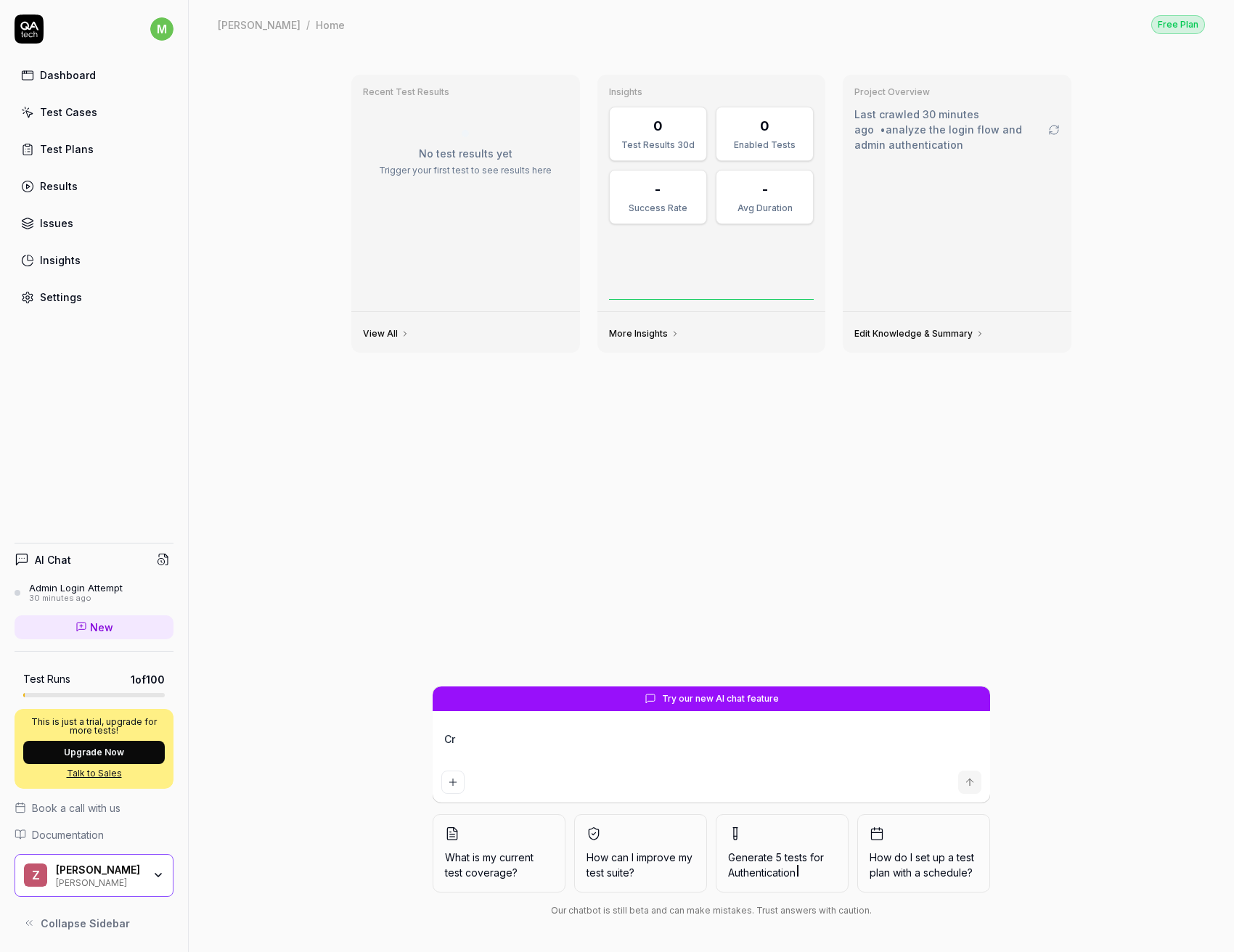
type textarea "*"
type textarea "Cre"
type textarea "*"
type textarea "Crea"
type textarea "*"
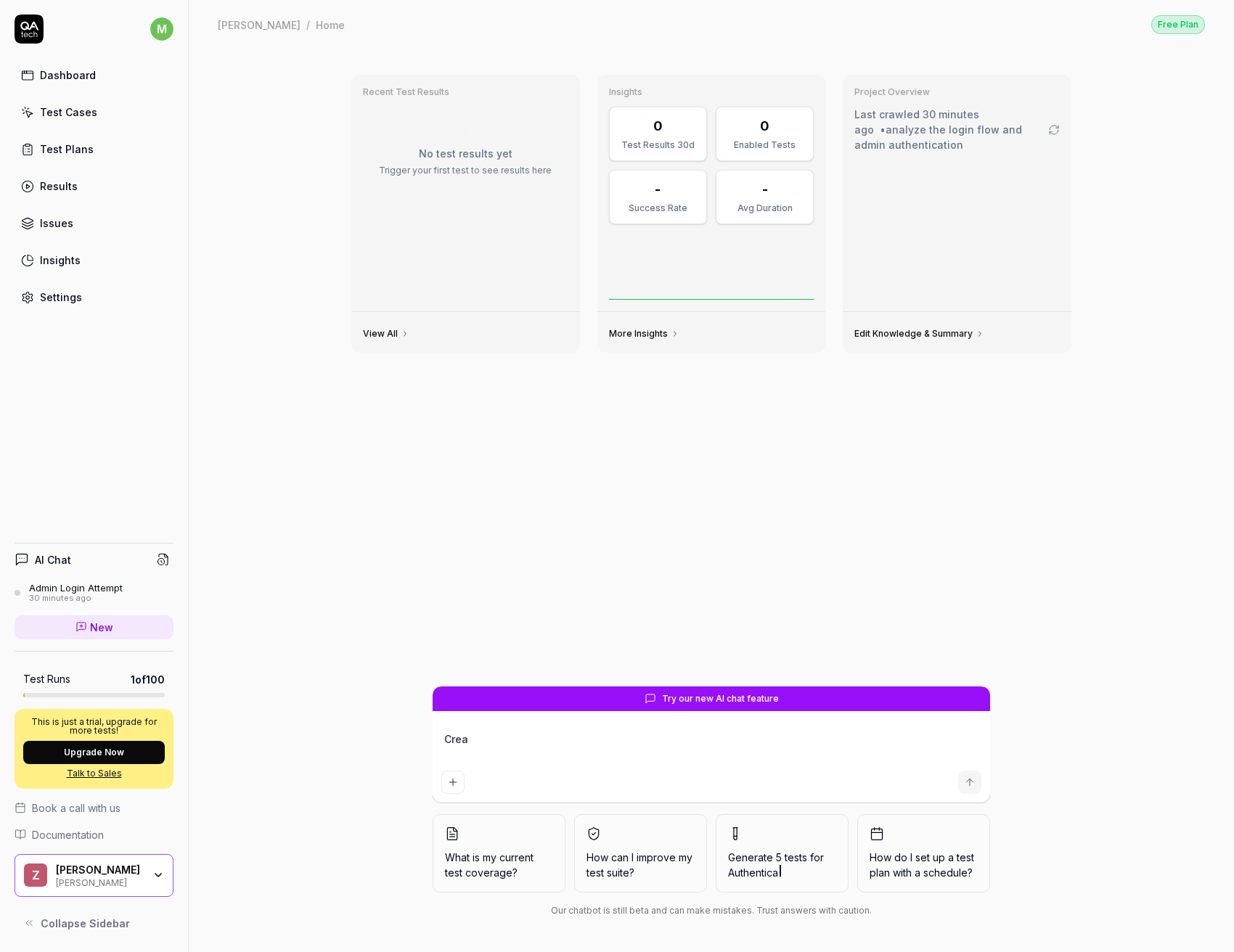
type textarea "Creat"
type textarea "*"
type textarea "Create"
type textarea "*"
type textarea "Create"
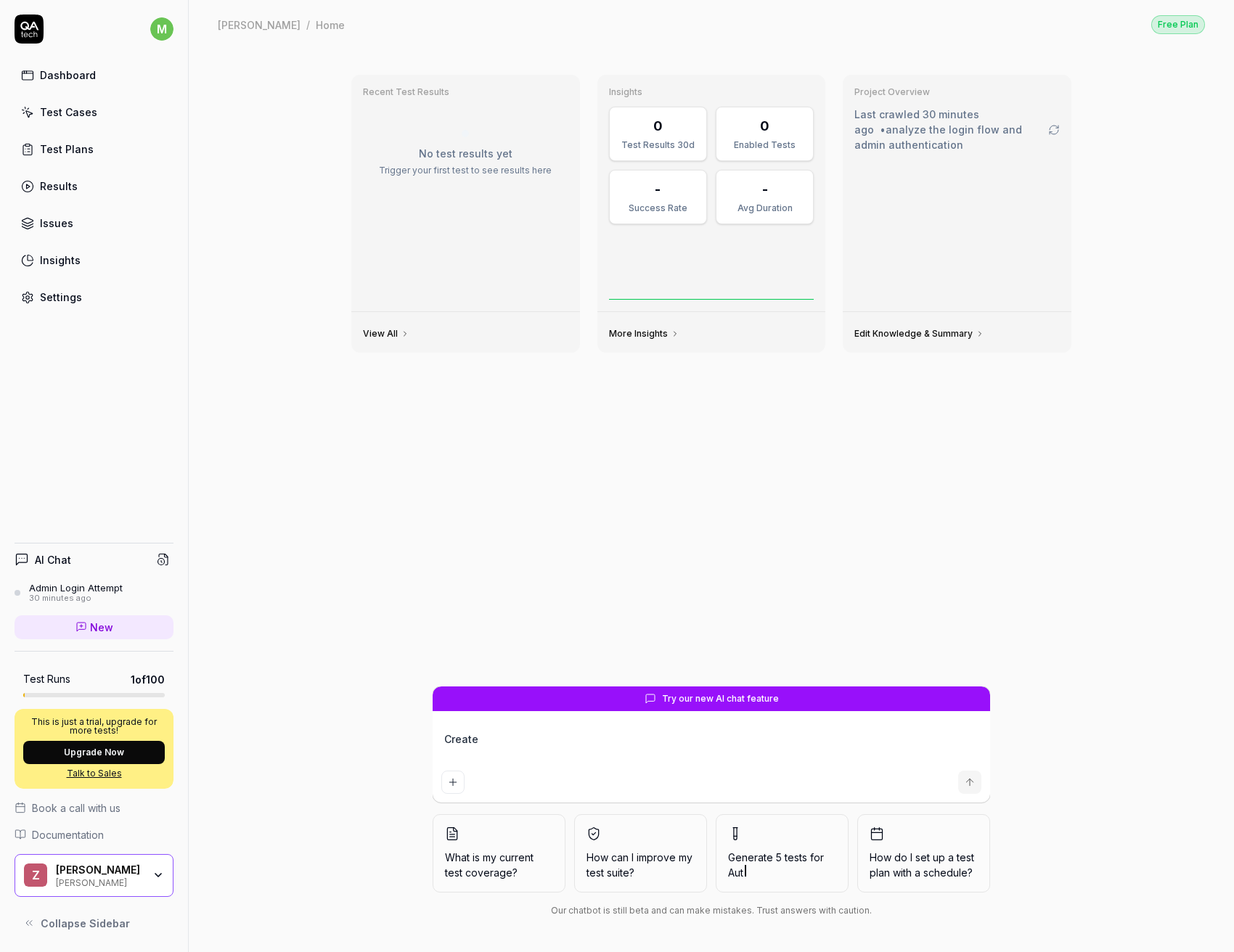
type textarea "*"
type textarea "Create a"
type textarea "*"
type textarea "Create a"
type textarea "*"
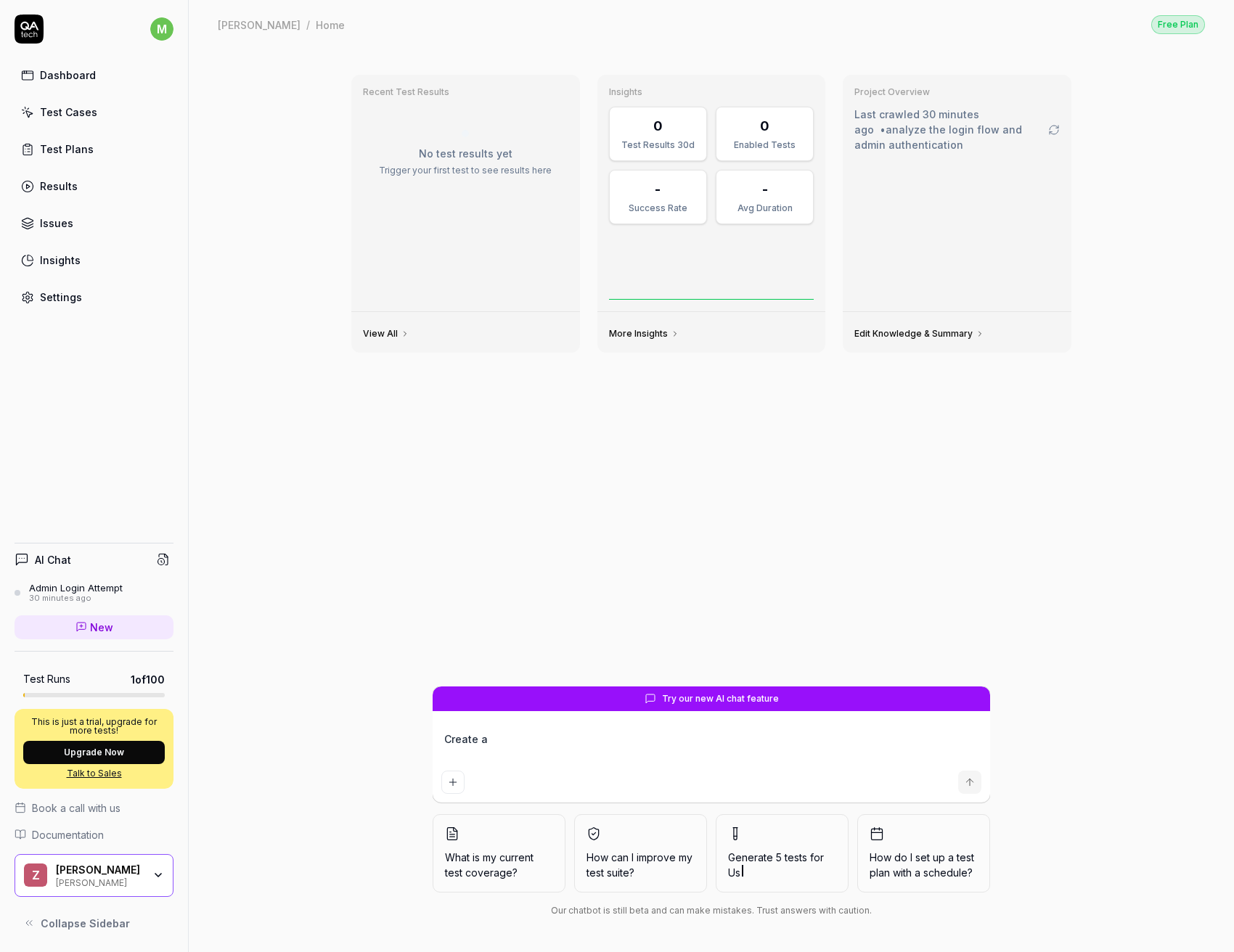
type textarea "Create a n"
type textarea "*"
type textarea "Create a ne"
type textarea "*"
type textarea "Create a new"
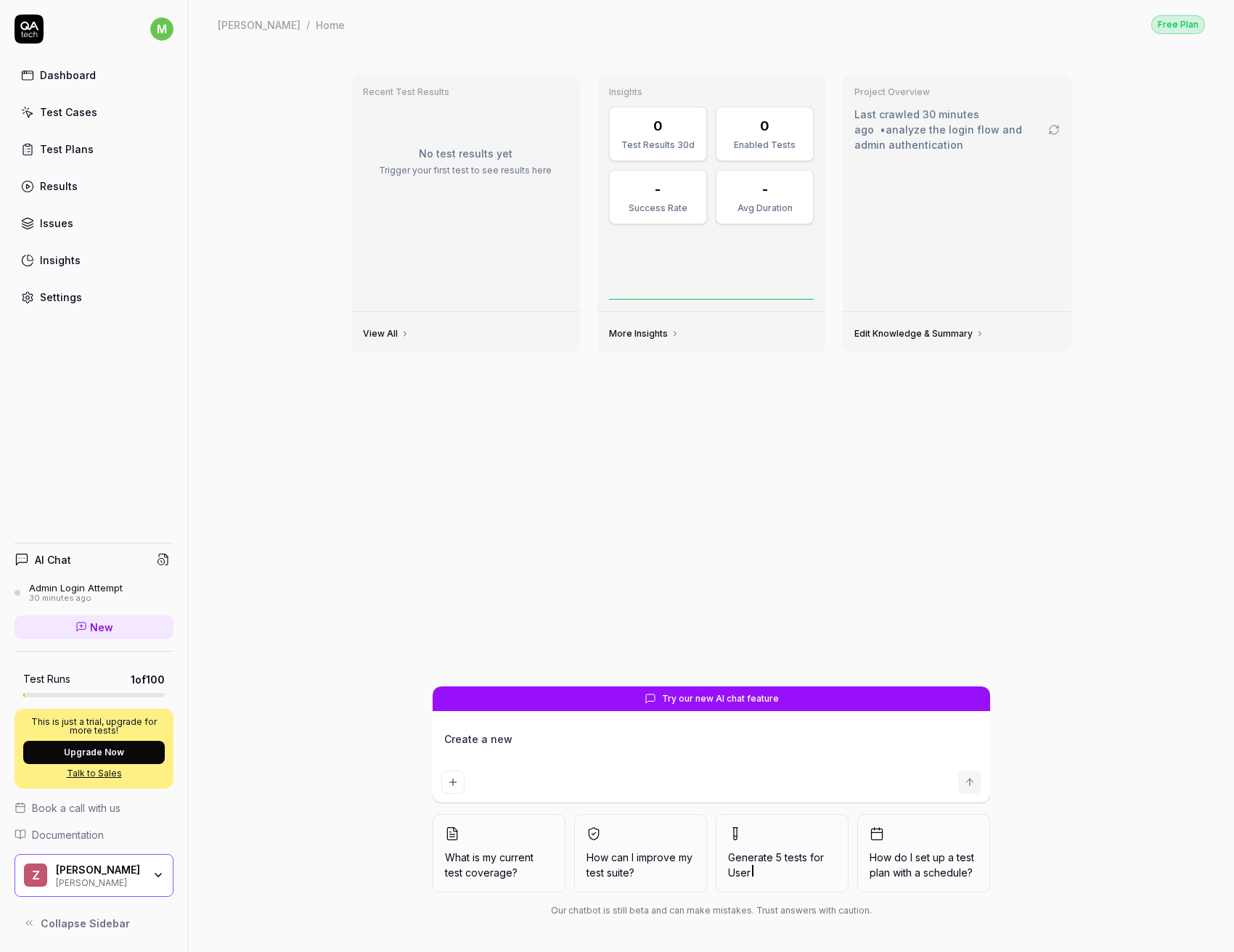
type textarea "*"
type textarea "Create a new"
type textarea "*"
type textarea "Create a new o"
type textarea "*"
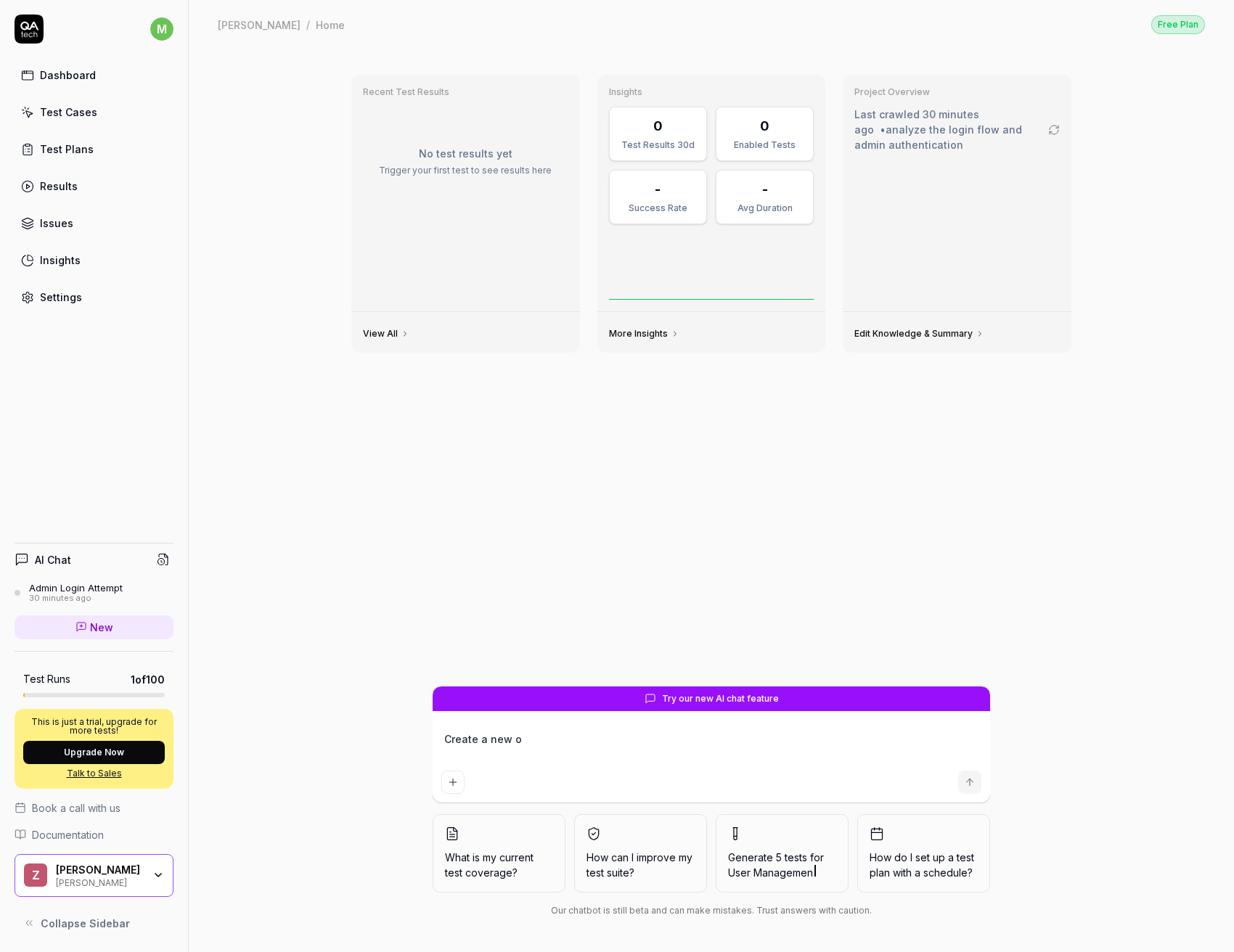
type textarea "Create a new on"
type textarea "*"
type textarea "Create a new one"
type textarea "*"
type textarea "Create a new one"
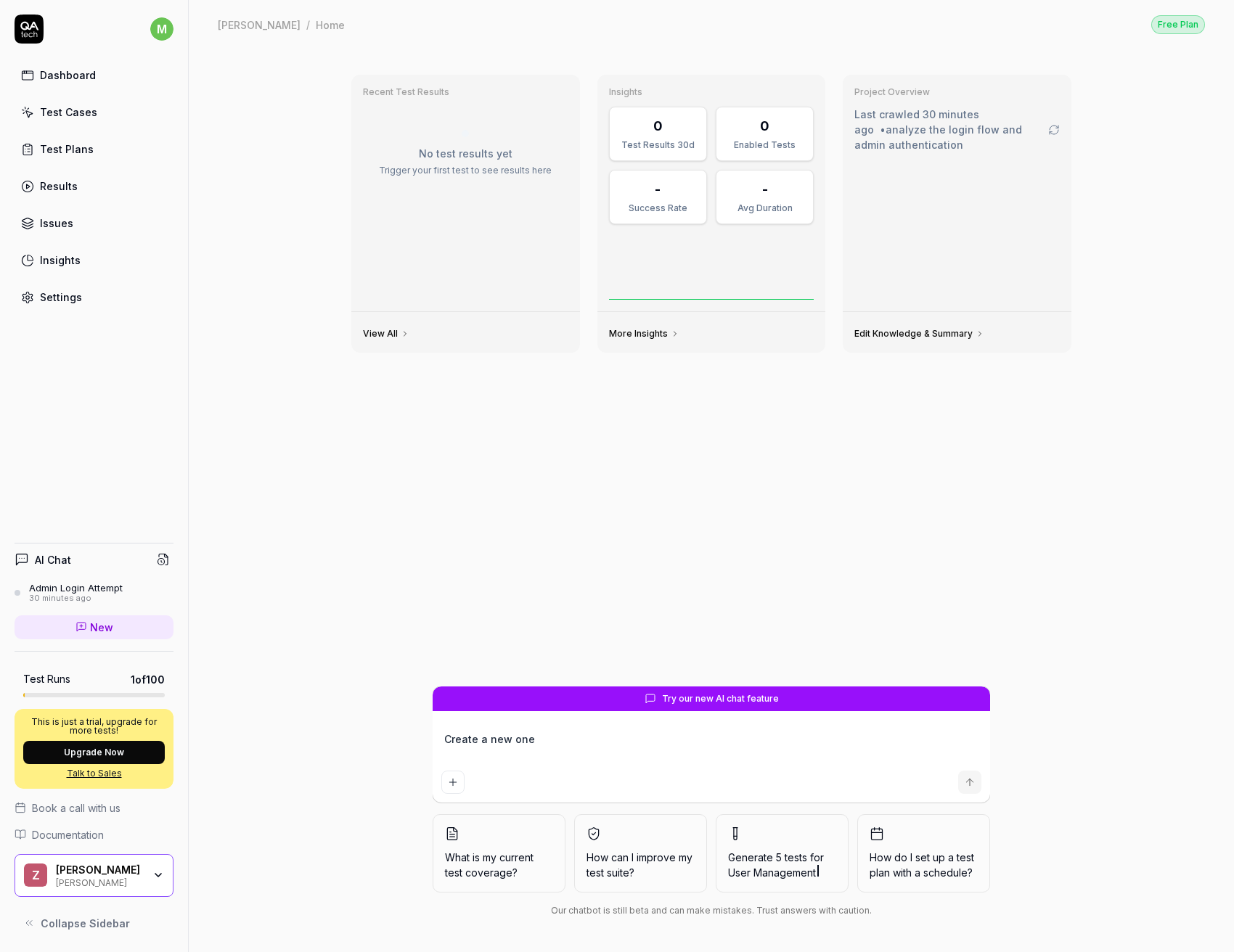
type textarea "*"
type textarea "Create a new one s"
type textarea "*"
type textarea "Create a new one so"
type textarea "*"
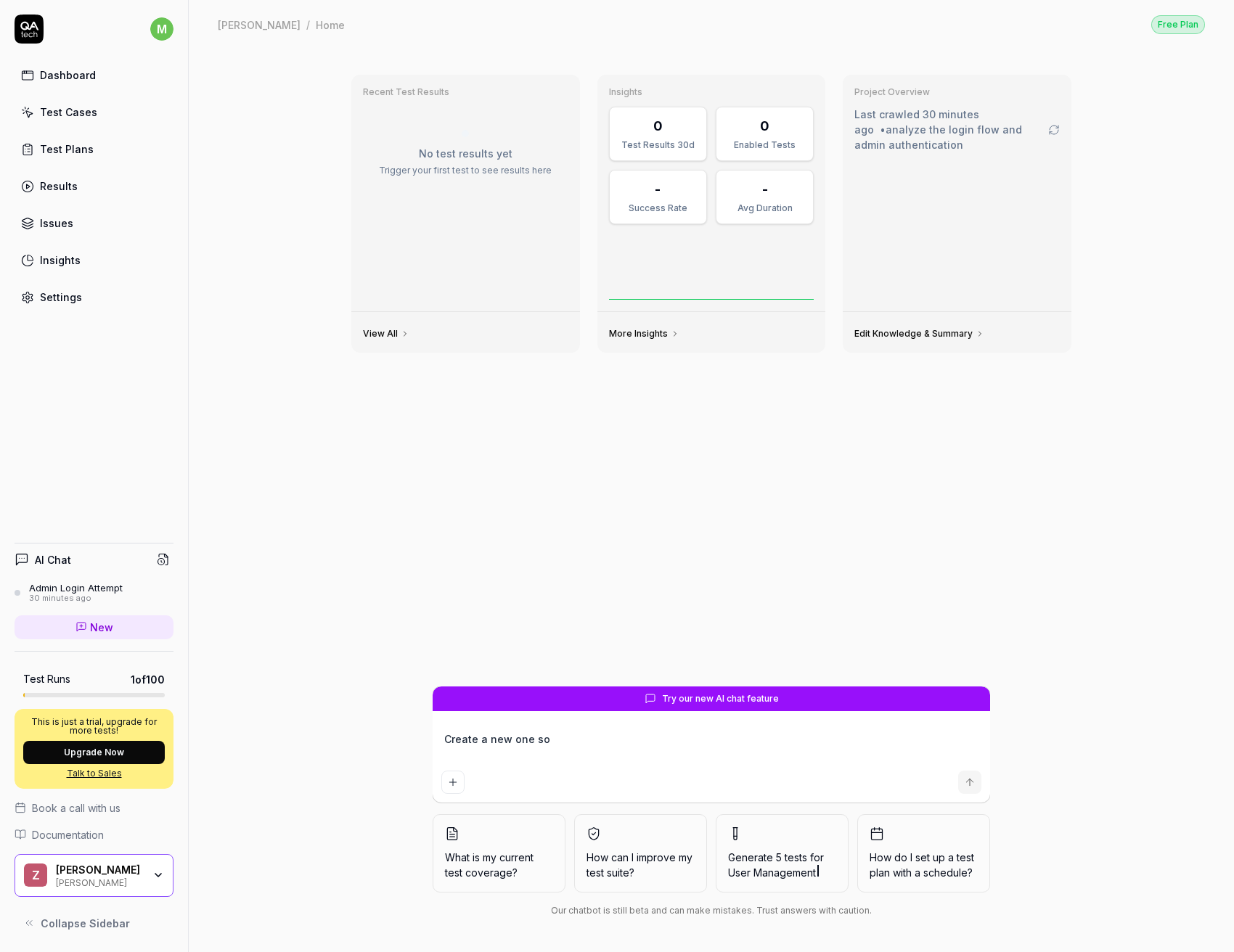
type textarea "Create a new one so"
type textarea "*"
type textarea "Create a new one so i"
type textarea "*"
type textarea "Create a new one so i"
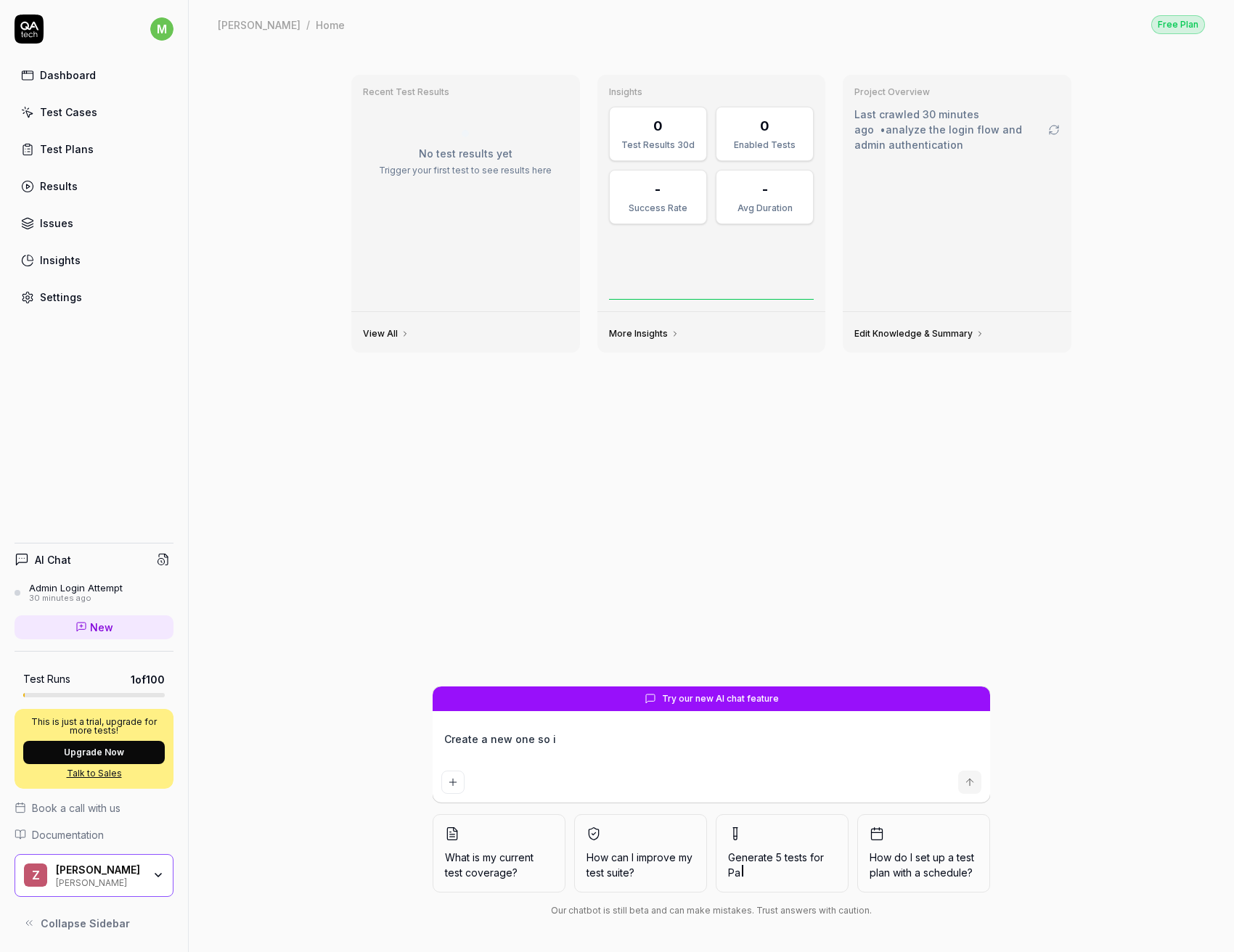
type textarea "*"
type textarea "Create a new one so i"
type textarea "*"
type textarea "Create a new one so"
type textarea "*"
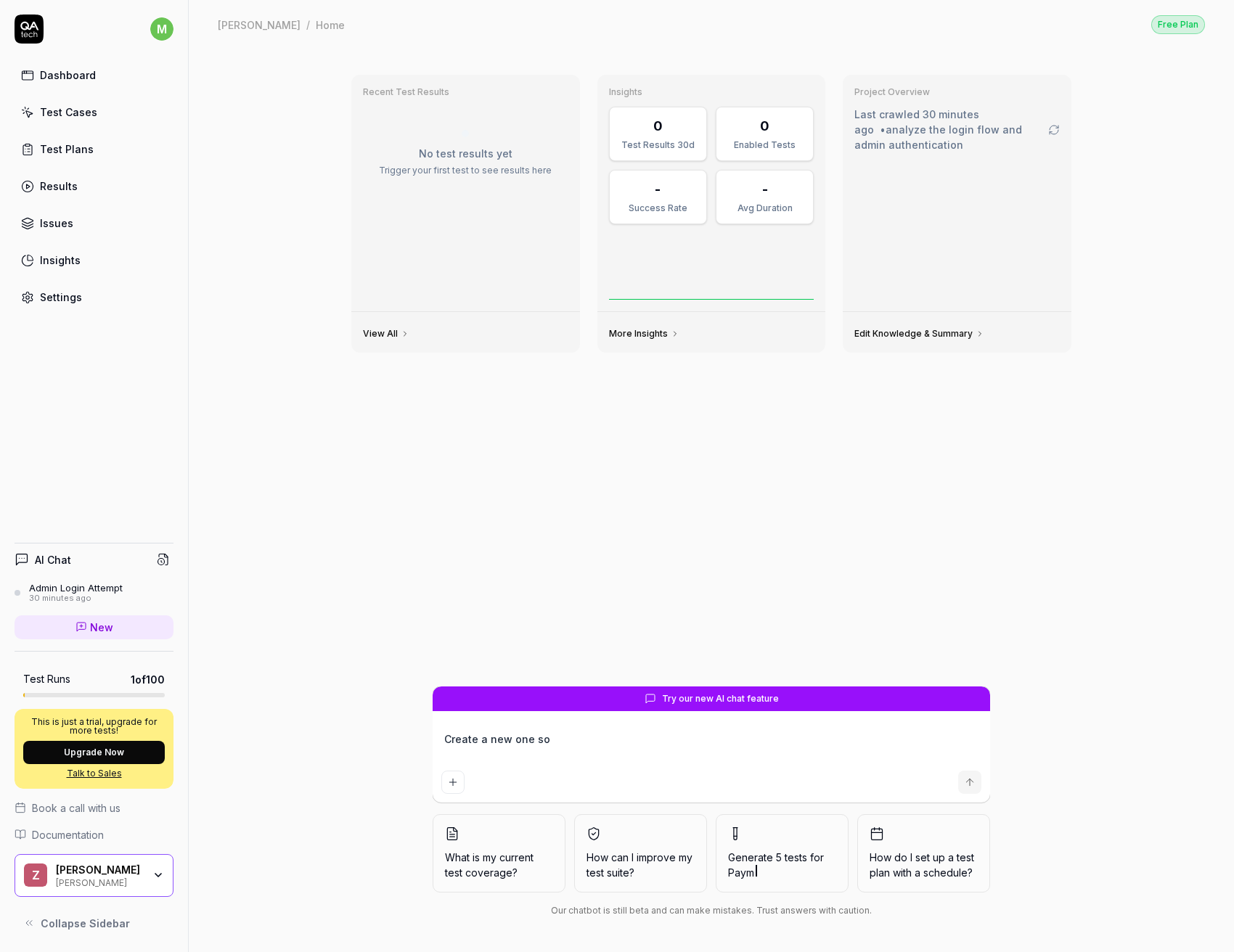
type textarea "Create a new one so"
type textarea "*"
type textarea "Create a new one s"
type textarea "*"
type textarea "Create a new one"
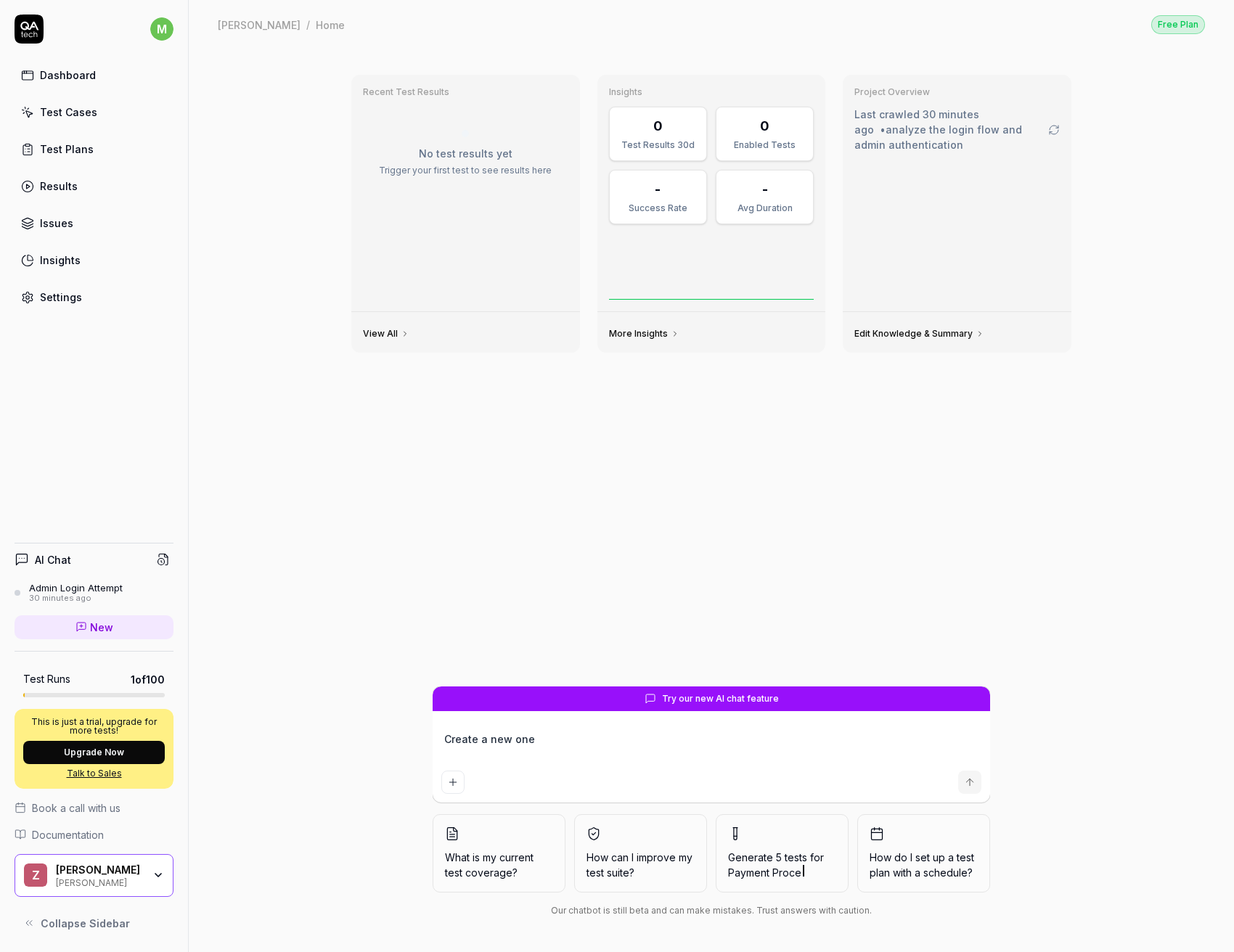
type textarea "*"
type textarea "Create a new one t"
type textarea "*"
type textarea "Create a new one to"
type textarea "*"
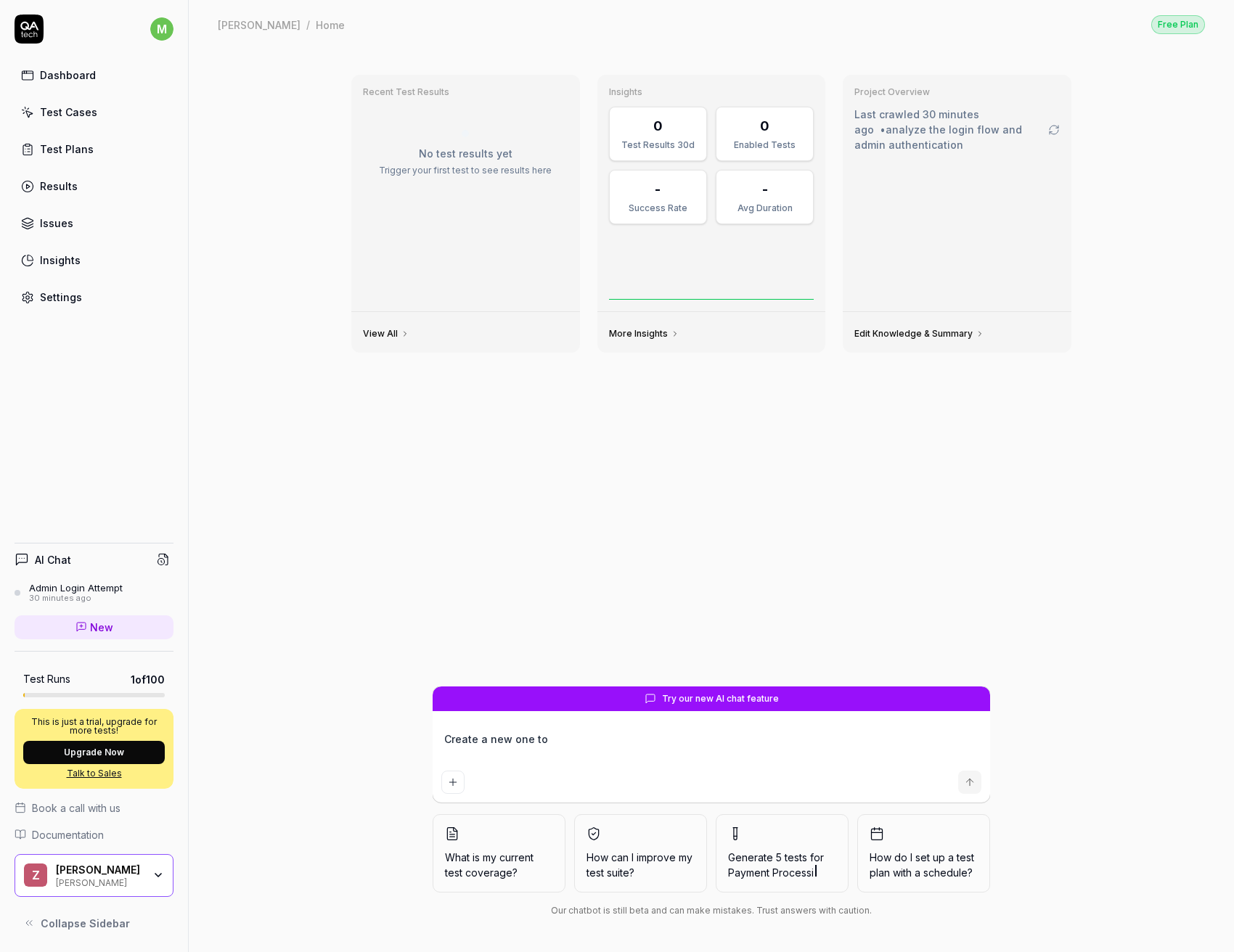
type textarea "Create a new one to"
type textarea "*"
type textarea "Create a new one to t"
type textarea "*"
type textarea "Create a new one to te"
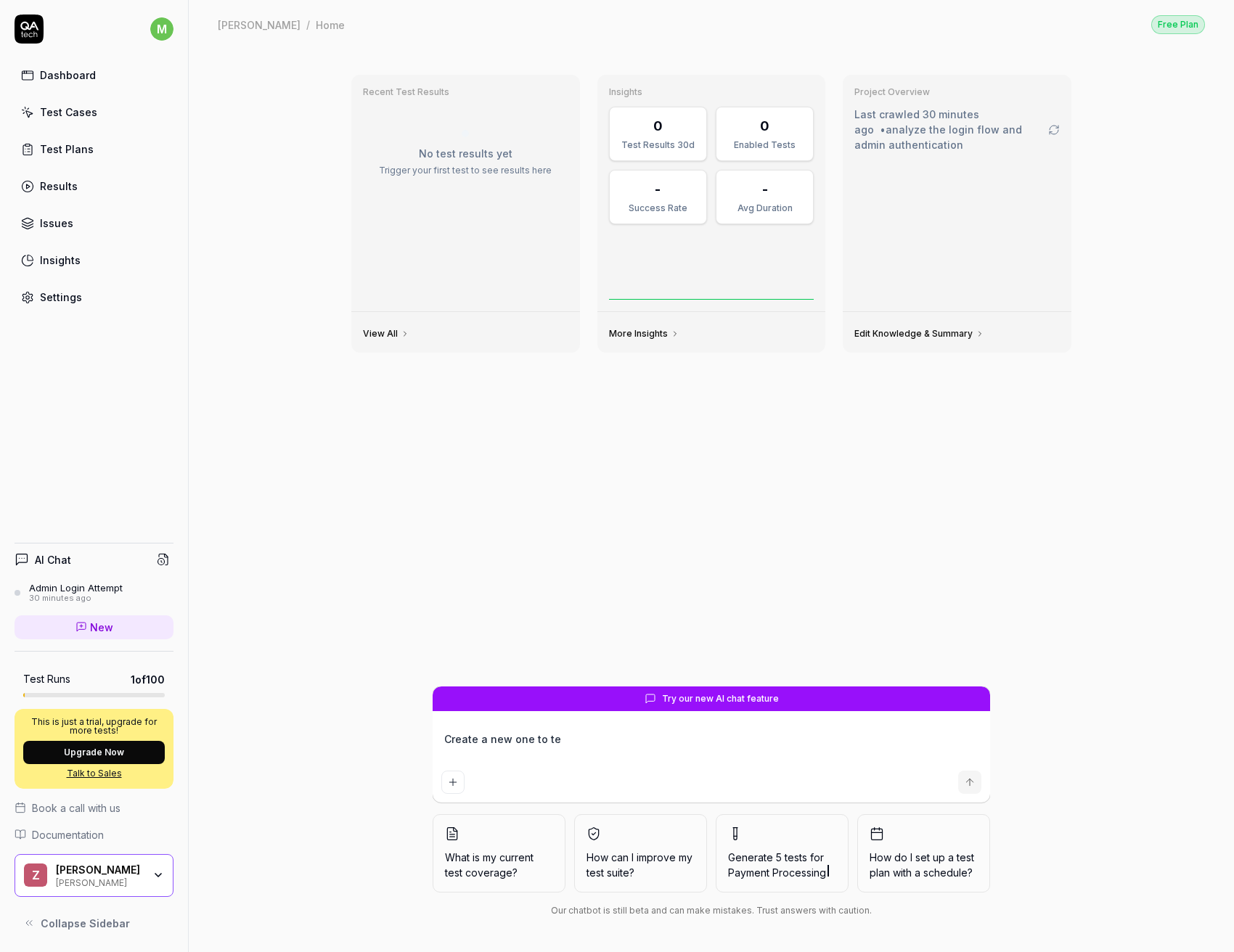
type textarea "*"
type textarea "Create a new one to tes"
type textarea "*"
type textarea "Create a new one to test"
type textarea "*"
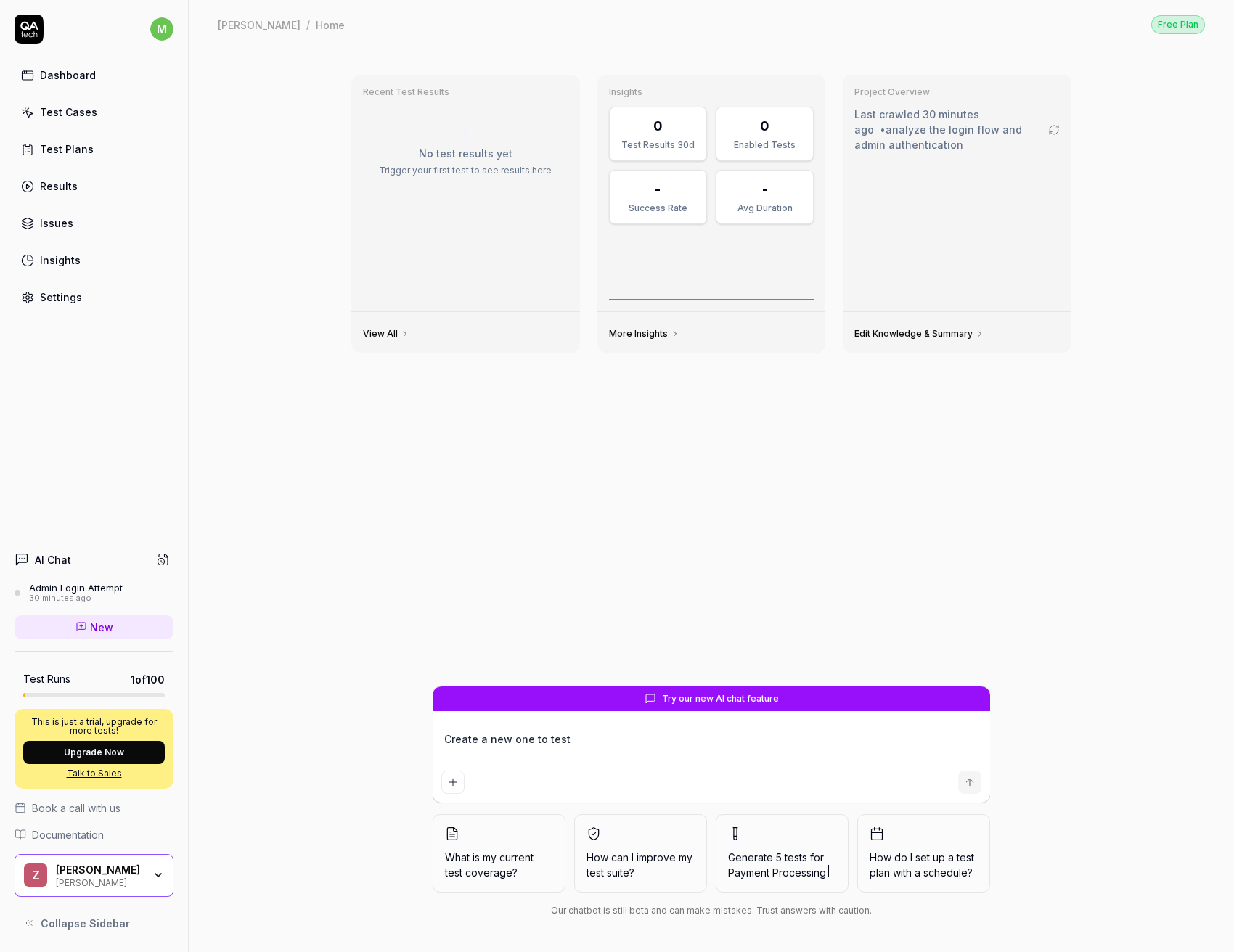
type textarea "Create a new one to test"
type textarea "*"
type textarea "Create a new one to test th"
type textarea "*"
type textarea "Create a new one to test tha"
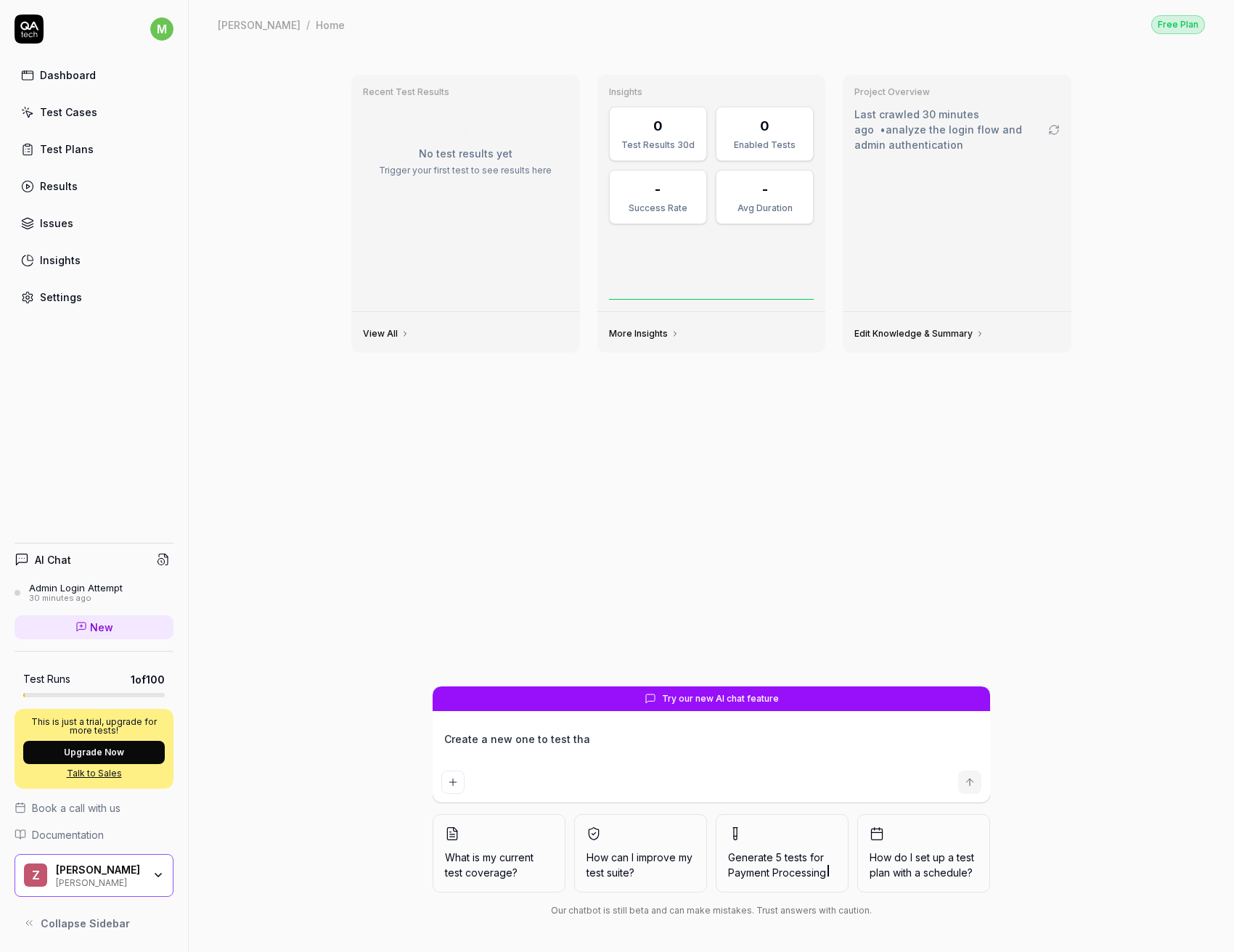
type textarea "*"
type textarea "Create a new one to test that"
type textarea "*"
type textarea "Create a new one to test that"
type textarea "*"
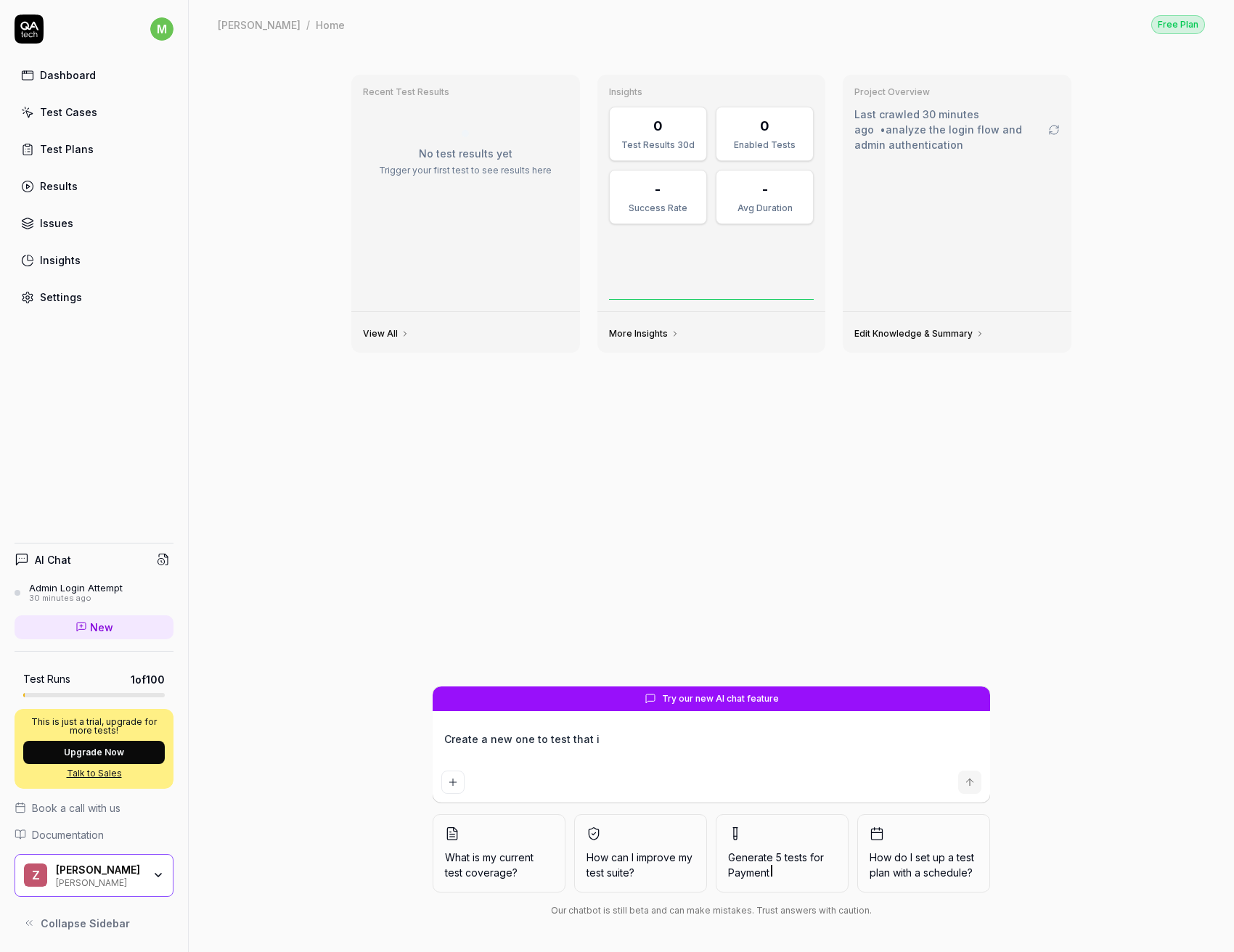
type textarea "Create a new one to test that i"
type textarea "*"
type textarea "Create a new one to test that i c"
type textarea "*"
type textarea "Create a new one to test that i ca"
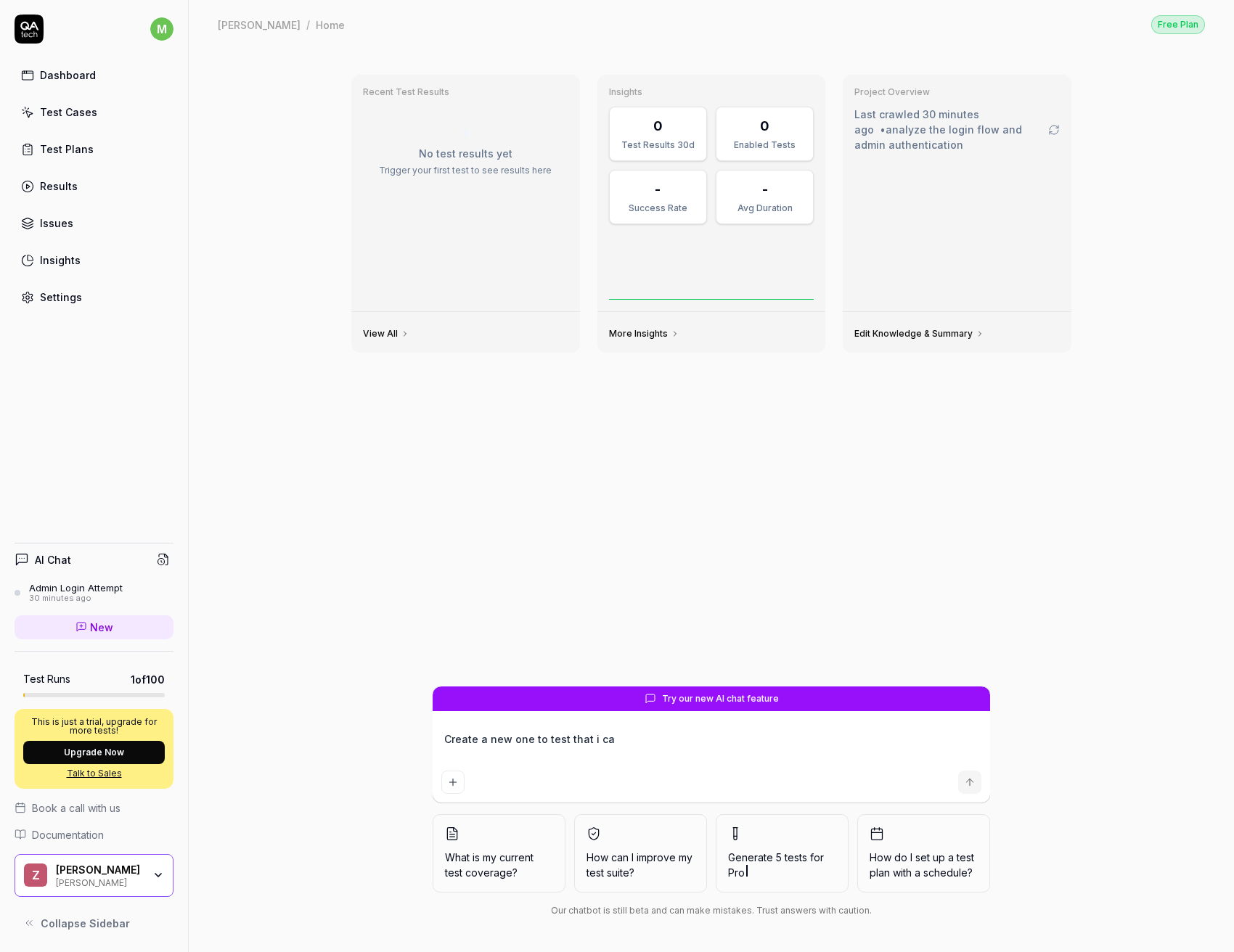
type textarea "*"
type textarea "Create a new one to test that i can"
type textarea "*"
type textarea "Create a new one to test that i can"
type textarea "*"
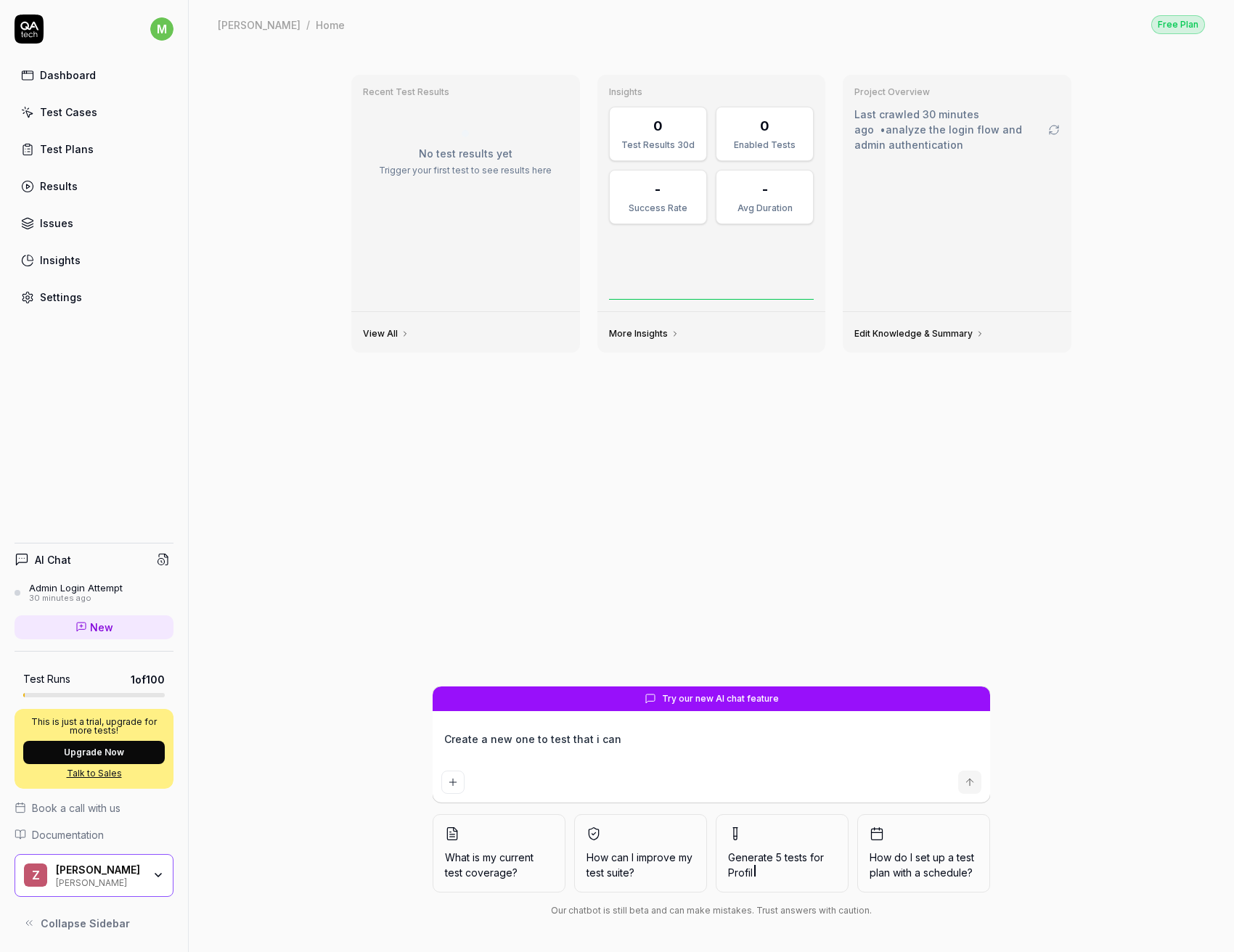
type textarea "Create a new one to test that i can l"
type textarea "*"
type textarea "Create a new one to test that i can lo"
type textarea "*"
type textarea "Create a new one to test that i can log"
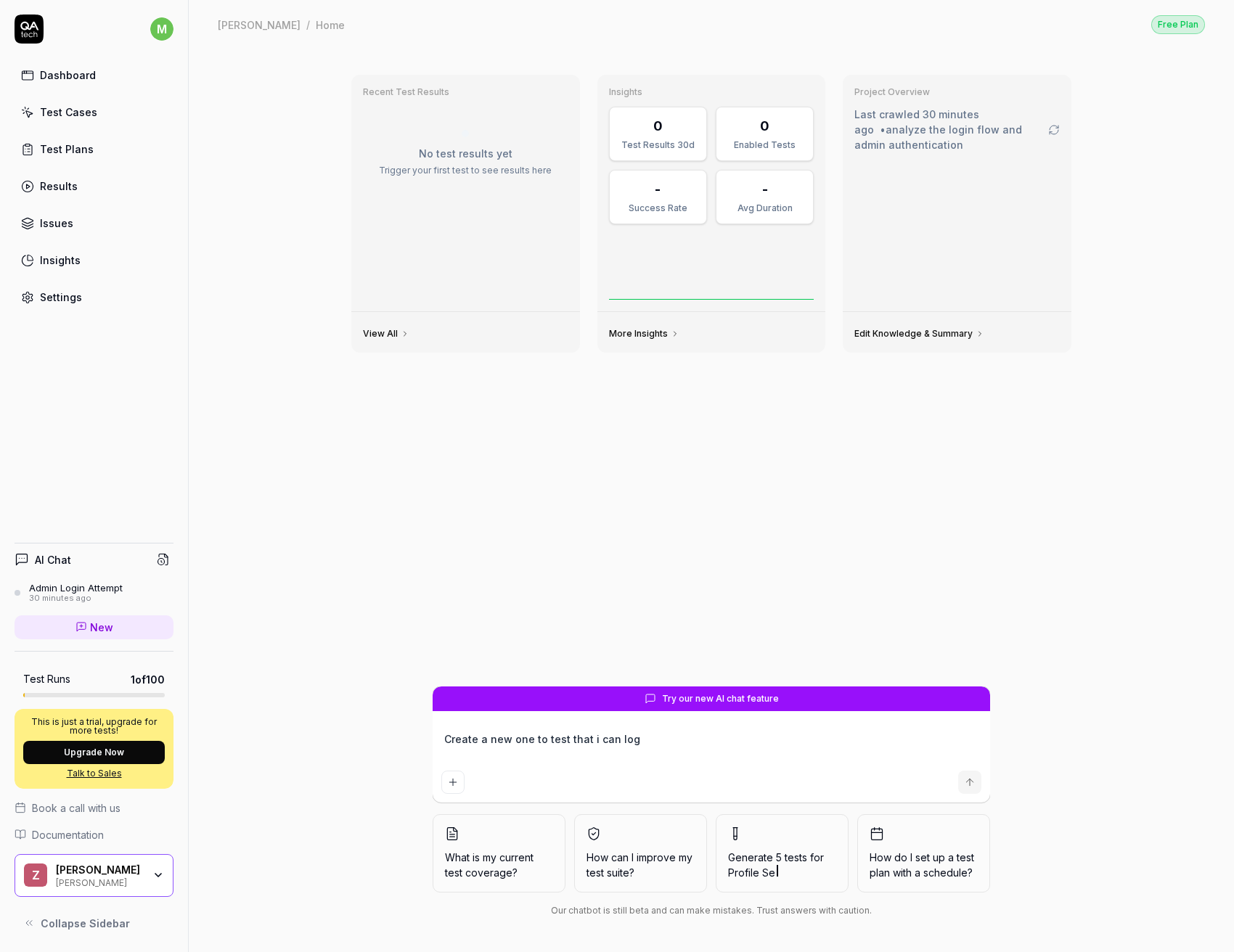
type textarea "*"
type textarea "Create a new one to test that i can logi"
type textarea "*"
type textarea "Create a new one to test that i can login"
type textarea "*"
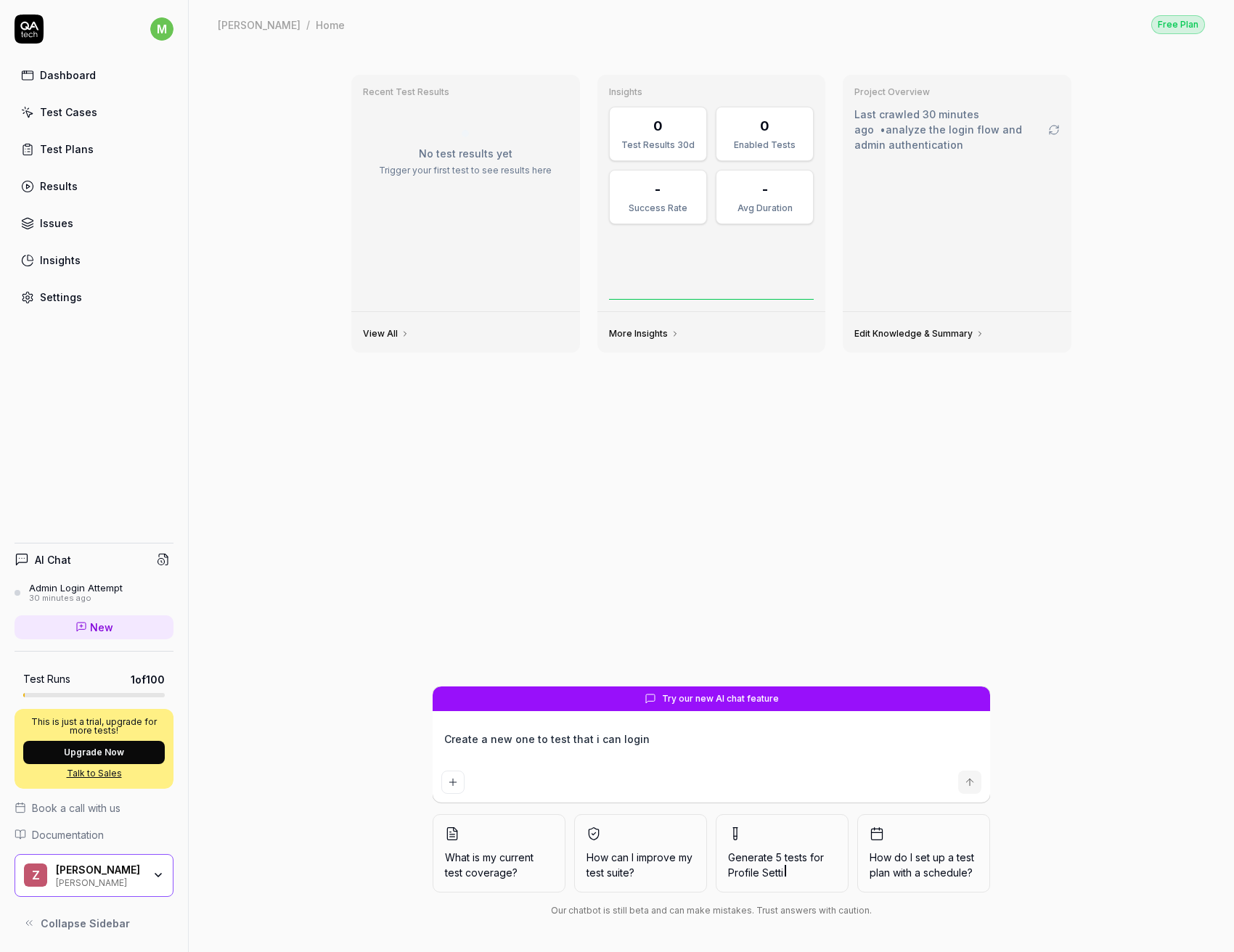
type textarea "Create a new one to test that i can login"
type textarea "*"
type textarea "Create a new one to test that i can login a"
type textarea "*"
type textarea "Create a new one to test that i can login as"
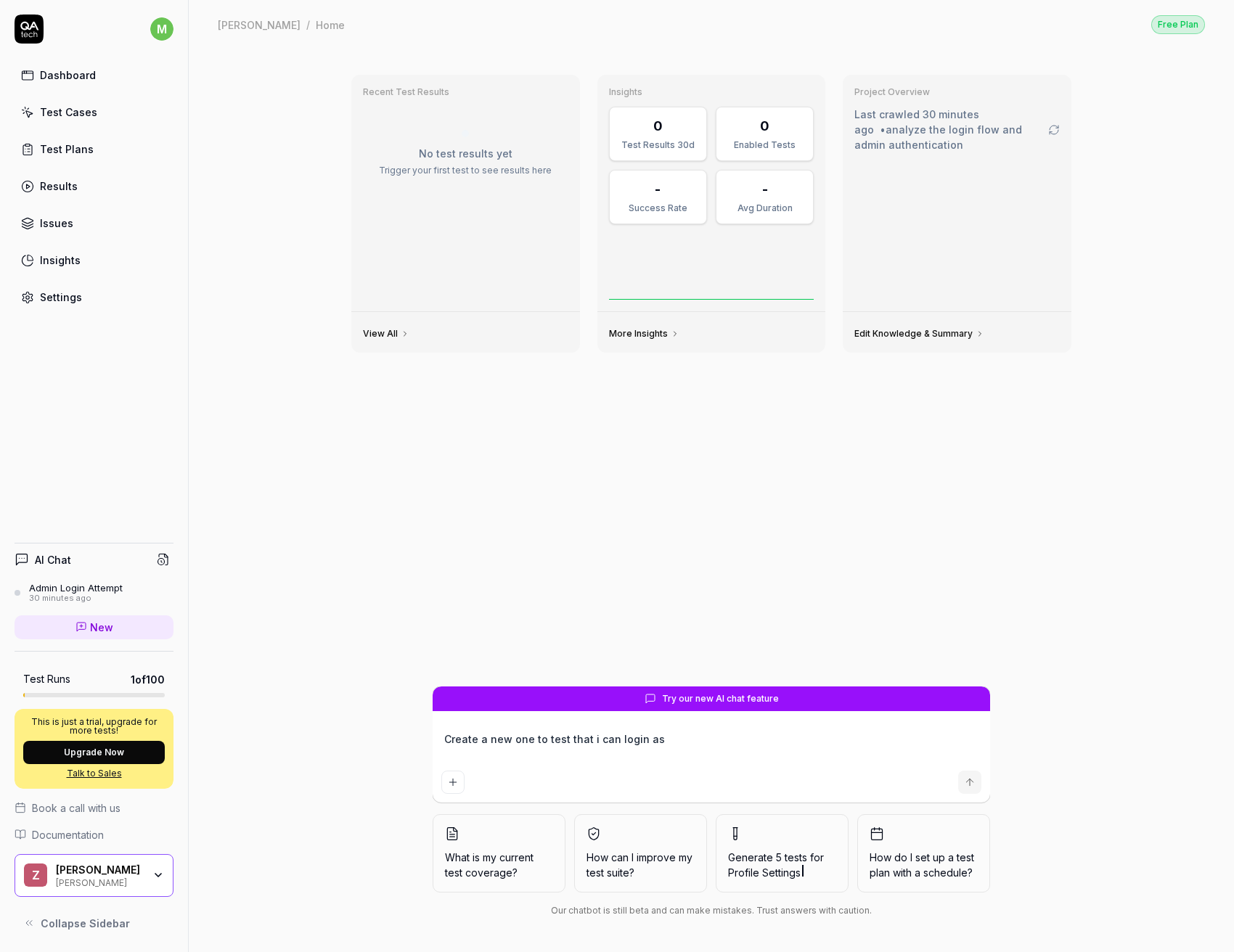
type textarea "*"
type textarea "Create a new one to test that i can login as"
type textarea "*"
type textarea "Create a new one to test that i can login as a"
type textarea "*"
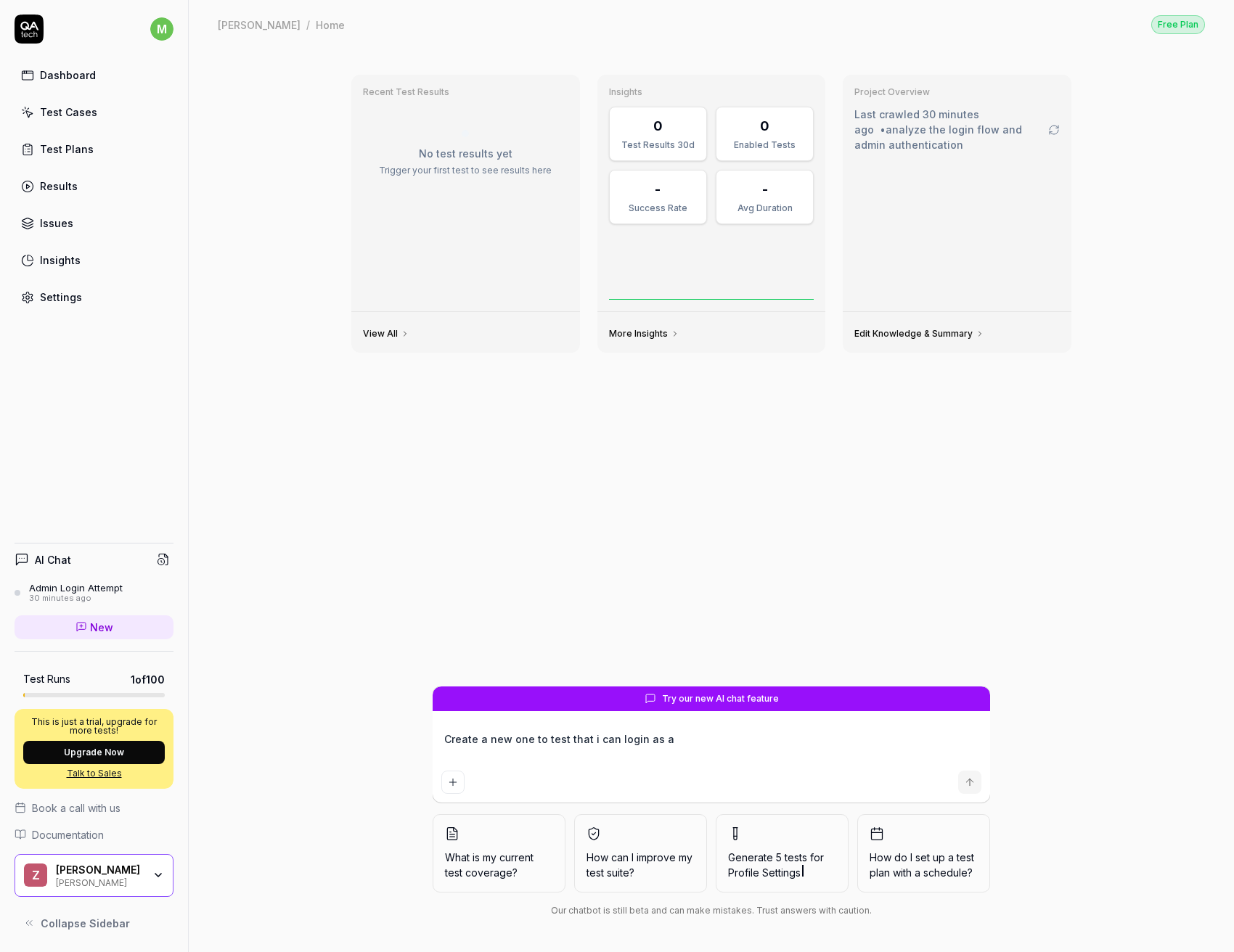
type textarea "Create a new one to test that i can login as a"
type textarea "*"
type textarea "Create a new one to test that i can login as a u"
type textarea "*"
type textarea "Create a new one to test that i can login as a us"
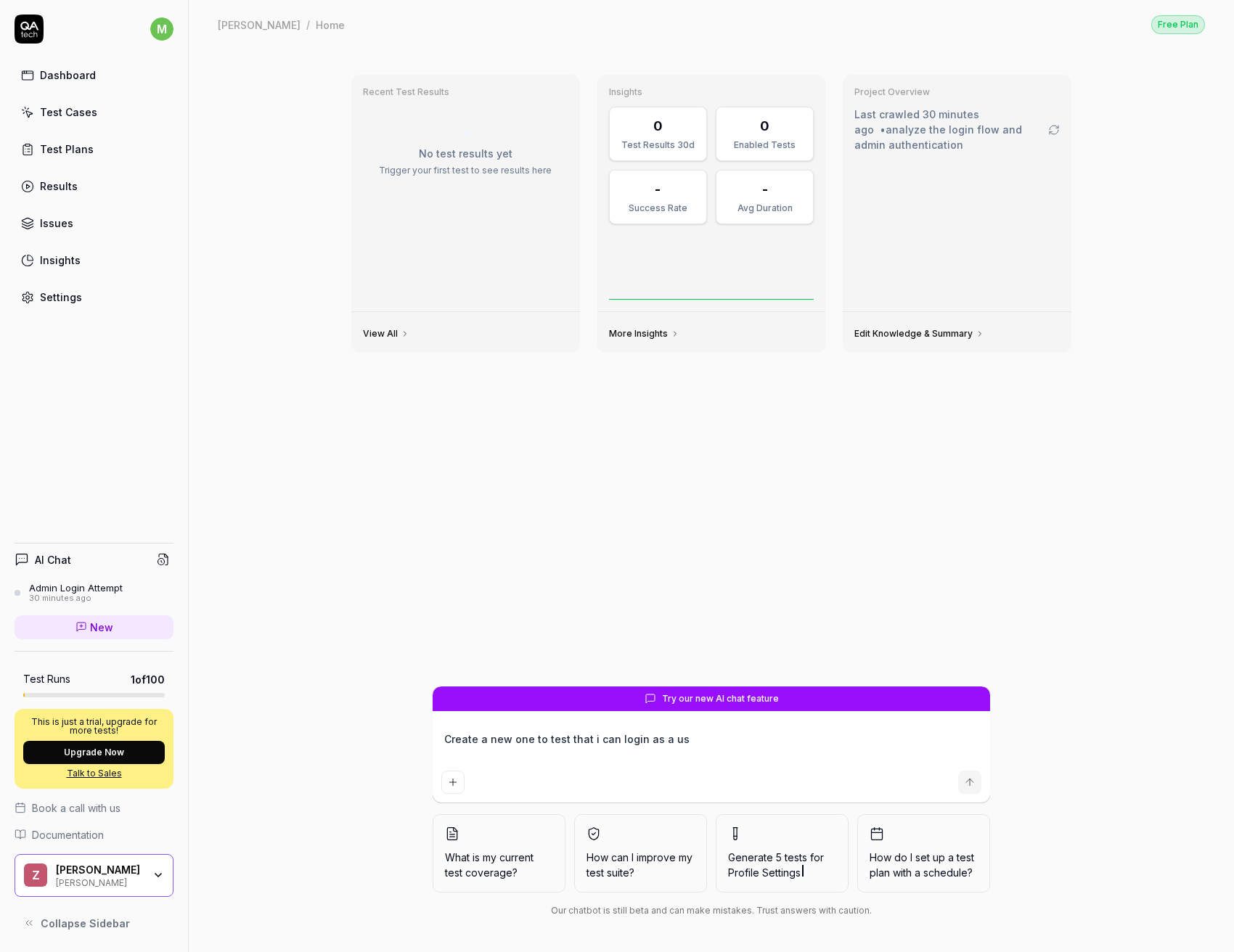
type textarea "*"
type textarea "Create a new one to test that i can login as a use"
type textarea "*"
type textarea "Create a new one to test that i can login as a user"
type textarea "*"
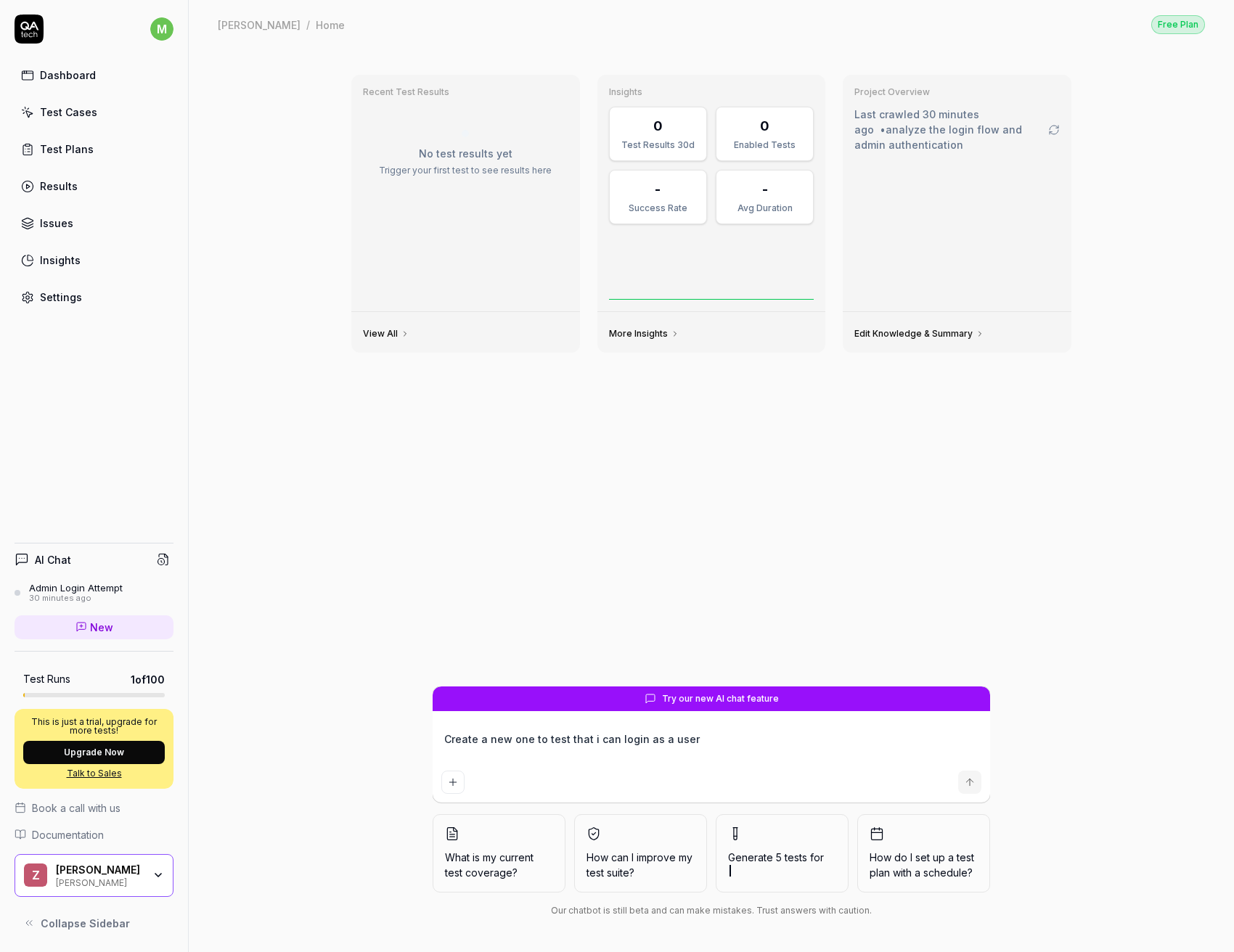
type textarea "Create a new one to test that i can login as a user"
type textarea "*"
type textarea "Create a new one to test that i can login as a user w"
type textarea "*"
type textarea "Create a new one to test that i can login as a user wi"
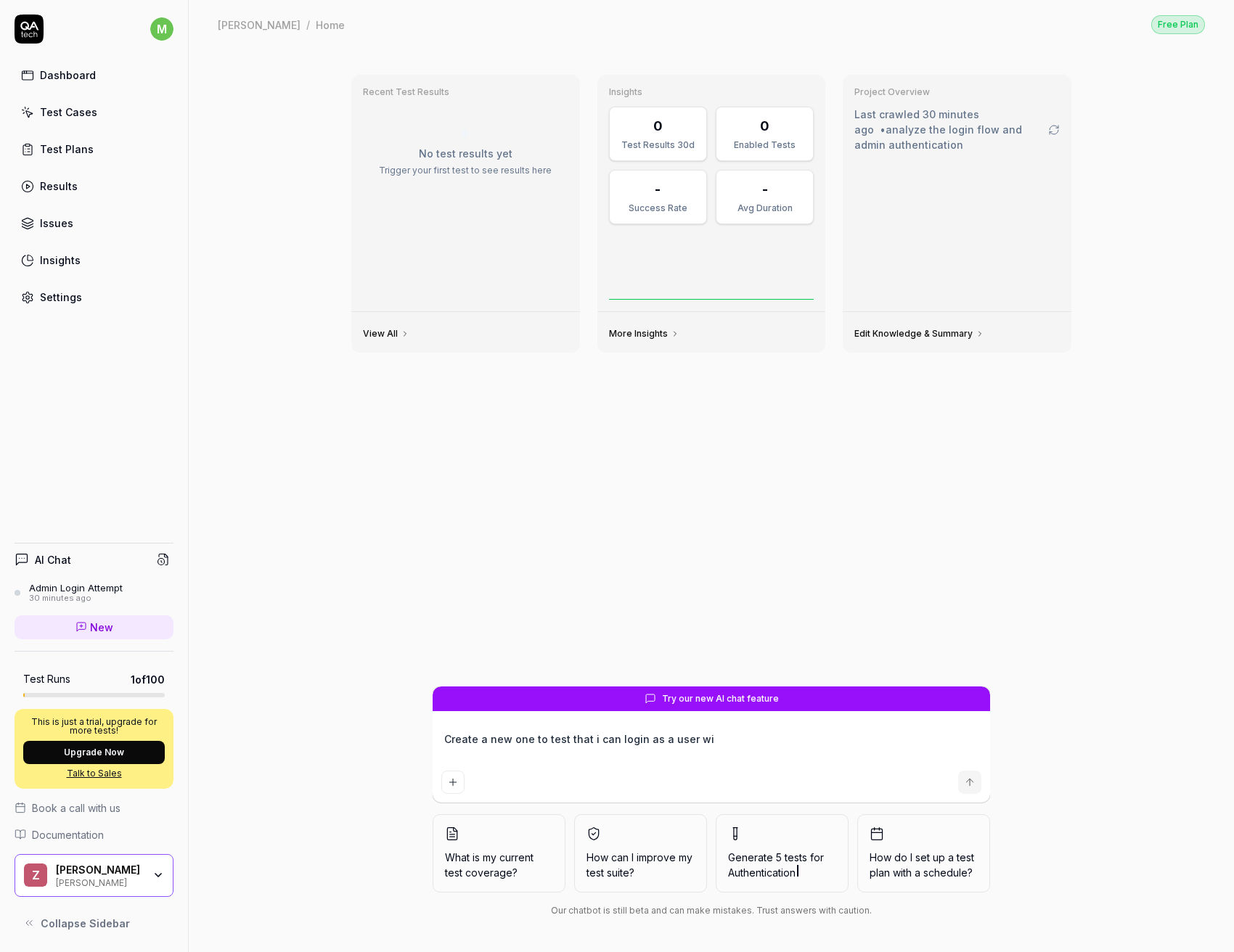
type textarea "*"
type textarea "Create a new one to test that i can login as a user w"
type textarea "*"
type textarea "Create a new one to test that i can login as a user"
type textarea "*"
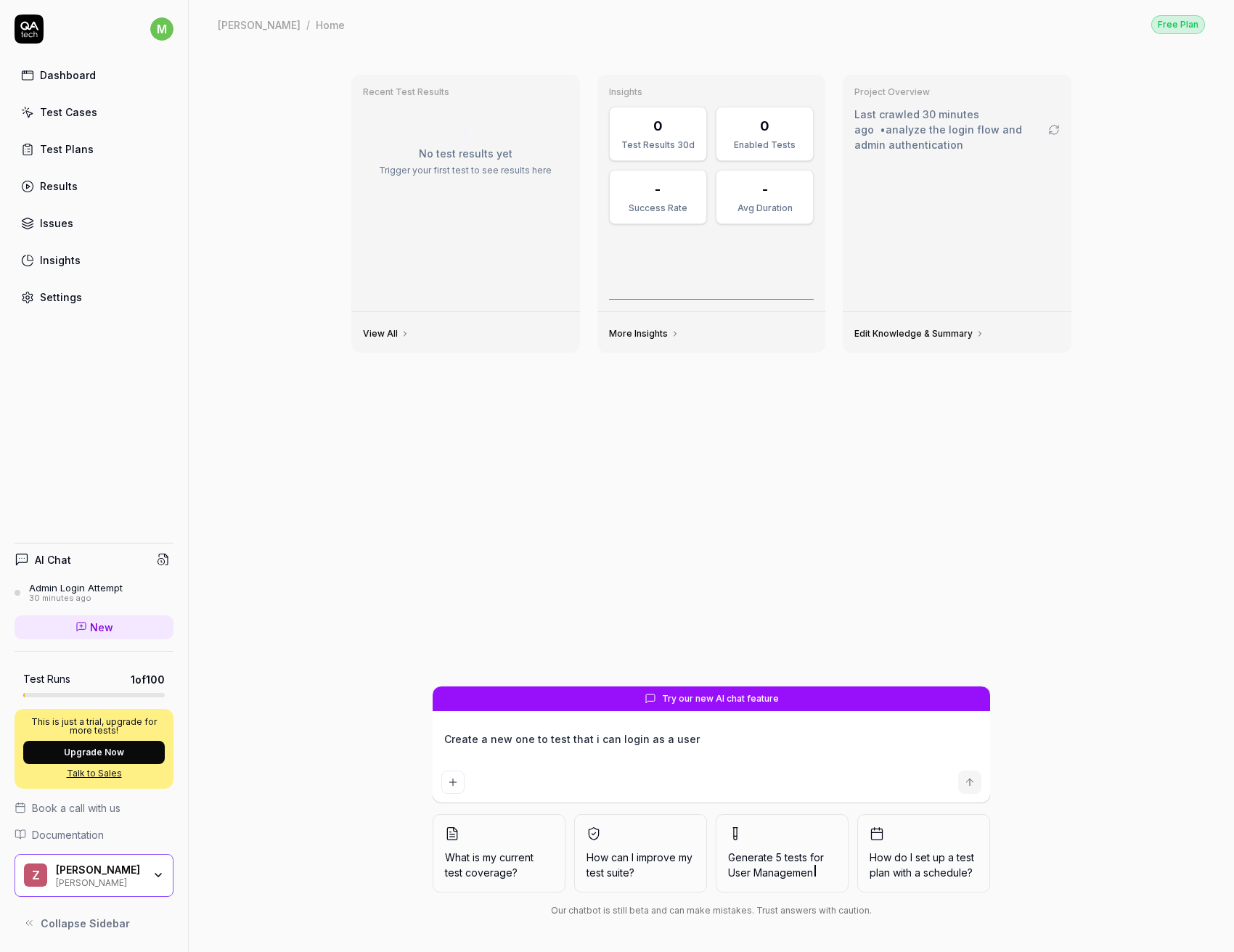
type textarea "Create a new one to test that i can login as a user"
type textarea "*"
click at [52, 301] on div "Settings" at bounding box center [61, 298] width 42 height 16
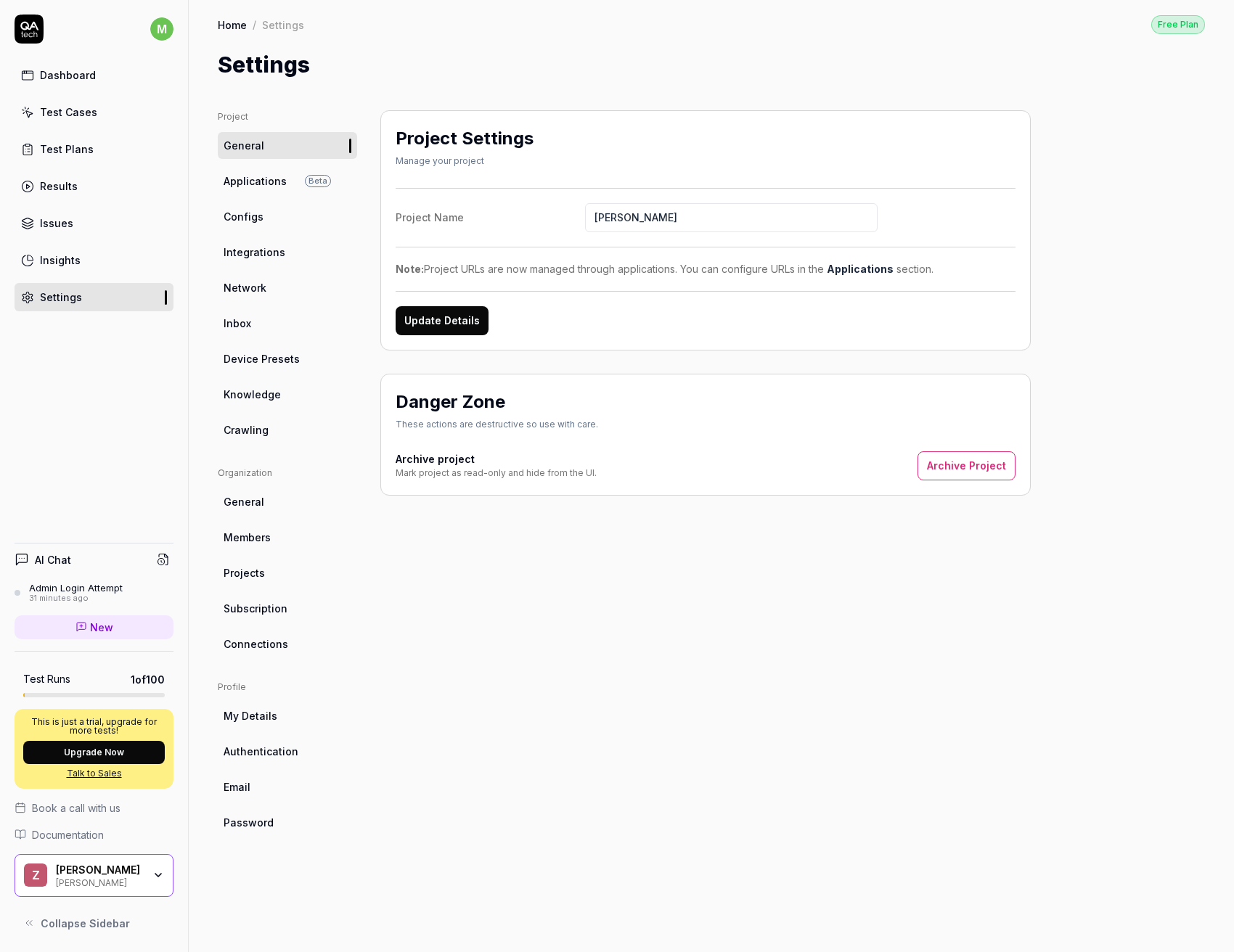
click at [292, 224] on link "Configs" at bounding box center [287, 216] width 139 height 27
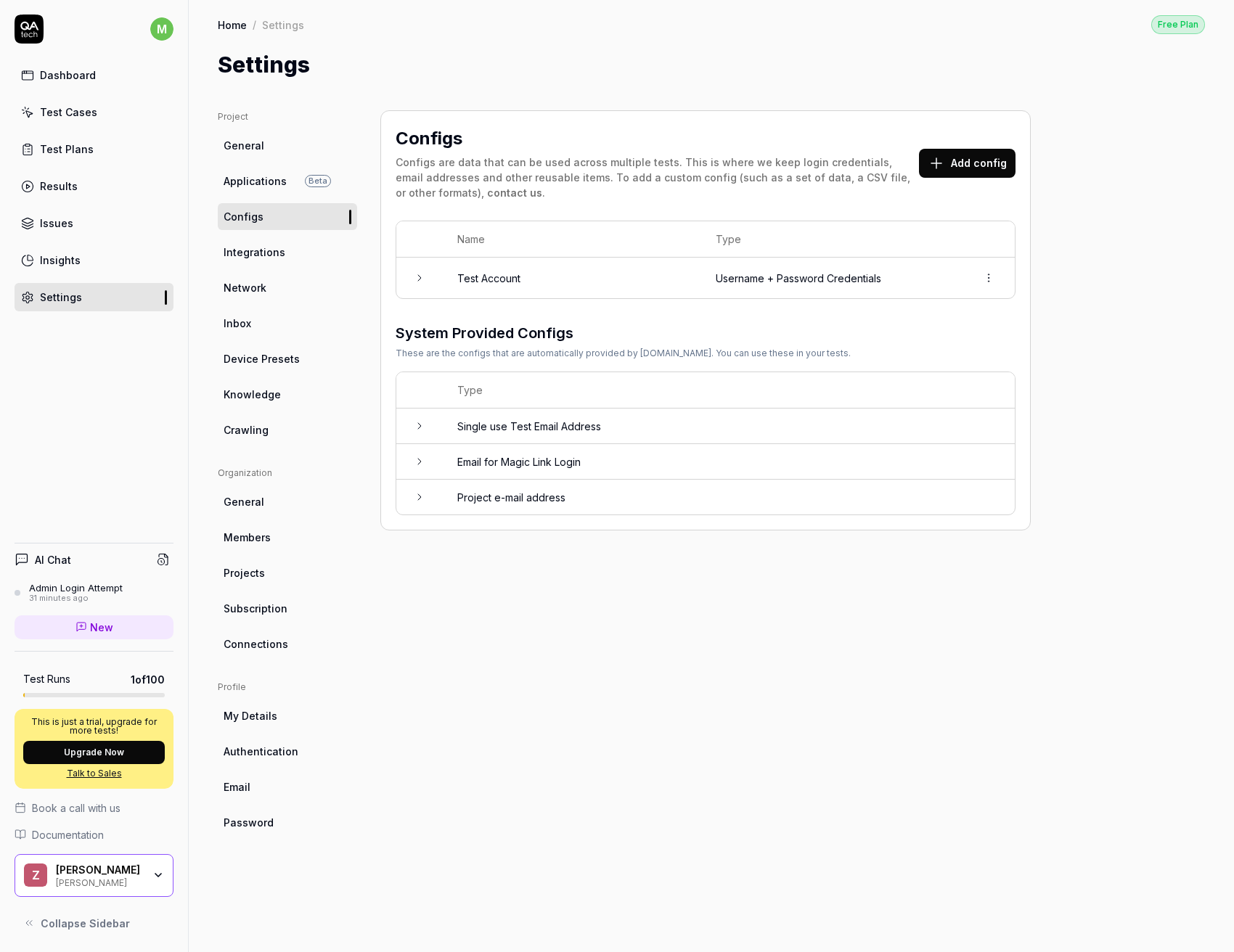
click at [991, 282] on html "m Dashboard Test Cases Test Plans Results Issues Insights Settings AI Chat Admi…" at bounding box center [617, 476] width 1234 height 952
click at [927, 306] on span "Options" at bounding box center [911, 310] width 42 height 16
click at [802, 293] on td "Username + Password Credentials" at bounding box center [832, 278] width 261 height 41
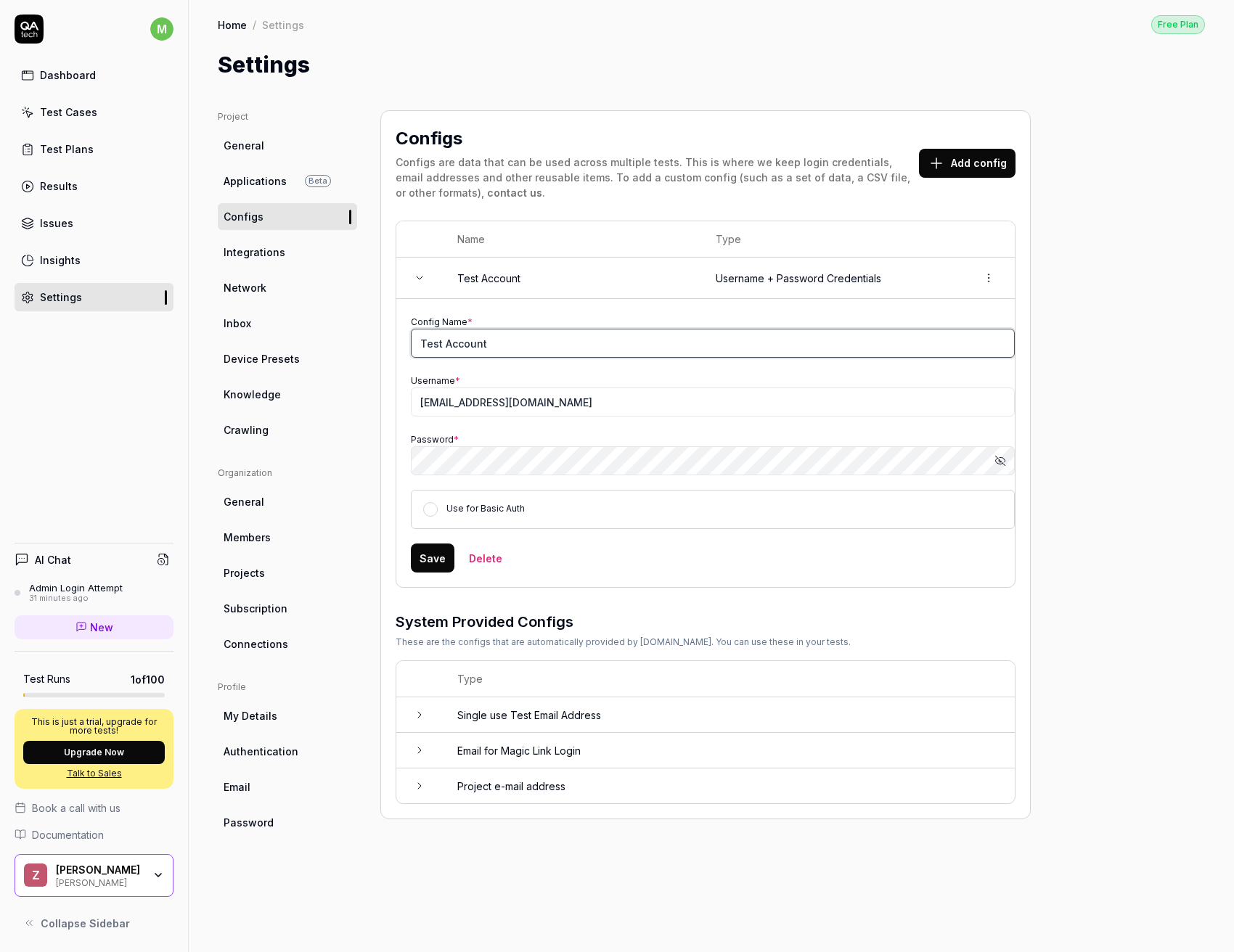
click at [472, 352] on input "Test Account" at bounding box center [713, 344] width 604 height 29
type input "Admin Test Account"
click at [439, 556] on button "Save" at bounding box center [433, 558] width 43 height 29
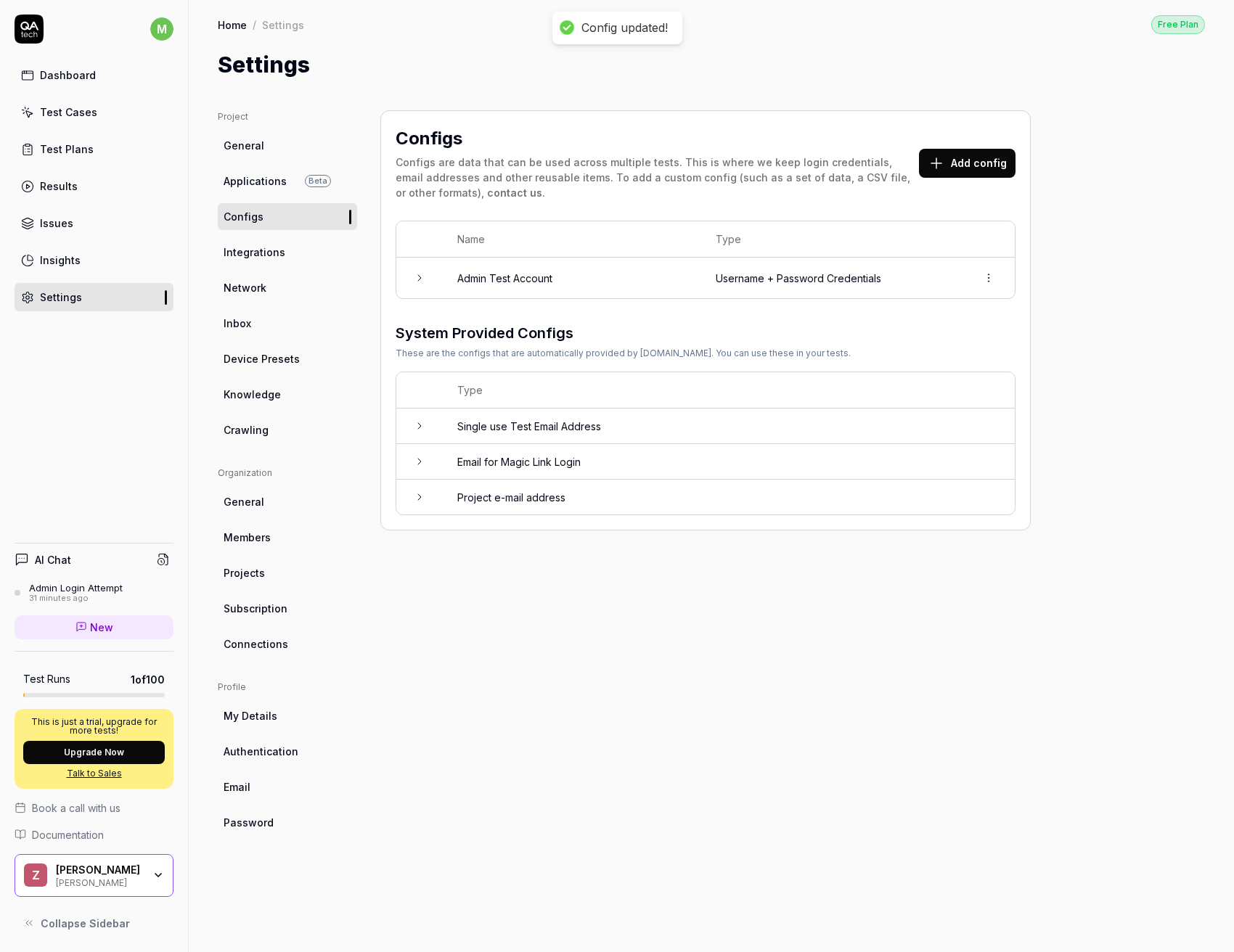
click at [951, 160] on button "Add config" at bounding box center [967, 164] width 97 height 29
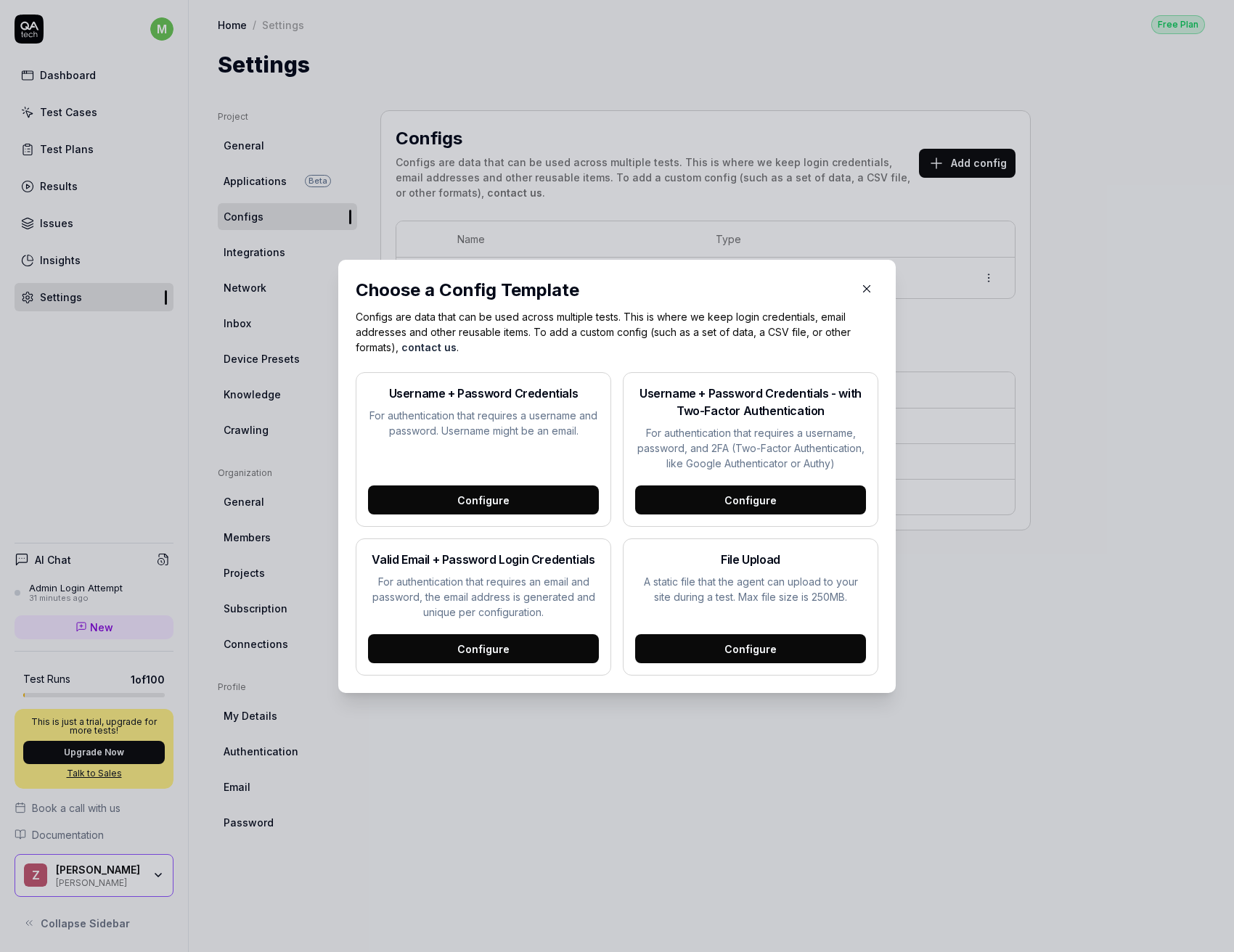
click at [498, 486] on div "Configure" at bounding box center [483, 500] width 231 height 29
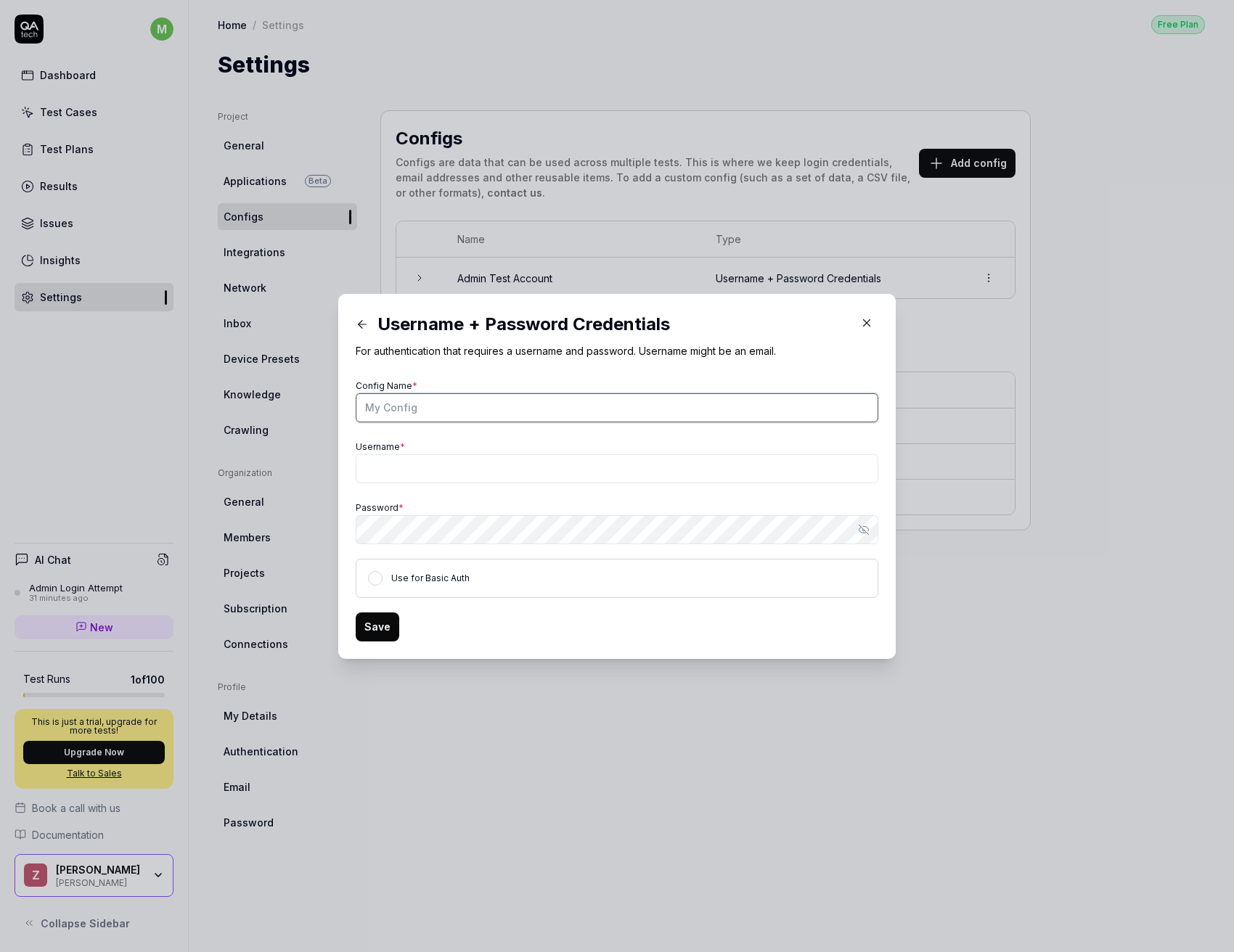
click at [501, 408] on input "Config Name *" at bounding box center [617, 408] width 523 height 29
type input "User Test Account"
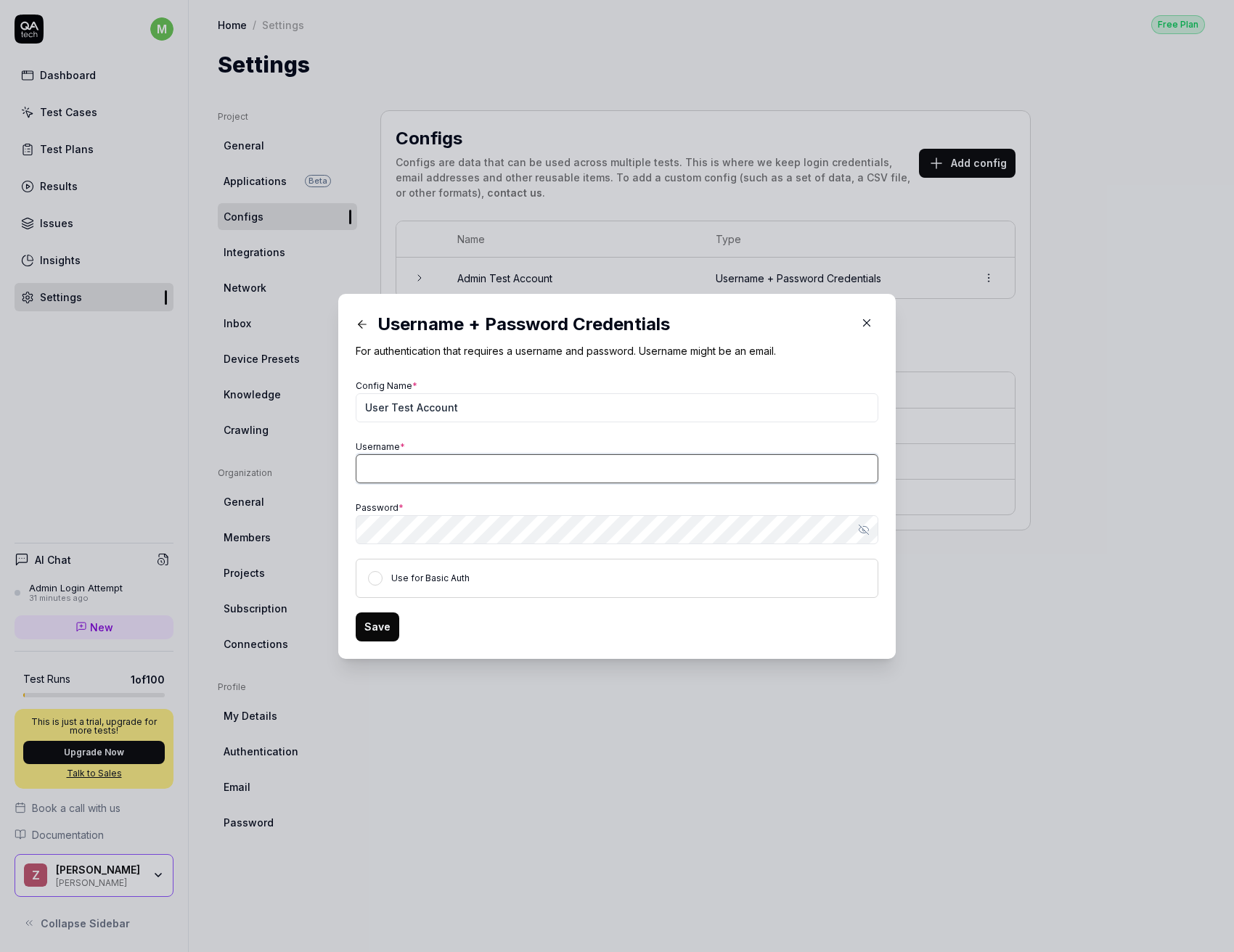
paste input "[EMAIL_ADDRESS][DOMAIN_NAME]"
type input "[EMAIL_ADDRESS][DOMAIN_NAME]"
click at [366, 636] on button "Save" at bounding box center [377, 627] width 43 height 29
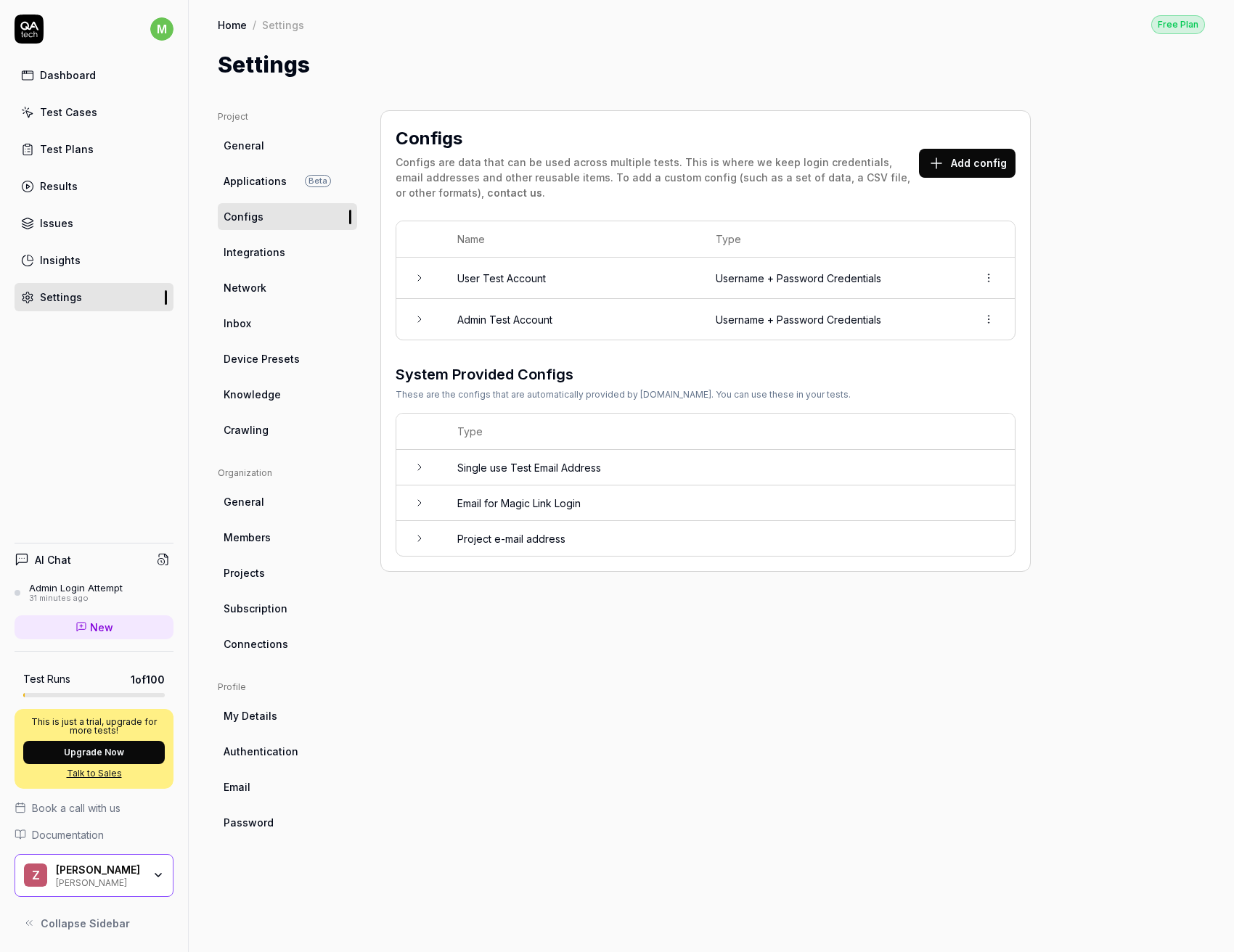
click at [74, 76] on div "Dashboard" at bounding box center [67, 75] width 56 height 16
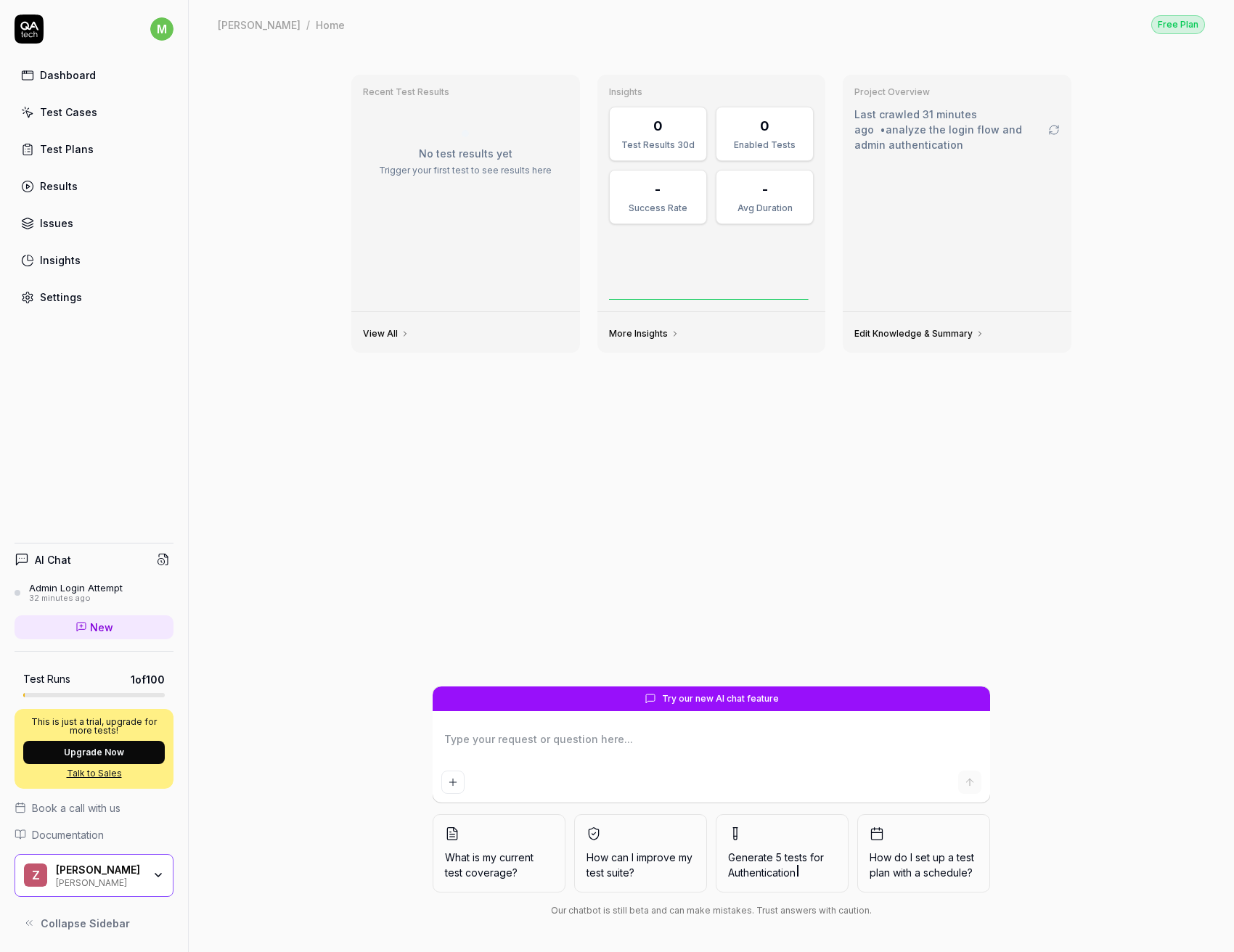
click at [590, 737] on textarea at bounding box center [711, 747] width 540 height 36
type textarea "*"
type textarea "C"
type textarea "*"
type textarea "Cr"
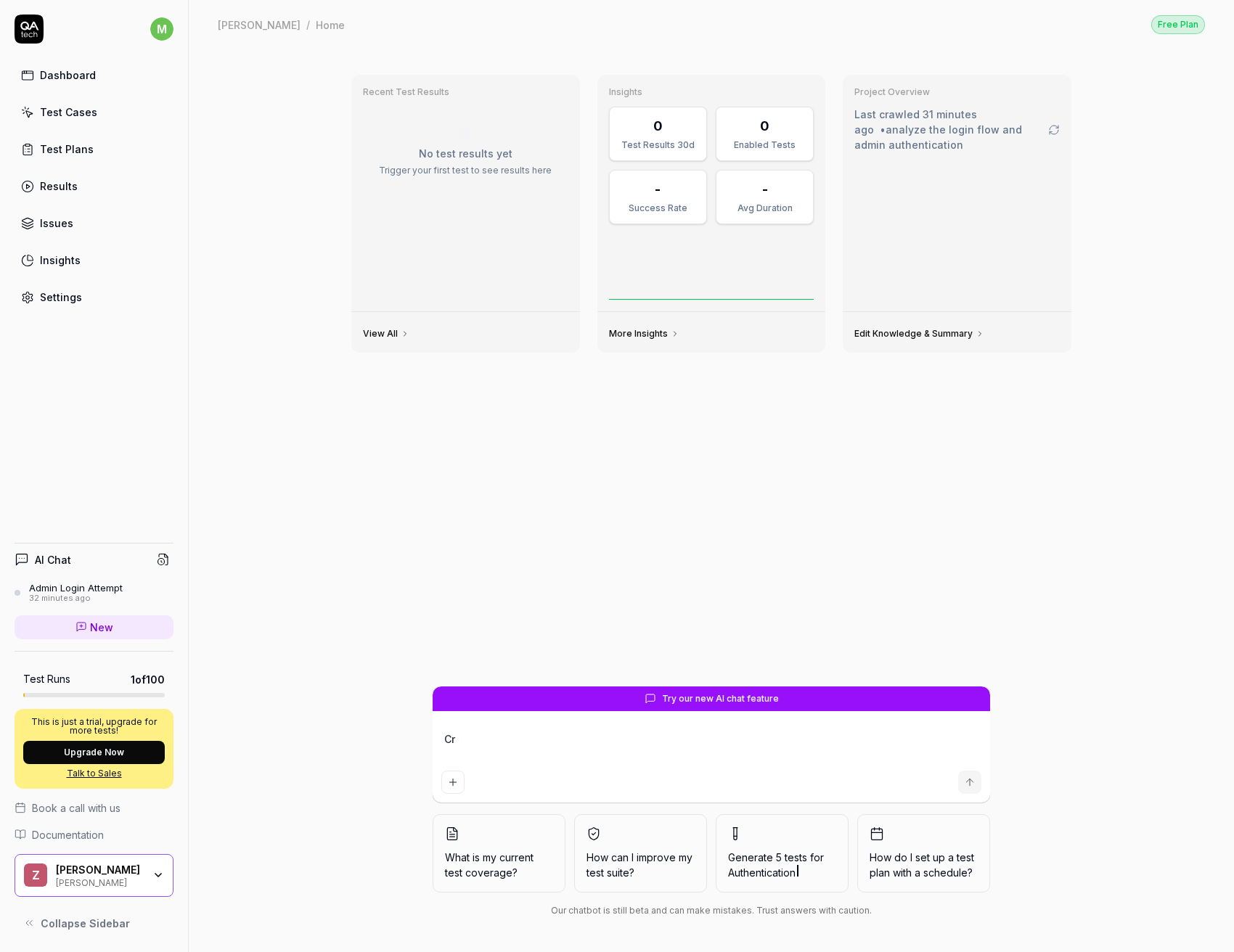
type textarea "*"
type textarea "Cre"
type textarea "*"
type textarea "Crea"
type textarea "*"
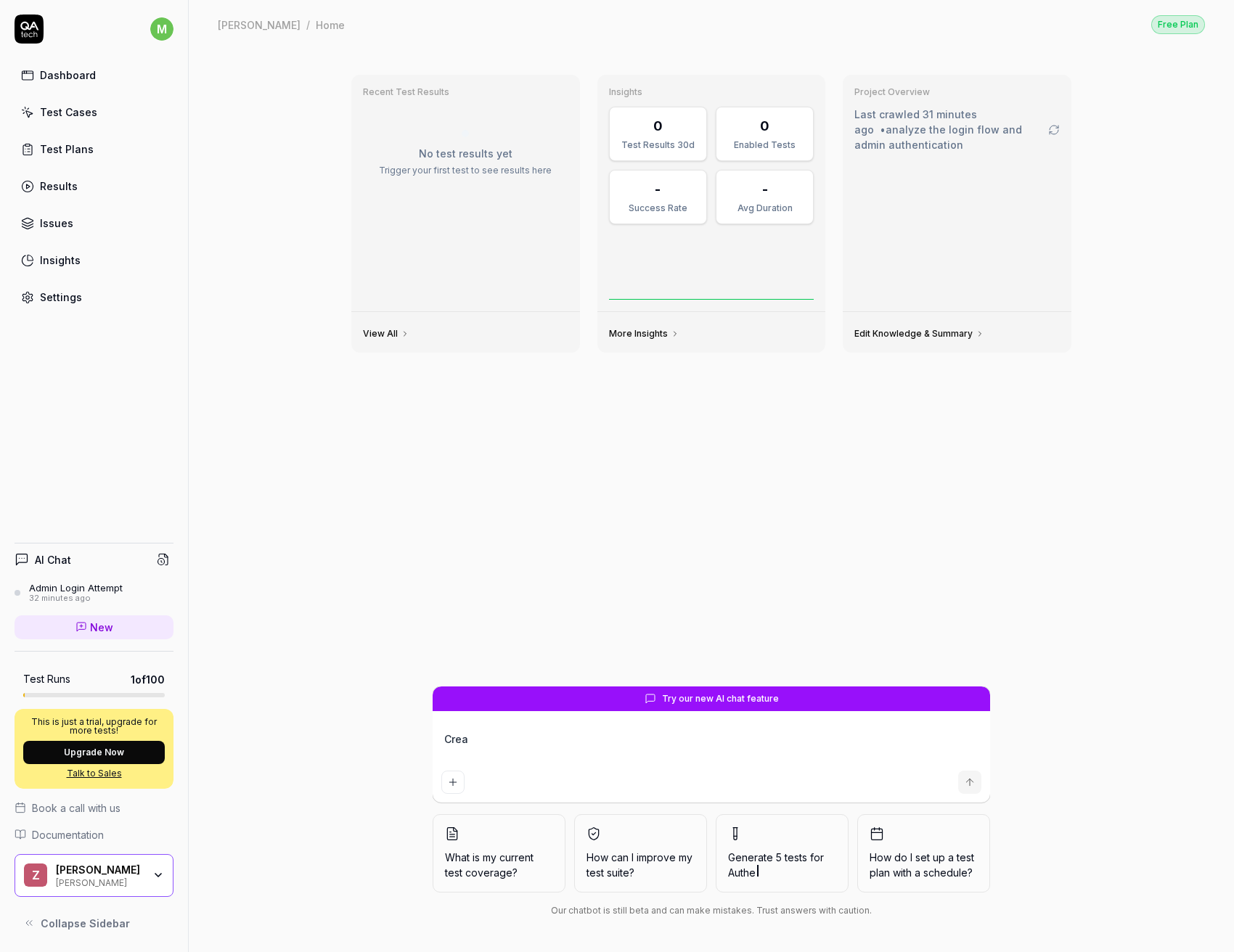
type textarea "Creat"
type textarea "*"
type textarea "Create"
type textarea "*"
type textarea "Create"
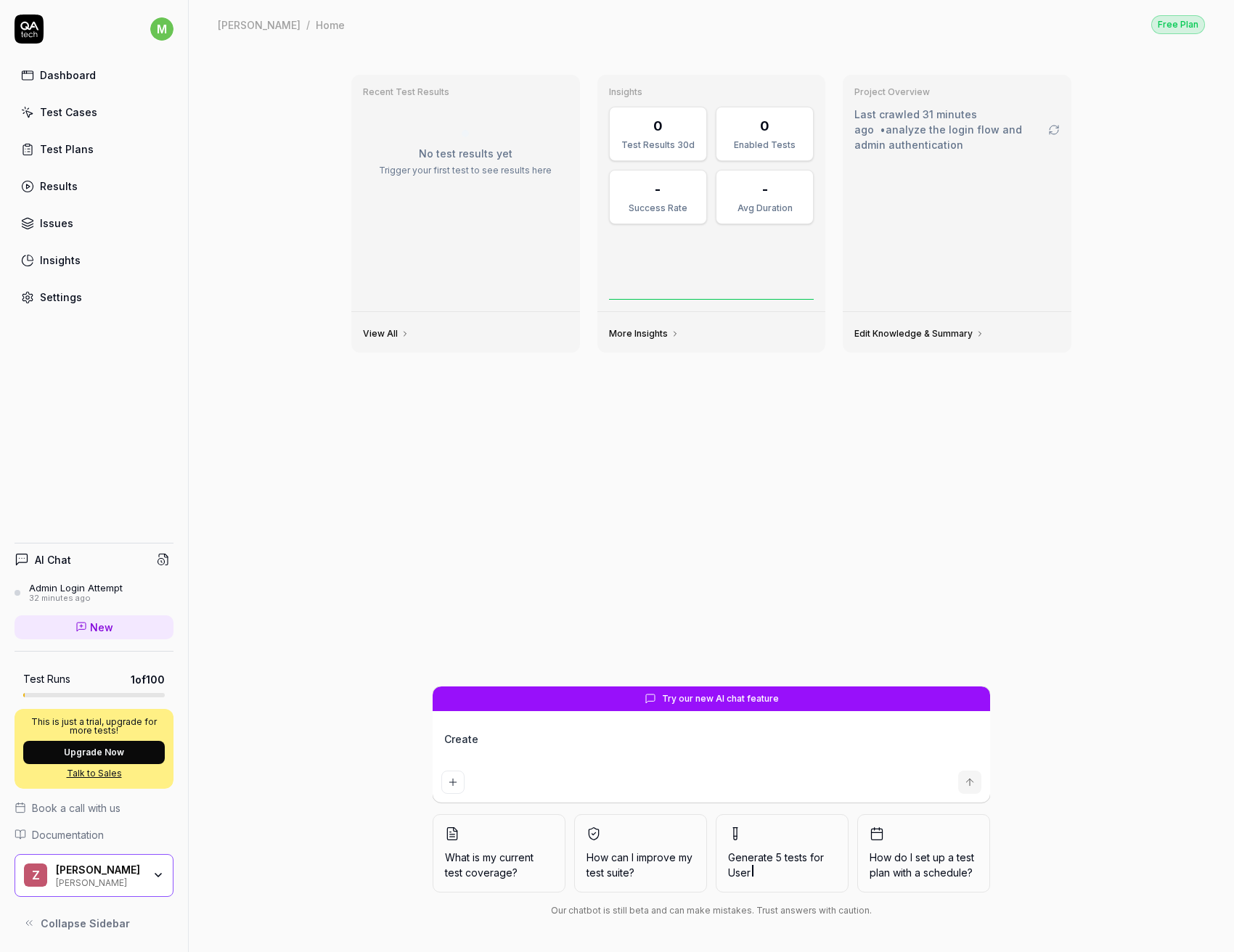
type textarea "*"
type textarea "Create a"
type textarea "*"
type textarea "Create a"
type textarea "*"
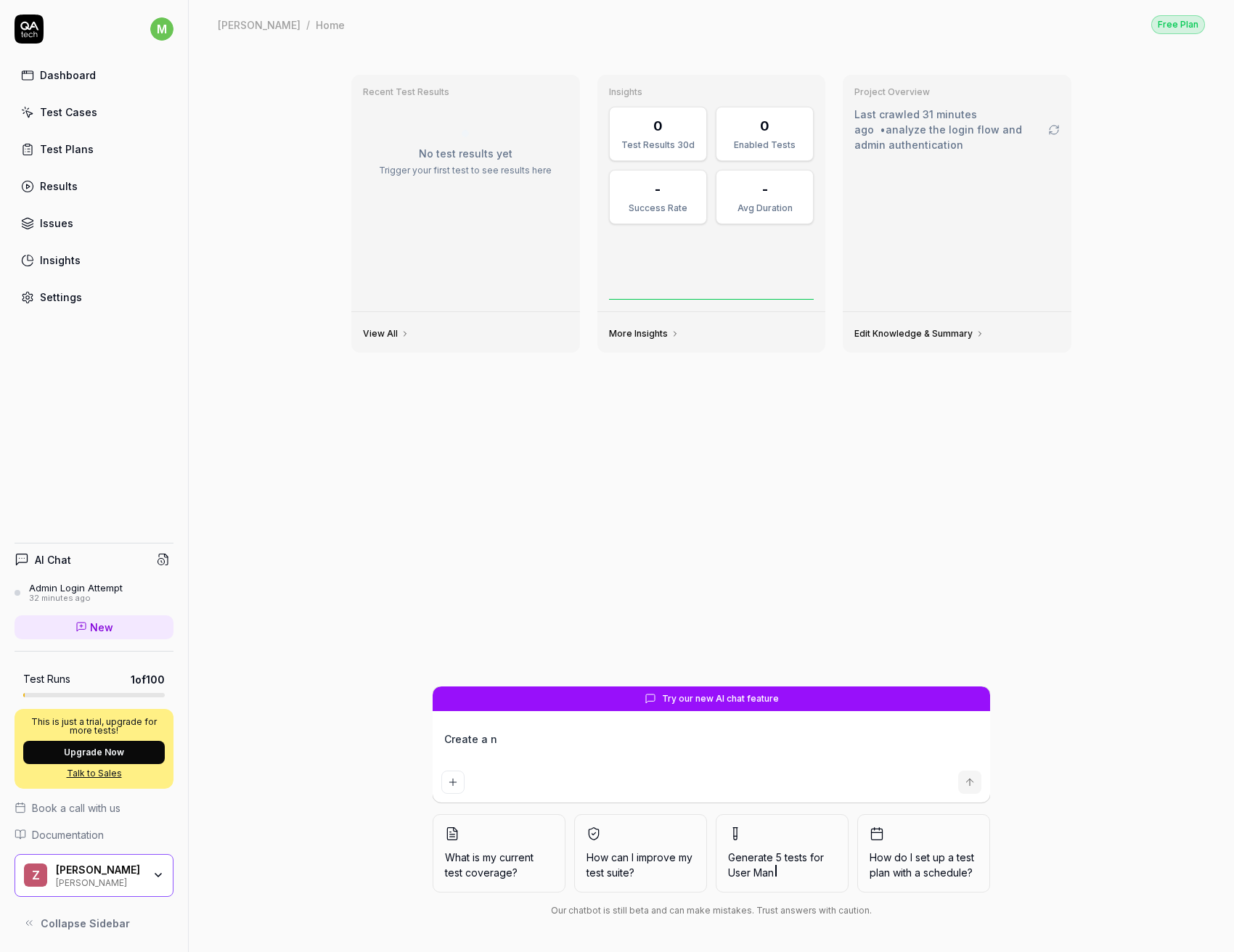
type textarea "Create a ne"
type textarea "*"
type textarea "Create a new"
type textarea "*"
type textarea "Create a new"
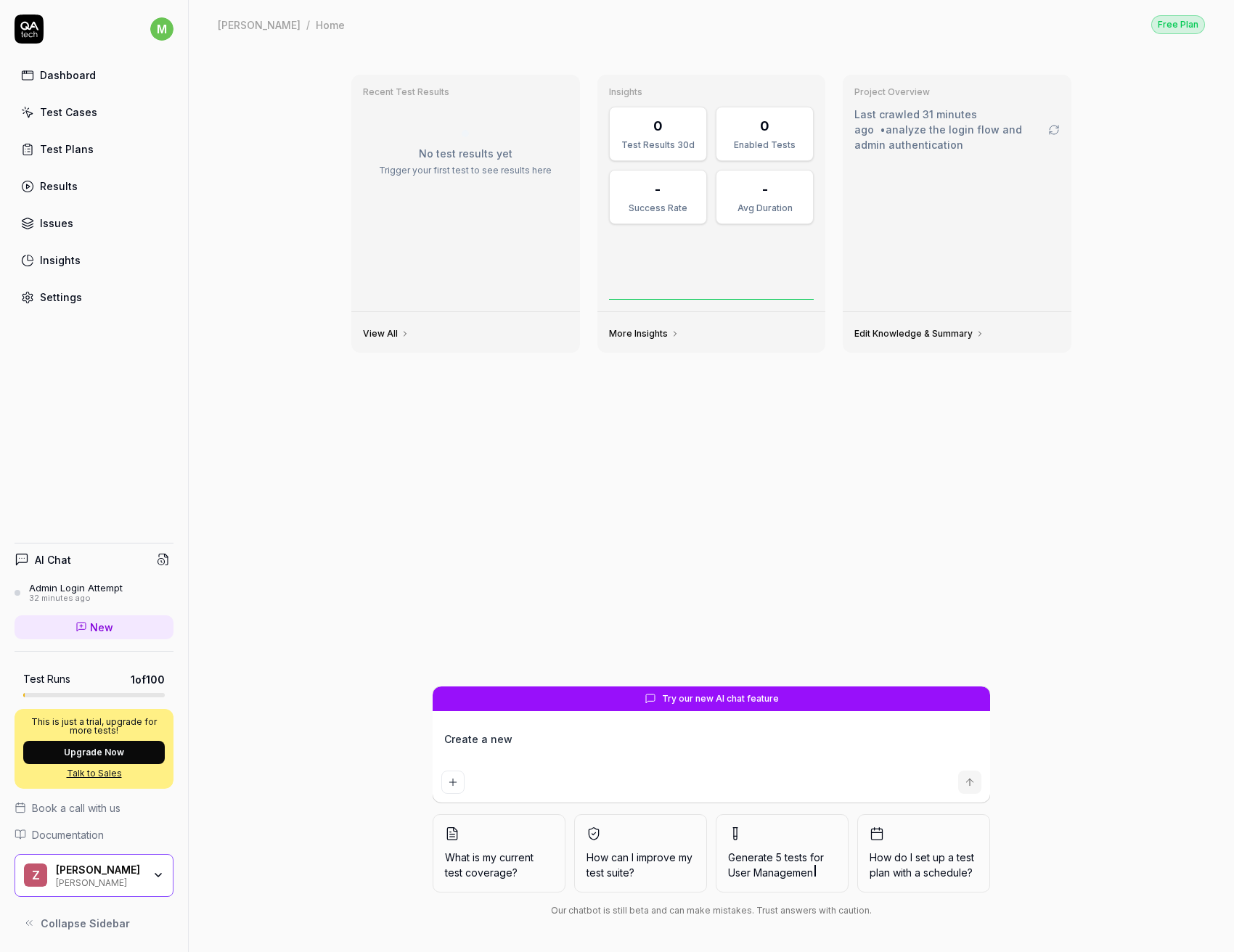
type textarea "*"
type textarea "Create a new o"
type textarea "*"
type textarea "Create a new on"
type textarea "*"
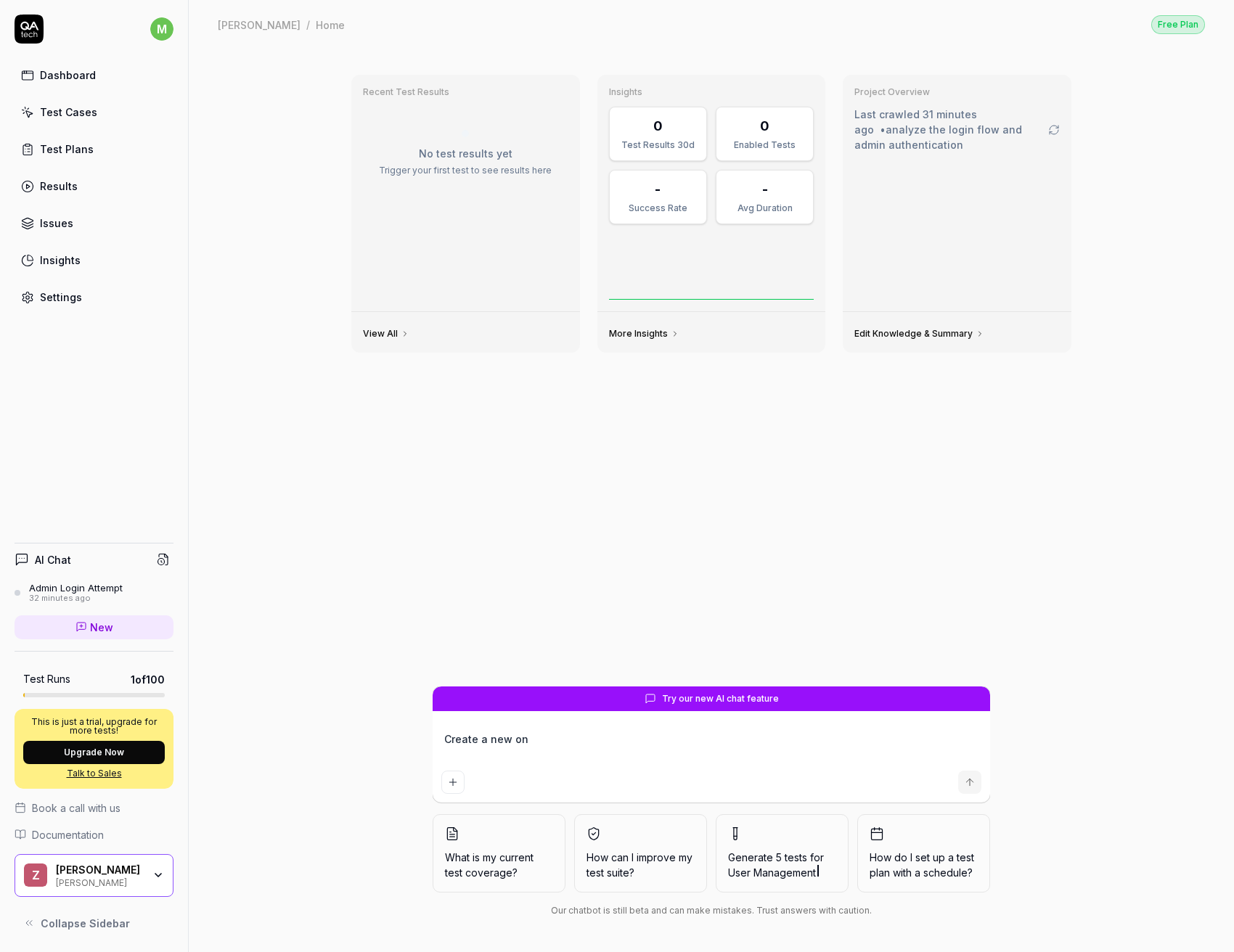
type textarea "Create a new one"
type textarea "*"
type textarea "Create a new one"
type textarea "*"
type textarea "Create a new one t"
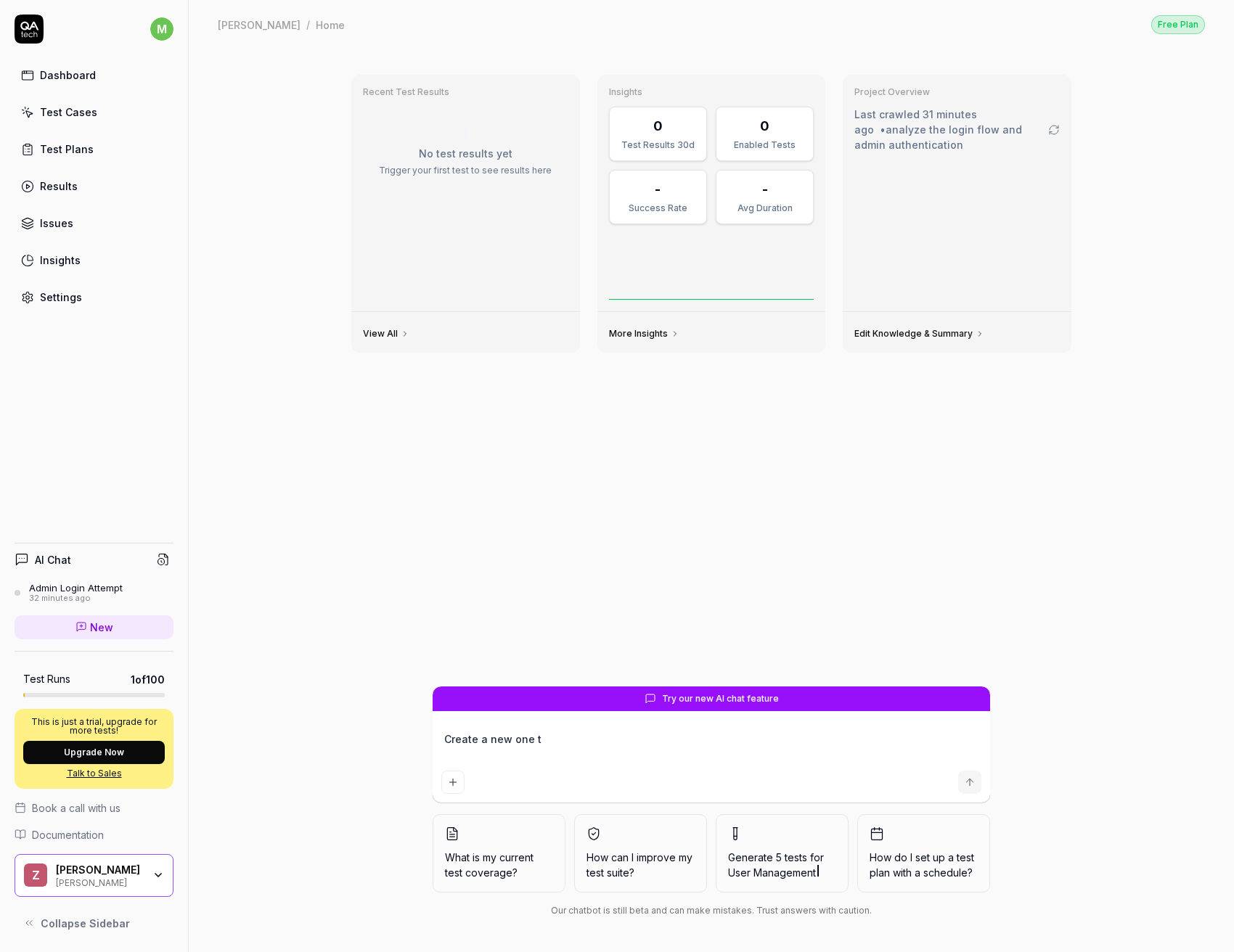
type textarea "*"
type textarea "Create a new one to"
type textarea "*"
type textarea "Create a new one to"
type textarea "*"
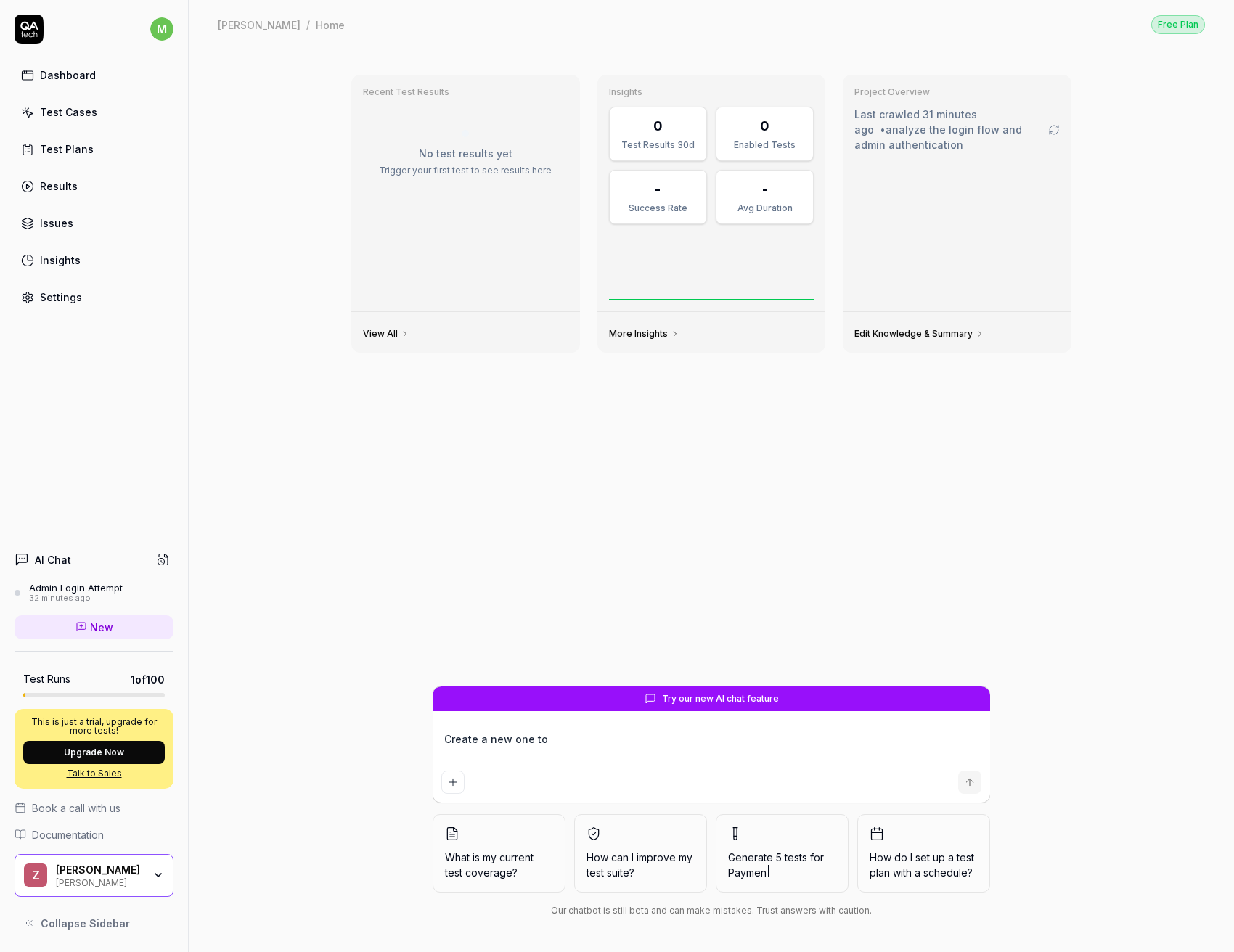
type textarea "Create a new one to c"
type textarea "*"
type textarea "Create a new one to cr"
type textarea "*"
type textarea "Create a new one to cre"
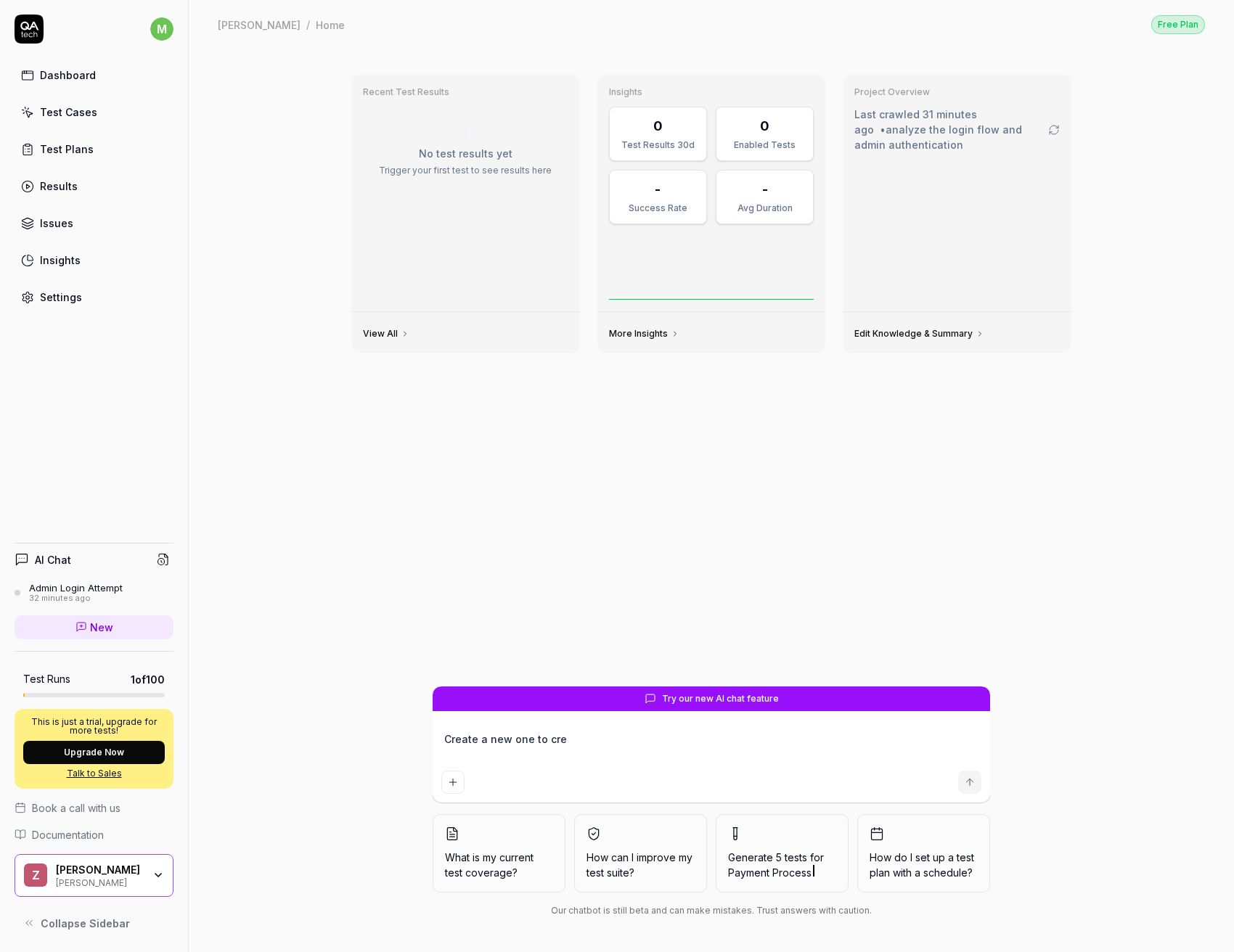
type textarea "*"
type textarea "Create a new one to crea"
type textarea "*"
type textarea "Create a new one to creat"
type textarea "*"
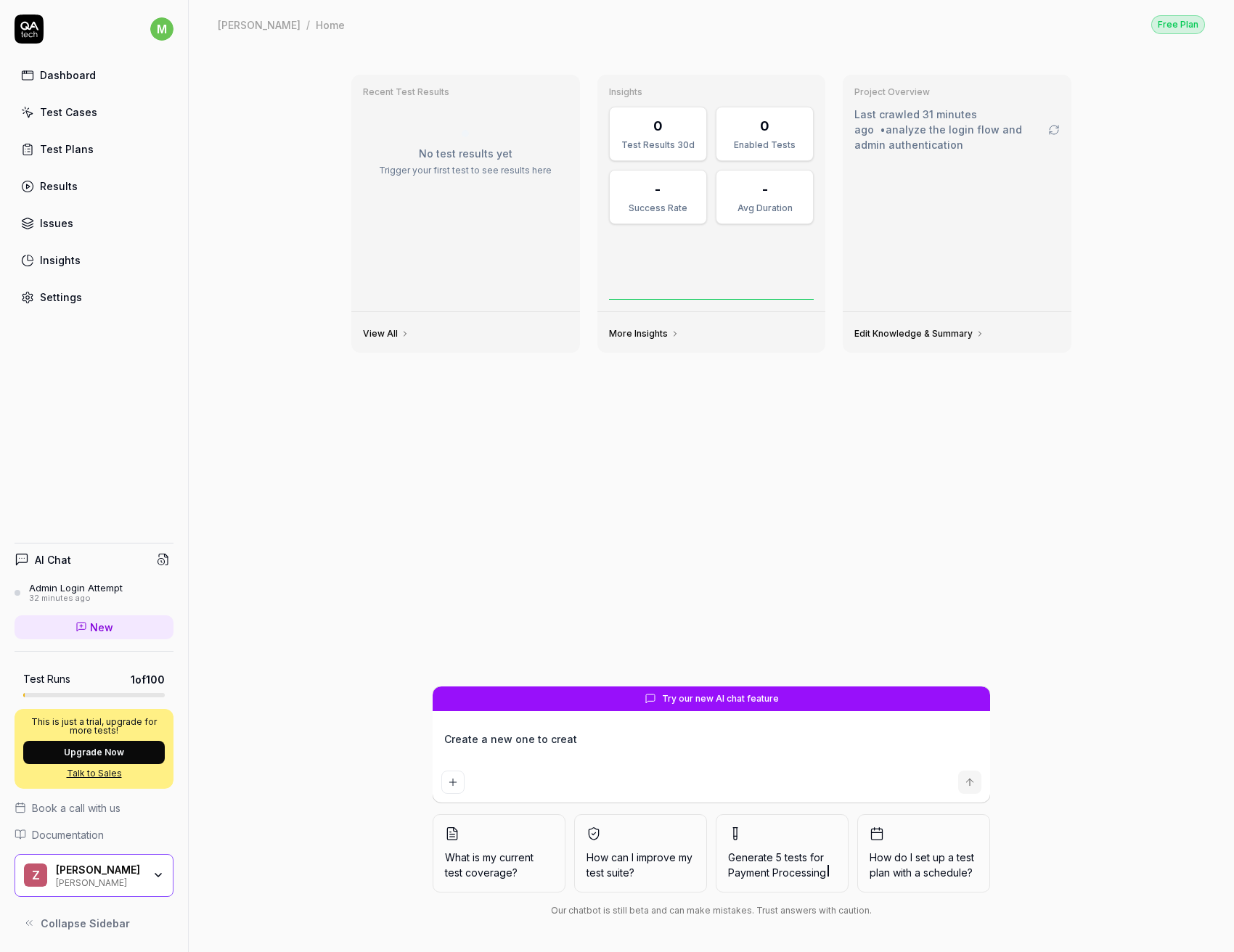
type textarea "Create a new one to crea"
type textarea "*"
type textarea "Create a new one to cre"
type textarea "*"
type textarea "Create a new one to cr"
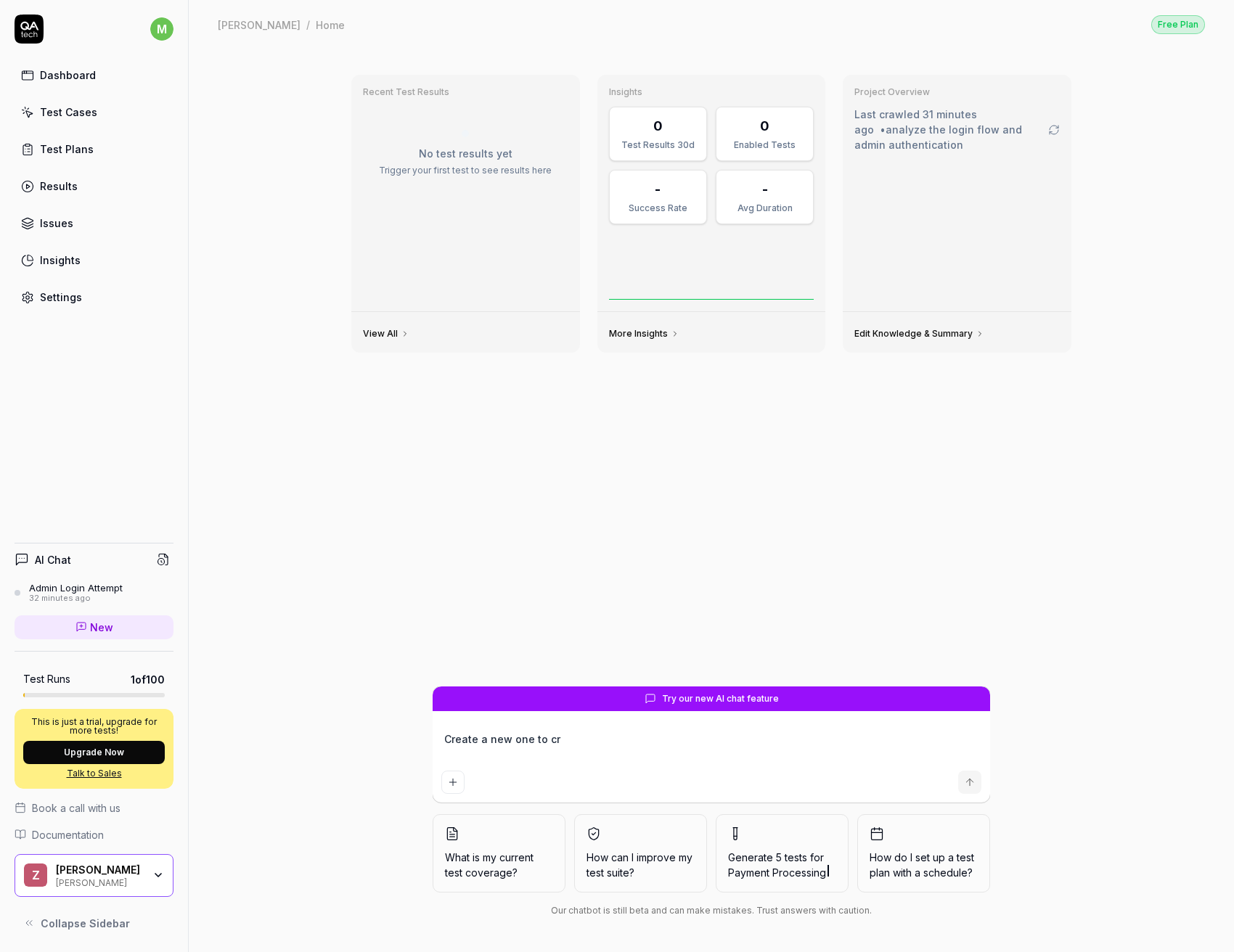
type textarea "*"
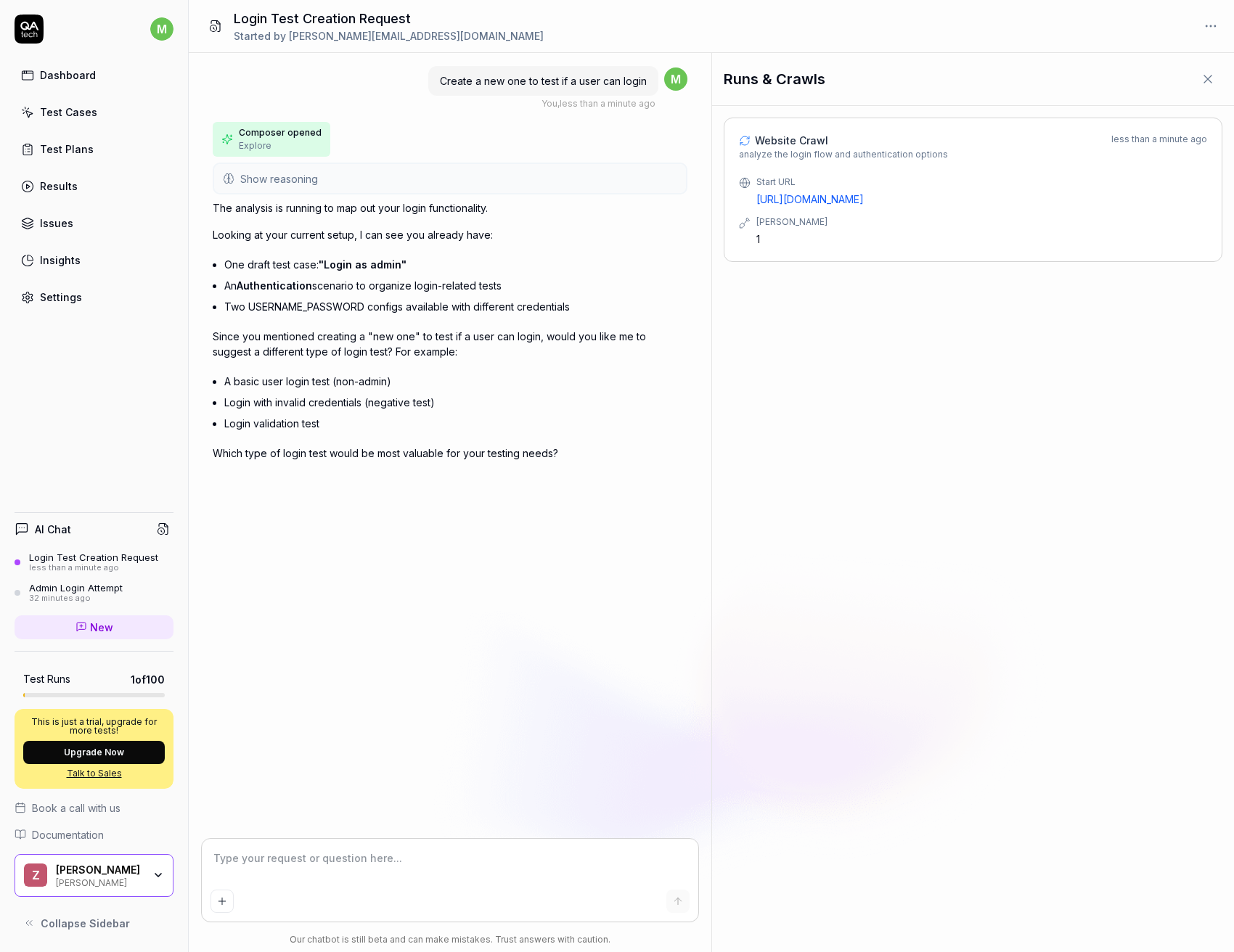
click at [311, 177] on span "Show reasoning" at bounding box center [280, 179] width 78 height 16
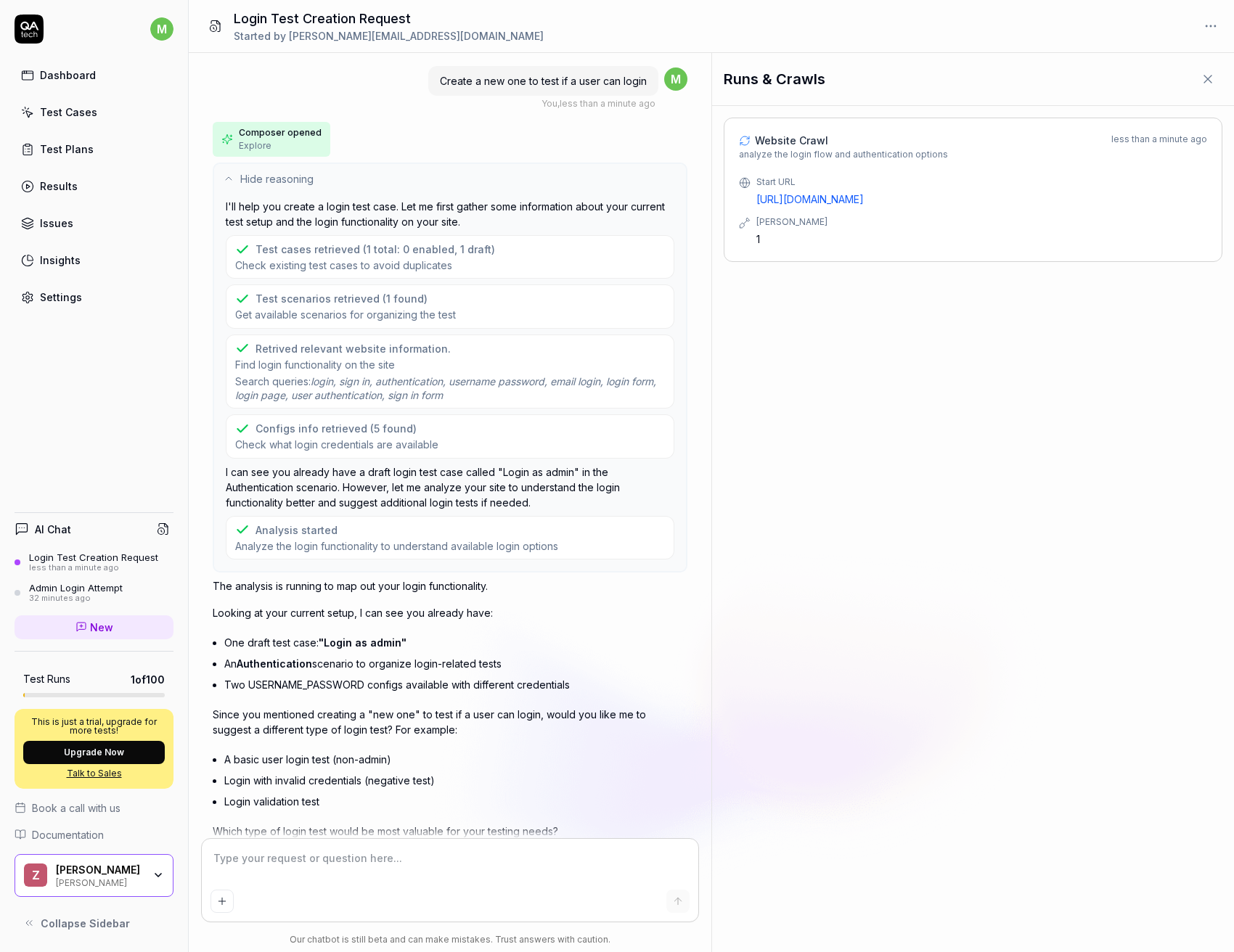
click at [321, 263] on span "Check existing test cases to avoid duplicates" at bounding box center [365, 266] width 260 height 14
click at [376, 256] on div "Test cases retrieved (1 total: 0 enabled, 1 draft)" at bounding box center [375, 249] width 240 height 16
click at [231, 183] on icon at bounding box center [228, 178] width 11 height 11
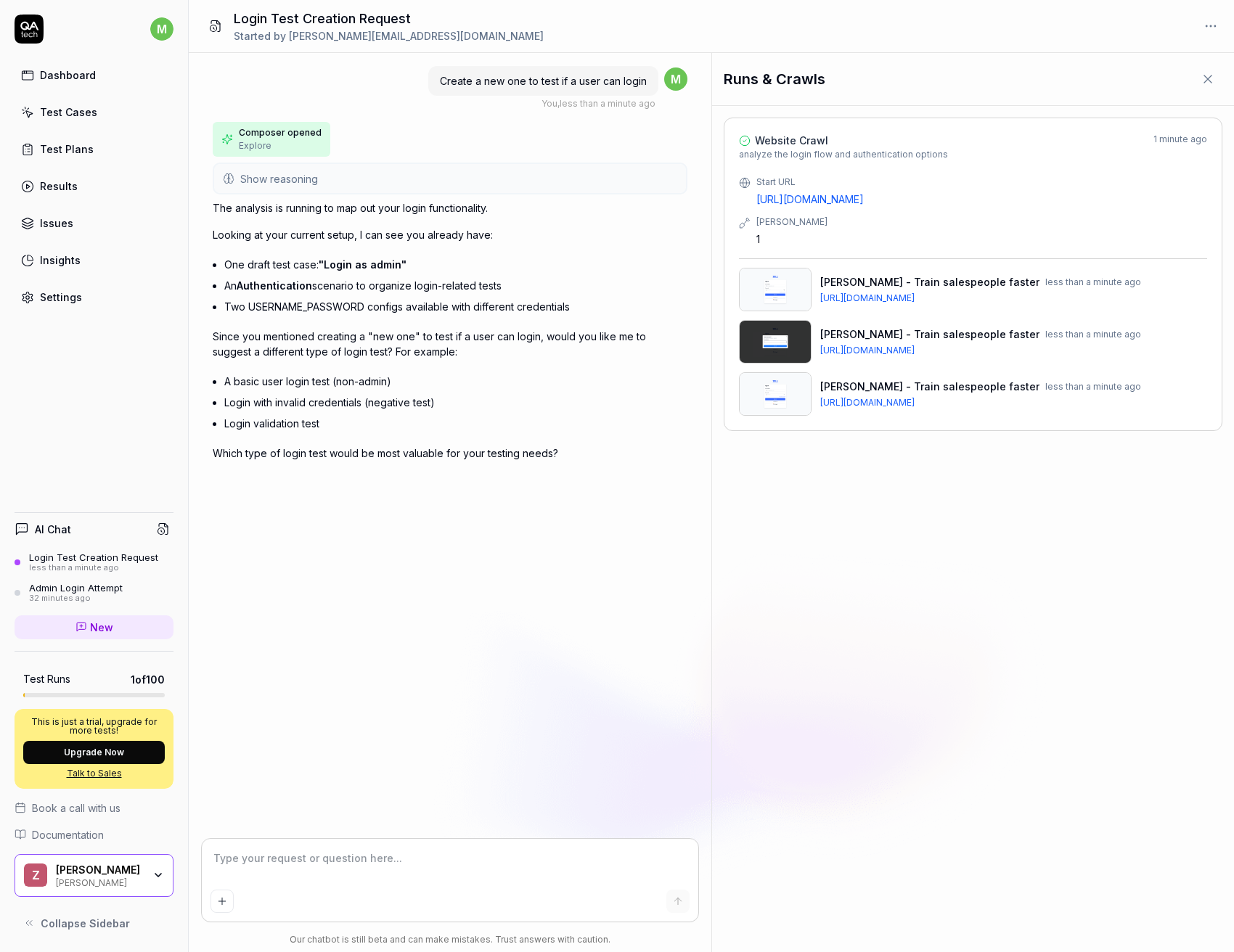
click at [305, 385] on li "A basic user login test (non-admin)" at bounding box center [455, 382] width 463 height 21
copy ul "A basic user login test (non-admin)"
click at [364, 853] on textarea at bounding box center [449, 865] width 479 height 36
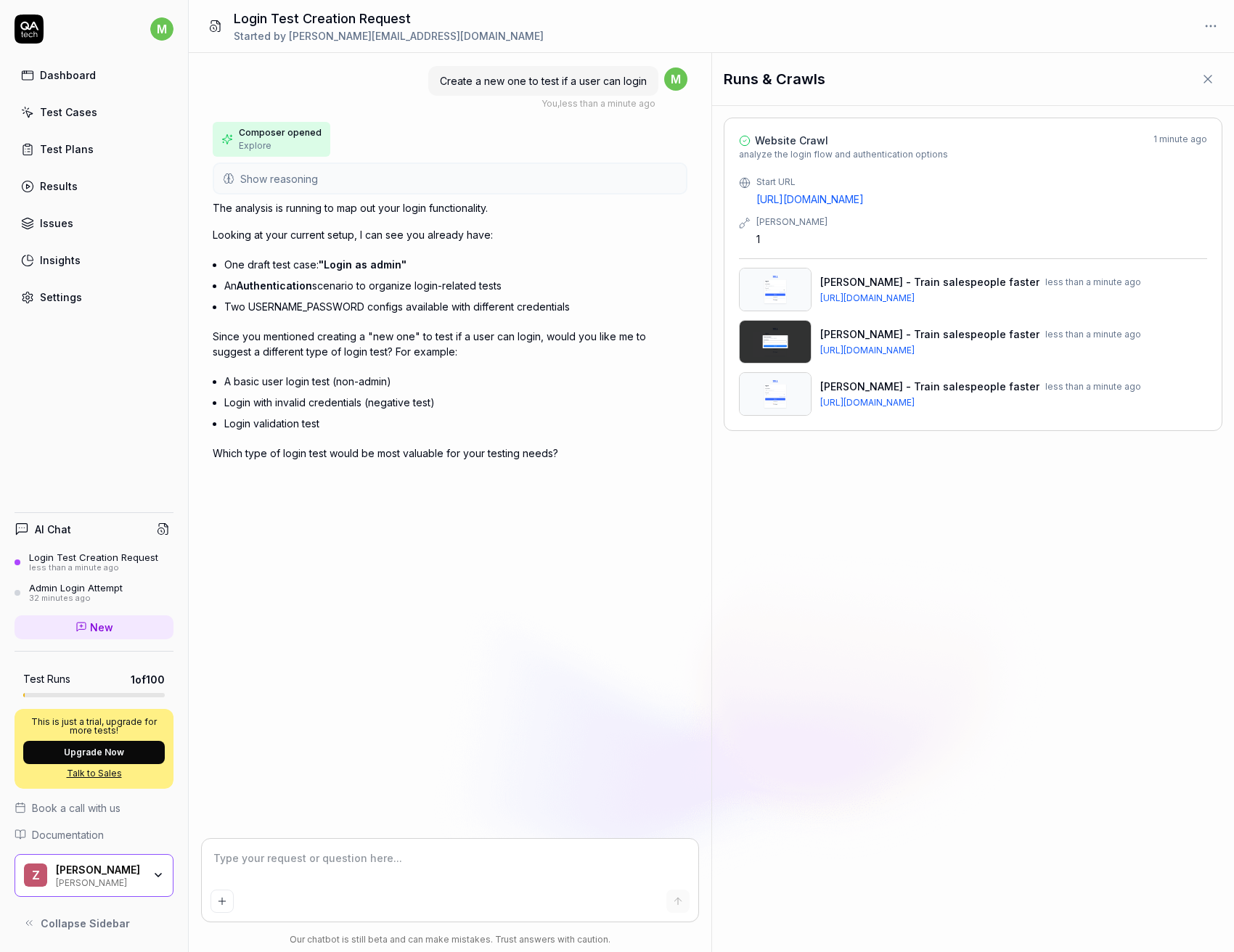
paste textarea "A basic user login test (non-admin)"
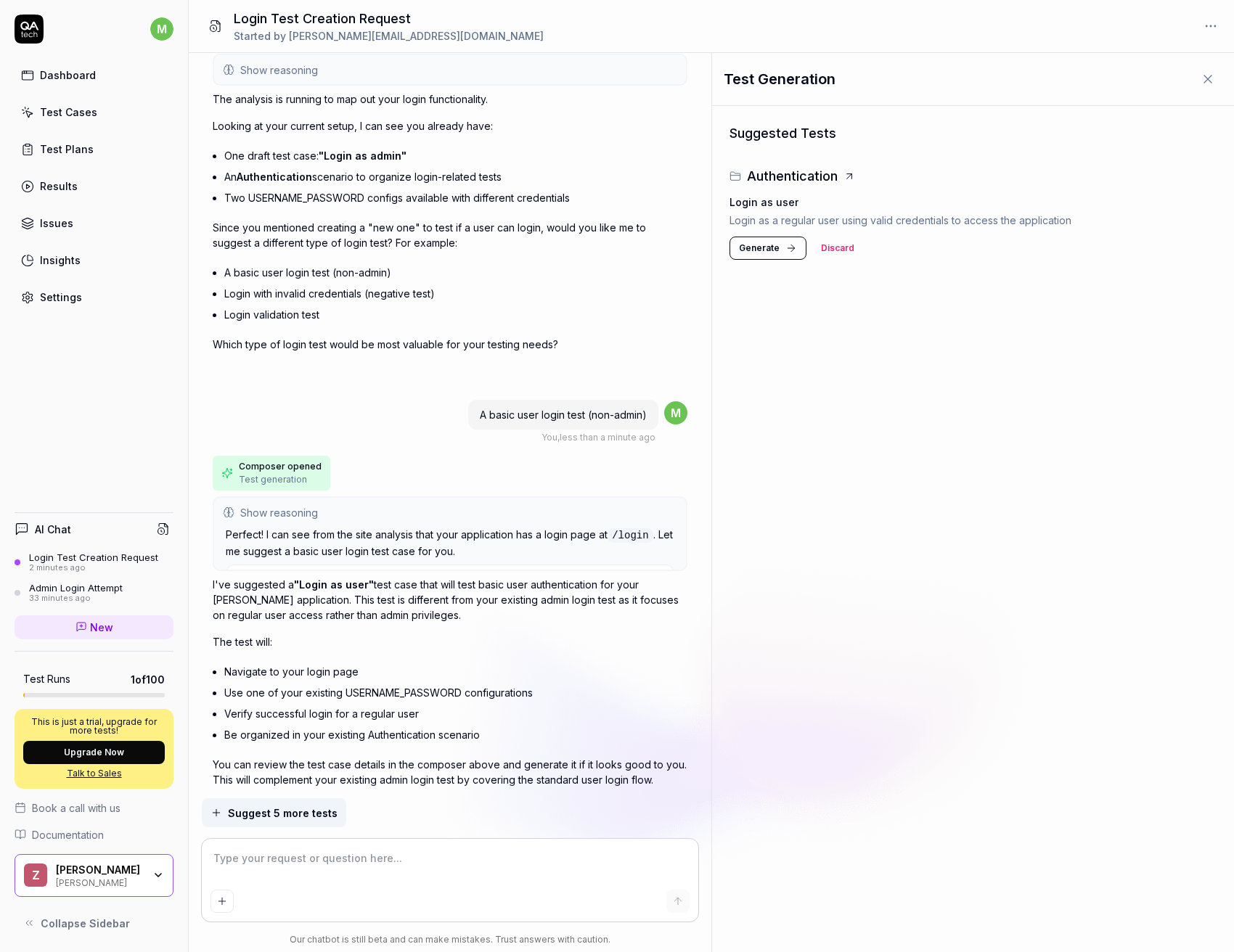
scroll to position [105, 0]
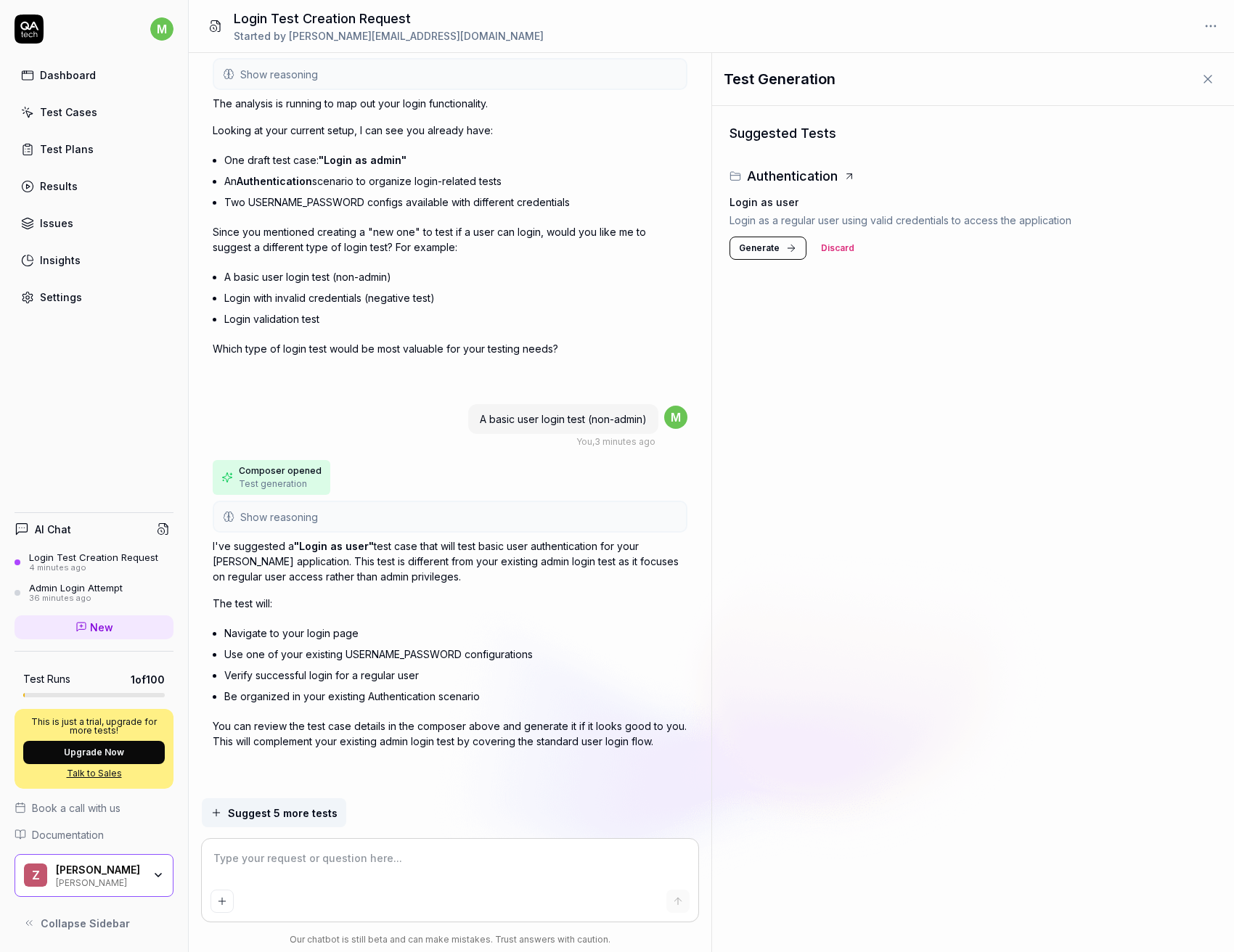
click at [349, 858] on textarea at bounding box center [449, 865] width 479 height 36
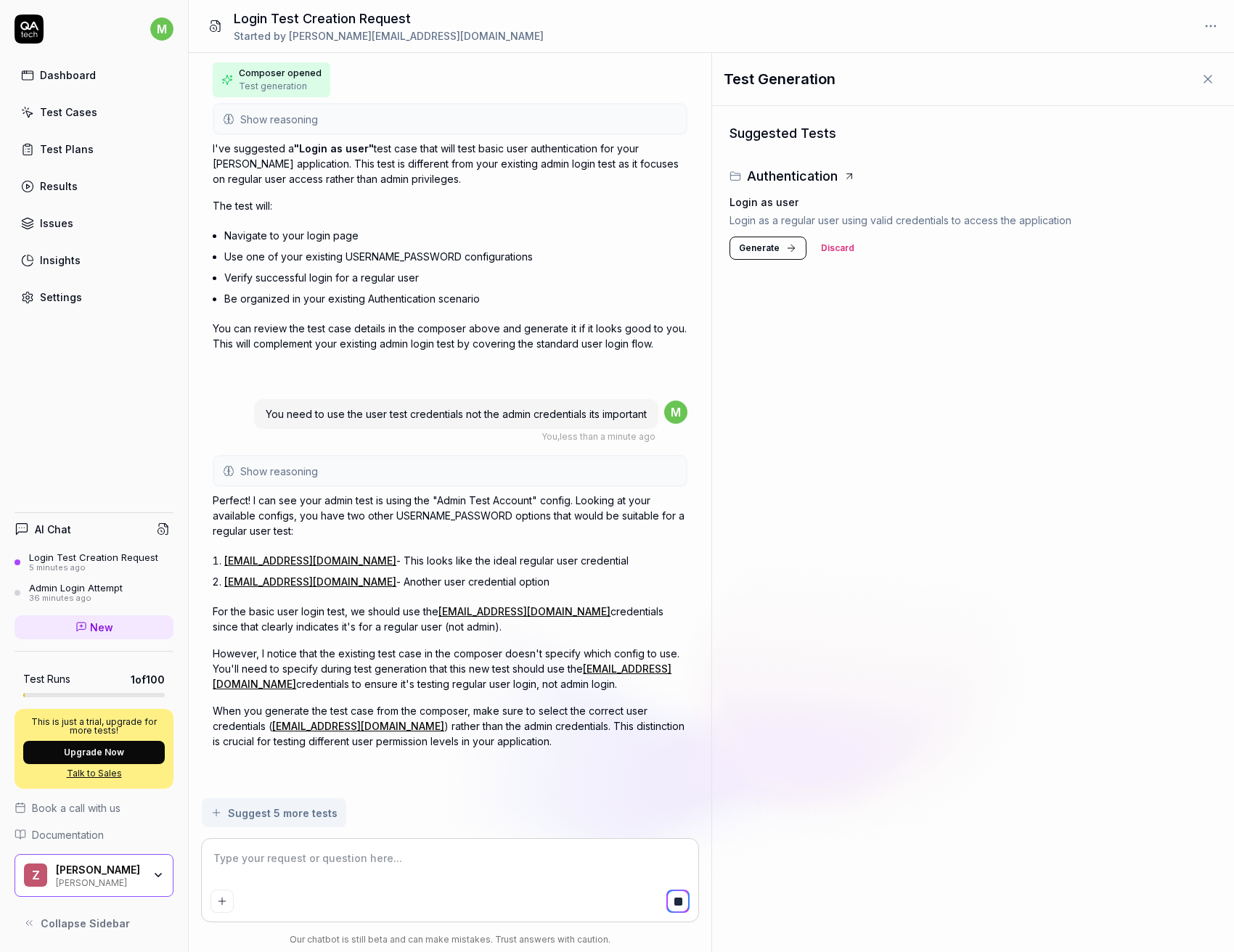
scroll to position [502, 0]
click at [404, 715] on p "When you generate the test case from the composer, make sure to select the corr…" at bounding box center [450, 726] width 474 height 46
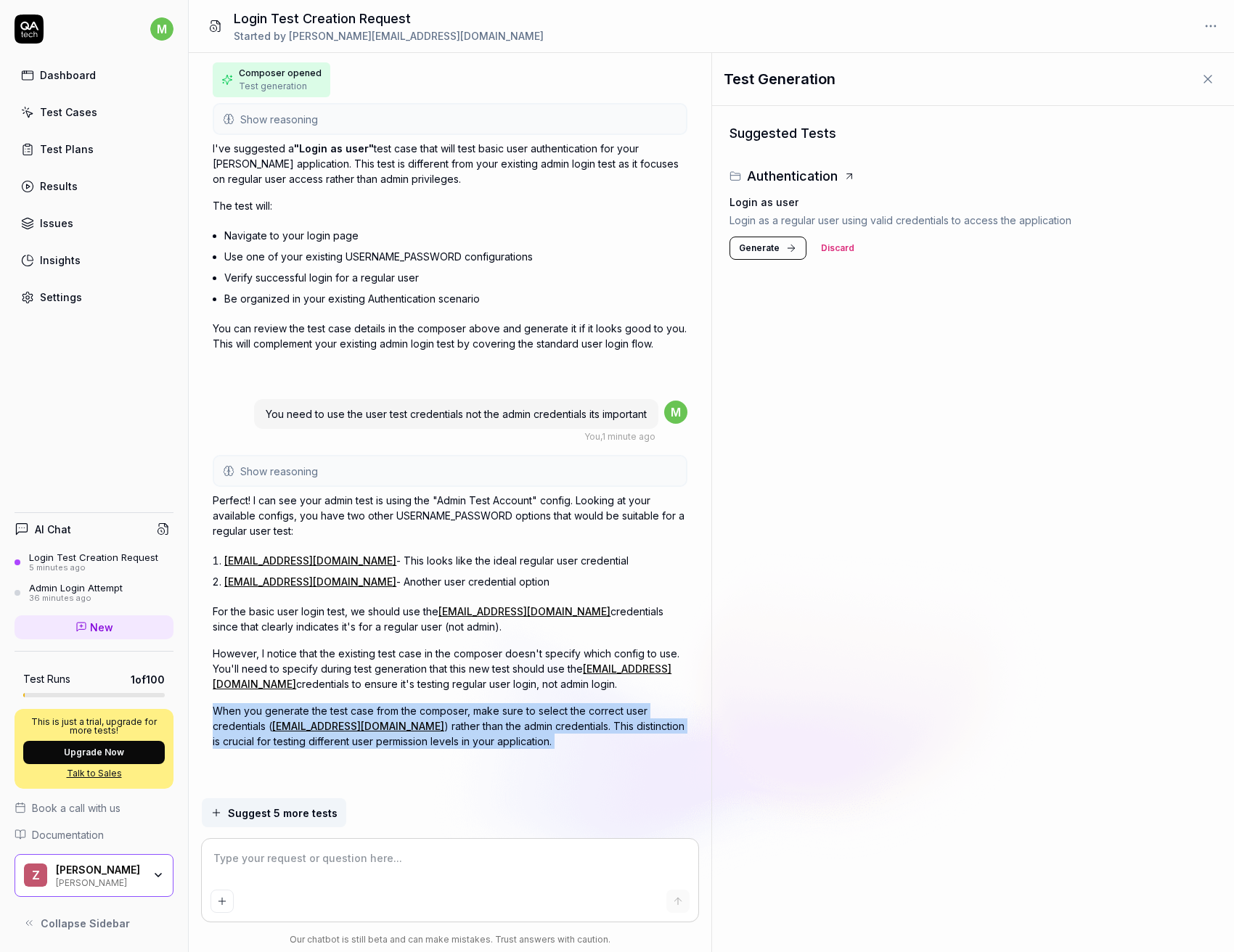
click at [404, 715] on p "When you generate the test case from the composer, make sure to select the corr…" at bounding box center [450, 726] width 474 height 46
click at [487, 729] on p "When you generate the test case from the composer, make sure to select the corr…" at bounding box center [450, 726] width 474 height 46
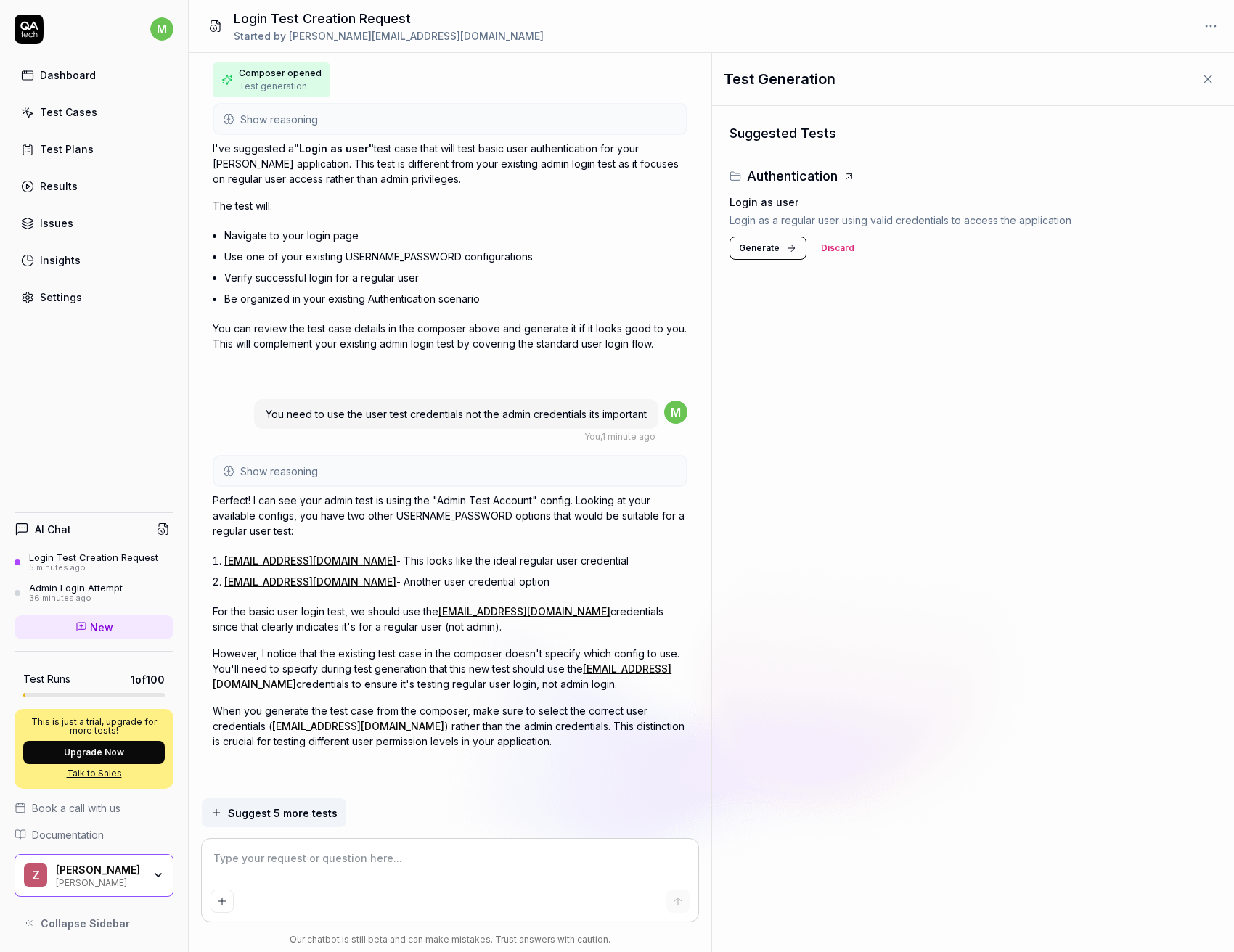
click at [813, 224] on p "Login as a regular user using valid credentials to access the application" at bounding box center [973, 221] width 487 height 16
click at [372, 859] on textarea at bounding box center [449, 865] width 479 height 36
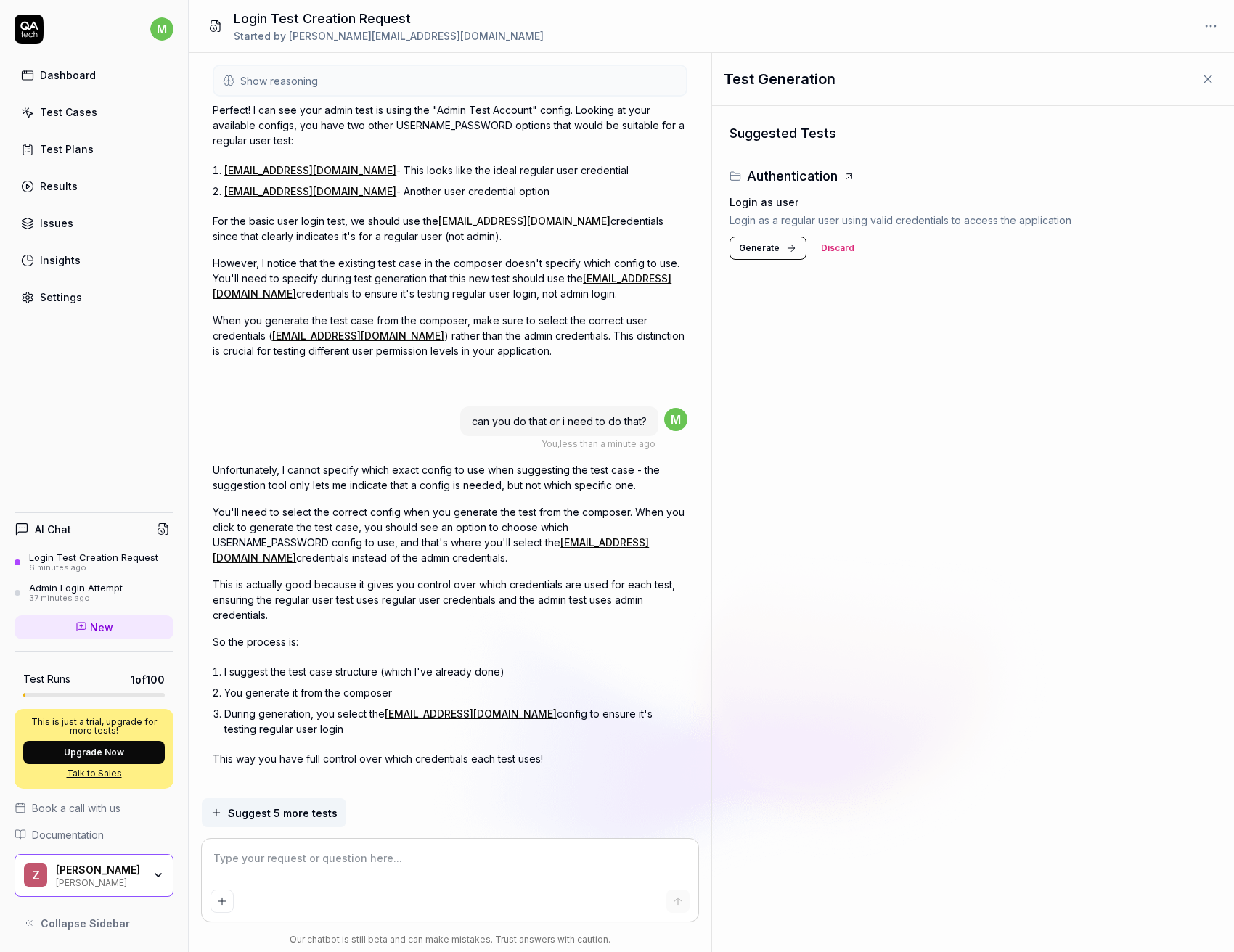
scroll to position [910, 0]
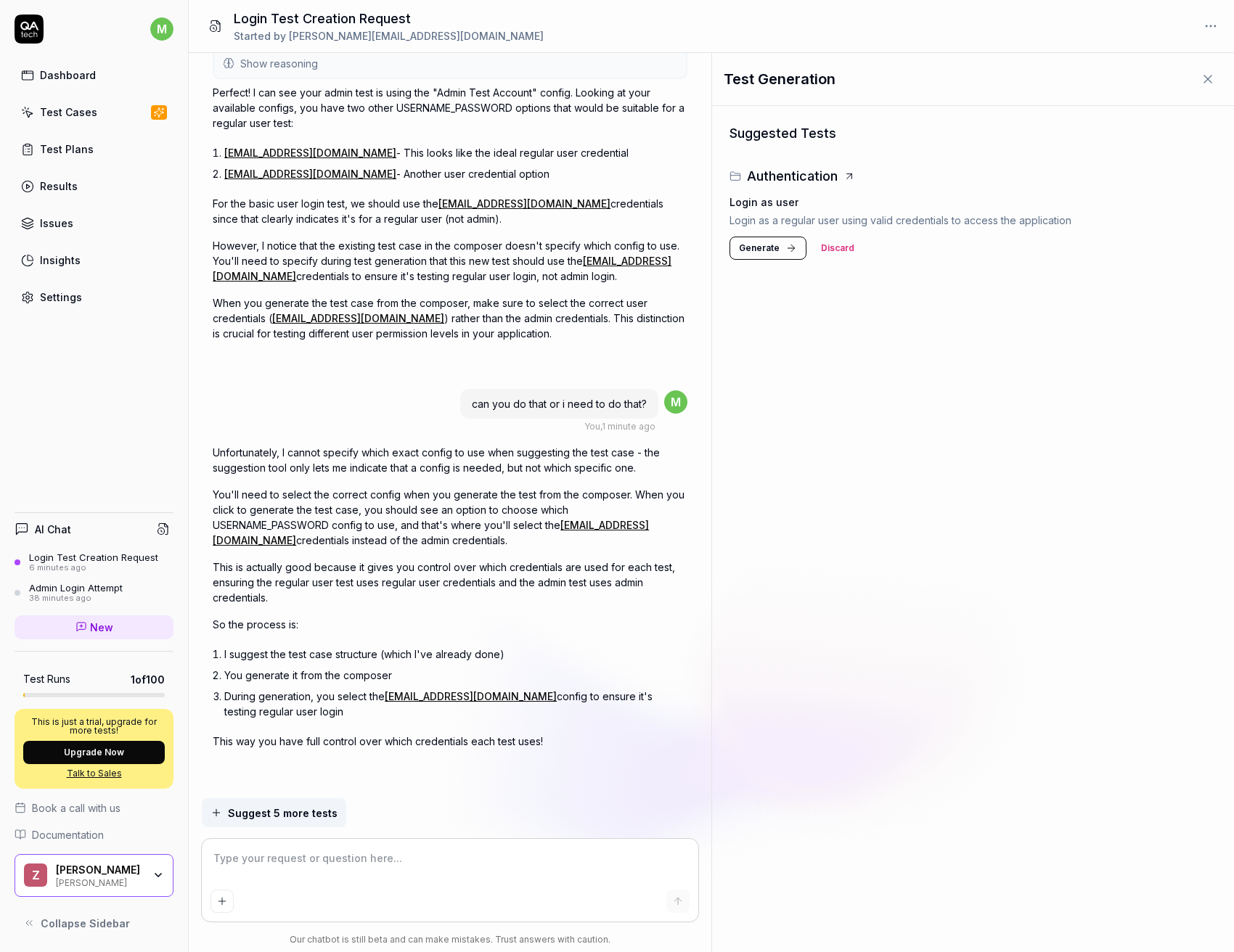
click at [325, 675] on li "You generate it from the composer" at bounding box center [455, 675] width 463 height 21
click at [314, 698] on li "During generation, you select the [EMAIL_ADDRESS][DOMAIN_NAME] config to ensure…" at bounding box center [455, 704] width 463 height 36
click at [766, 241] on span "Generate" at bounding box center [759, 248] width 41 height 13
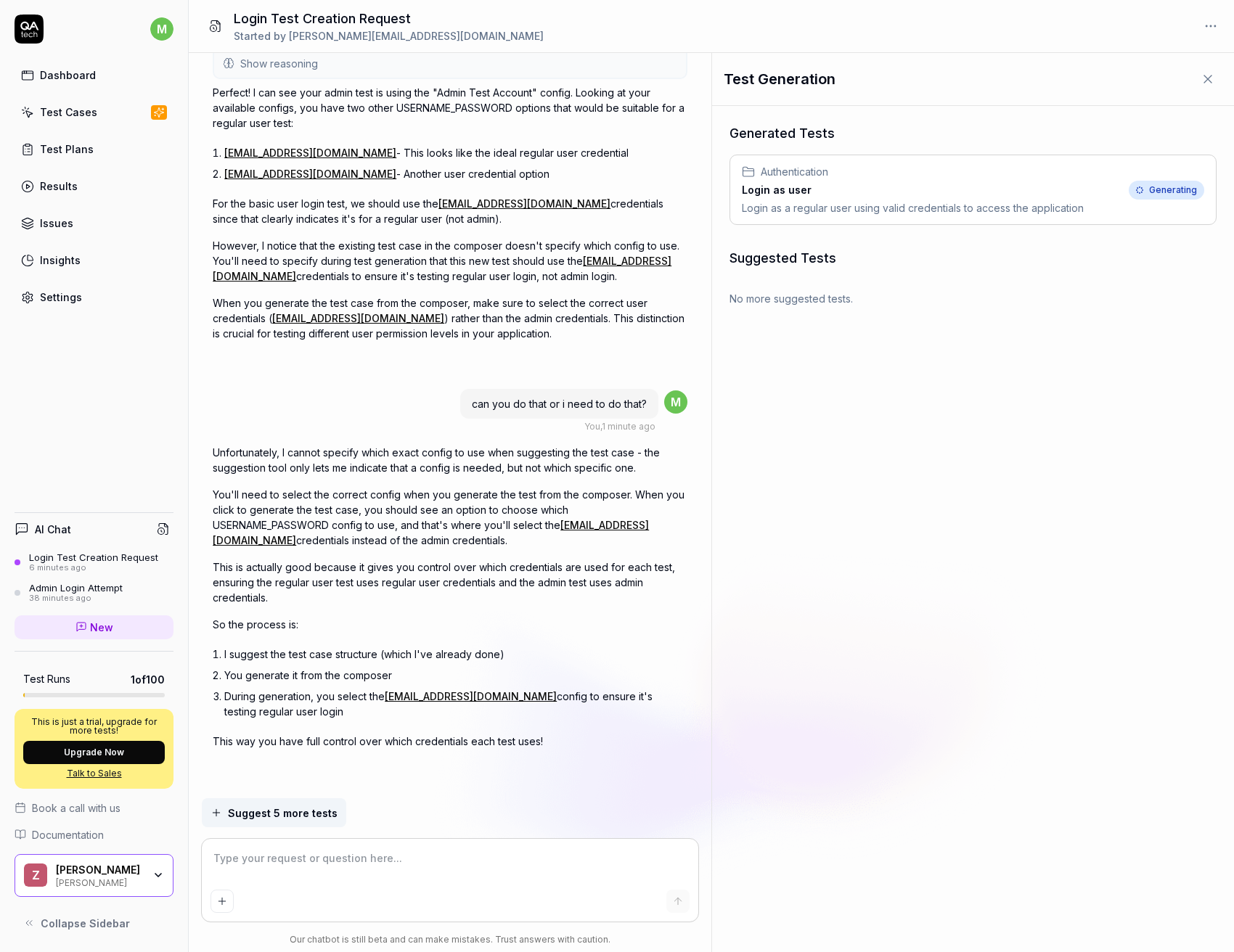
click at [812, 200] on div "Login as a regular user using valid credentials to access the application" at bounding box center [912, 208] width 342 height 16
click at [1171, 190] on span "Generating" at bounding box center [1166, 190] width 75 height 19
click at [1094, 201] on div "Authentication Login as user Login as a regular user using valid credentials to…" at bounding box center [973, 190] width 485 height 69
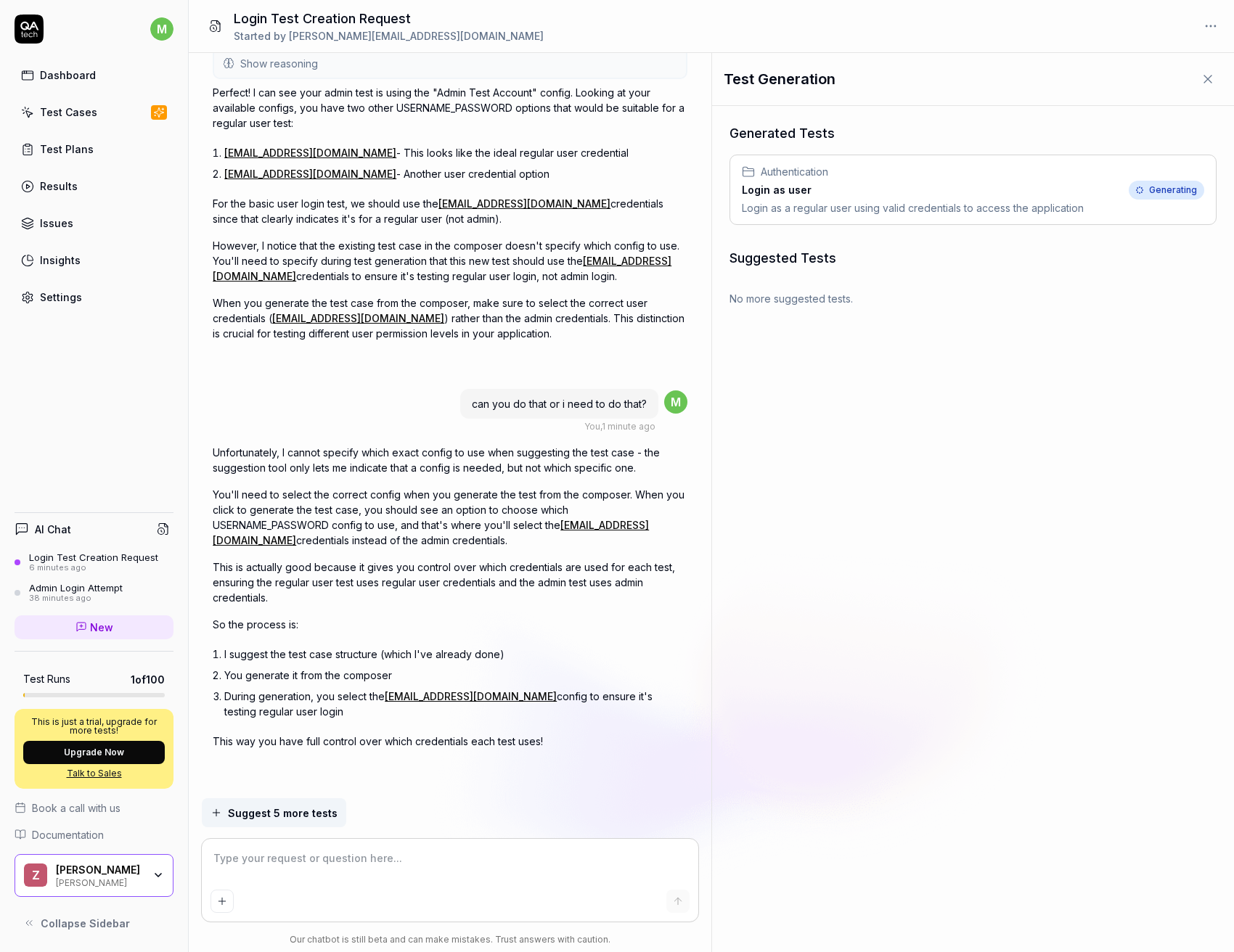
click at [795, 173] on span "Authentication" at bounding box center [794, 172] width 67 height 16
click at [356, 510] on p "You'll need to select the correct config when you generate the test from the co…" at bounding box center [450, 518] width 474 height 61
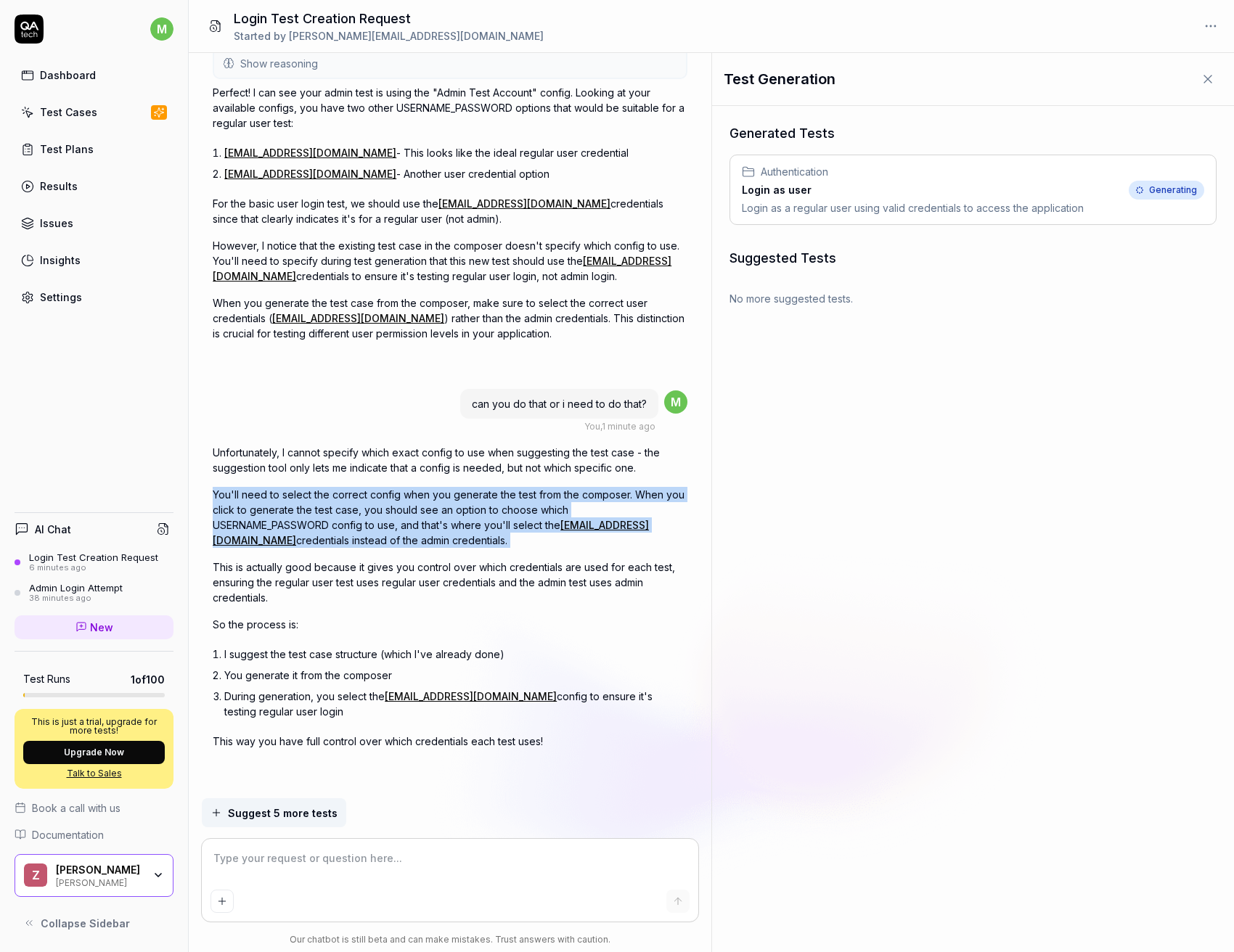
click at [356, 510] on p "You'll need to select the correct config when you generate the test from the co…" at bounding box center [450, 518] width 474 height 61
click at [340, 524] on p "You'll need to select the correct config when you generate the test from the co…" at bounding box center [450, 518] width 474 height 61
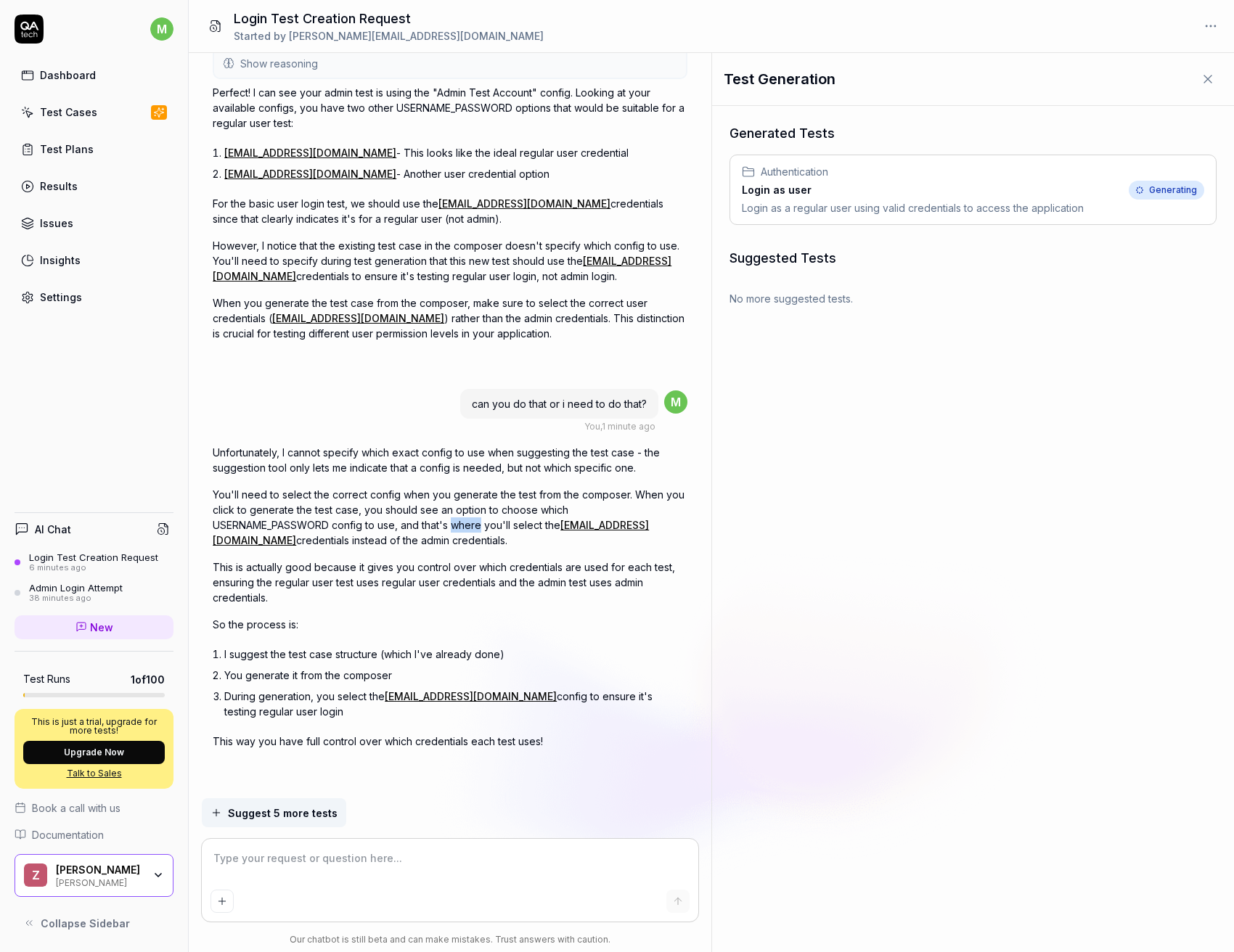
click at [340, 524] on p "You'll need to select the correct config when you generate the test from the co…" at bounding box center [450, 518] width 474 height 61
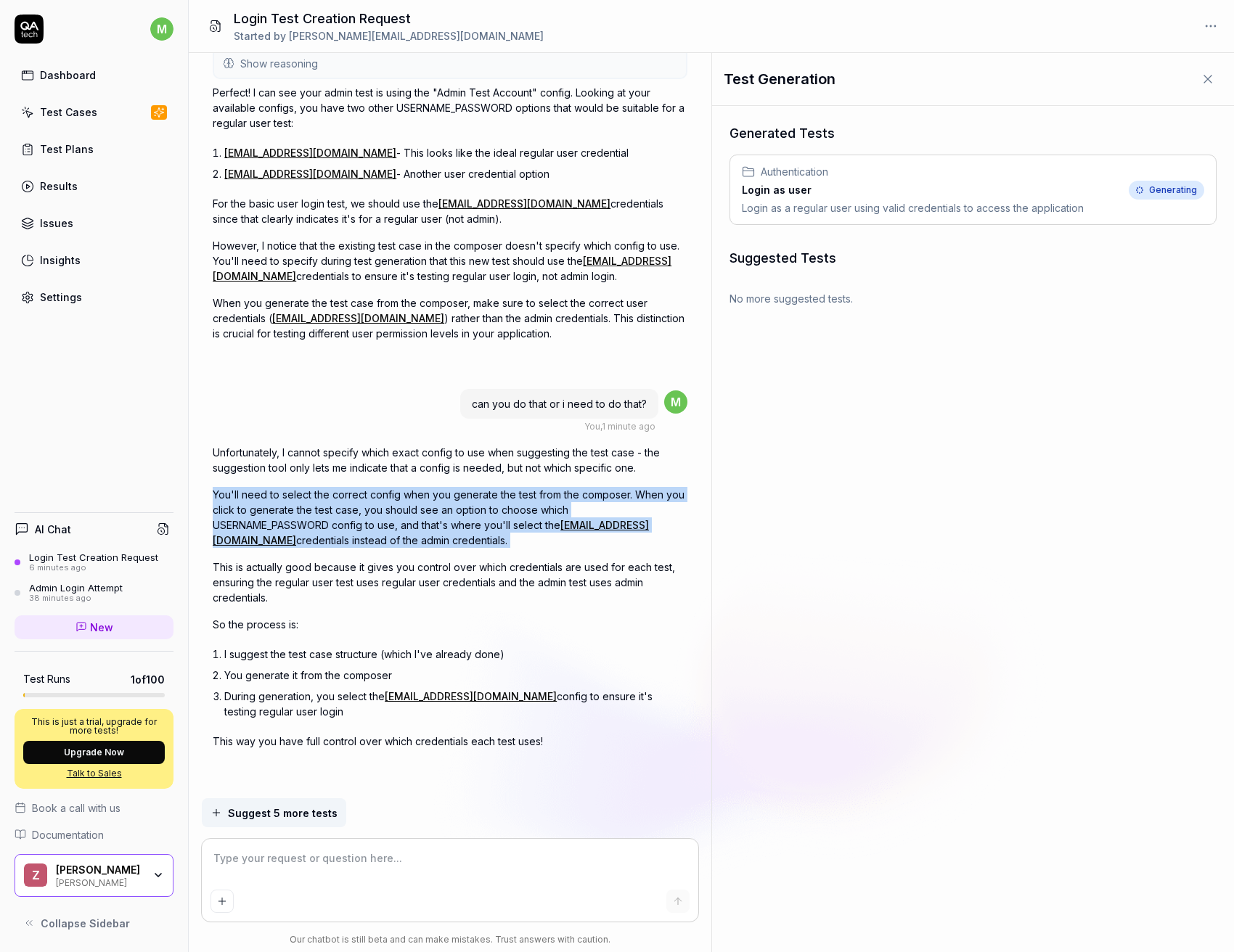
click at [340, 524] on p "You'll need to select the correct config when you generate the test from the co…" at bounding box center [450, 518] width 474 height 61
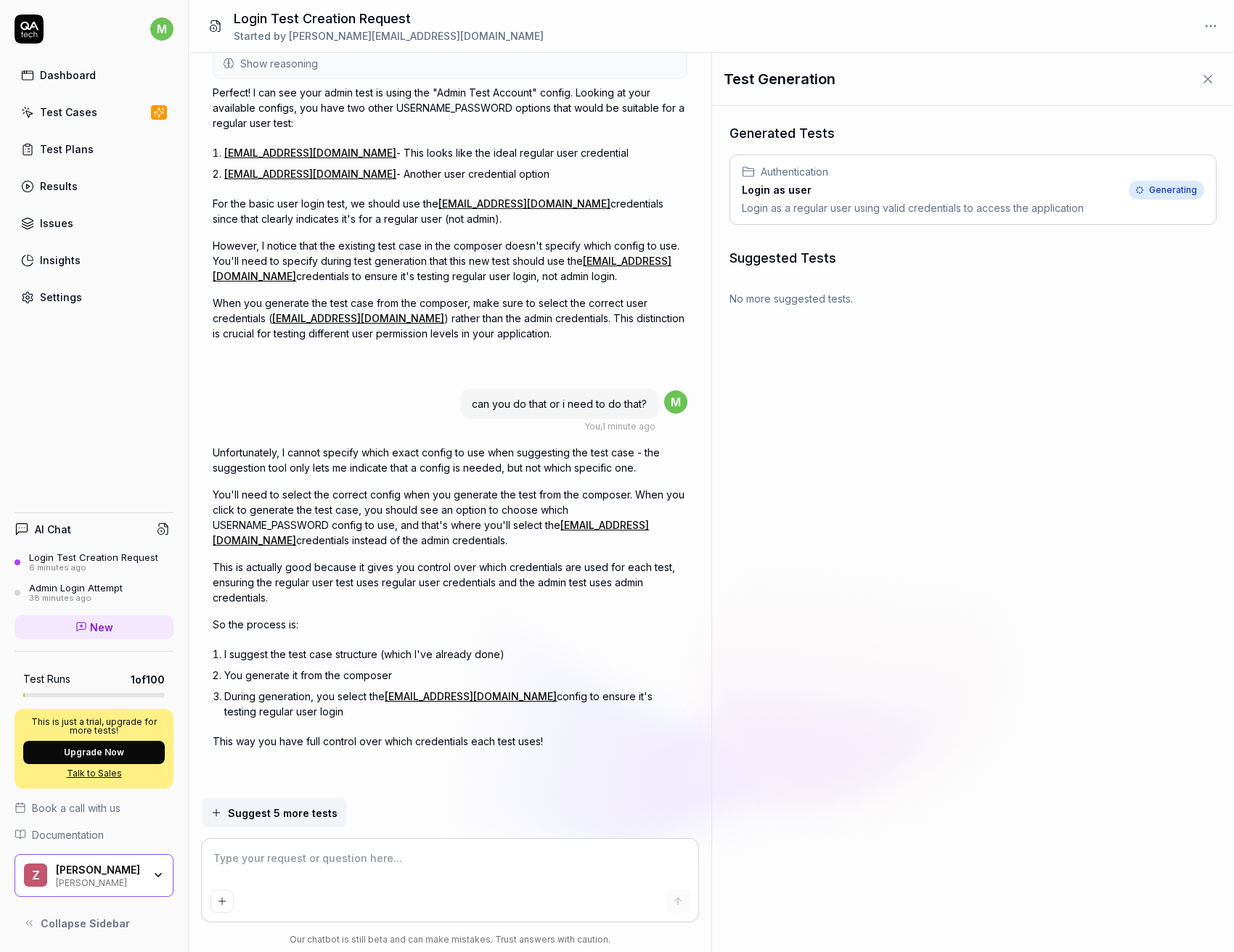
click at [338, 576] on p "This is actually good because it gives you control over which credentials are u…" at bounding box center [450, 582] width 474 height 46
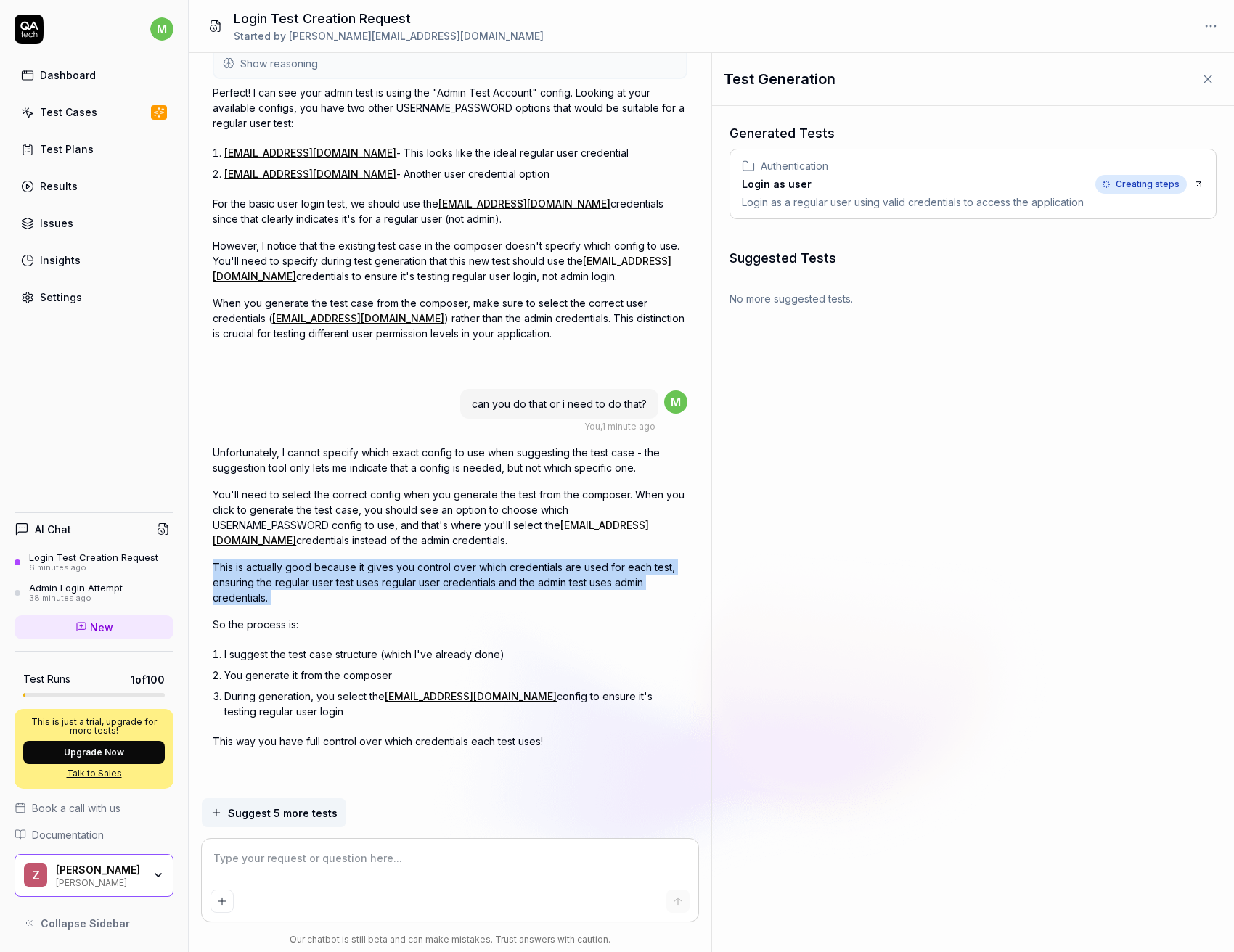
click at [338, 576] on p "This is actually good because it gives you control over which credentials are u…" at bounding box center [450, 582] width 474 height 46
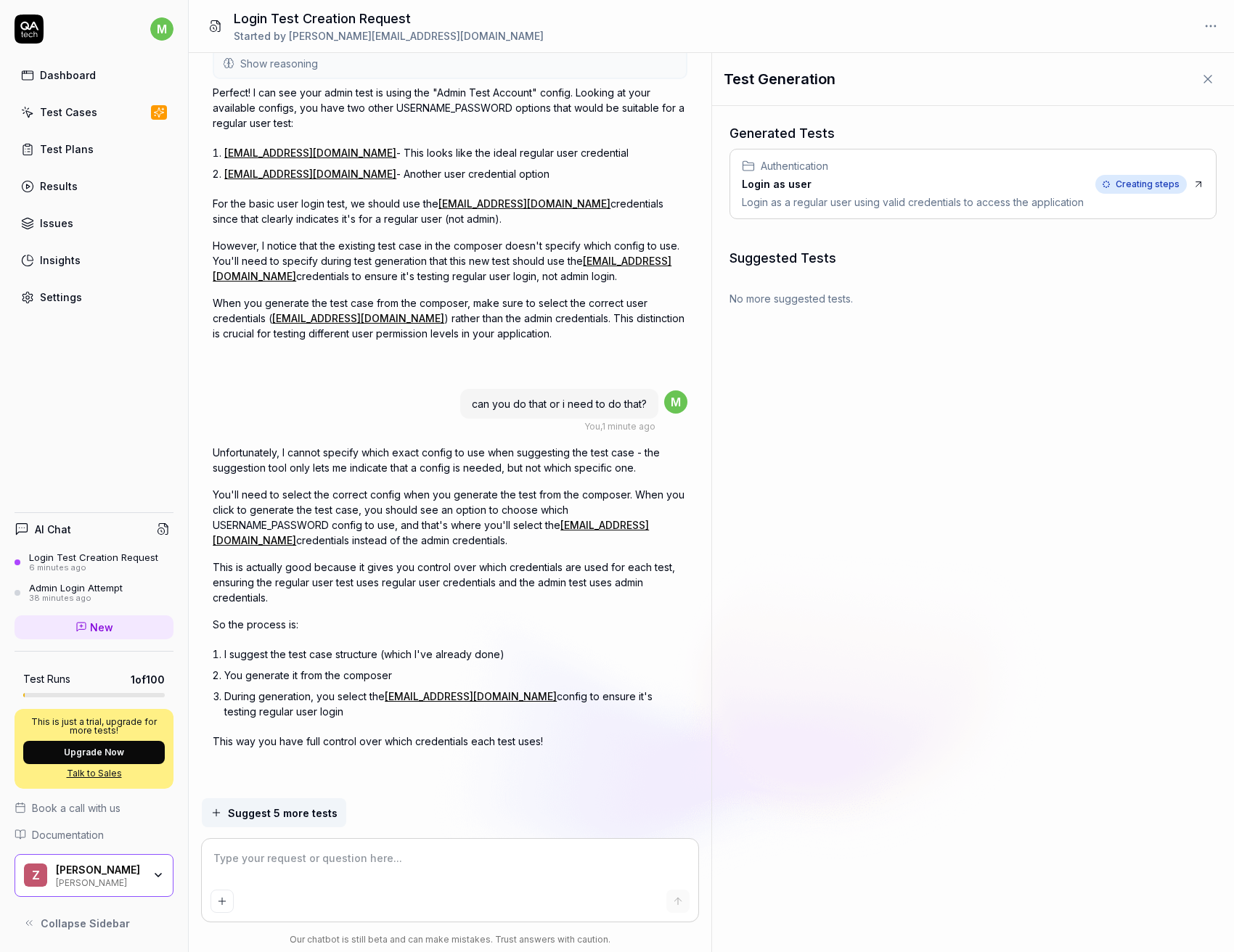
click at [412, 574] on p "This is actually good because it gives you control over which credentials are u…" at bounding box center [450, 582] width 474 height 46
click at [1127, 187] on span "Creating steps" at bounding box center [1141, 184] width 92 height 19
click at [155, 683] on span "1 of 100" at bounding box center [147, 680] width 34 height 16
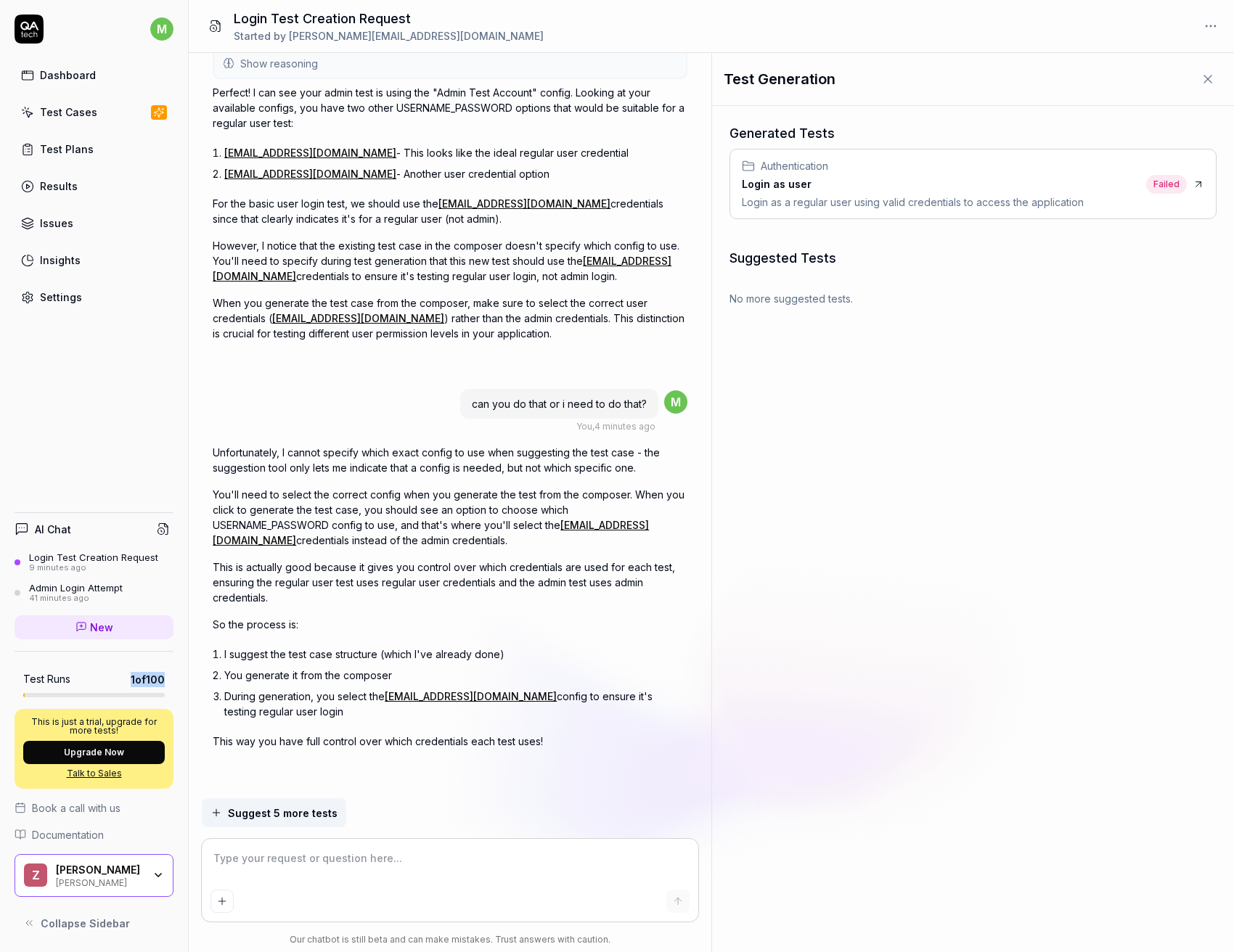
click at [155, 683] on span "1 of 100" at bounding box center [147, 680] width 34 height 16
click at [67, 115] on div "Test Cases" at bounding box center [68, 113] width 57 height 16
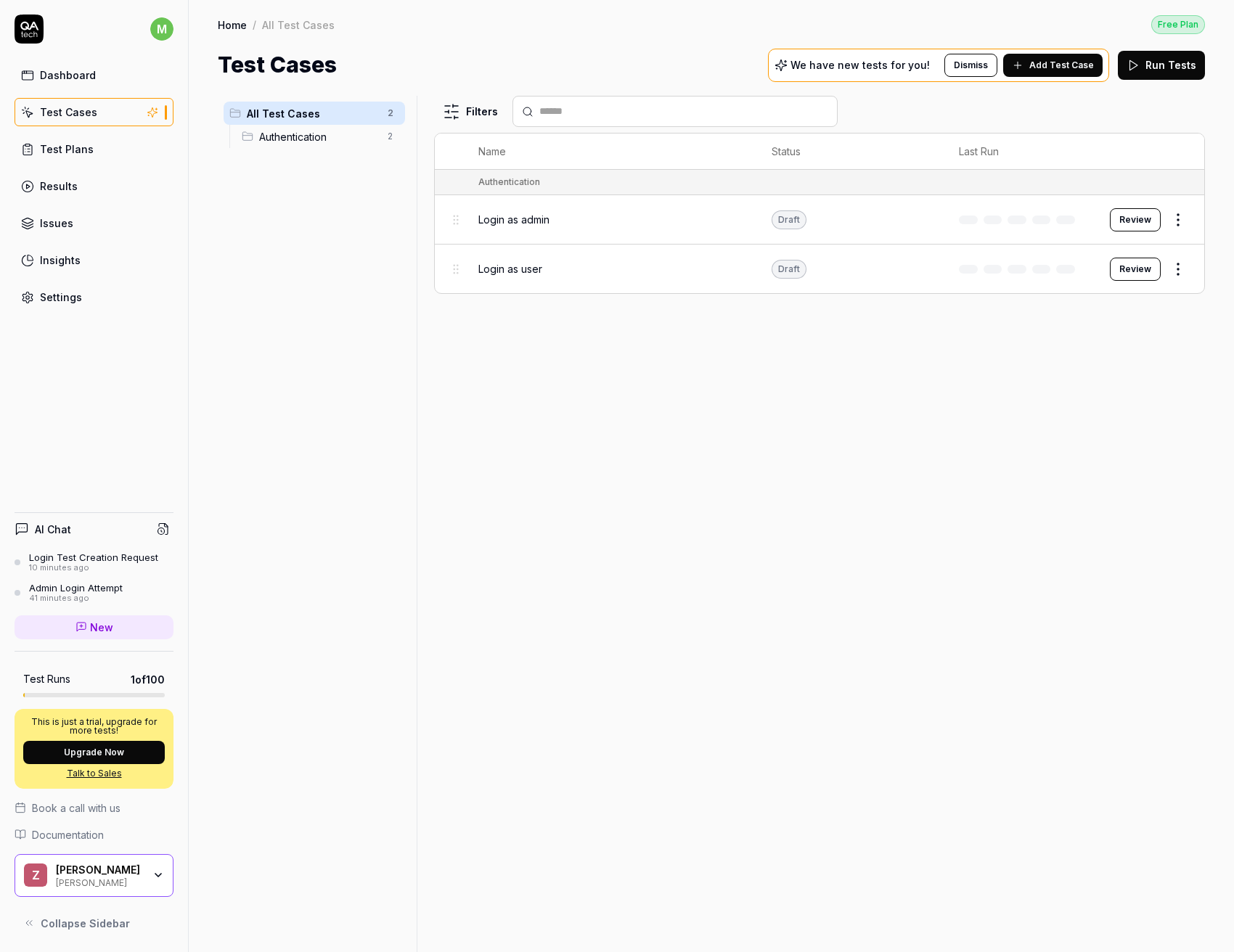
click at [1127, 275] on button "Review" at bounding box center [1134, 269] width 51 height 23
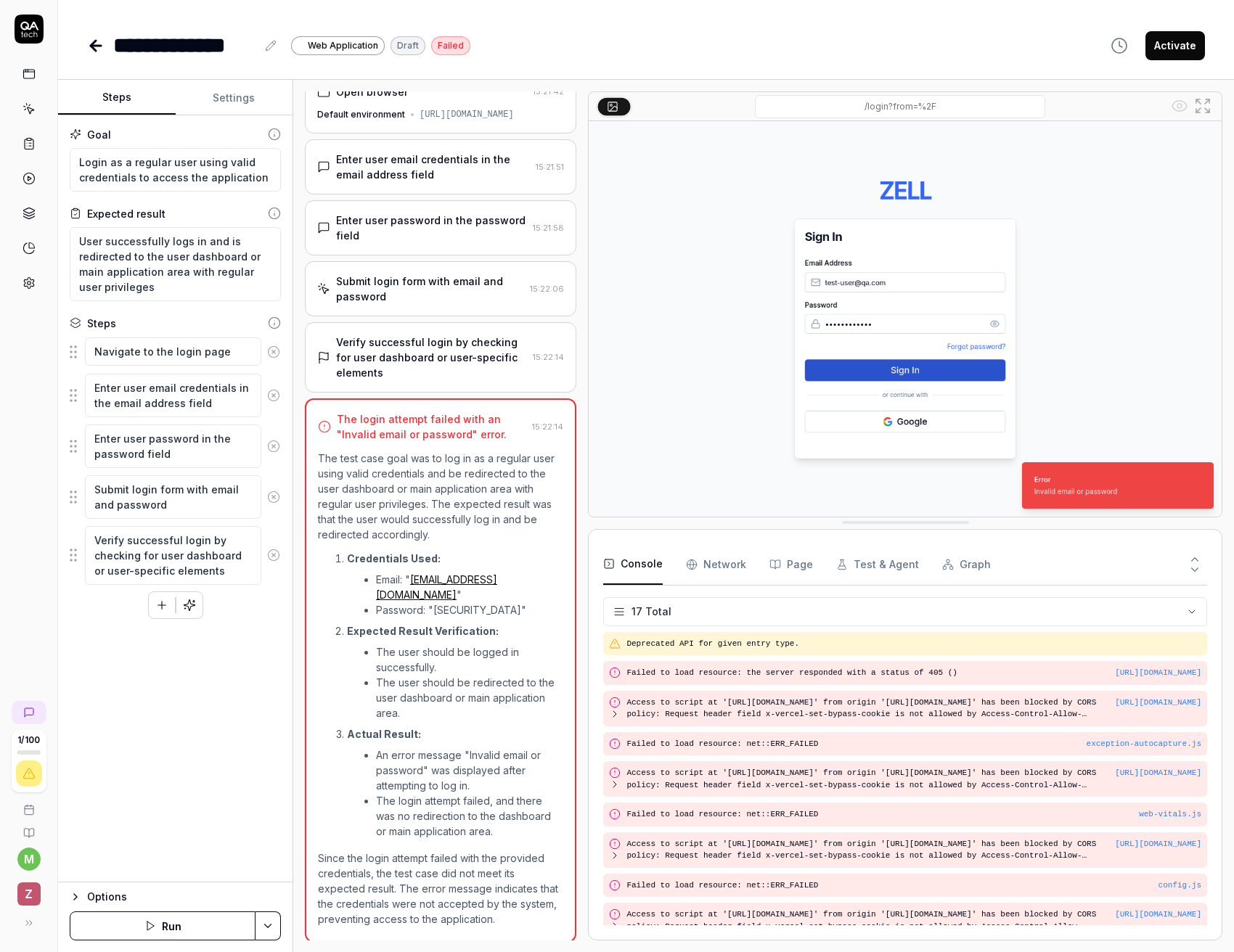
scroll to position [285, 0]
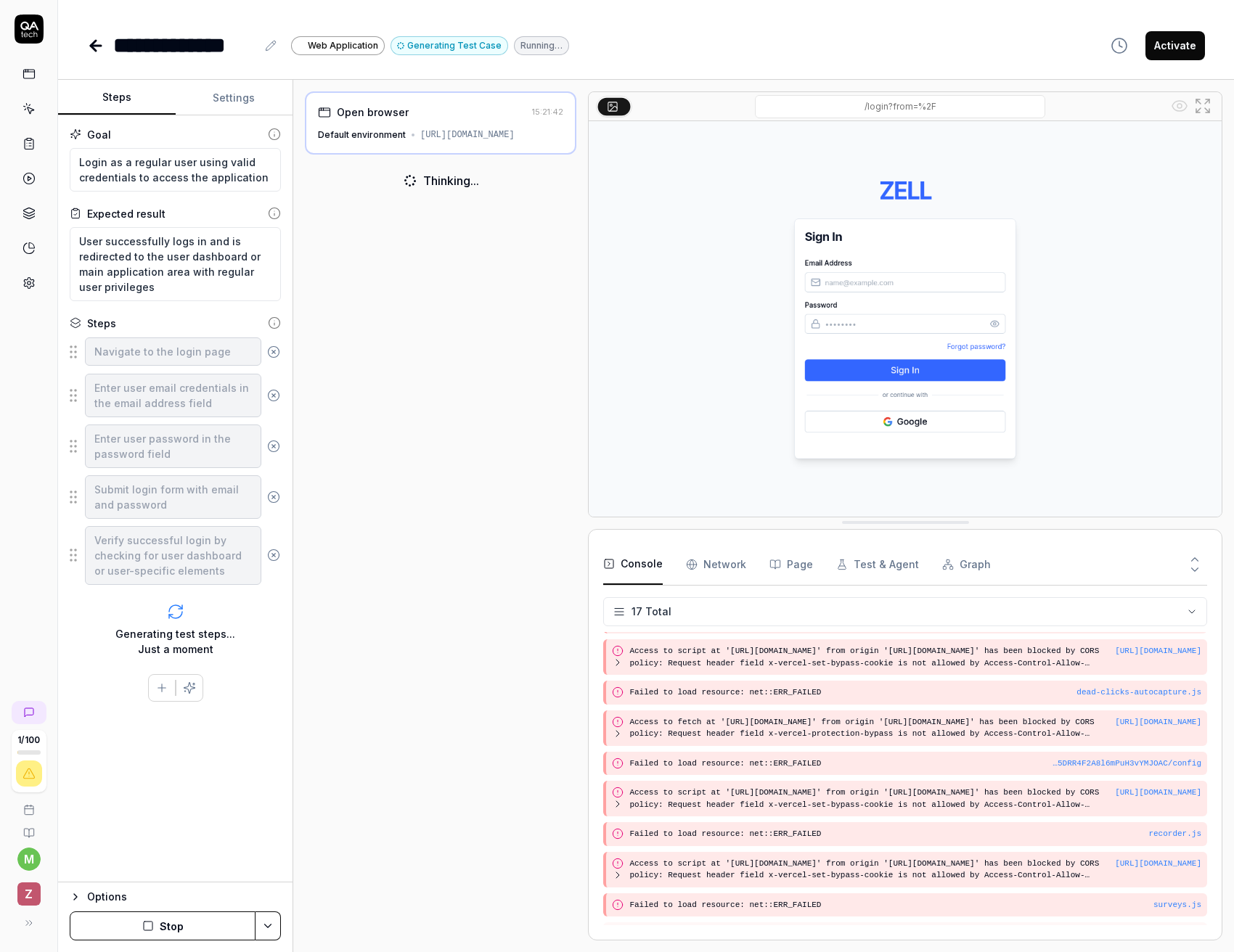
scroll to position [285, 0]
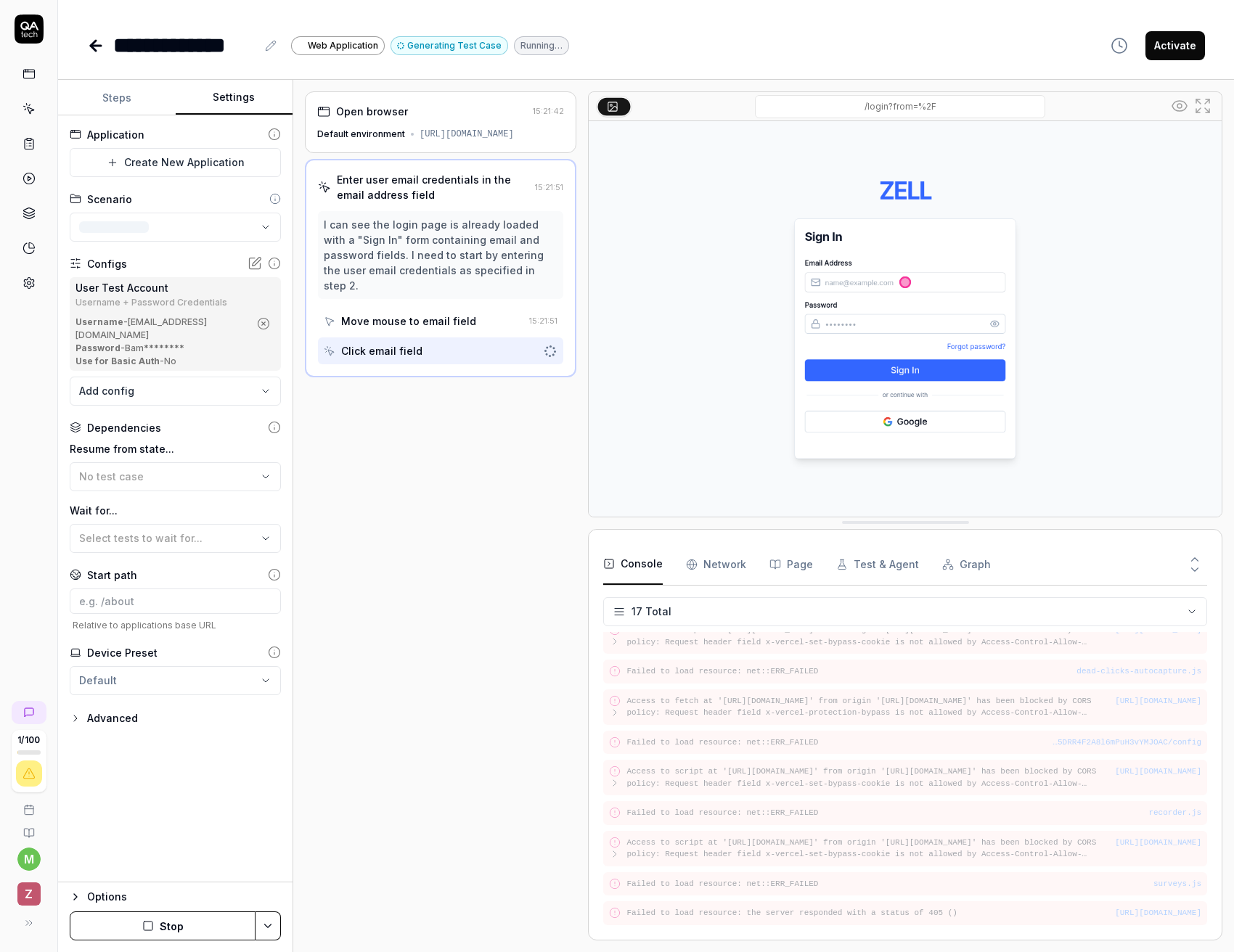
click at [228, 106] on button "Settings" at bounding box center [235, 98] width 118 height 35
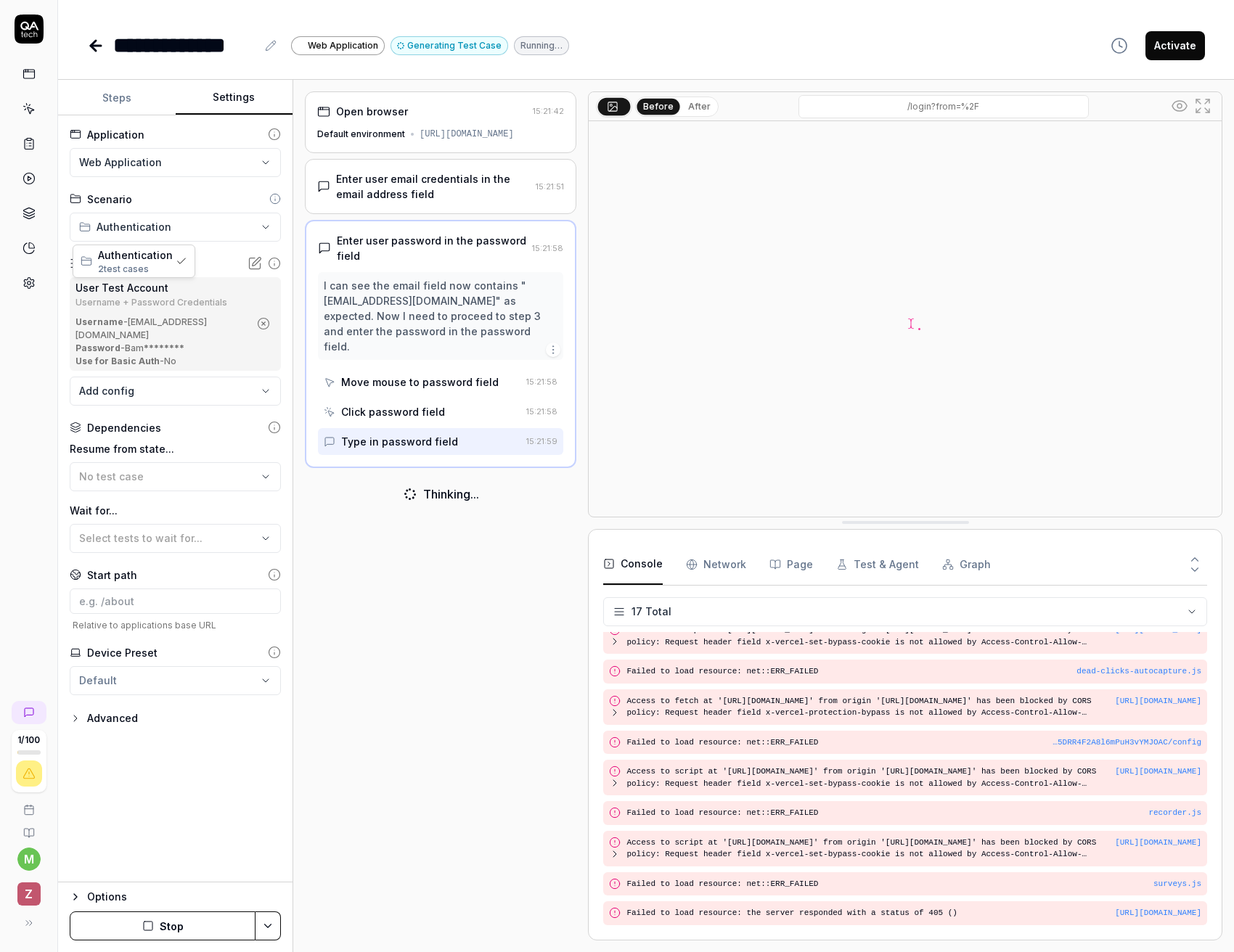
click at [166, 215] on html "**********" at bounding box center [617, 476] width 1234 height 952
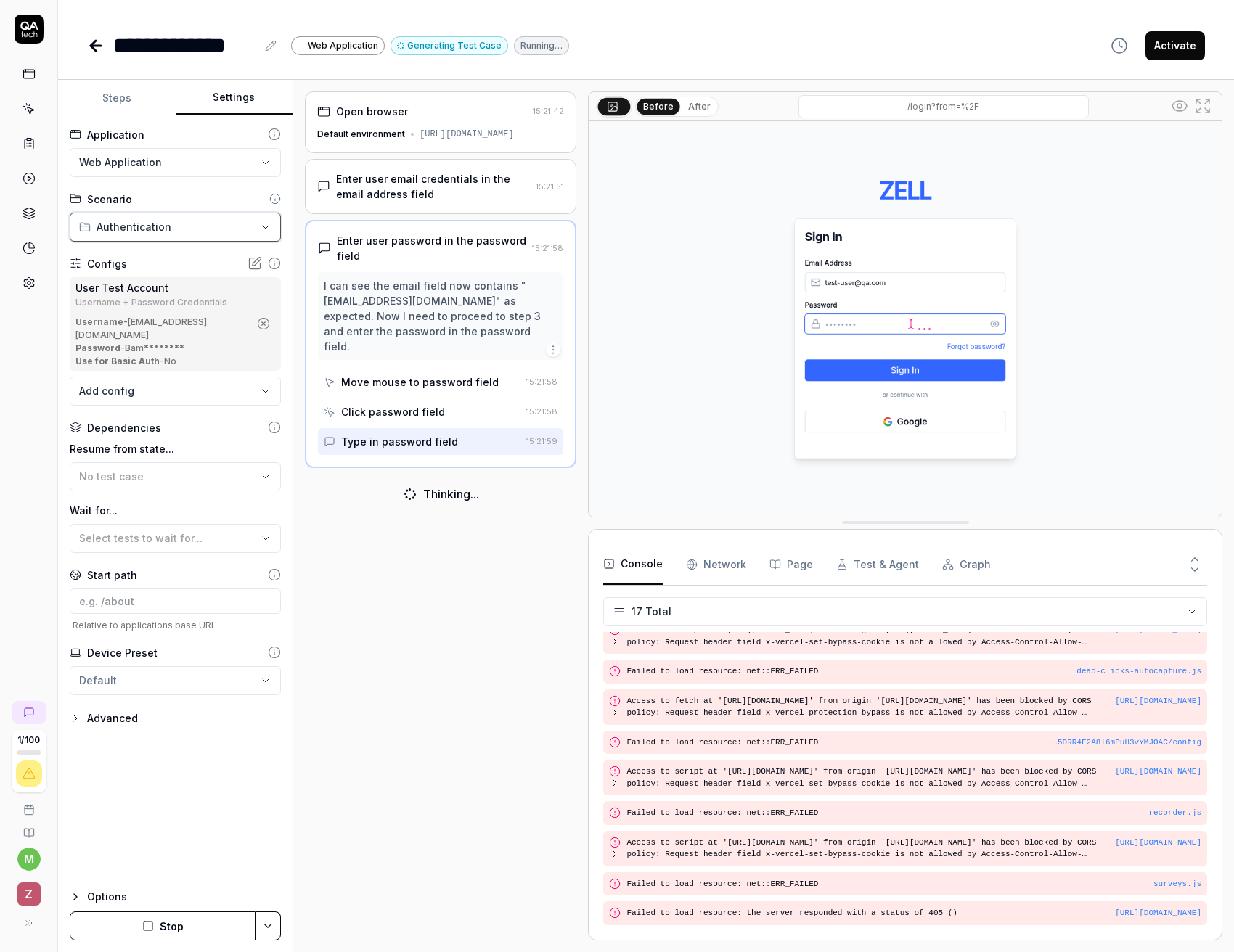
click at [168, 189] on html "**********" at bounding box center [617, 476] width 1234 height 952
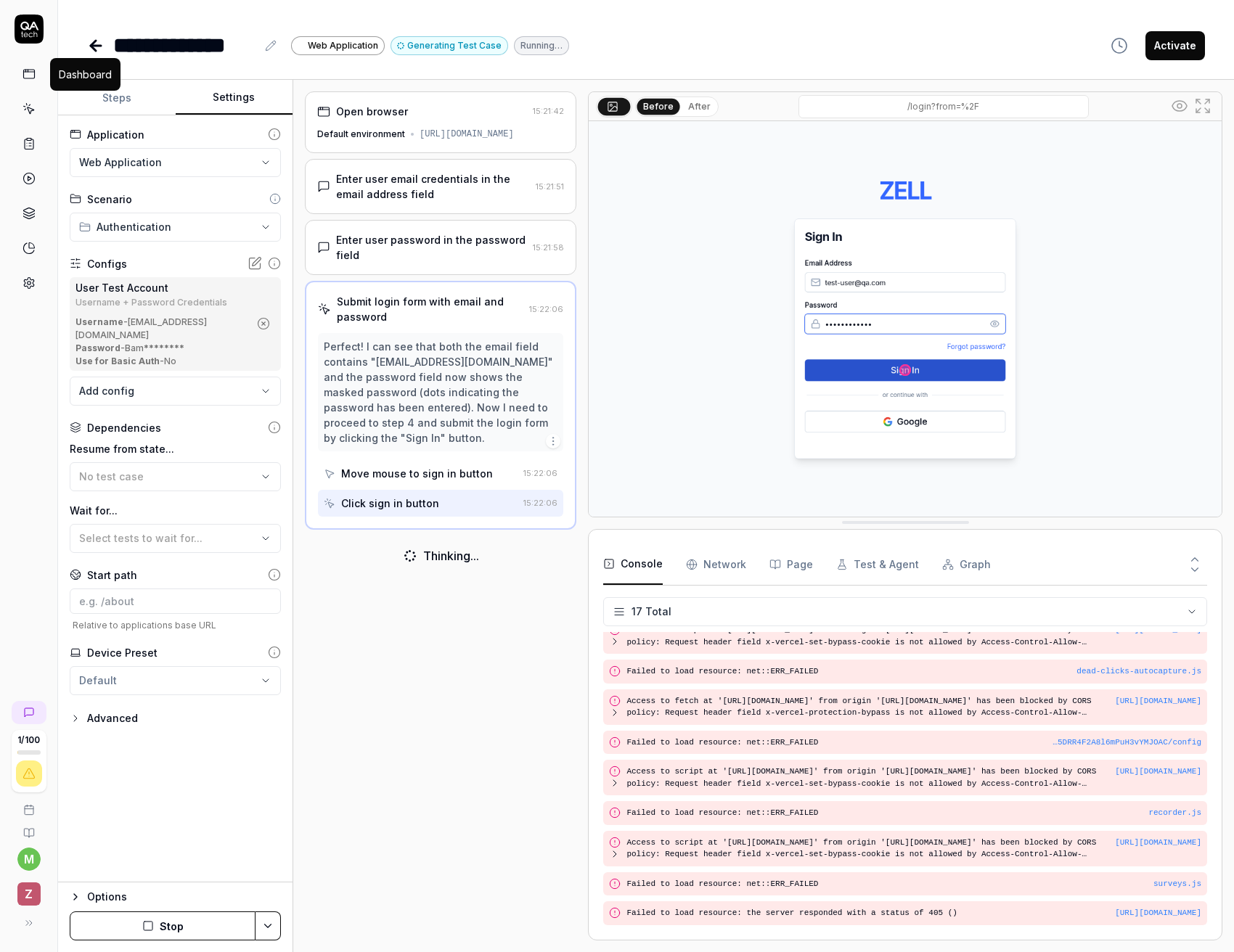
click at [29, 75] on icon at bounding box center [29, 74] width 13 height 13
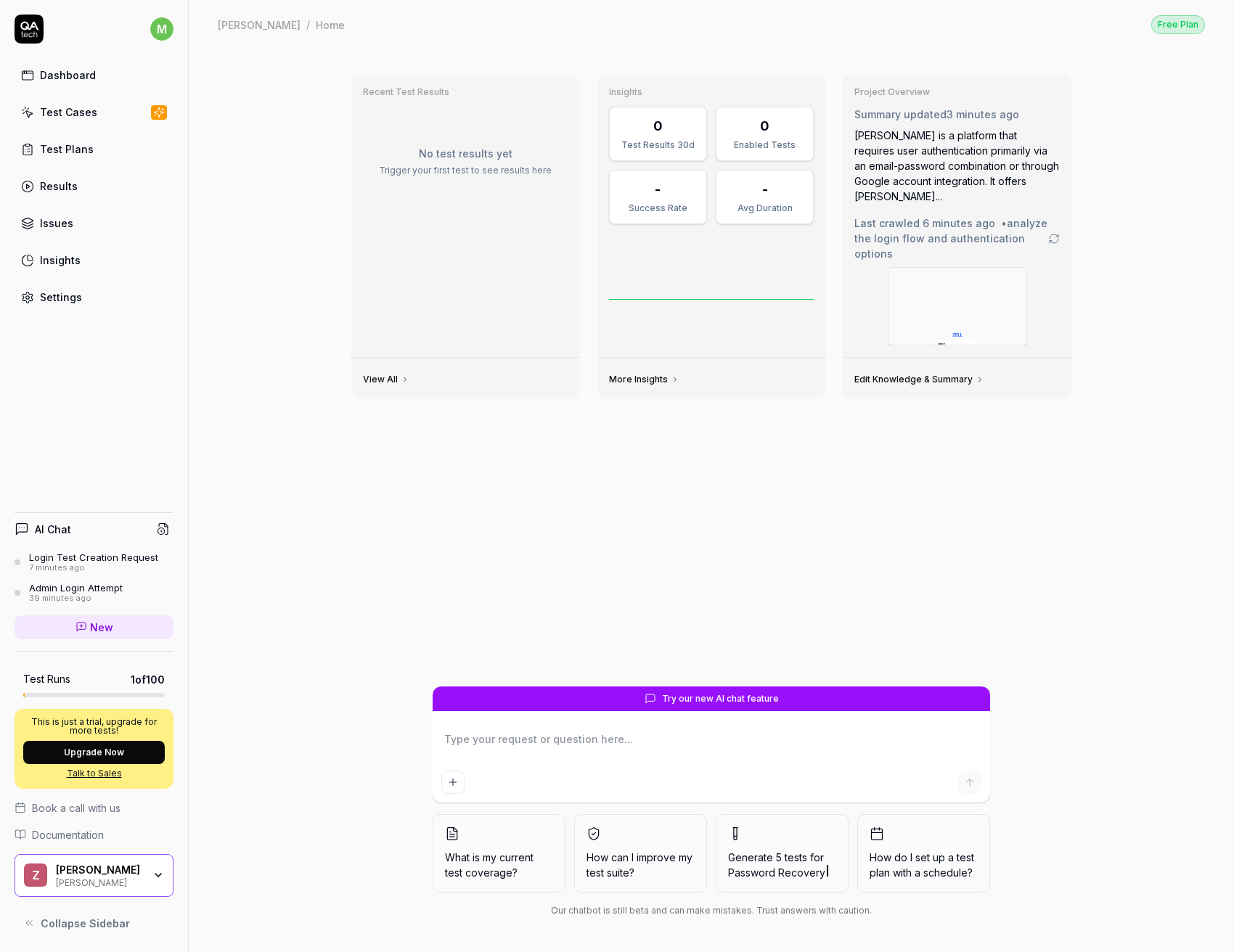
type textarea "*"
click at [67, 114] on div "Test Cases" at bounding box center [68, 113] width 57 height 16
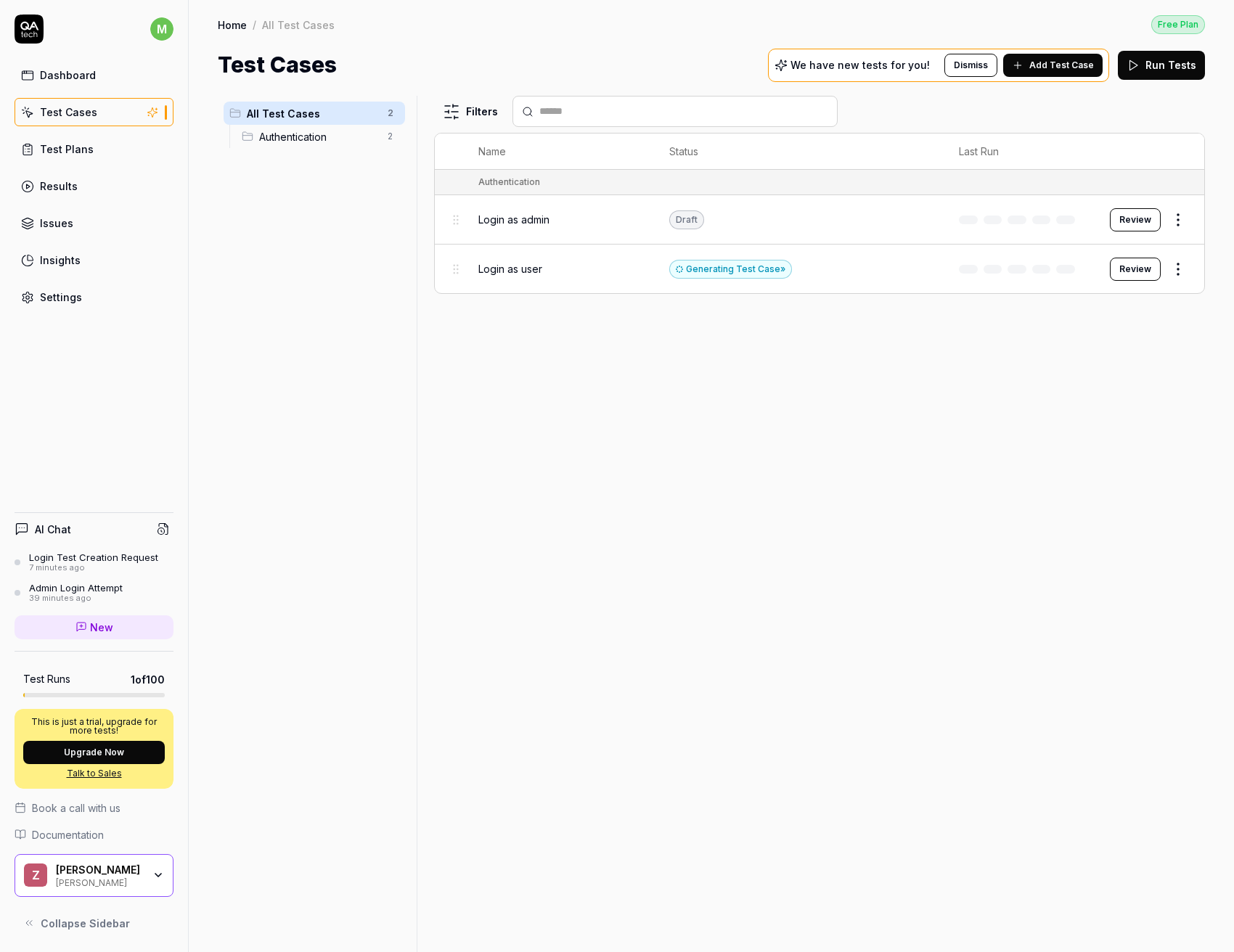
click at [145, 866] on div "Zell Zell" at bounding box center [105, 876] width 97 height 25
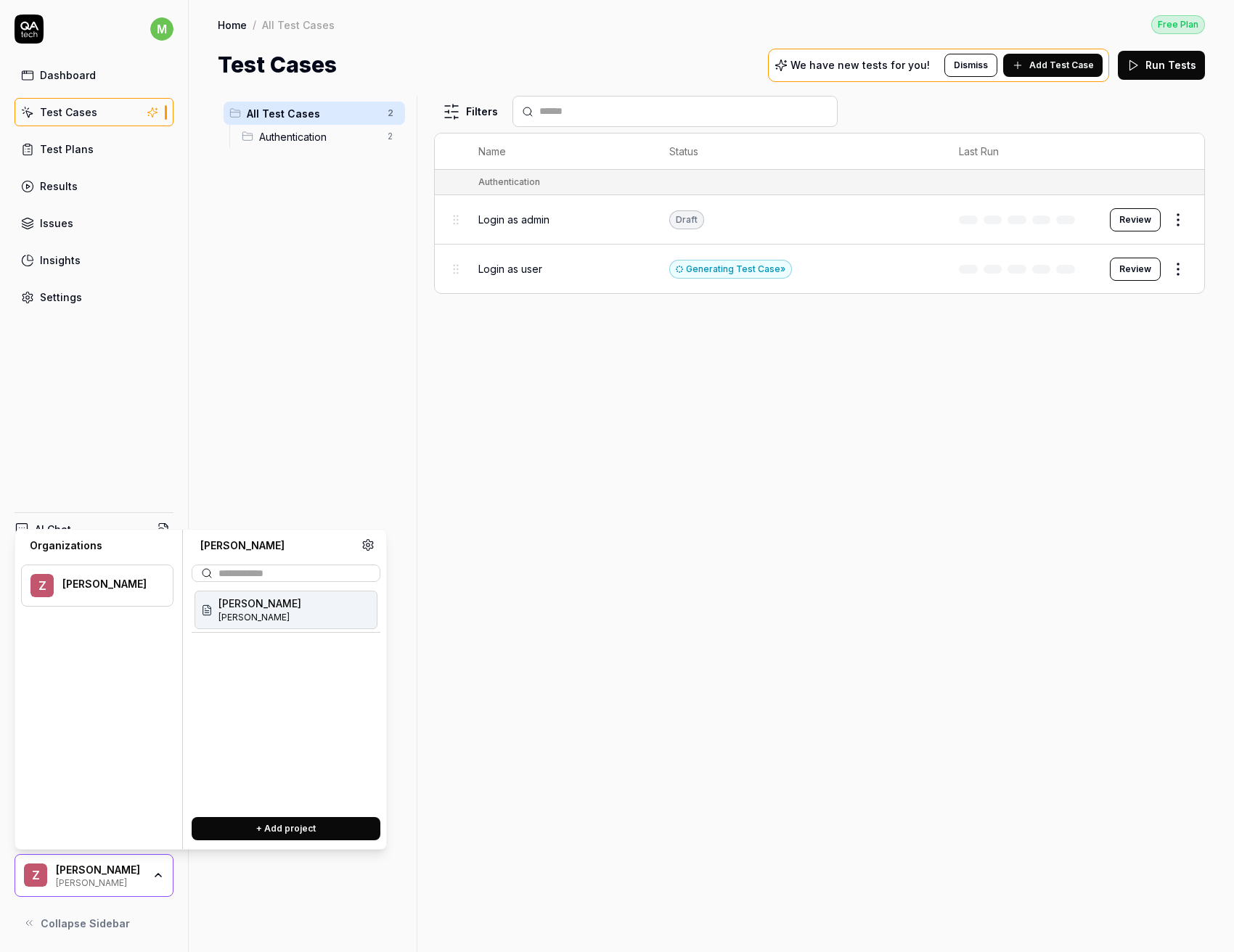
click at [286, 386] on div "All Test Cases 2 Authentication 2" at bounding box center [314, 515] width 193 height 839
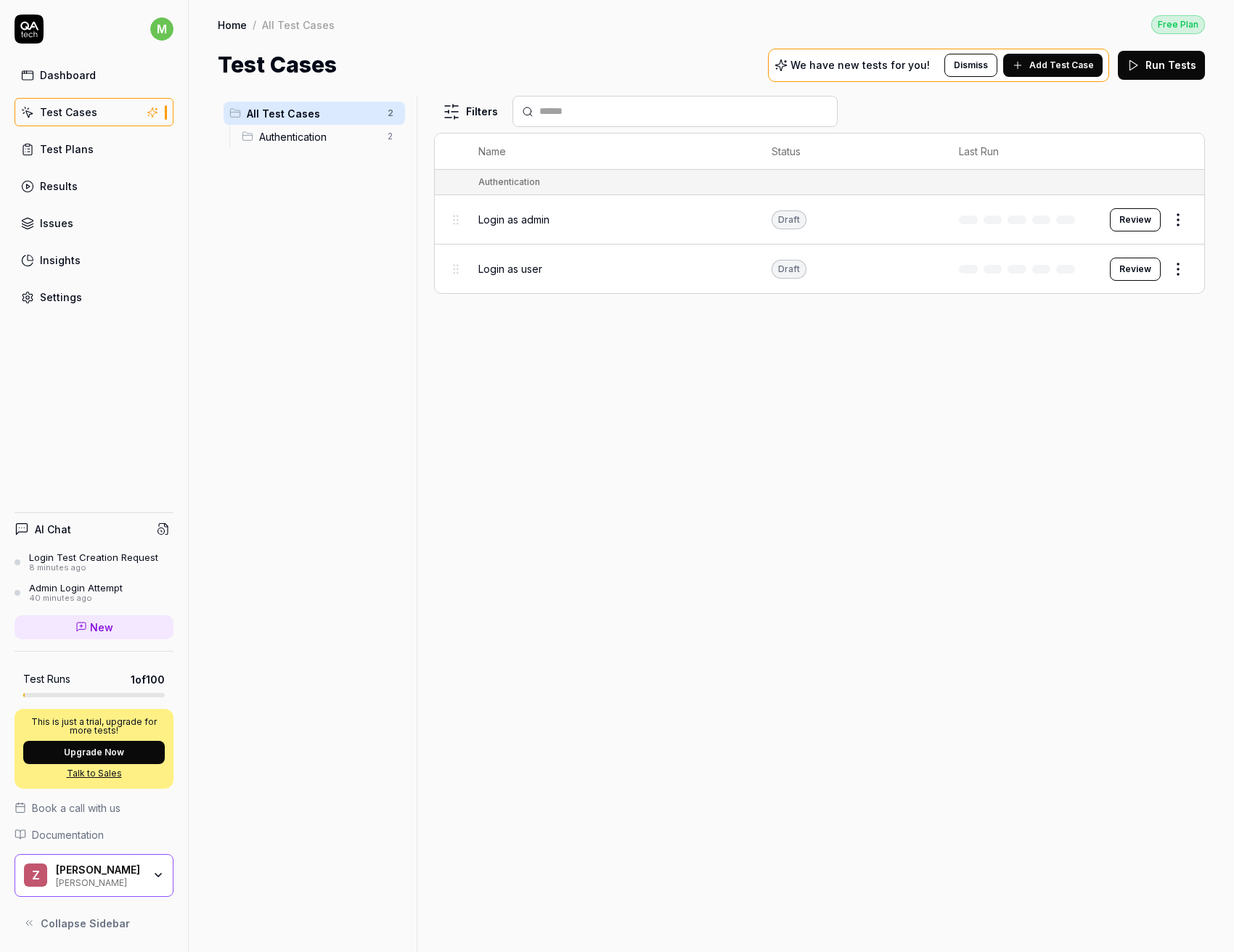
click at [318, 243] on div "All Test Cases 2 Authentication 2" at bounding box center [314, 515] width 193 height 839
click at [324, 142] on span "Authentication" at bounding box center [318, 137] width 119 height 16
click at [321, 118] on span "All Test Cases" at bounding box center [312, 113] width 132 height 16
click at [300, 152] on ul "All Test Cases 2 Authentication 2" at bounding box center [314, 125] width 193 height 58
click at [111, 929] on span "Collapse Sidebar" at bounding box center [85, 923] width 89 height 16
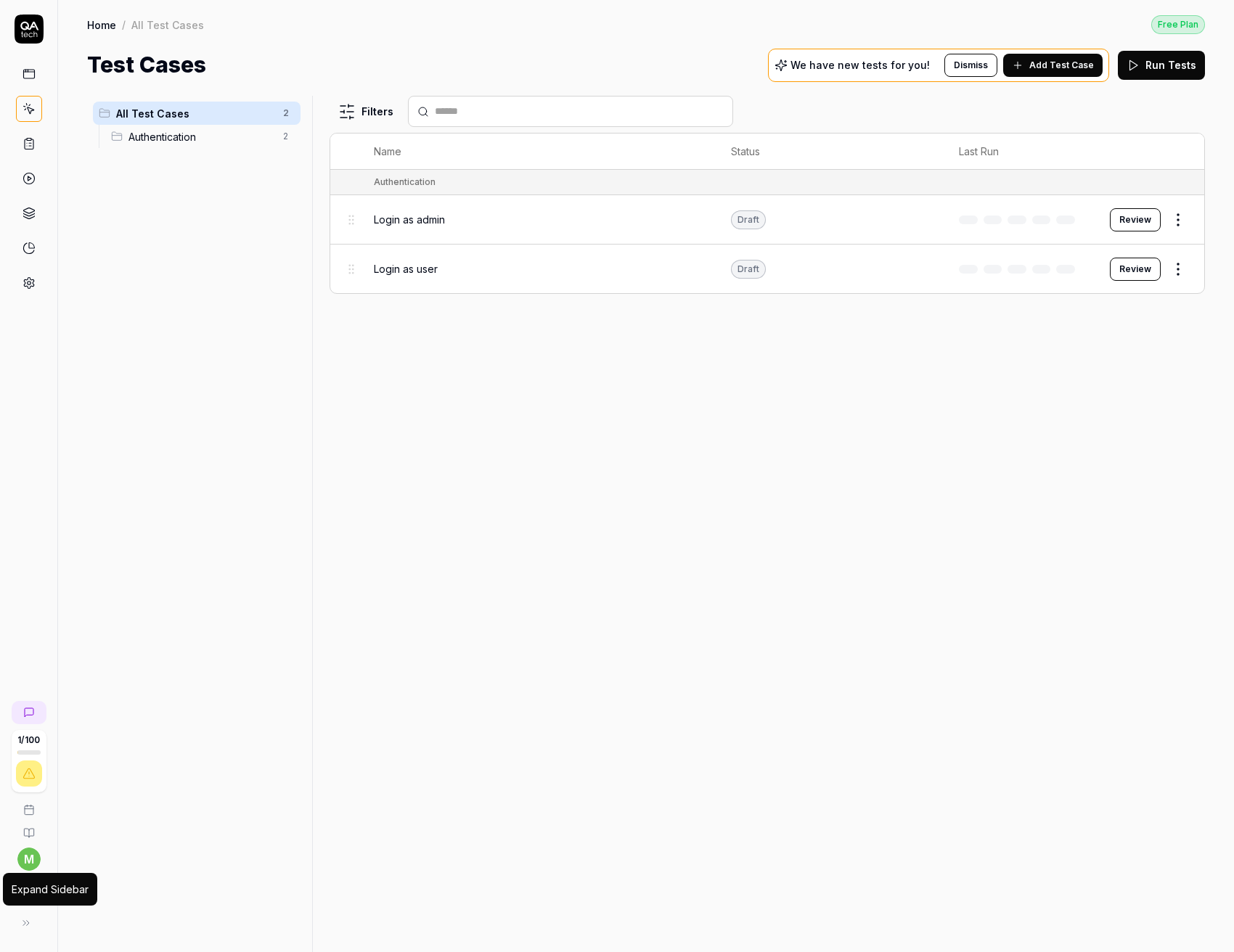
click at [20, 919] on button at bounding box center [26, 923] width 29 height 29
